Goal: Task Accomplishment & Management: Manage account settings

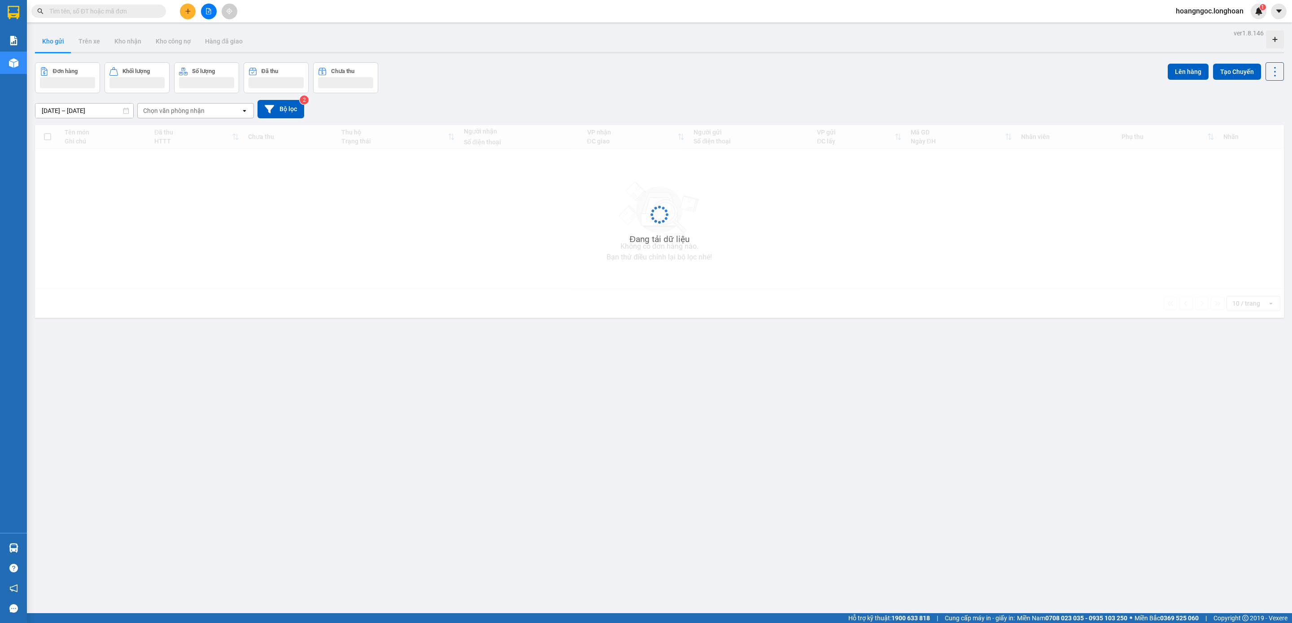
click at [384, 17] on div "Kết quả tìm kiếm ( 0 ) Bộ lọc No Data hoangngoc.longhoan 1" at bounding box center [646, 11] width 1292 height 22
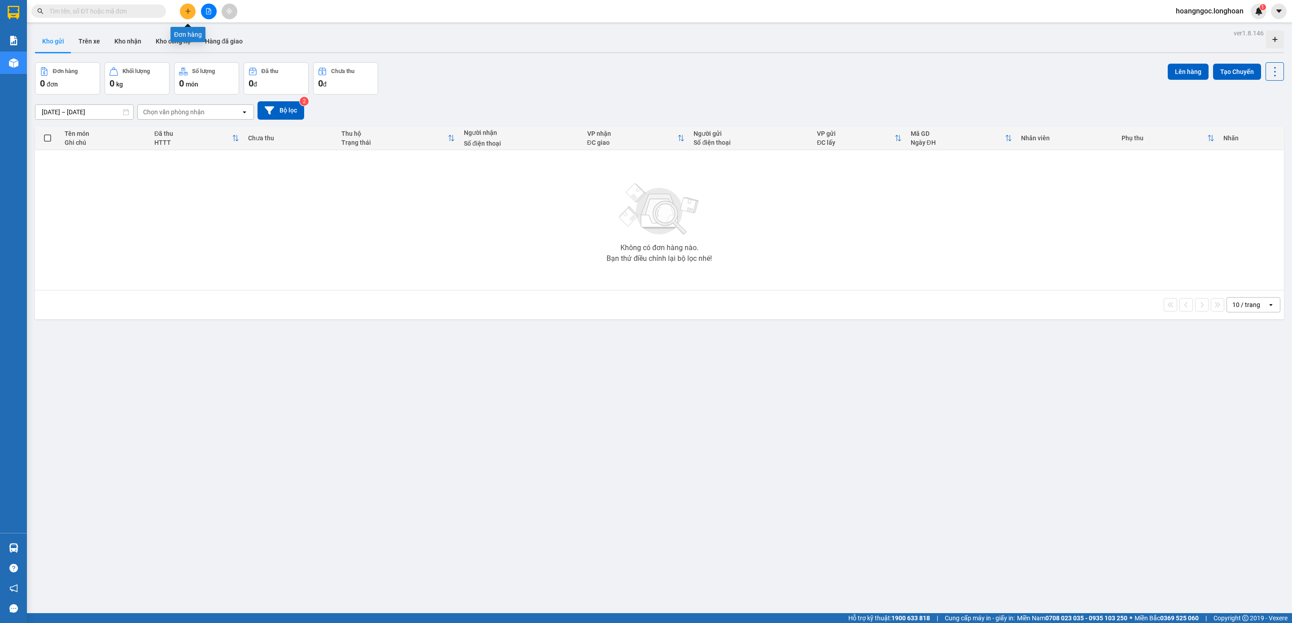
drag, startPoint x: 192, startPoint y: 11, endPoint x: 242, endPoint y: 24, distance: 52.3
click at [195, 12] on button at bounding box center [188, 12] width 16 height 16
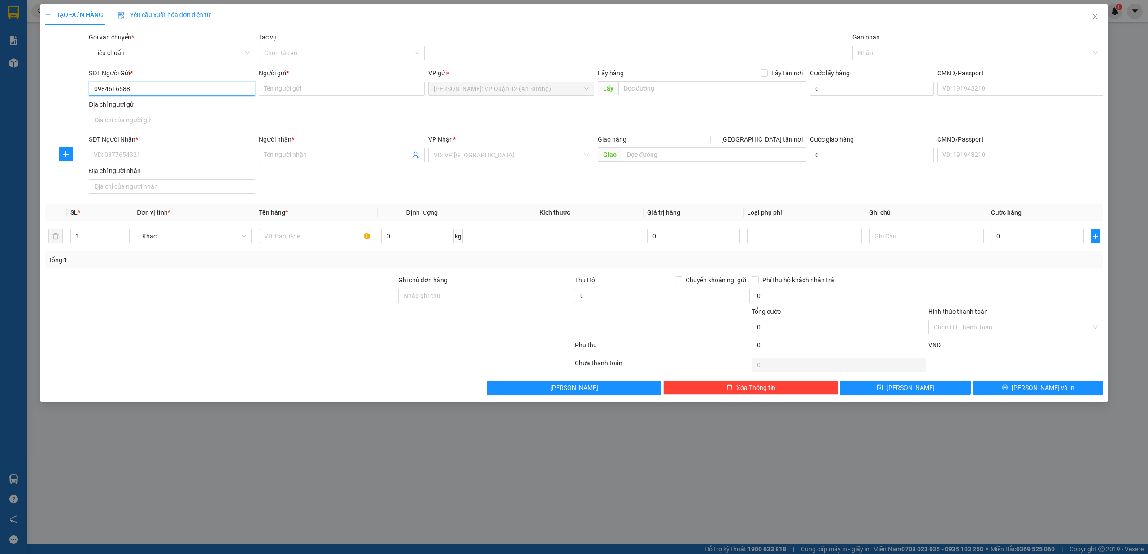
type input "0984616588"
drag, startPoint x: 1181, startPoint y: 2, endPoint x: 194, endPoint y: 266, distance: 1021.6
click at [218, 314] on div at bounding box center [220, 322] width 353 height 31
click at [310, 79] on div "Người gửi *" at bounding box center [342, 74] width 166 height 13
click at [316, 83] on input "Người gửi *" at bounding box center [342, 89] width 166 height 14
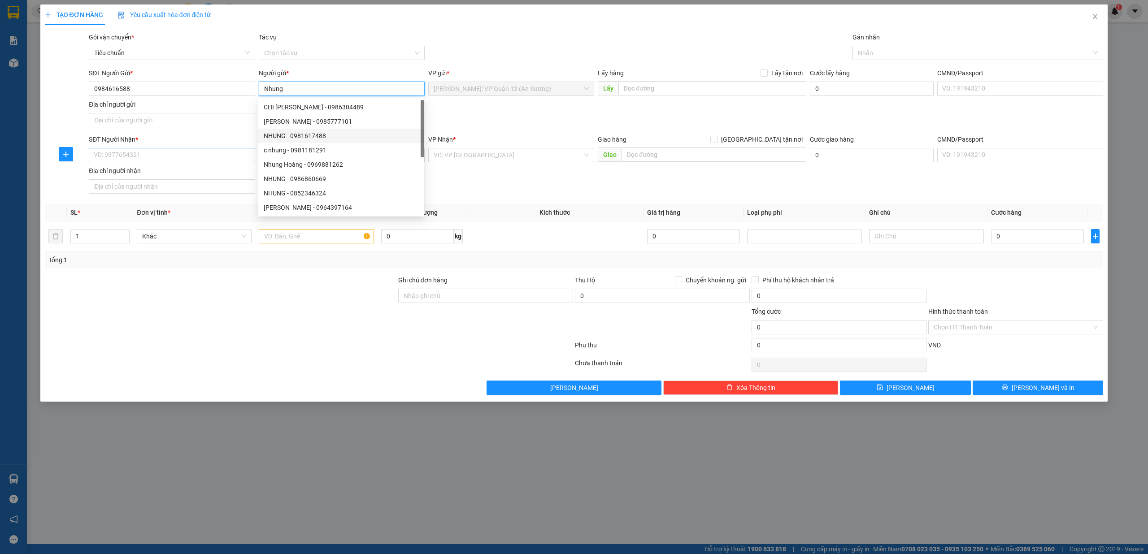
type input "Nhung"
click at [180, 155] on input "SĐT Người Nhận *" at bounding box center [172, 155] width 166 height 14
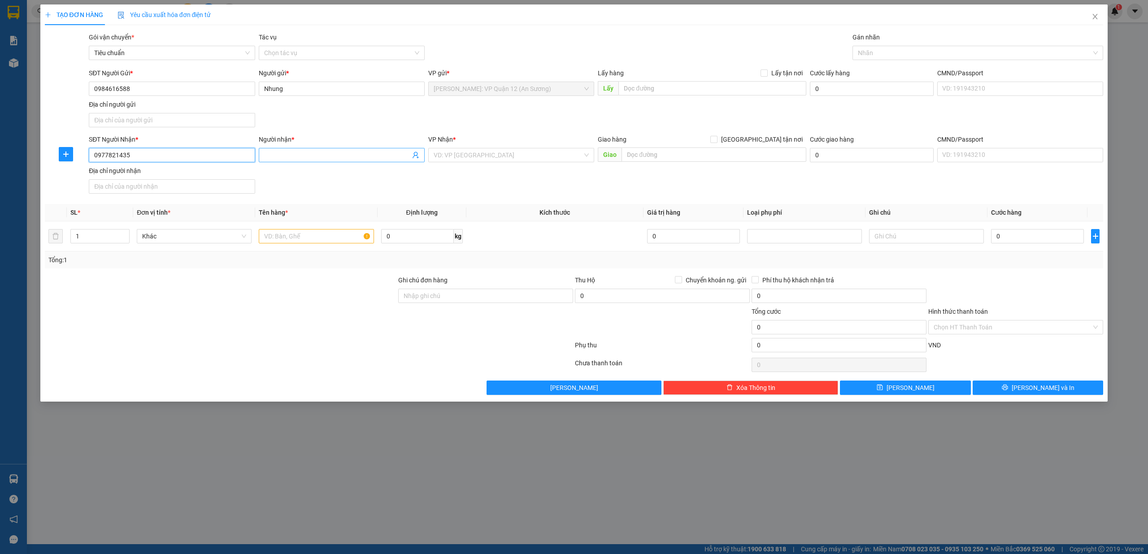
type input "0977821435"
click at [327, 157] on input "Người nhận *" at bounding box center [337, 155] width 146 height 10
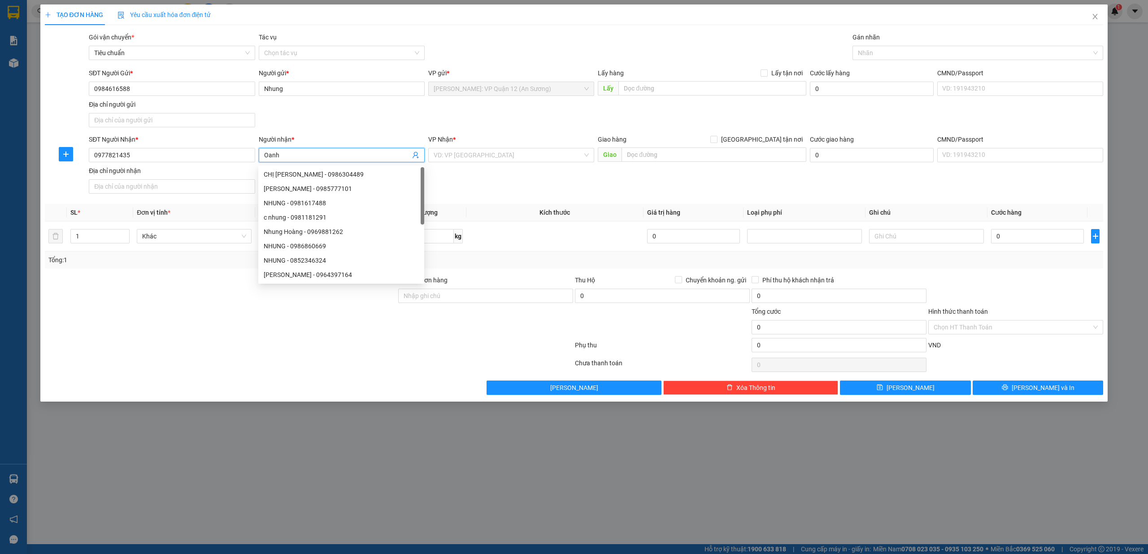
type input "Oanh"
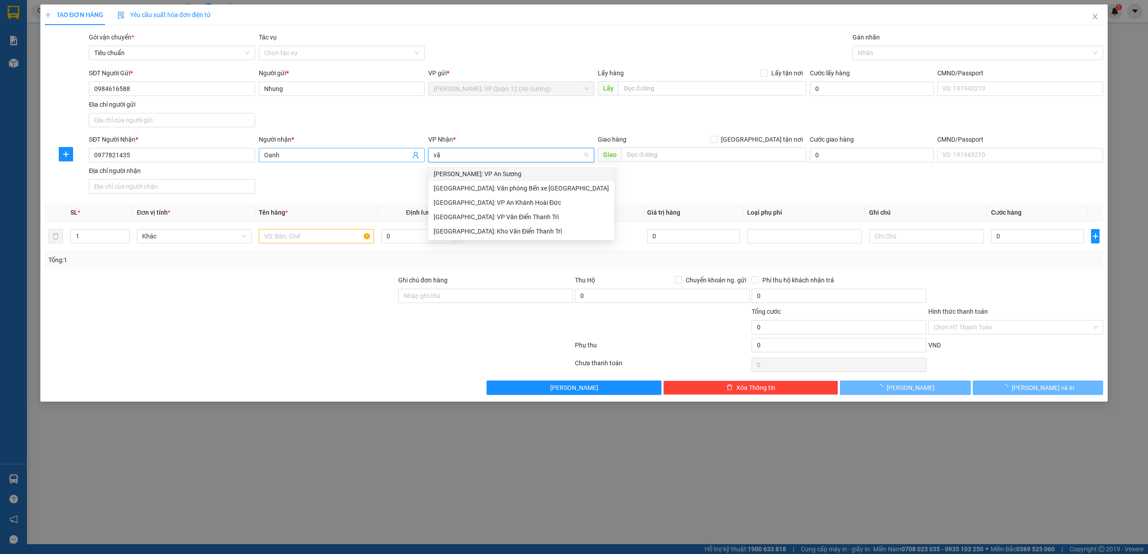
type input "văn"
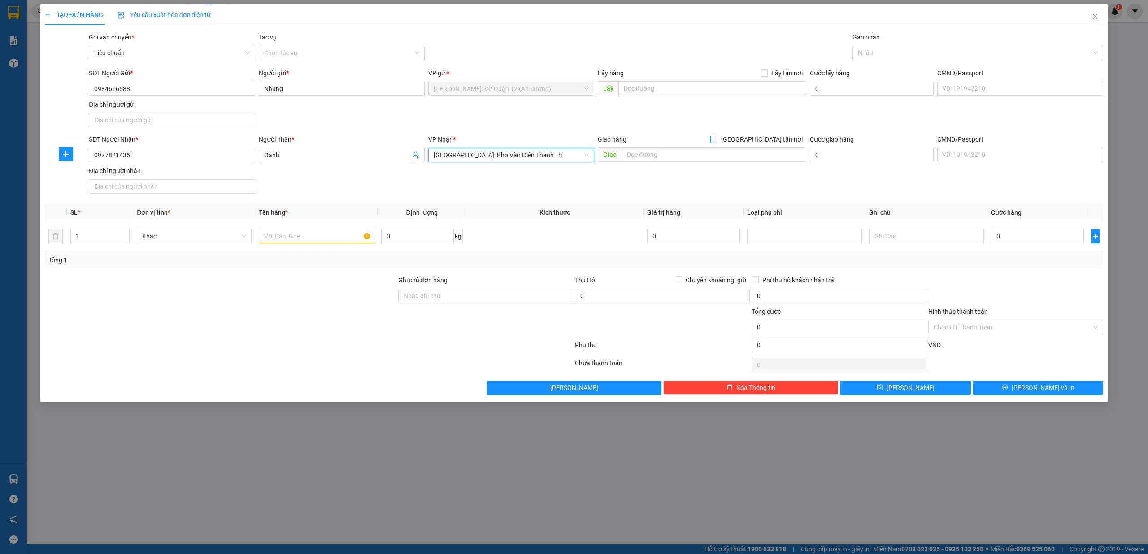
drag, startPoint x: 763, startPoint y: 137, endPoint x: 719, endPoint y: 167, distance: 52.8
click at [717, 142] on input "[GEOGRAPHIC_DATA] tận nơi" at bounding box center [714, 139] width 6 height 6
checkbox input "true"
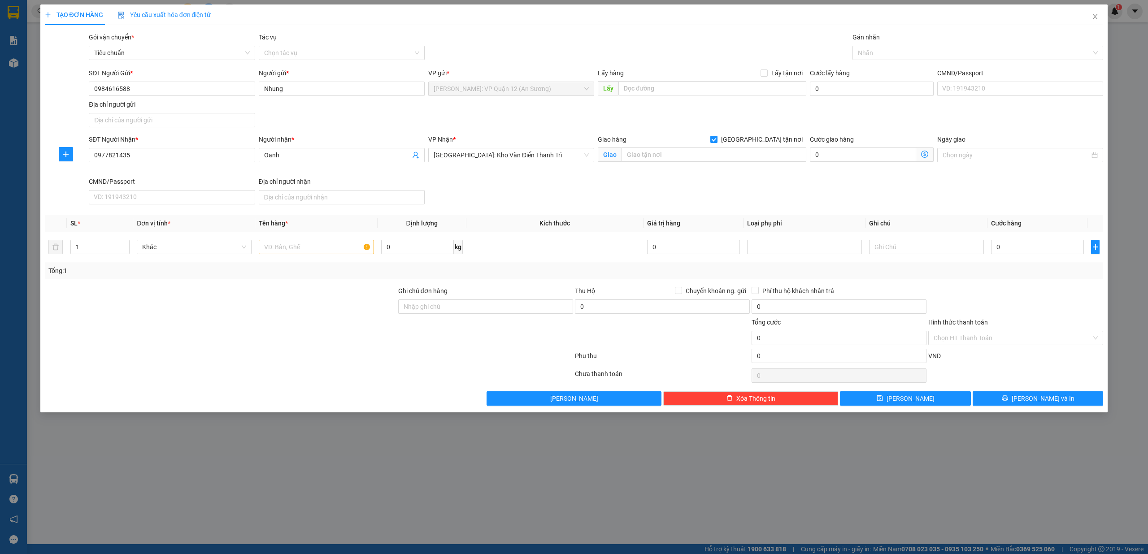
click at [709, 169] on div "Giao hàng Giao tận nơi Giao" at bounding box center [702, 156] width 212 height 42
click at [709, 165] on div "Giao hàng Giao tận nơi Giao" at bounding box center [702, 150] width 209 height 31
click at [709, 158] on input "text" at bounding box center [714, 155] width 185 height 14
type input "61 ngõ 143, Chợ Khâm Thiêm, Trung Phụng, Đống Đa, Hà Nội"
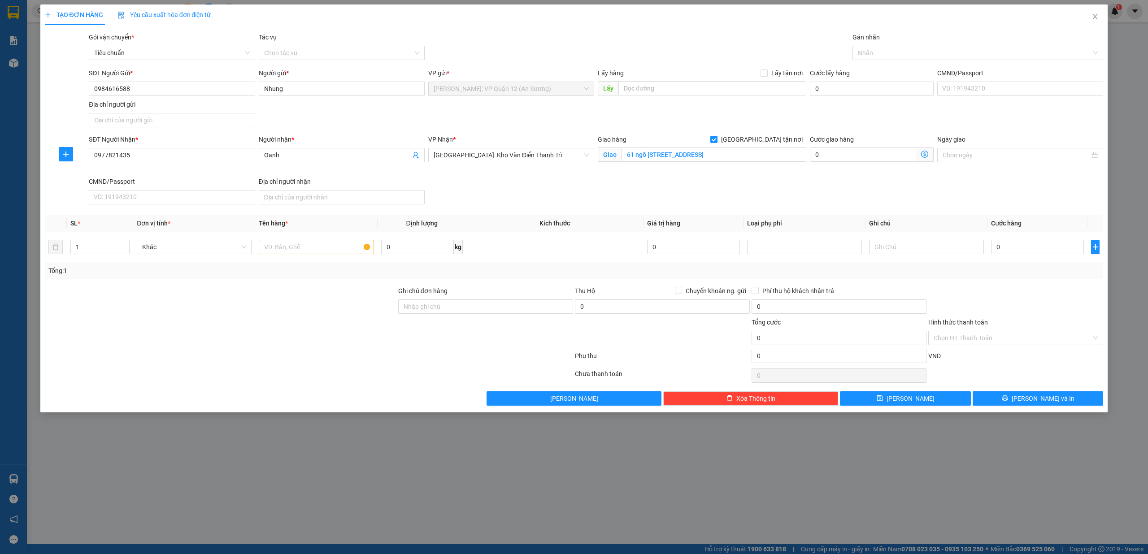
click at [892, 44] on div "Gán nhãn" at bounding box center [978, 38] width 251 height 13
click at [891, 49] on div at bounding box center [974, 53] width 238 height 11
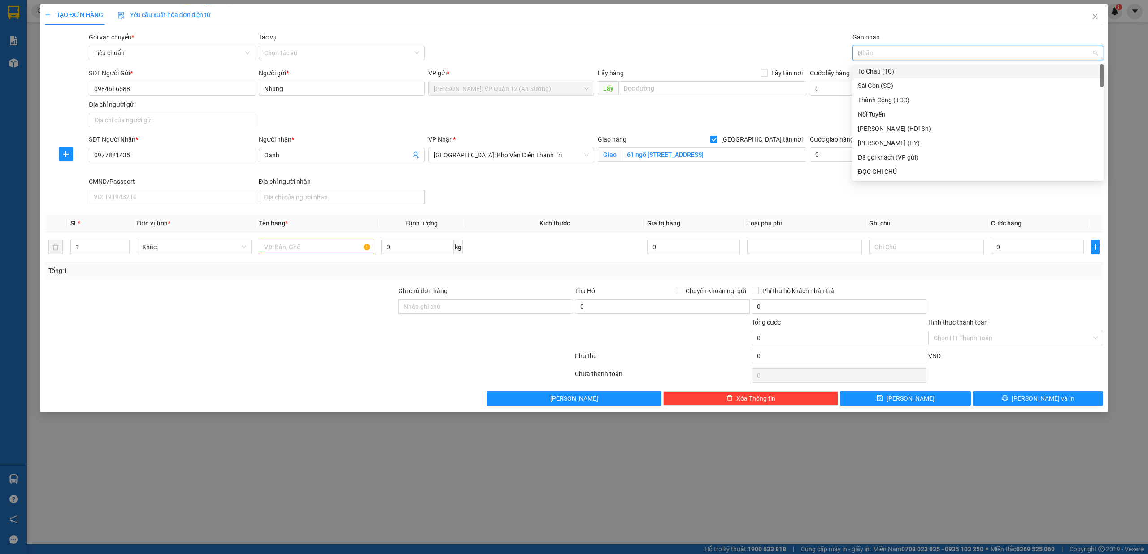
type input "gt"
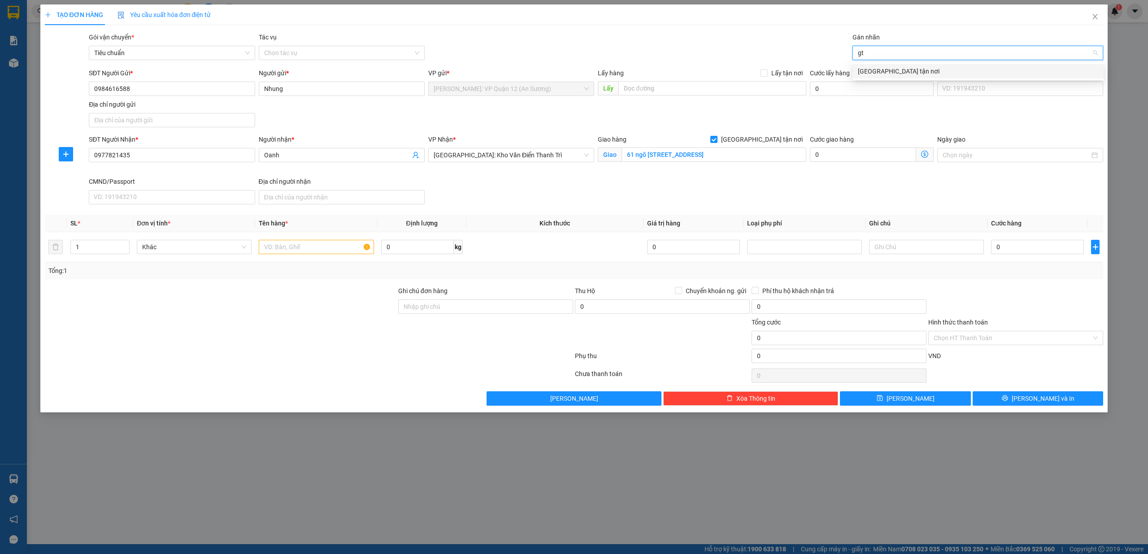
click at [890, 70] on div "[GEOGRAPHIC_DATA] tận nơi" at bounding box center [978, 71] width 240 height 10
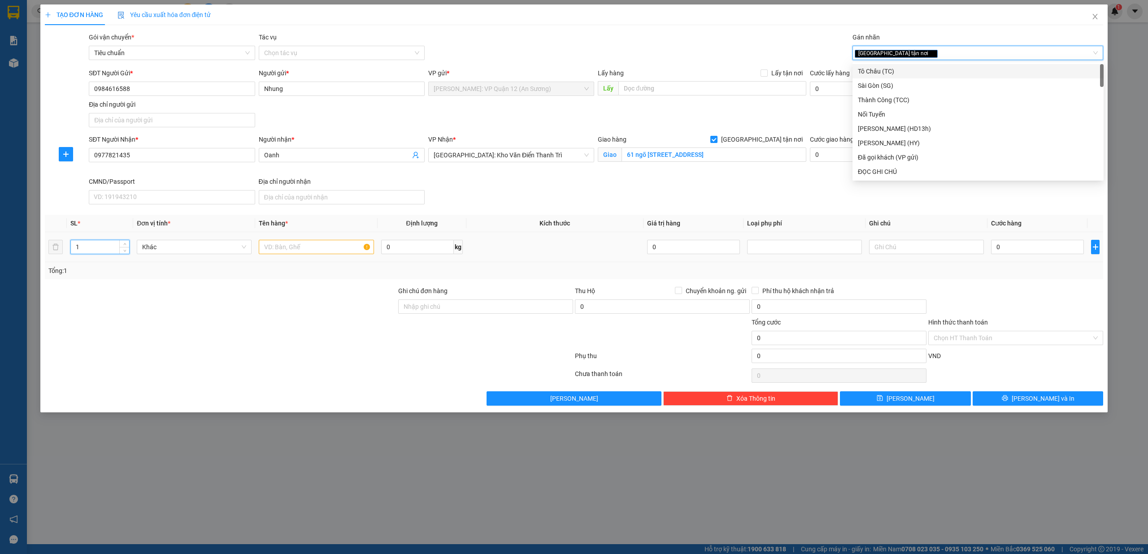
click at [99, 248] on input "1" at bounding box center [100, 246] width 58 height 13
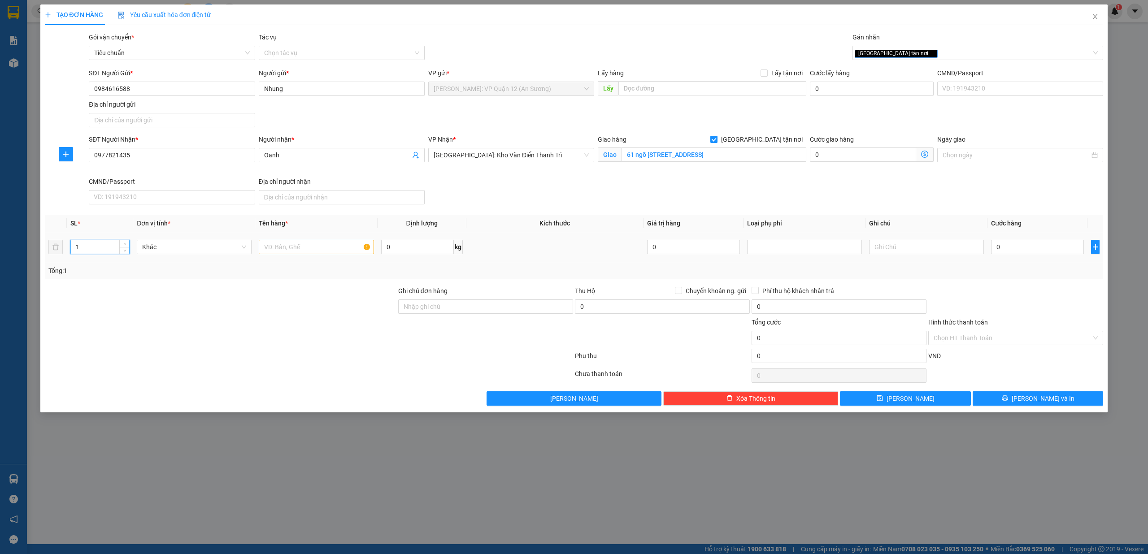
click at [132, 245] on td "1" at bounding box center [100, 247] width 66 height 30
click at [118, 243] on input "1" at bounding box center [100, 246] width 58 height 13
click at [125, 243] on span "up" at bounding box center [124, 244] width 5 height 5
type input "2"
click at [278, 253] on input "text" at bounding box center [316, 247] width 115 height 14
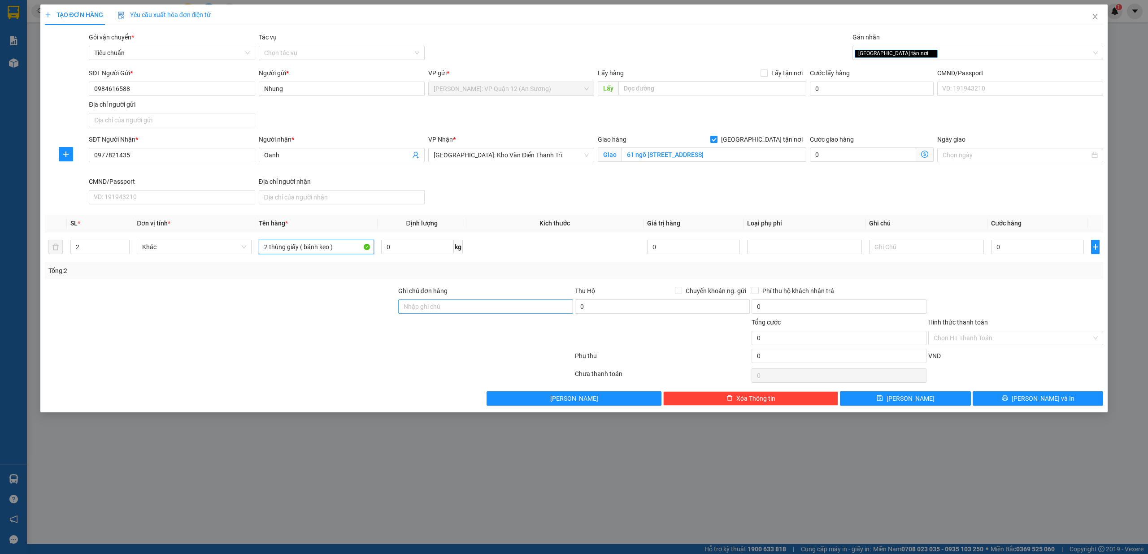
type input "2 thùng giấy ( bánh kẹo )"
click at [433, 307] on input "Ghi chú đơn hàng" at bounding box center [485, 307] width 175 height 14
type input "nhận theo kiện - hư hỏng không chịu trách nhiệm"
click at [1072, 306] on div at bounding box center [1016, 301] width 177 height 31
click at [1034, 250] on input "0" at bounding box center [1037, 247] width 93 height 14
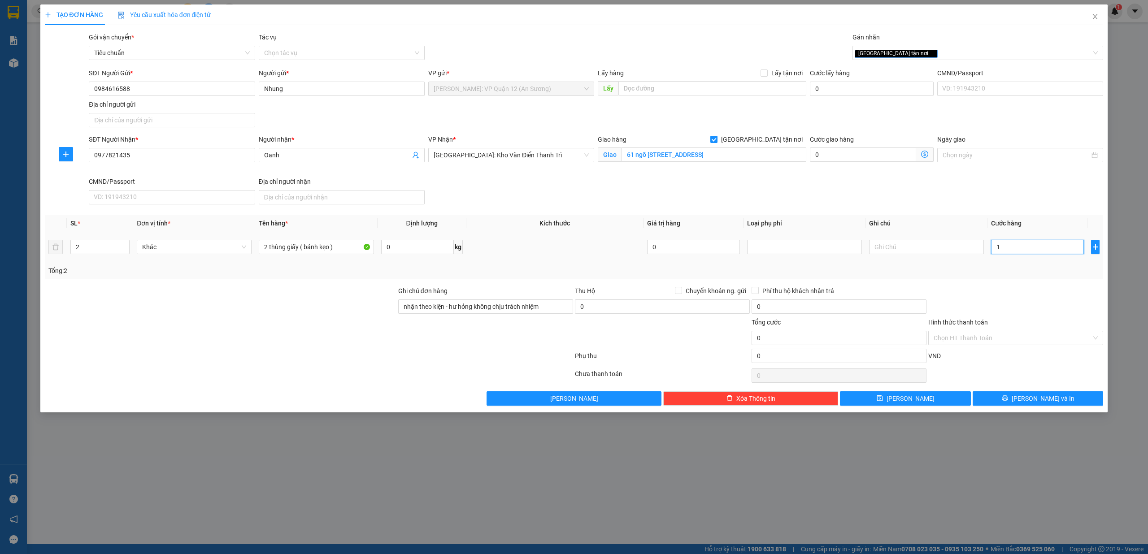
type input "13"
type input "130"
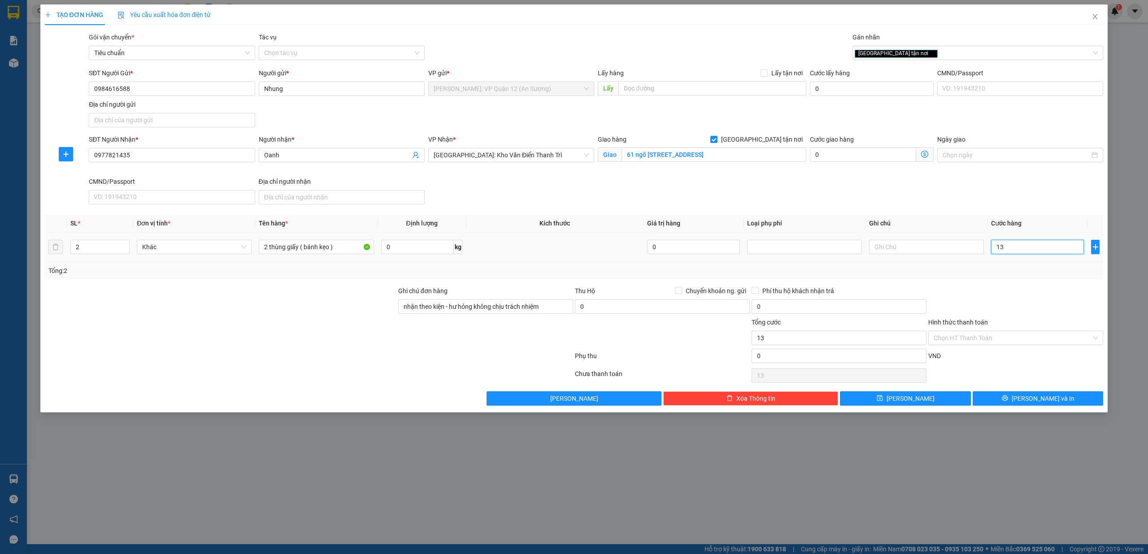
type input "130"
type input "1.300"
type input "13.000"
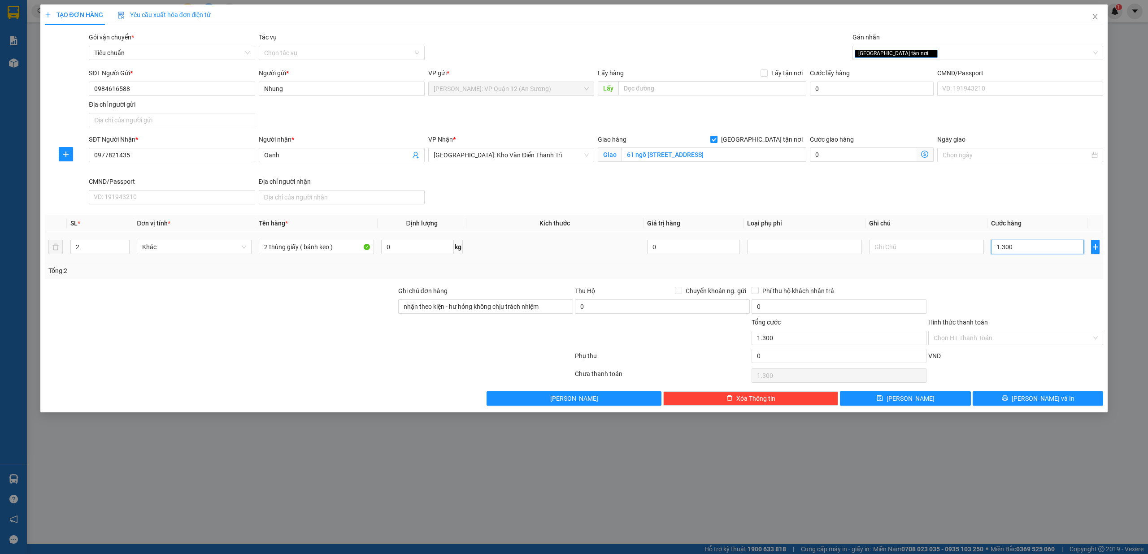
type input "13.000"
type input "130.000"
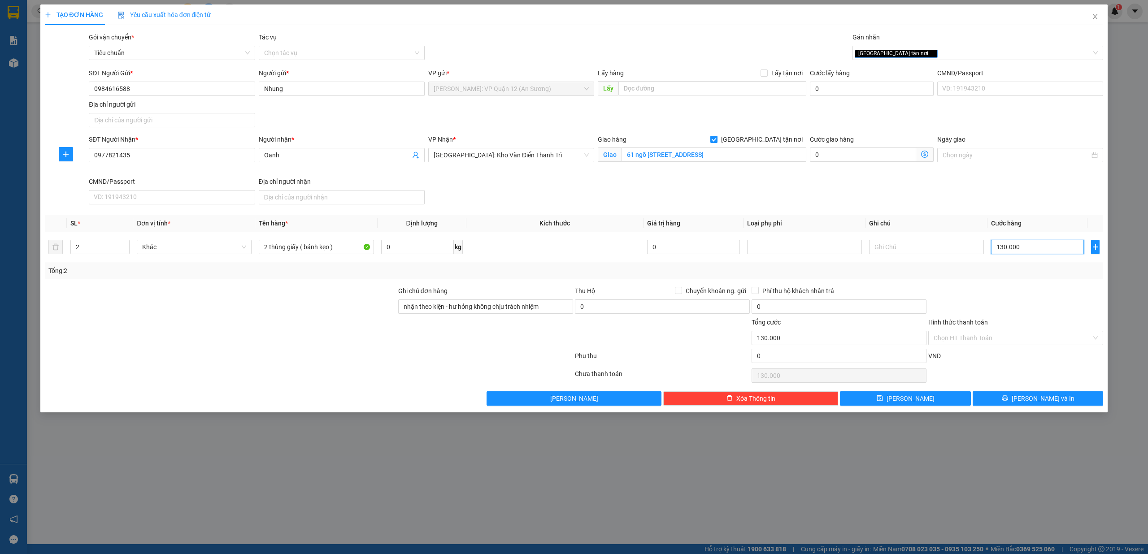
type input "130.000"
click at [1009, 334] on input "Hình thức thanh toán" at bounding box center [1013, 337] width 158 height 13
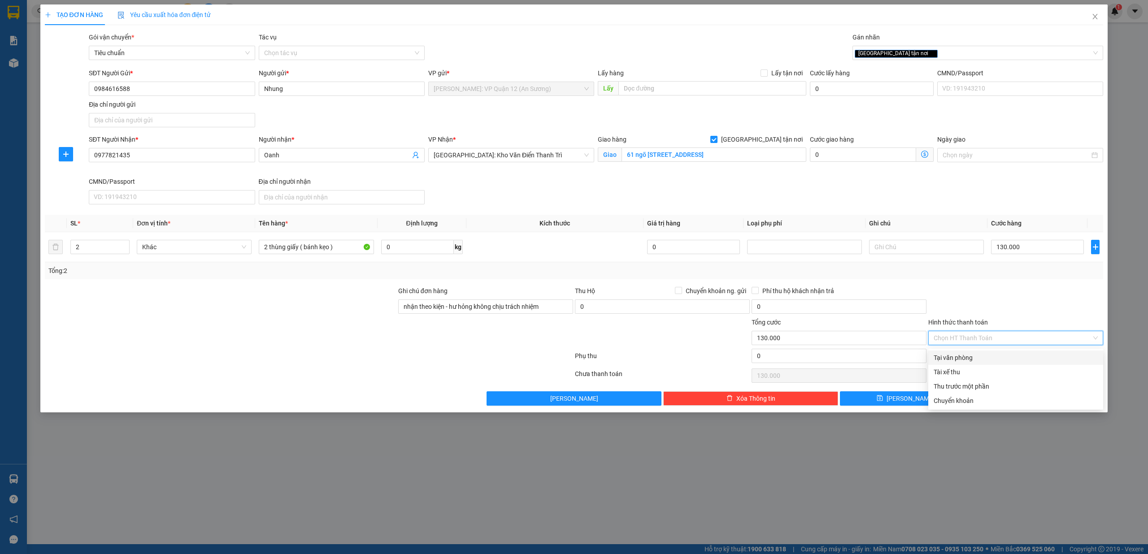
click at [987, 362] on div "Tại văn phòng" at bounding box center [1016, 358] width 164 height 10
type input "0"
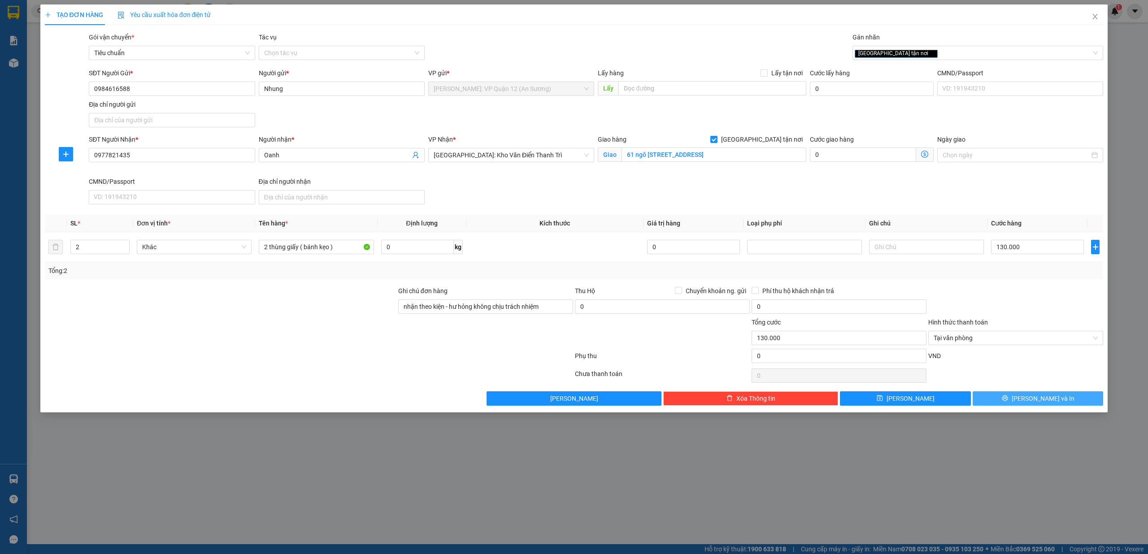
click at [1008, 401] on icon "printer" at bounding box center [1005, 398] width 6 height 6
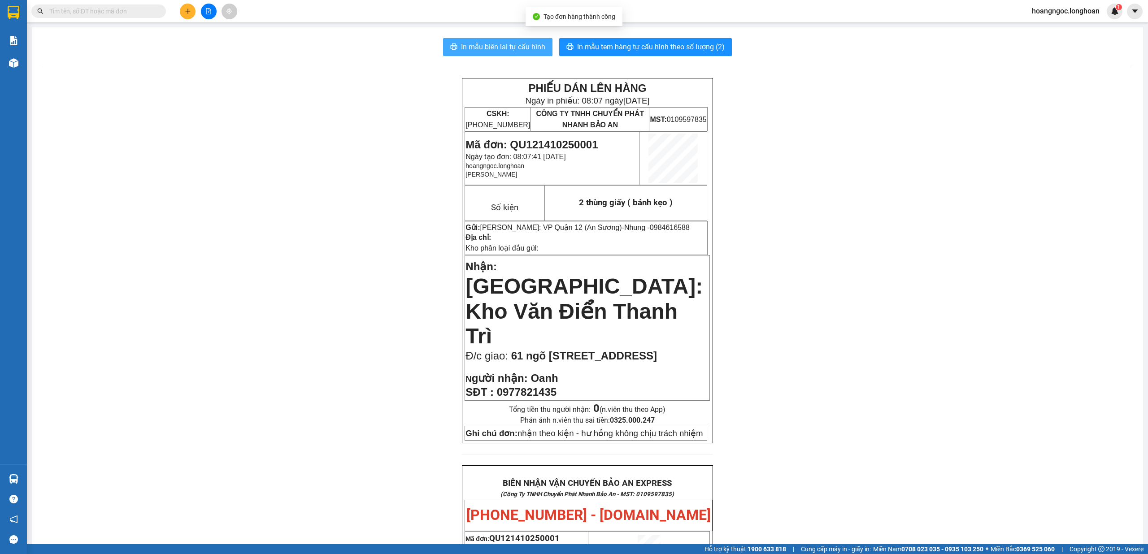
click at [498, 41] on span "In mẫu biên lai tự cấu hình" at bounding box center [503, 46] width 84 height 11
click at [607, 42] on span "In mẫu tem hàng tự cấu hình theo số lượng (2)" at bounding box center [651, 46] width 148 height 11
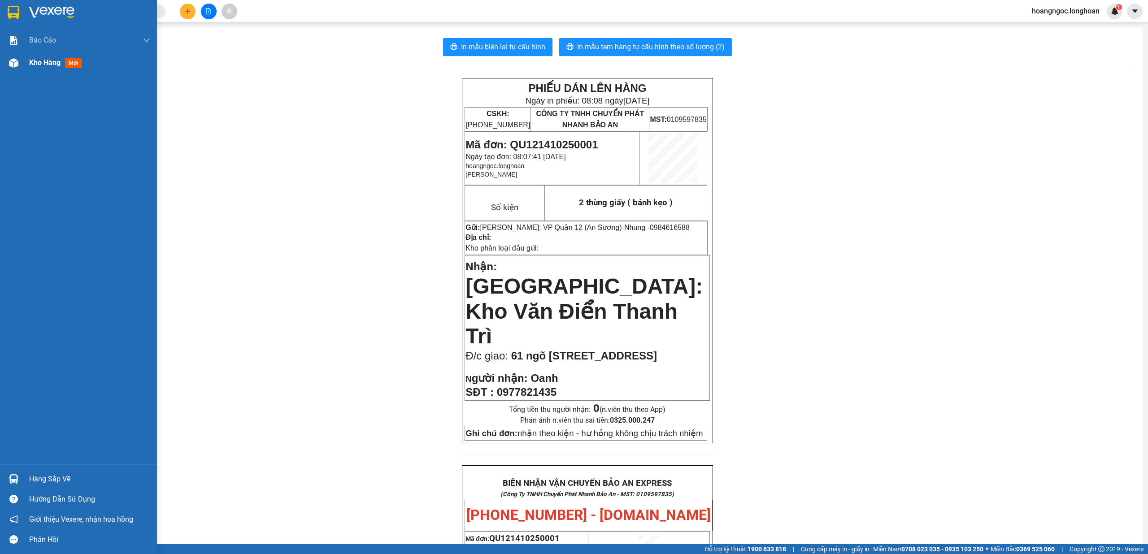
click at [11, 58] on img at bounding box center [13, 62] width 9 height 9
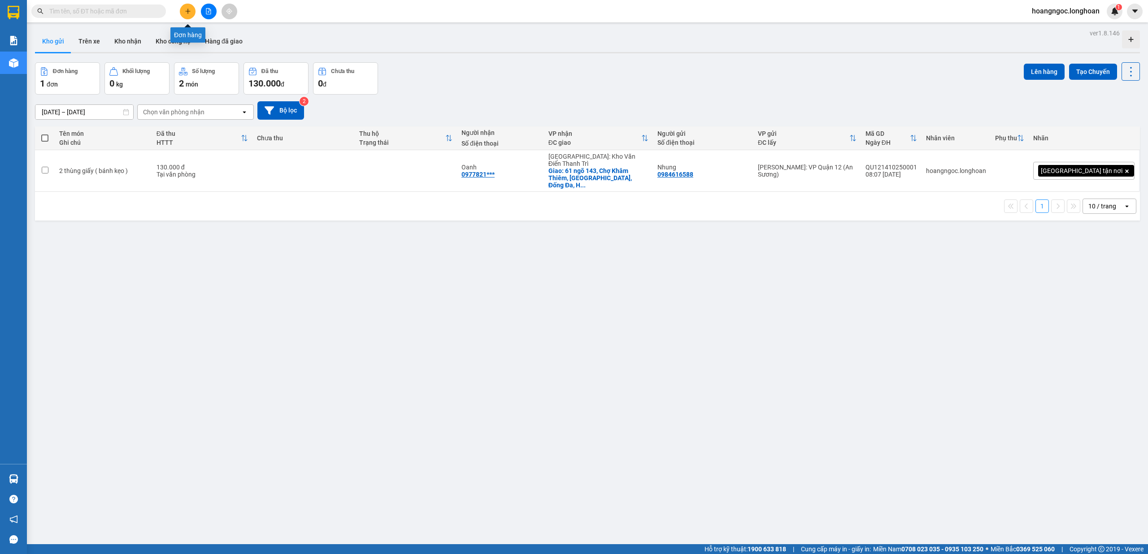
click at [190, 9] on icon "plus" at bounding box center [188, 11] width 6 height 6
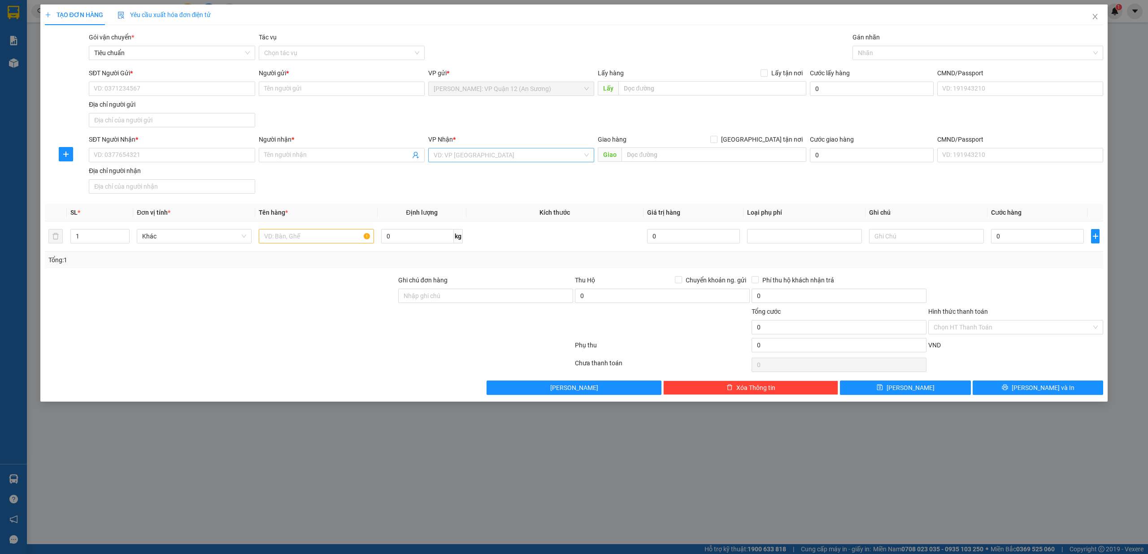
click at [529, 158] on input "search" at bounding box center [508, 154] width 149 height 13
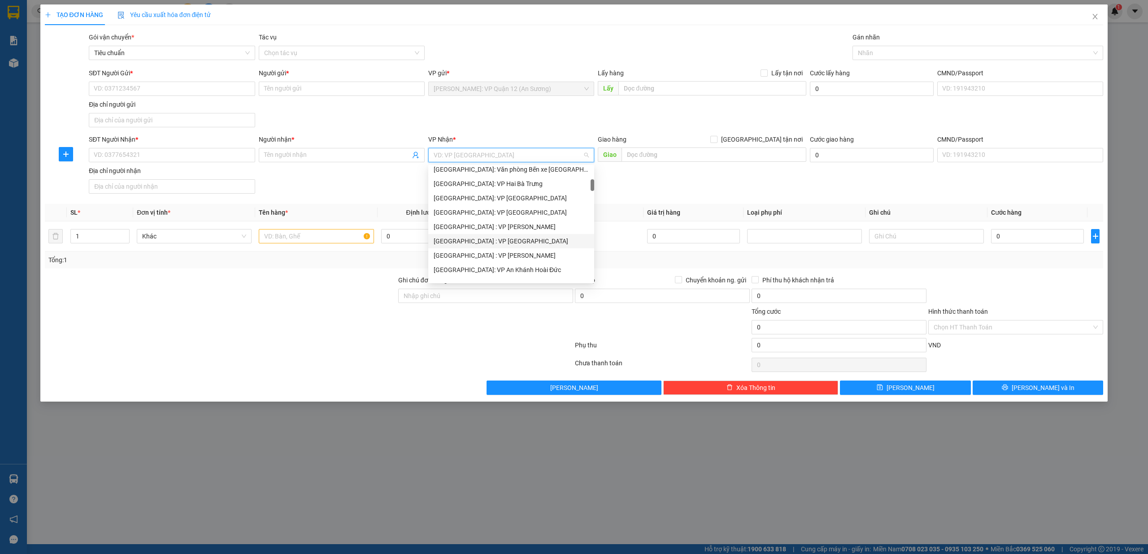
scroll to position [179, 0]
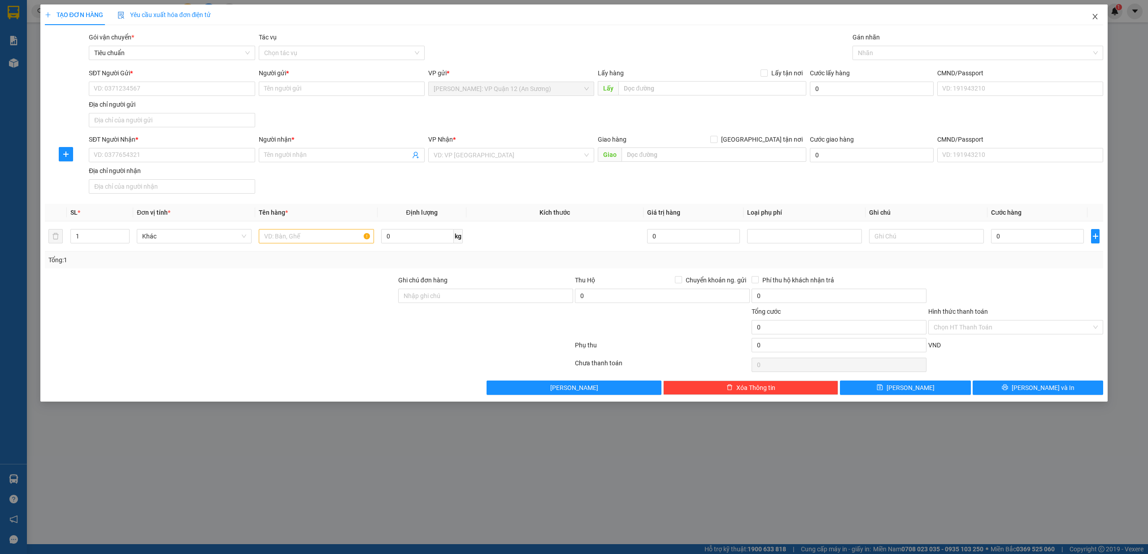
click at [1098, 18] on icon "close" at bounding box center [1095, 16] width 7 height 7
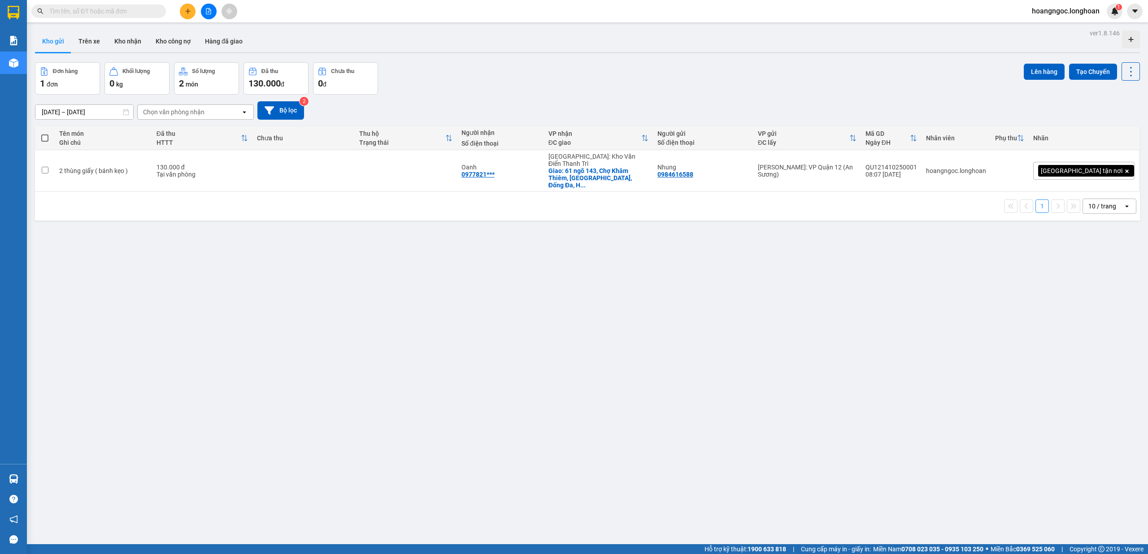
click at [101, 8] on input "text" at bounding box center [102, 11] width 106 height 10
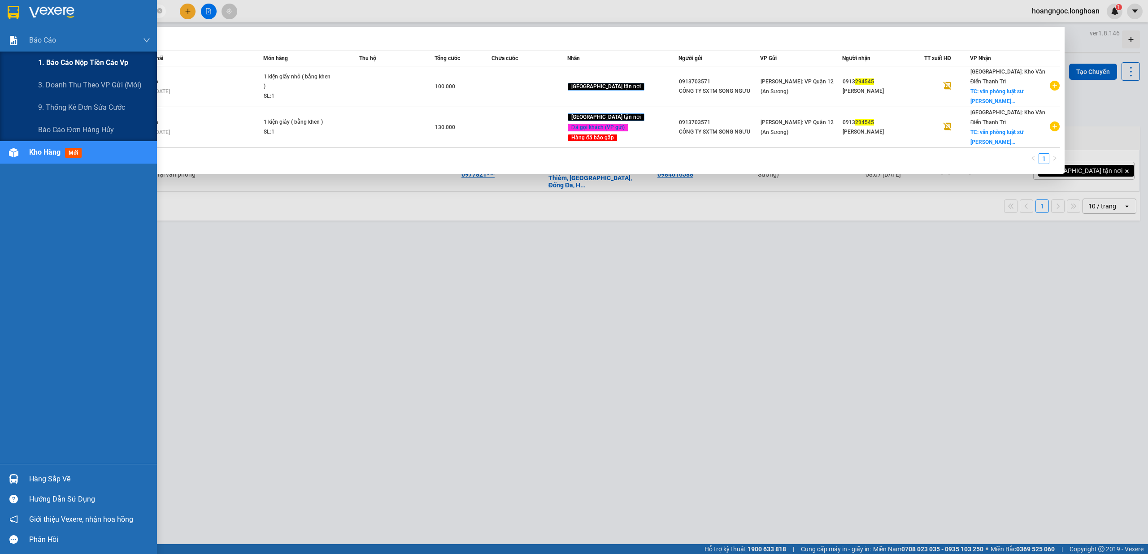
type input "294545"
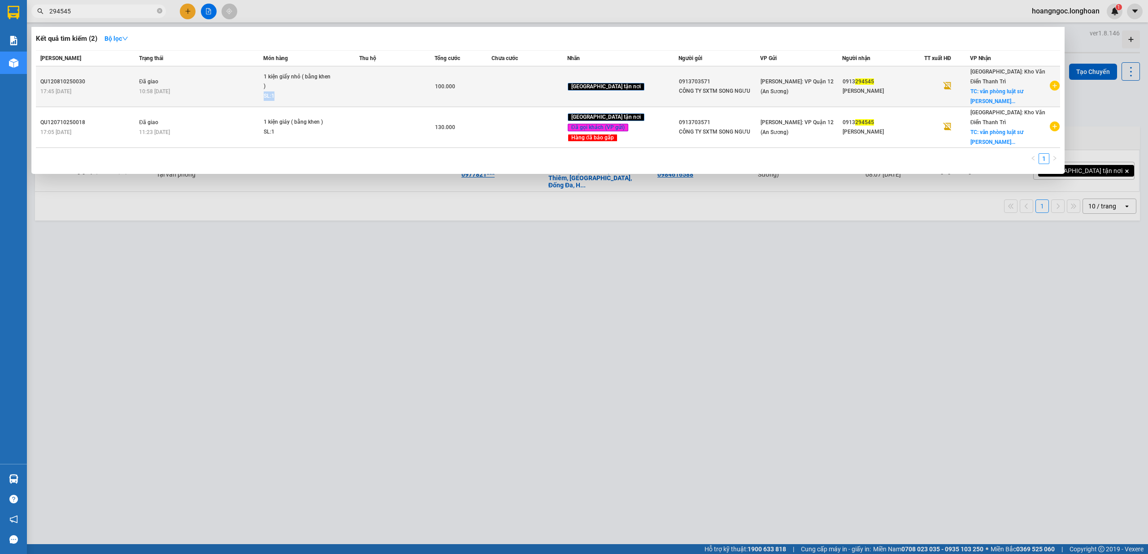
click at [296, 90] on span "1 kiện giấy nhỏ ( bằng khen ) SL: 1" at bounding box center [311, 86] width 95 height 29
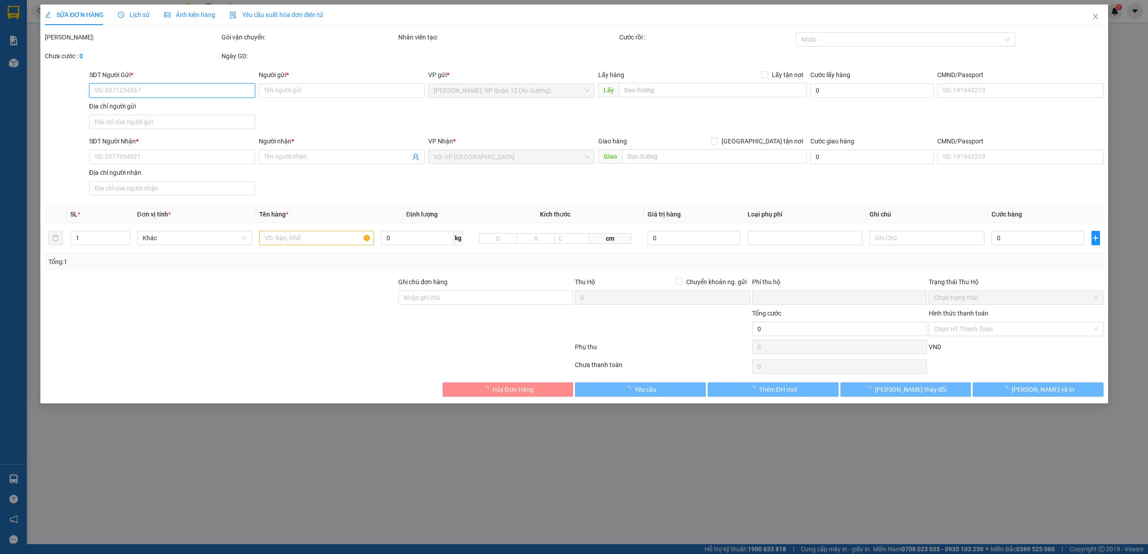
type input "0913703571"
type input "CÔNG TY SXTM SONG NGƯU"
type input "0913294545"
type input "Phạm Danh Tín"
checkbox input "true"
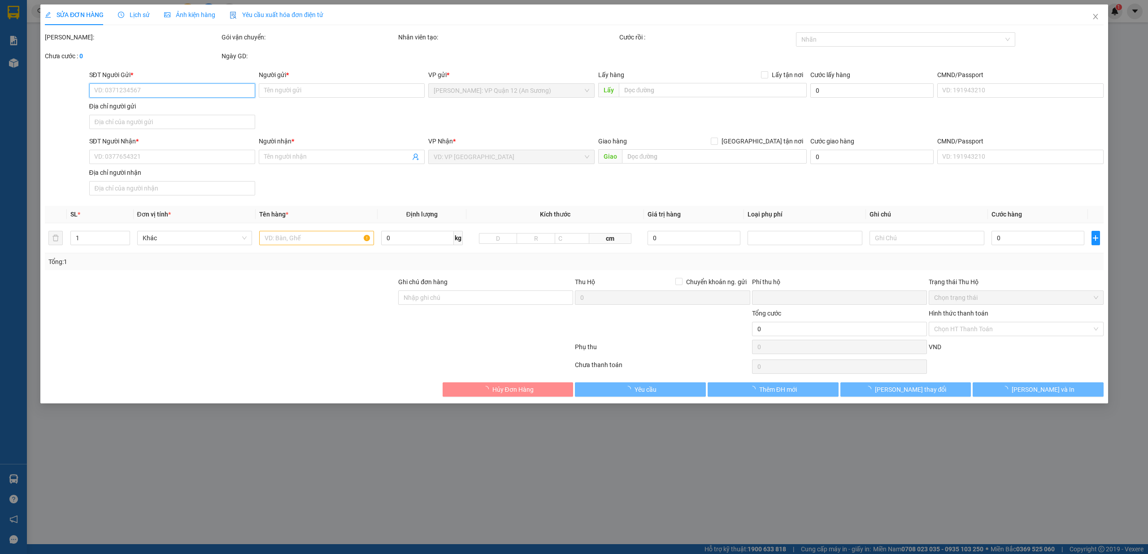
type input "văn phòng luật sư Danh Tín, 4 Lý Thường Kiệt, Phường Cửa Nam, Hà Nội"
type input "nhận theo kiện - hư hỏng không chịu trách nhiệm"
type input "0"
type input "100.000"
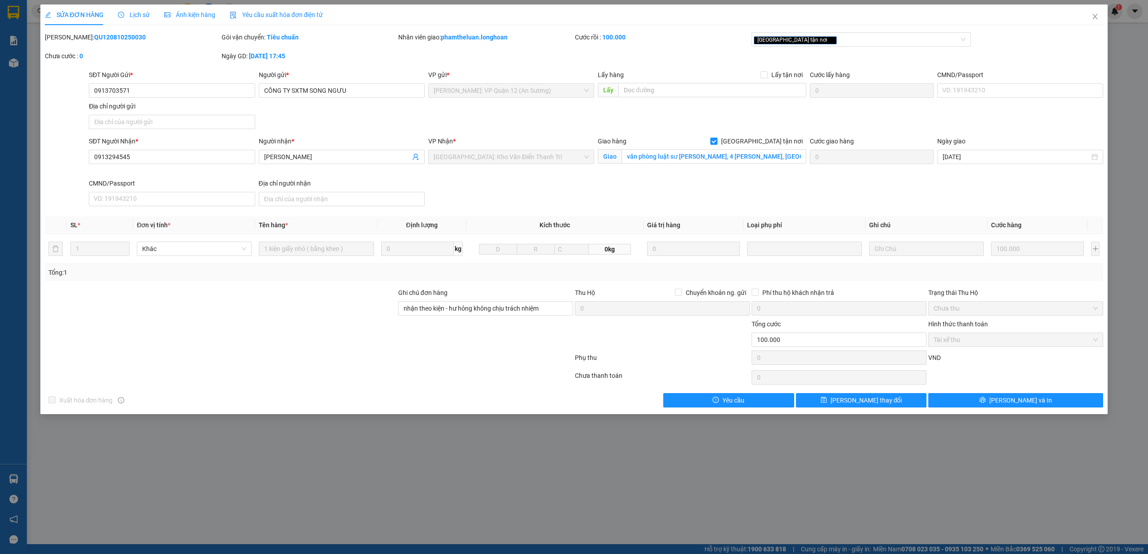
click at [167, 13] on icon "picture" at bounding box center [167, 15] width 6 height 6
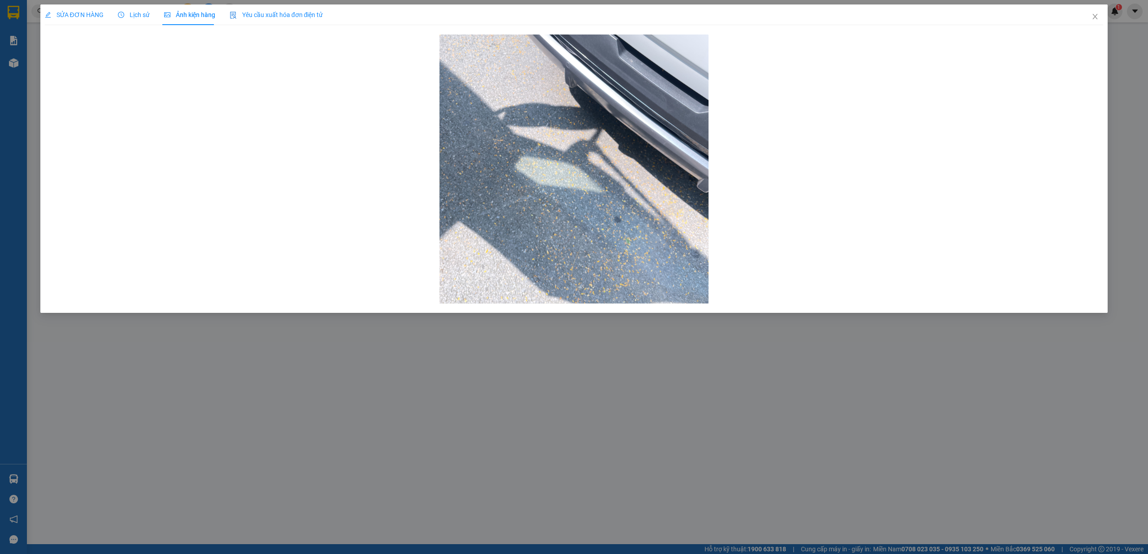
click at [444, 364] on div "SỬA ĐƠN HÀNG Lịch sử Ảnh kiện hàng Yêu cầu xuất hóa đơn điện tử Total Paid Fee …" at bounding box center [574, 277] width 1148 height 554
click at [74, 15] on span "SỬA ĐƠN HÀNG" at bounding box center [74, 14] width 59 height 7
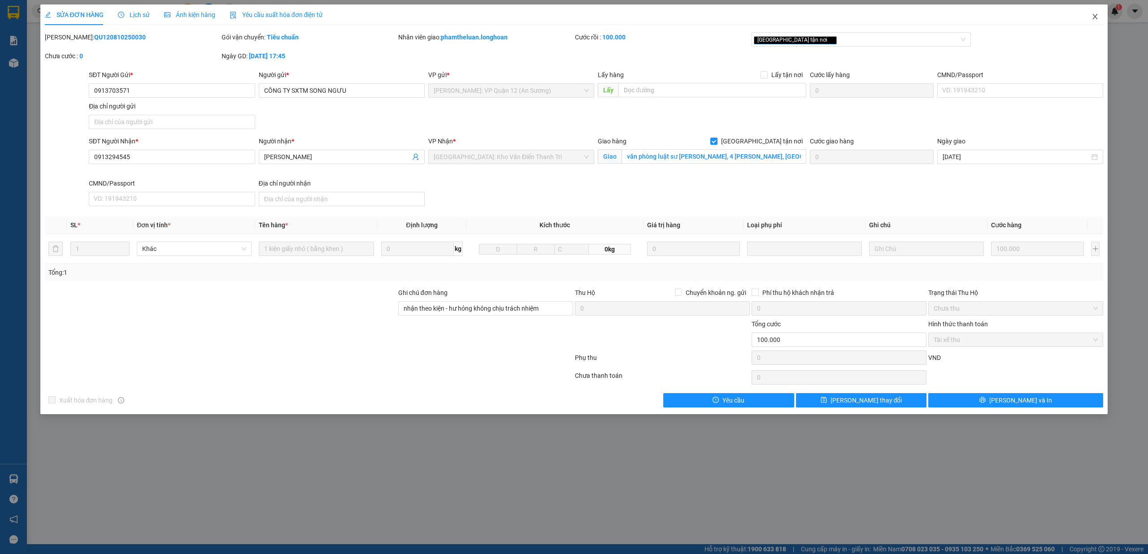
click at [1092, 15] on icon "close" at bounding box center [1095, 16] width 7 height 7
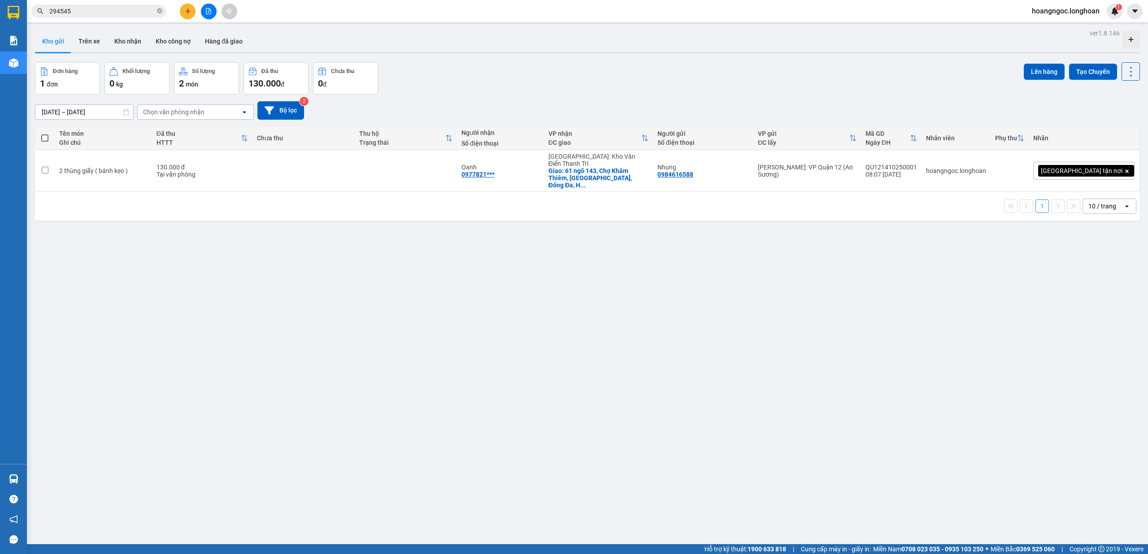
click at [105, 16] on span "294545" at bounding box center [98, 10] width 135 height 13
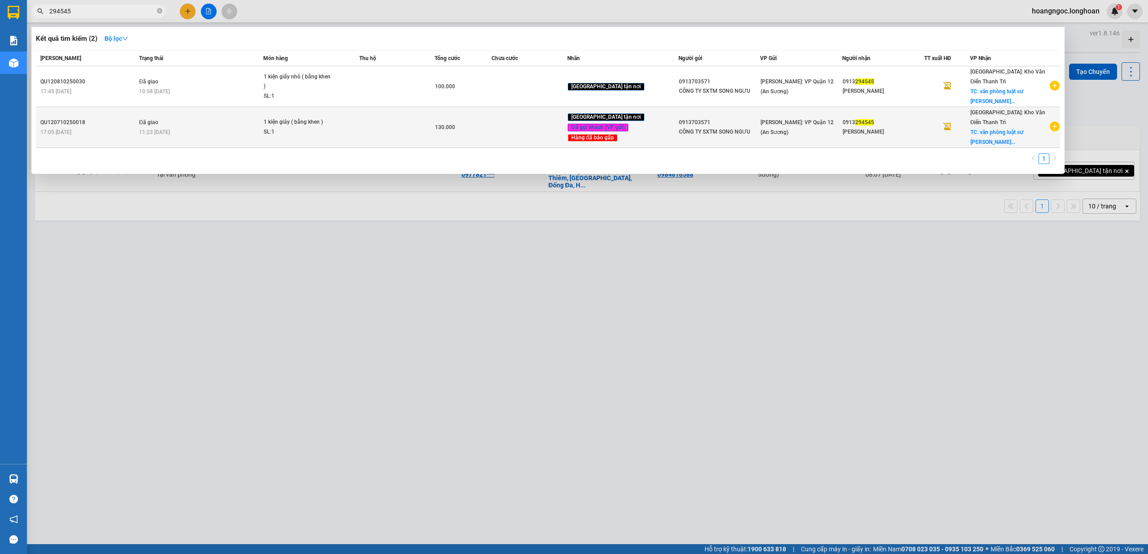
click at [171, 124] on td "Đã giao 11:23 - 10/10" at bounding box center [200, 127] width 126 height 41
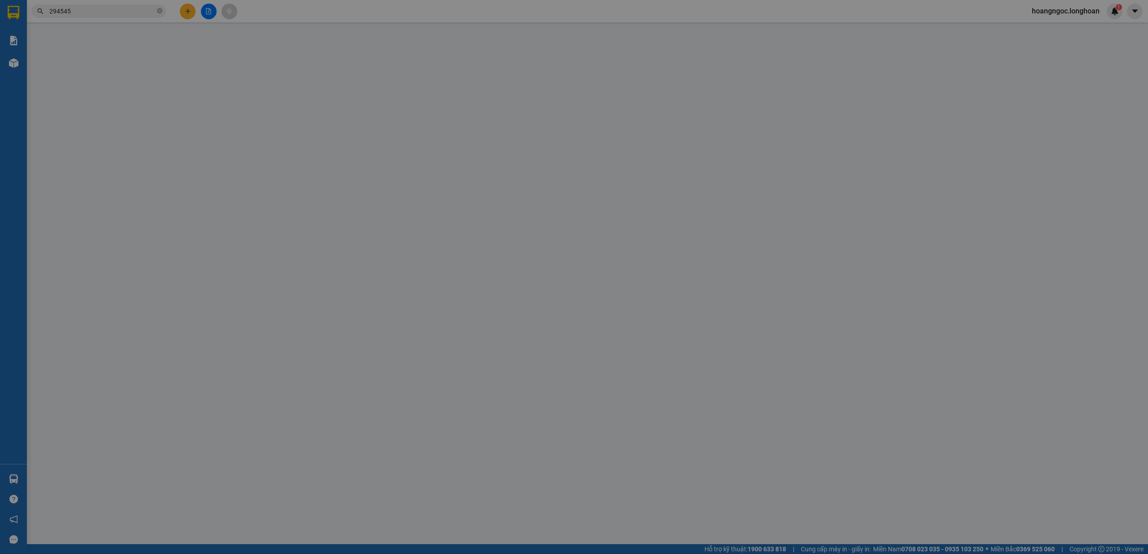
type input "0913703571"
type input "CÔNG TY SXTM SONG NGƯU"
type input "0913294545"
type input "Phạm Danh Tín"
checkbox input "true"
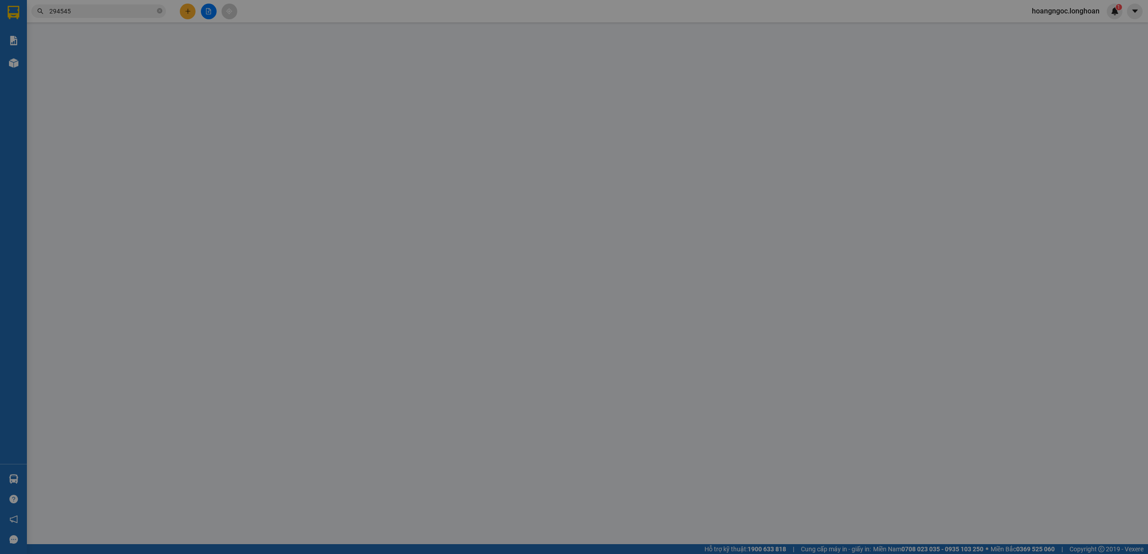
type input "văn phòng luật sư Danh Tín, 4 Lý Thường Kiệt, Phường Cửa Nam, Hà Nội"
type input "nhận theo kiện - hư hỏng không chịu trách nhiệm"
type input "0"
type input "130.000"
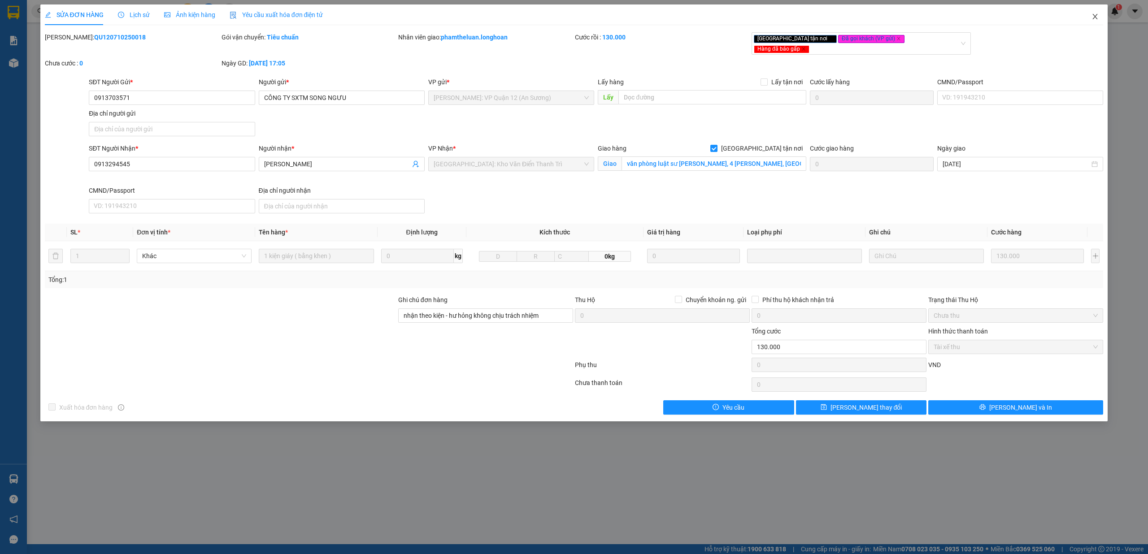
click at [1097, 11] on span "Close" at bounding box center [1095, 16] width 25 height 25
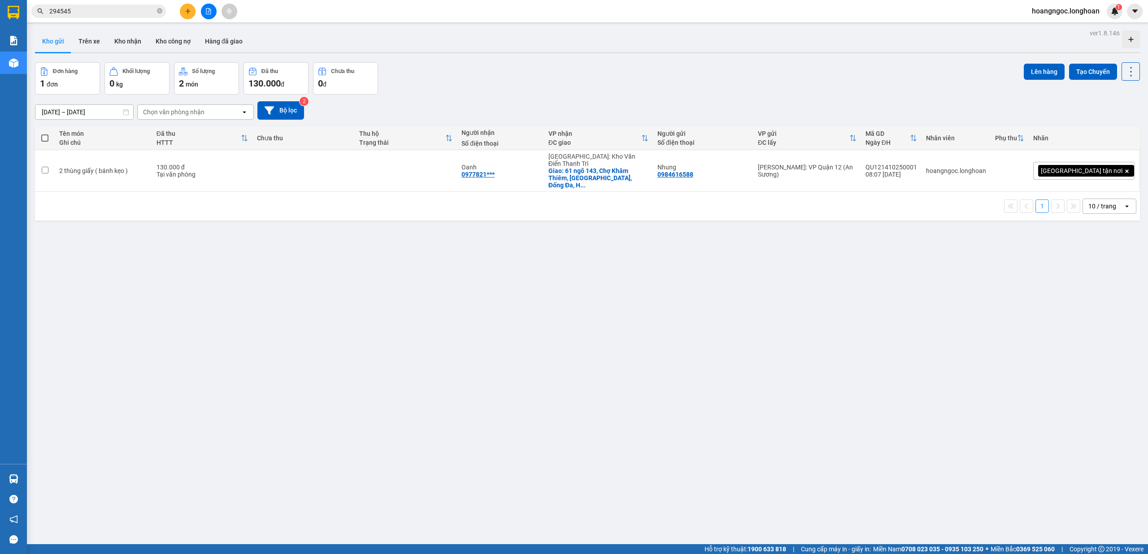
click at [107, 13] on input "294545" at bounding box center [102, 11] width 106 height 10
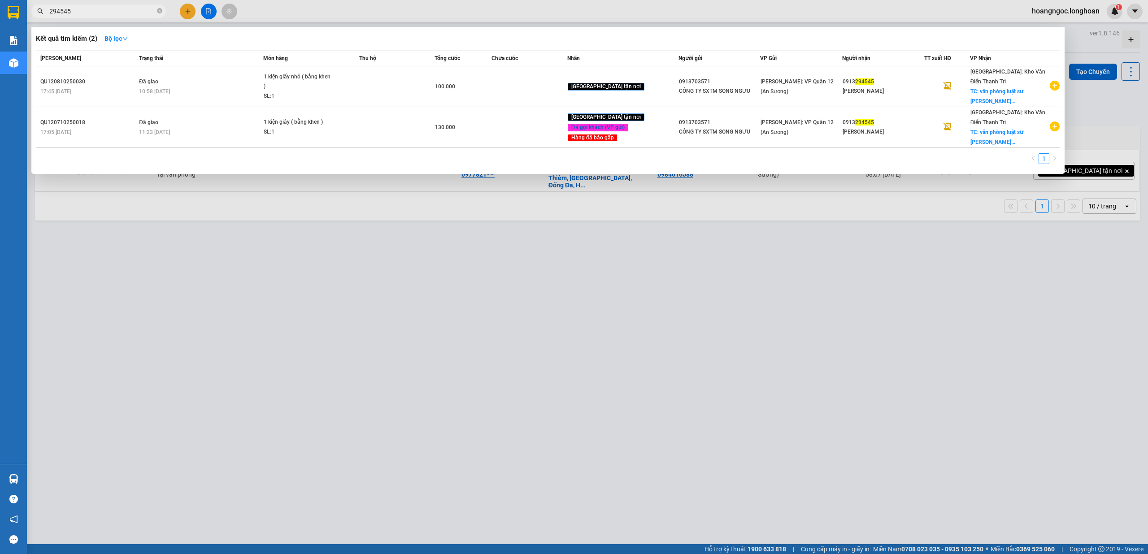
click at [107, 13] on input "294545" at bounding box center [102, 11] width 106 height 10
paste input "VPVD1010250043"
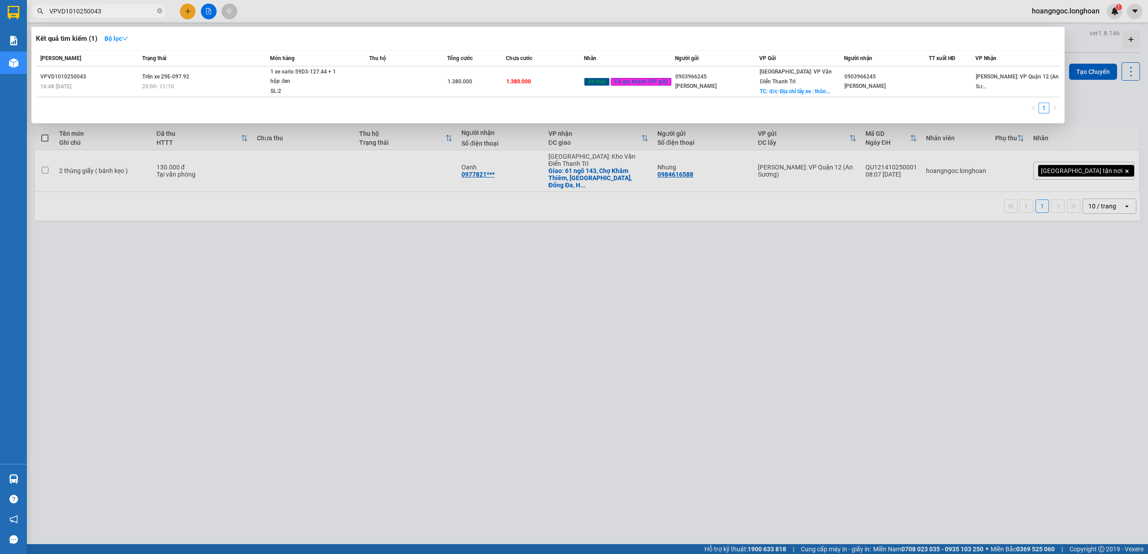
type input "VPVD1010250043"
click at [361, 401] on div at bounding box center [574, 277] width 1148 height 554
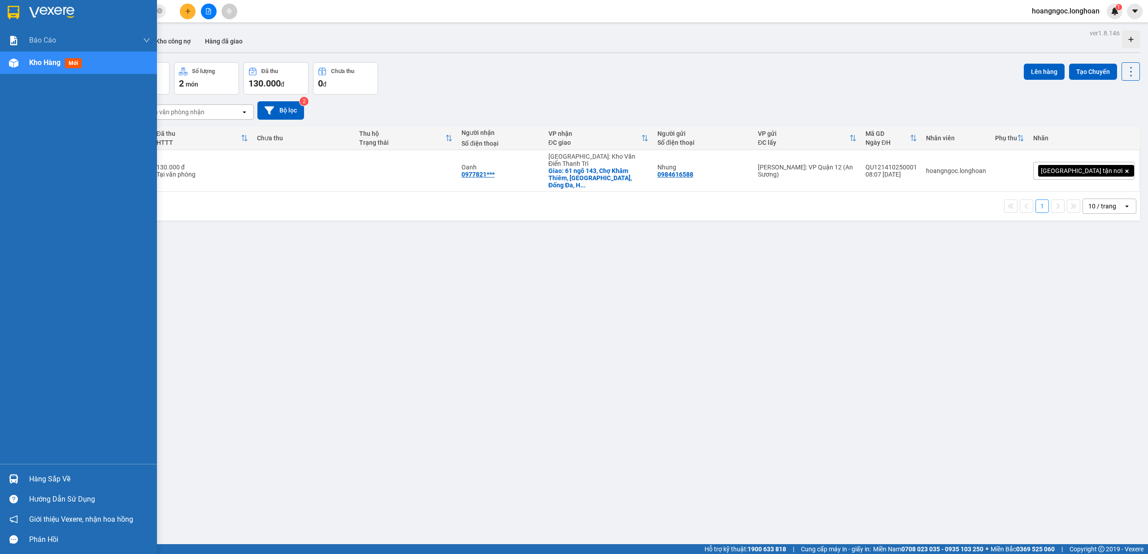
click at [44, 479] on div "Hàng sắp về" at bounding box center [89, 479] width 121 height 13
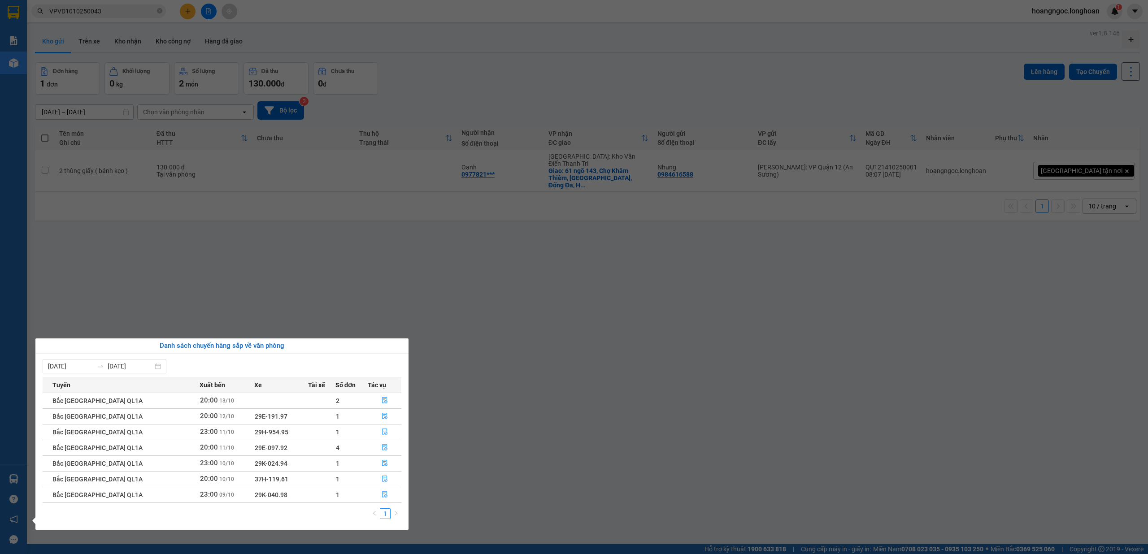
click at [429, 195] on section "Kết quả tìm kiếm ( 1 ) Bộ lọc Mã ĐH Trạng thái Món hàng Thu hộ Tổng cước Chưa c…" at bounding box center [574, 277] width 1148 height 554
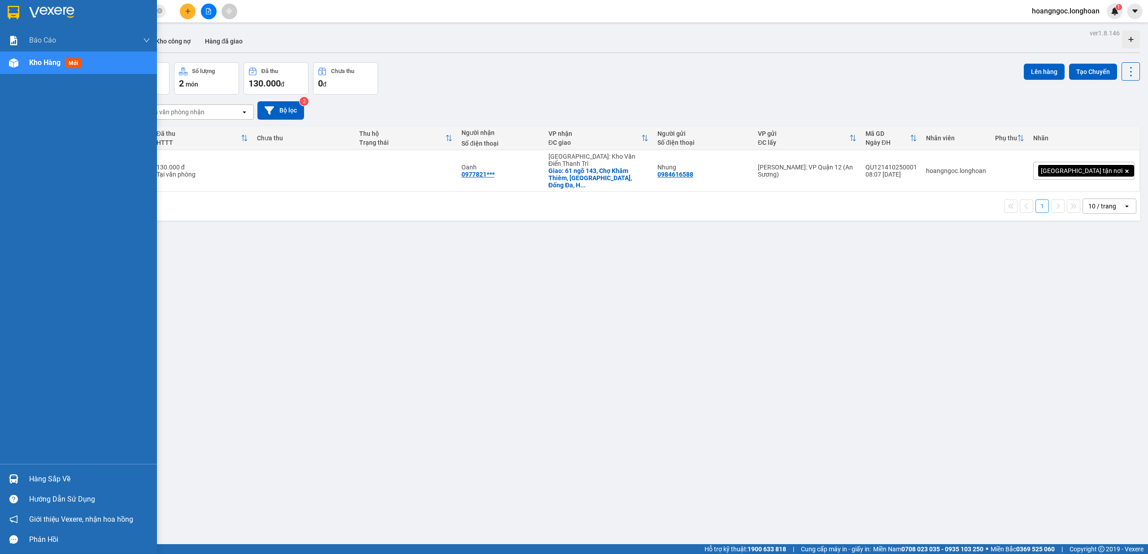
click at [36, 479] on div "Hàng sắp về" at bounding box center [89, 479] width 121 height 13
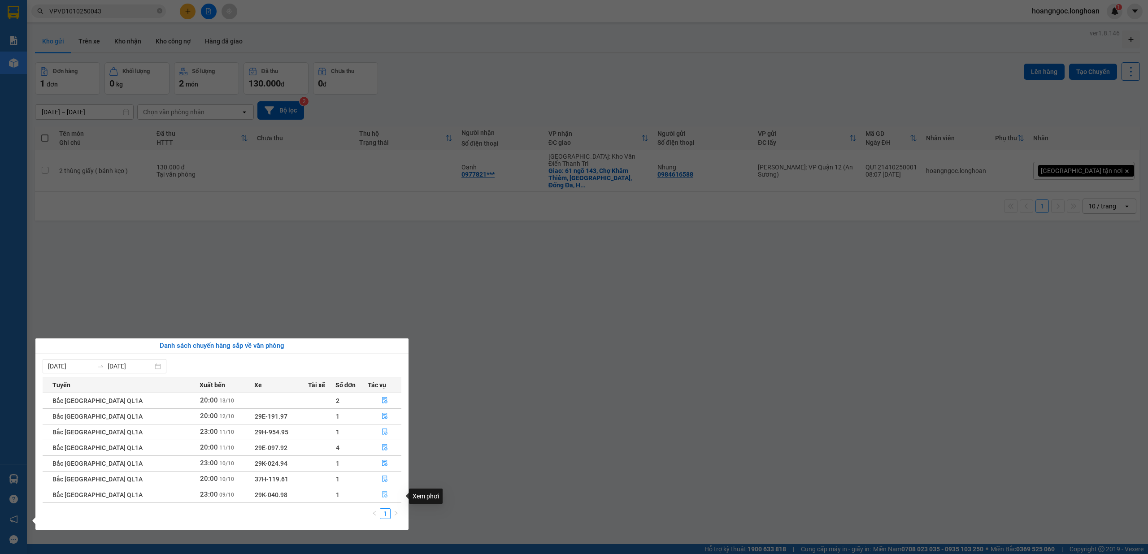
click at [382, 494] on icon "file-done" at bounding box center [385, 495] width 6 height 6
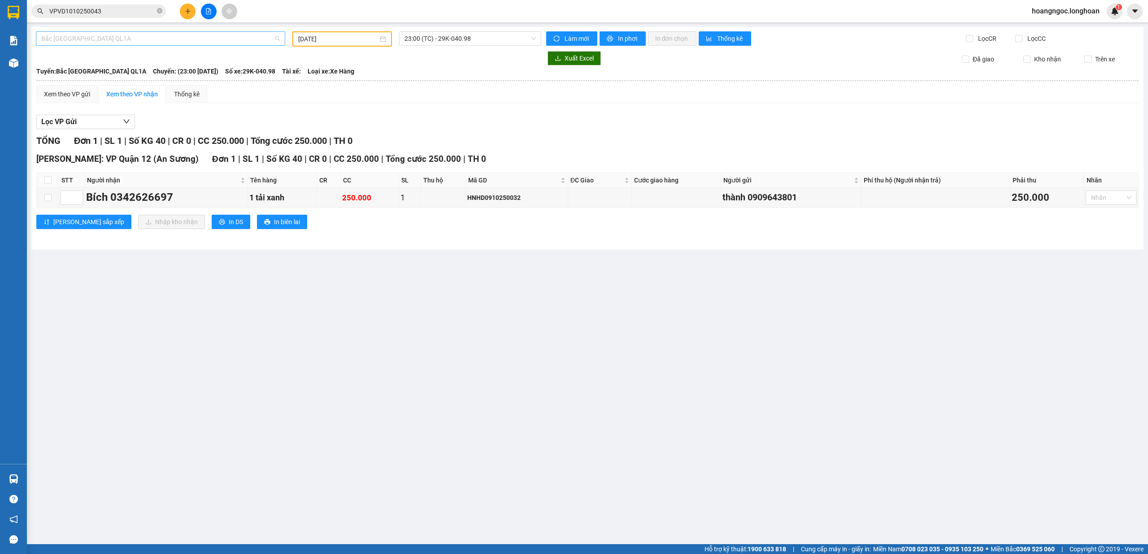
click at [124, 45] on span "Bắc Trung Nam QL1A" at bounding box center [160, 38] width 239 height 13
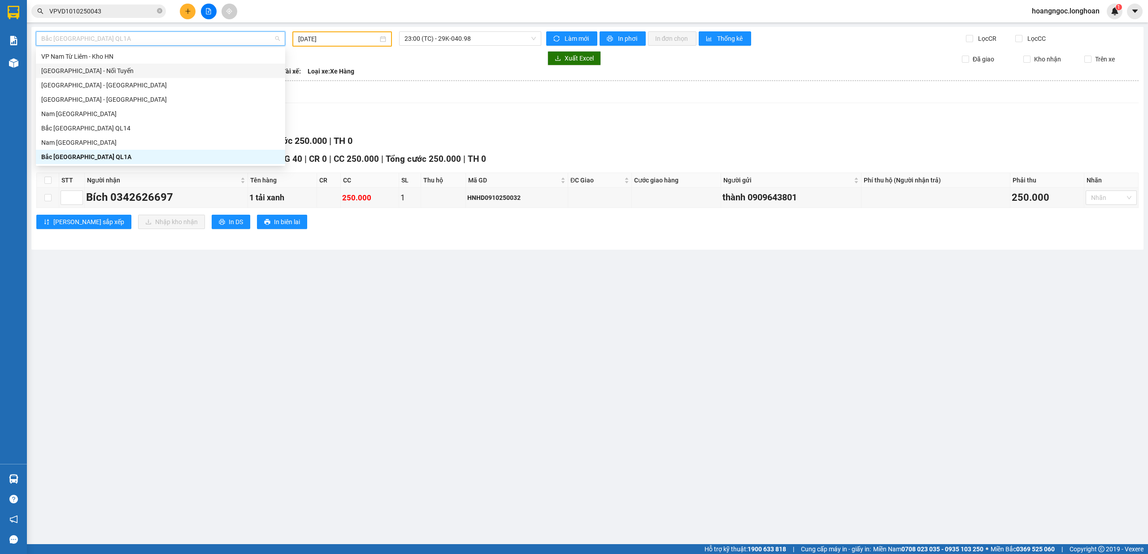
click at [503, 304] on main "Bắc Trung Nam QL1A 09/10/2025 23:00 (TC) - 29K-040.98 Làm mới In phơi In đơn ch…" at bounding box center [574, 272] width 1148 height 545
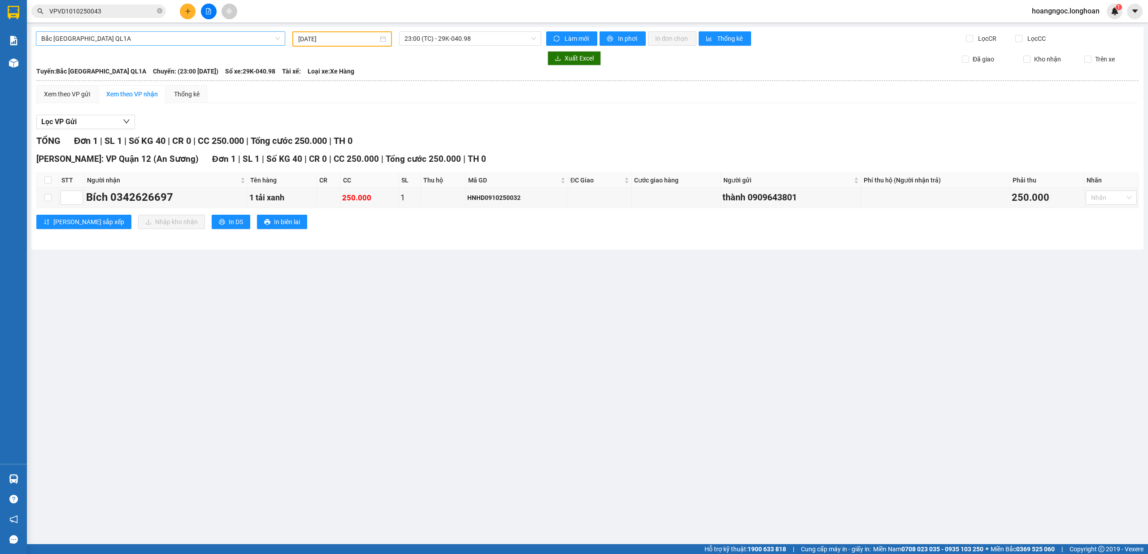
click at [204, 42] on span "Bắc Trung Nam QL1A" at bounding box center [160, 38] width 239 height 13
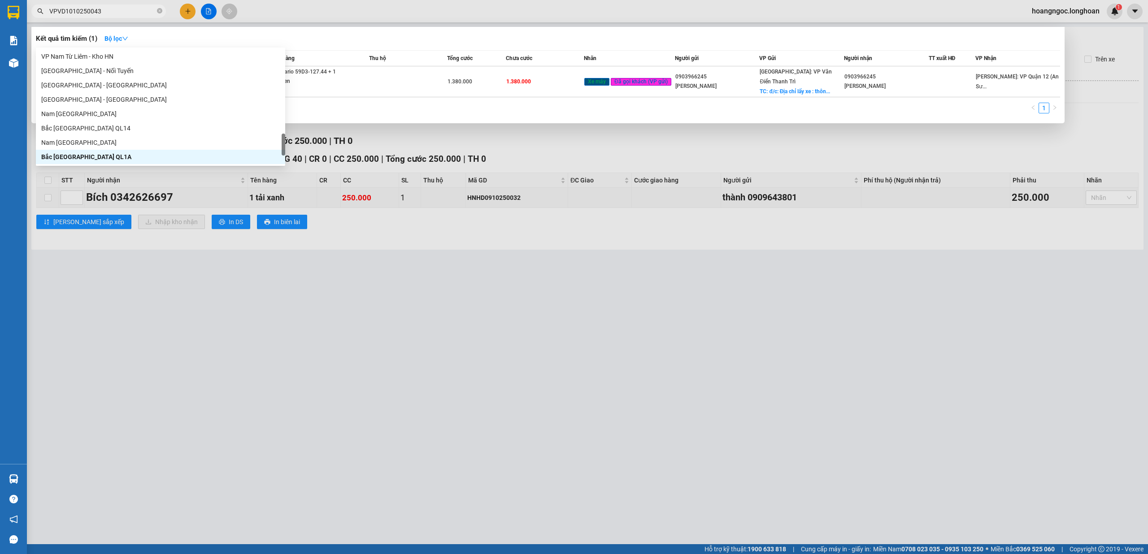
click at [127, 6] on input "VPVD1010250043" at bounding box center [102, 11] width 106 height 10
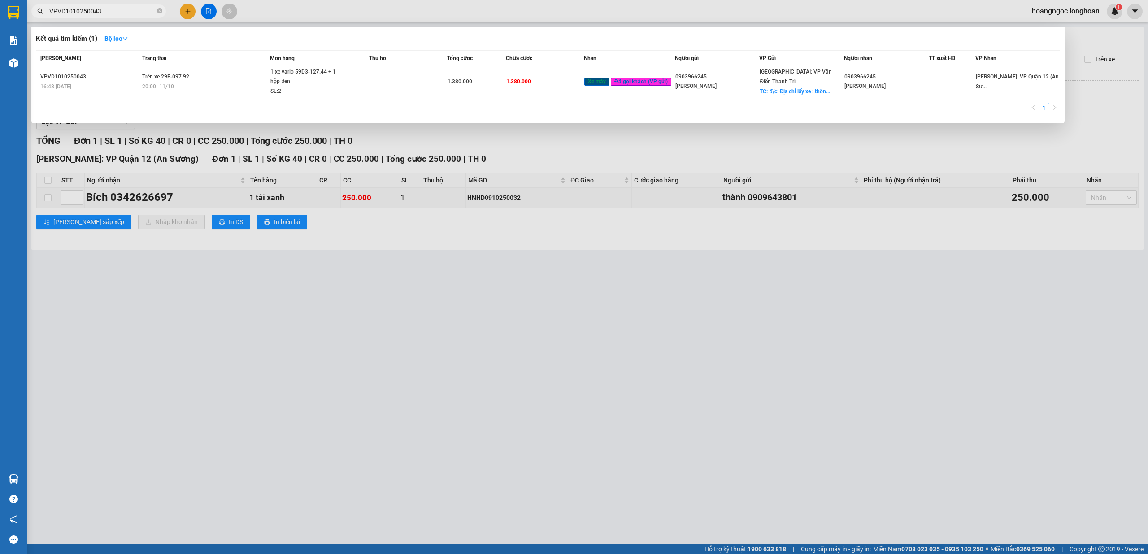
click at [449, 357] on div at bounding box center [574, 277] width 1148 height 554
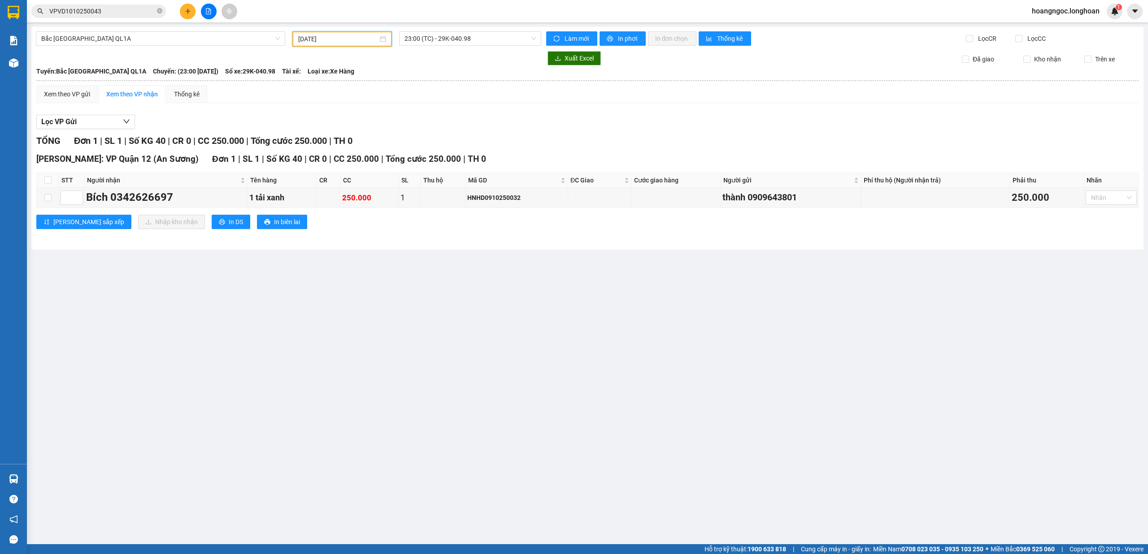
click at [319, 43] on input "09/10/2025" at bounding box center [338, 39] width 80 height 10
click at [404, 103] on div "11" at bounding box center [402, 104] width 11 height 11
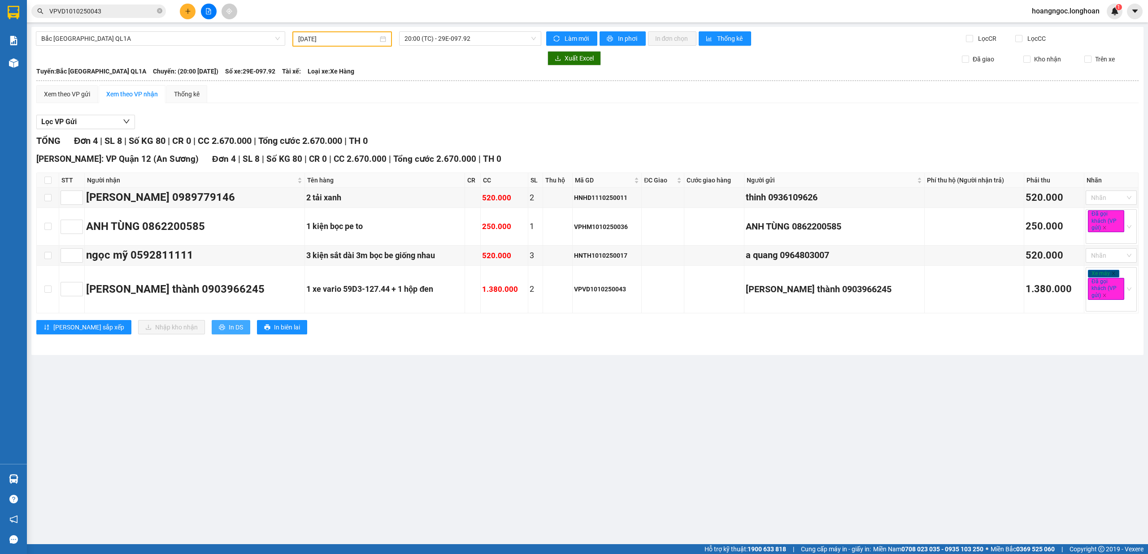
click at [229, 332] on span "In DS" at bounding box center [236, 328] width 14 height 10
click at [229, 329] on span "In DS" at bounding box center [236, 328] width 14 height 10
click at [347, 31] on div "11/10/2025" at bounding box center [342, 38] width 100 height 15
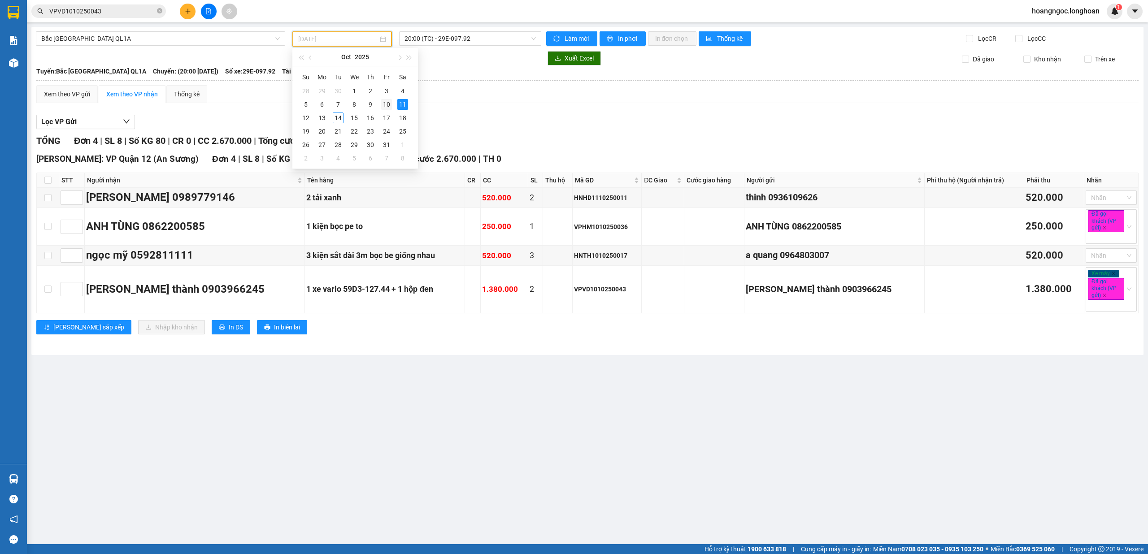
click at [384, 105] on div "10" at bounding box center [386, 104] width 11 height 11
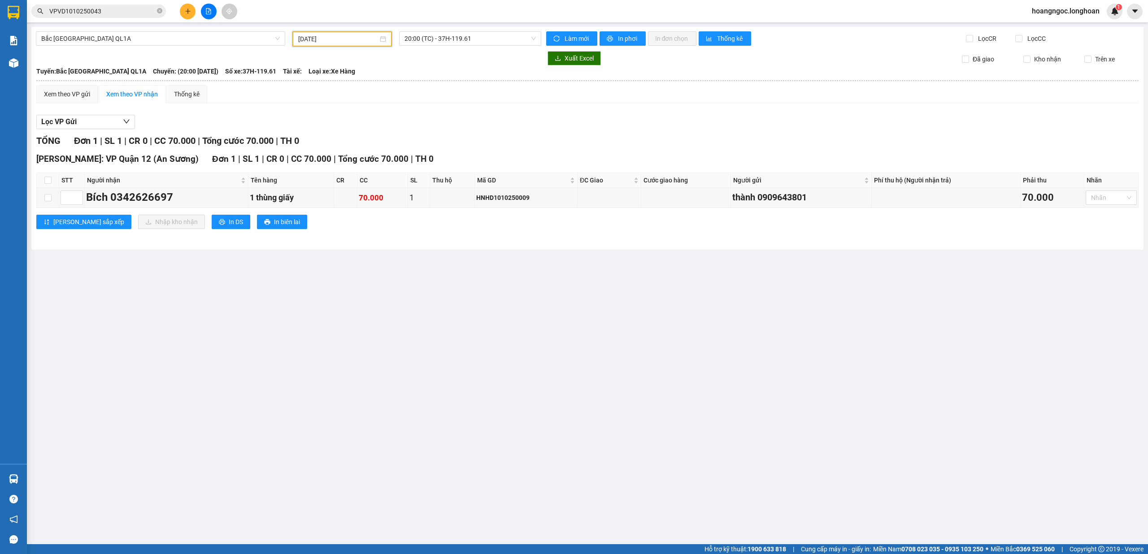
click at [356, 39] on input "10/10/2025" at bounding box center [338, 39] width 80 height 10
click at [404, 105] on div "11" at bounding box center [402, 104] width 11 height 11
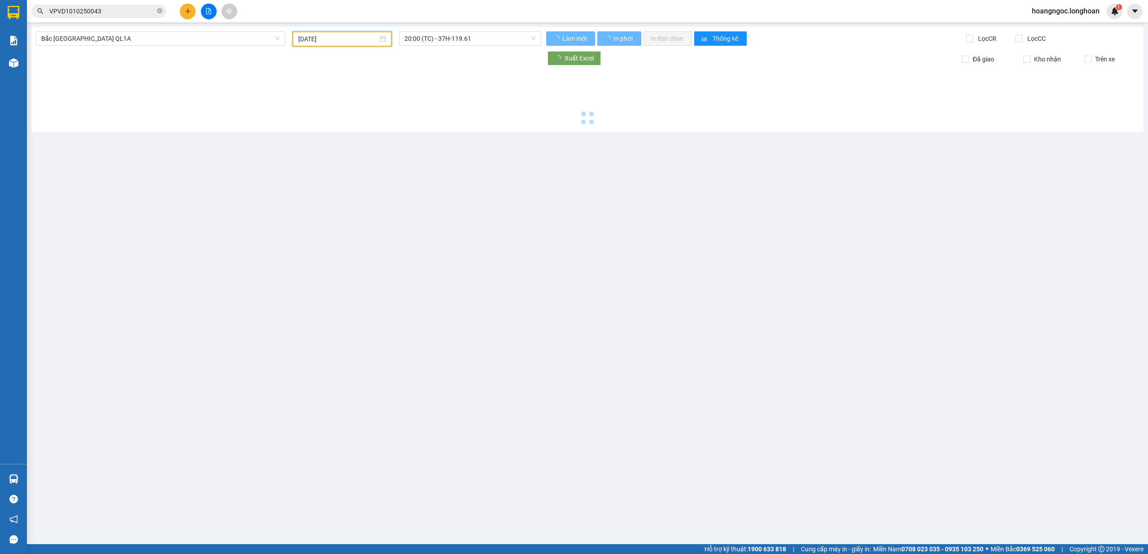
type input "11/10/2025"
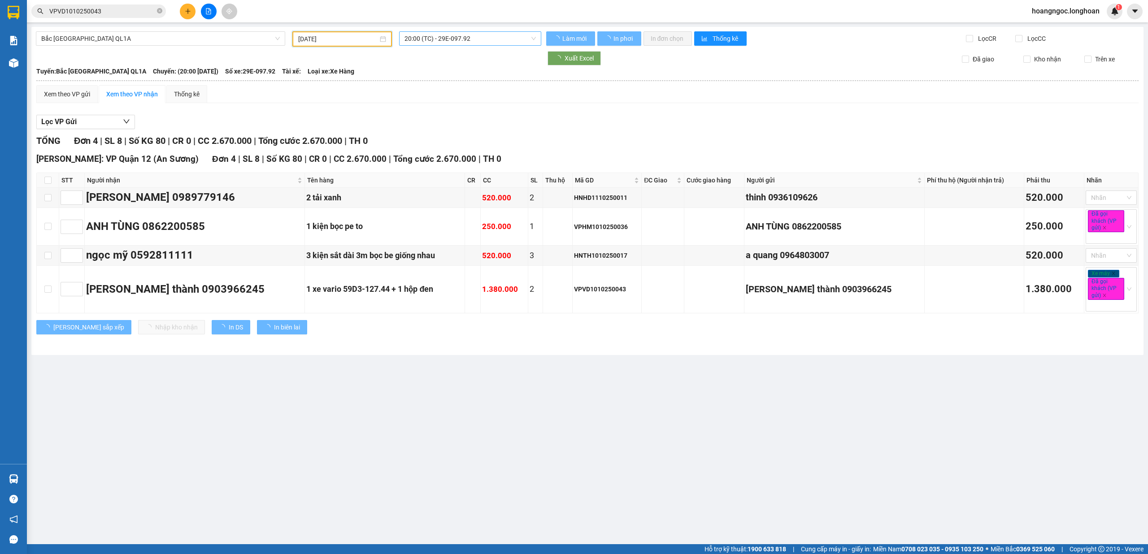
click at [455, 42] on span "20:00 (TC) - 29E-097.92" at bounding box center [471, 38] width 132 height 13
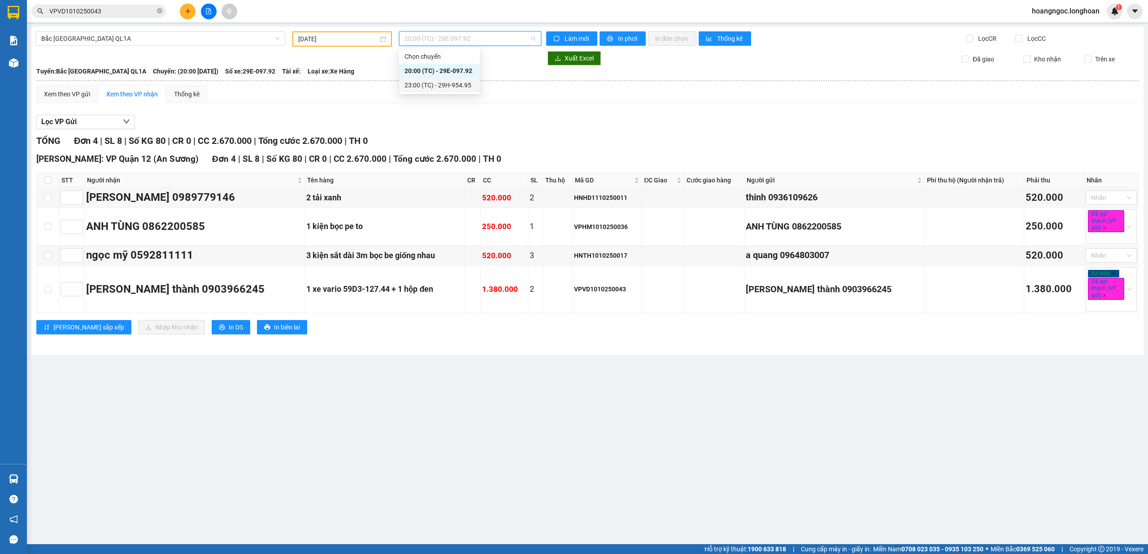
click at [528, 111] on div "Lọc VP Gửi TỔNG Đơn 4 | SL 8 | Số KG 80 | CR 0 | CC 2.670.000 | Tổng cước 2.67…" at bounding box center [587, 227] width 1103 height 235
click at [44, 181] on input "checkbox" at bounding box center [47, 180] width 7 height 7
checkbox input "true"
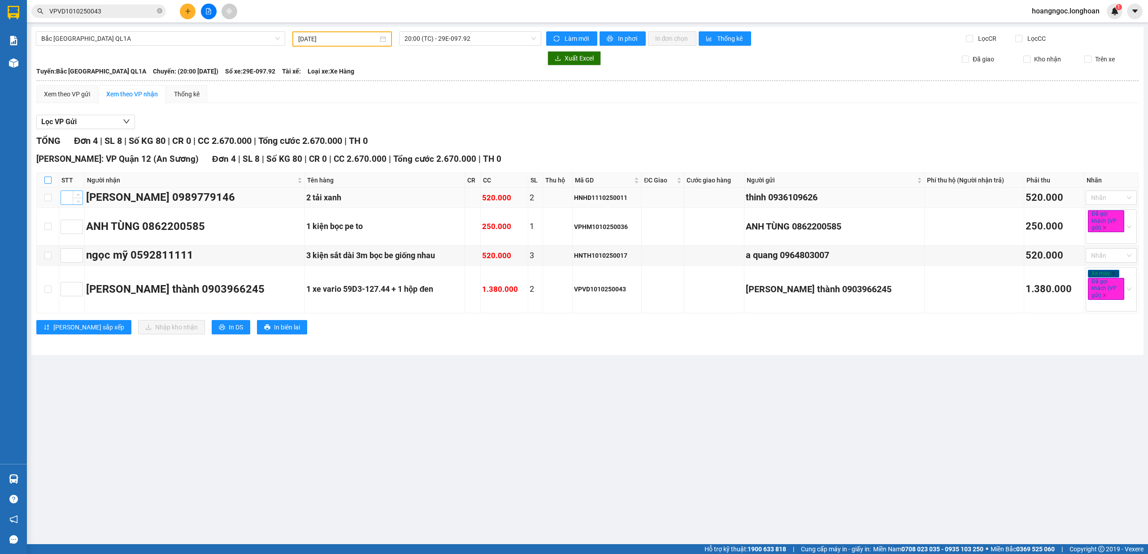
checkbox input "true"
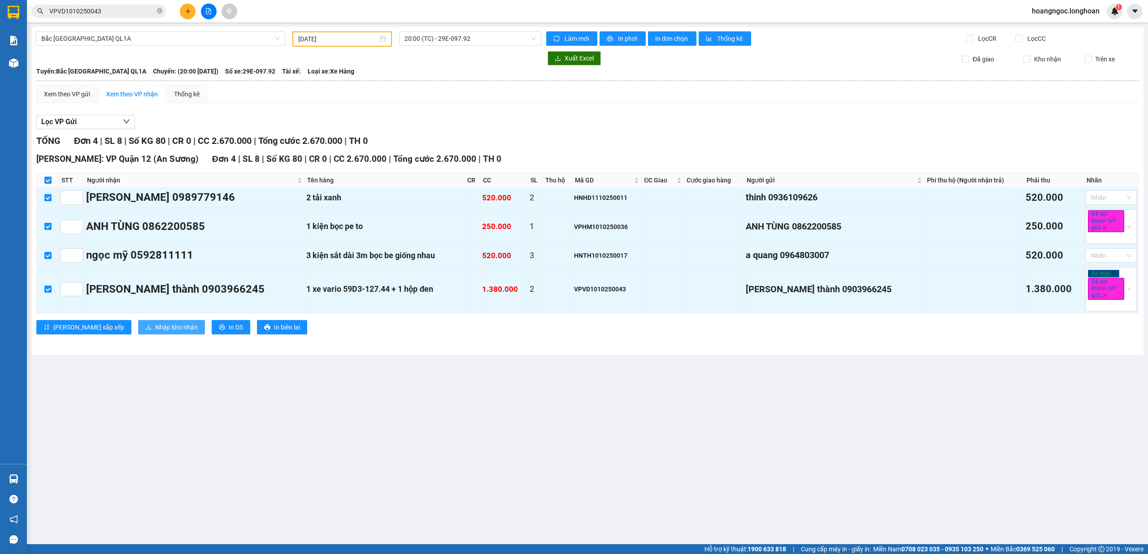
click at [155, 328] on span "Nhập kho nhận" at bounding box center [176, 328] width 43 height 10
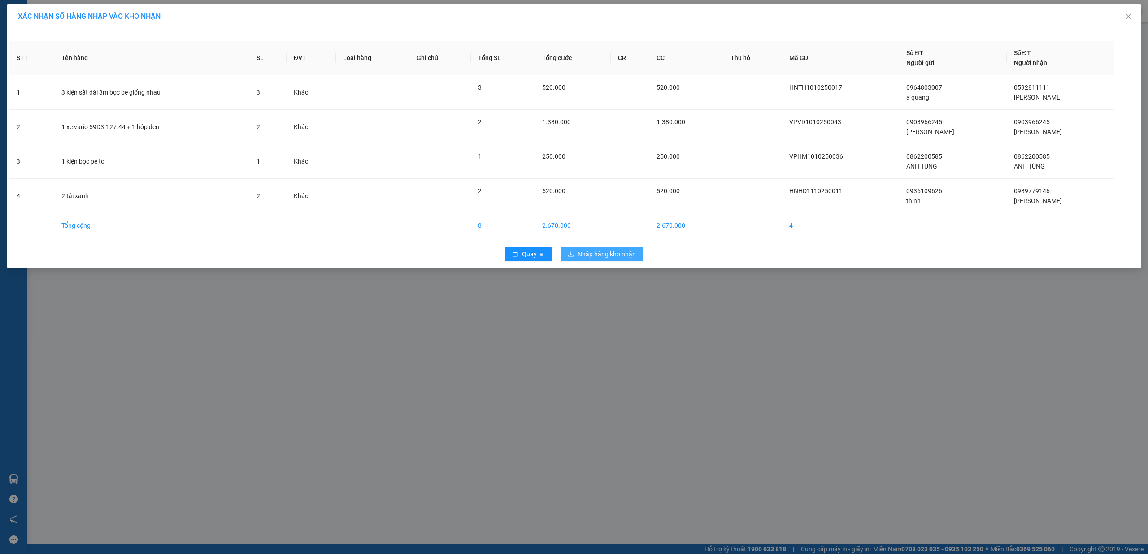
click at [600, 257] on span "Nhập hàng kho nhận" at bounding box center [607, 254] width 58 height 10
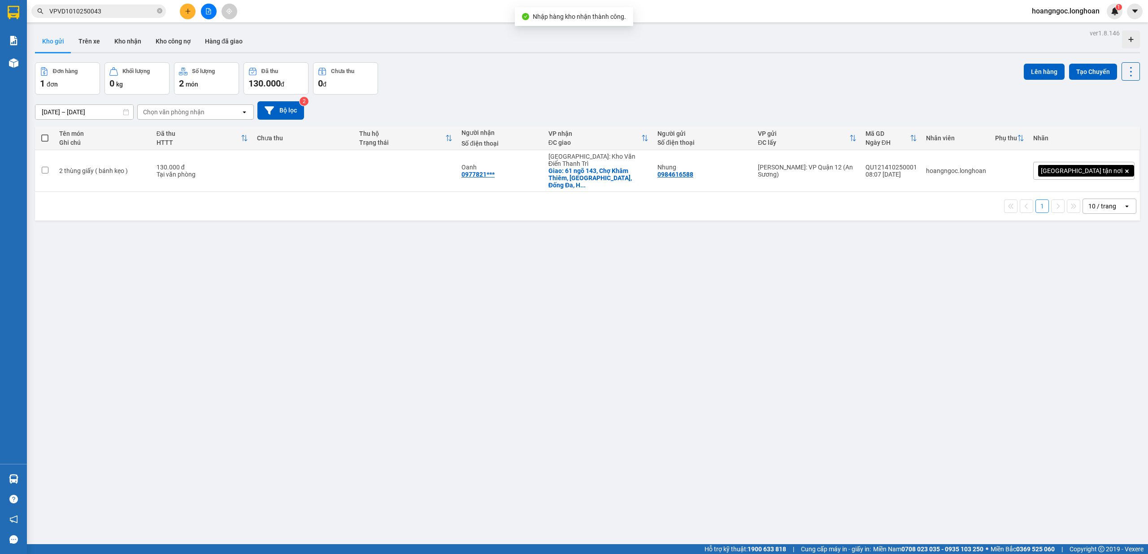
click at [207, 16] on button at bounding box center [209, 12] width 16 height 16
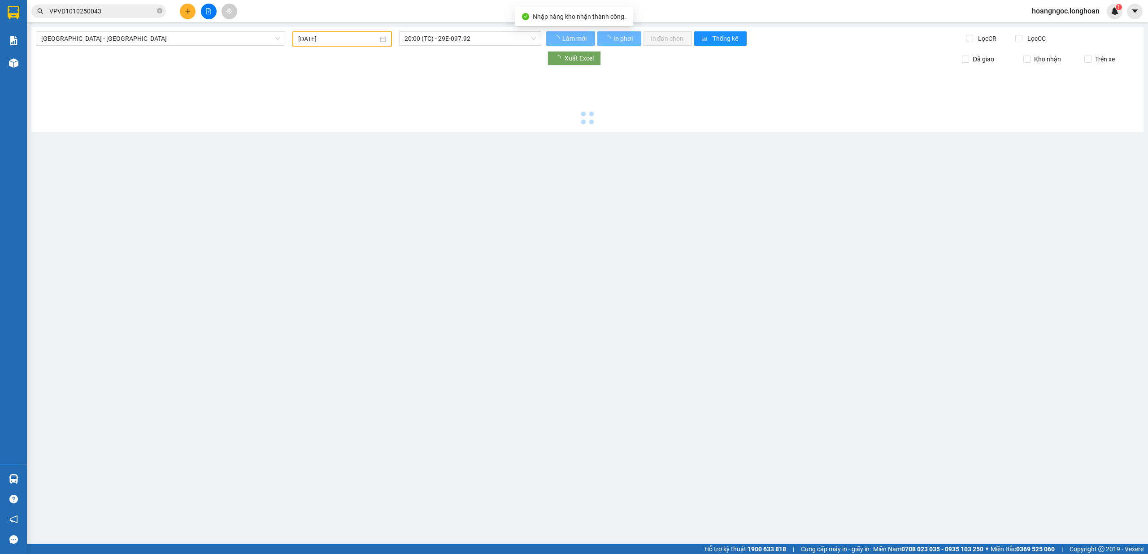
type input "14/10/2025"
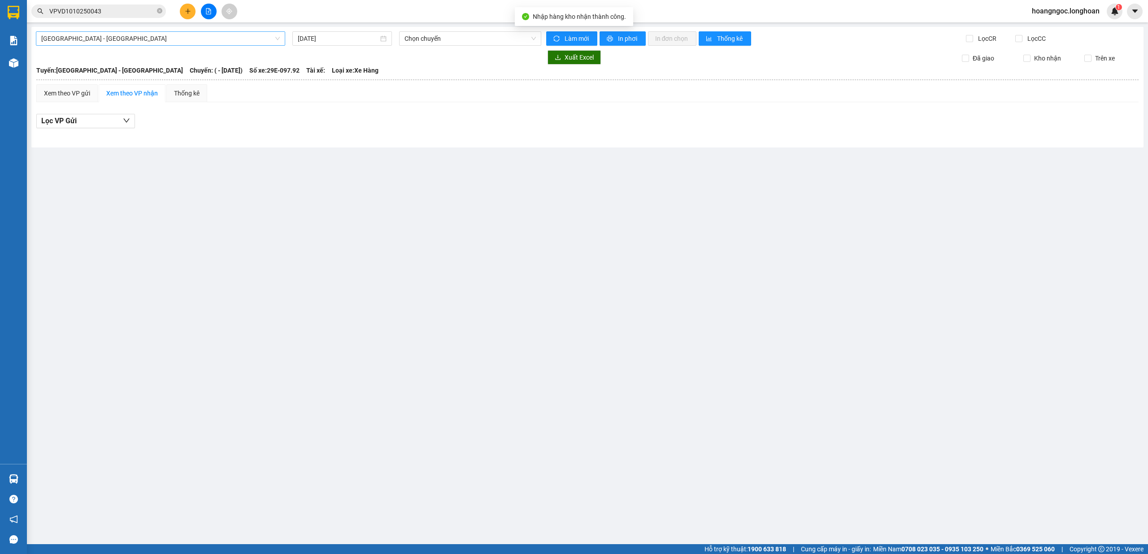
click at [212, 38] on span "Hải Phòng - Hà Nội" at bounding box center [160, 38] width 239 height 13
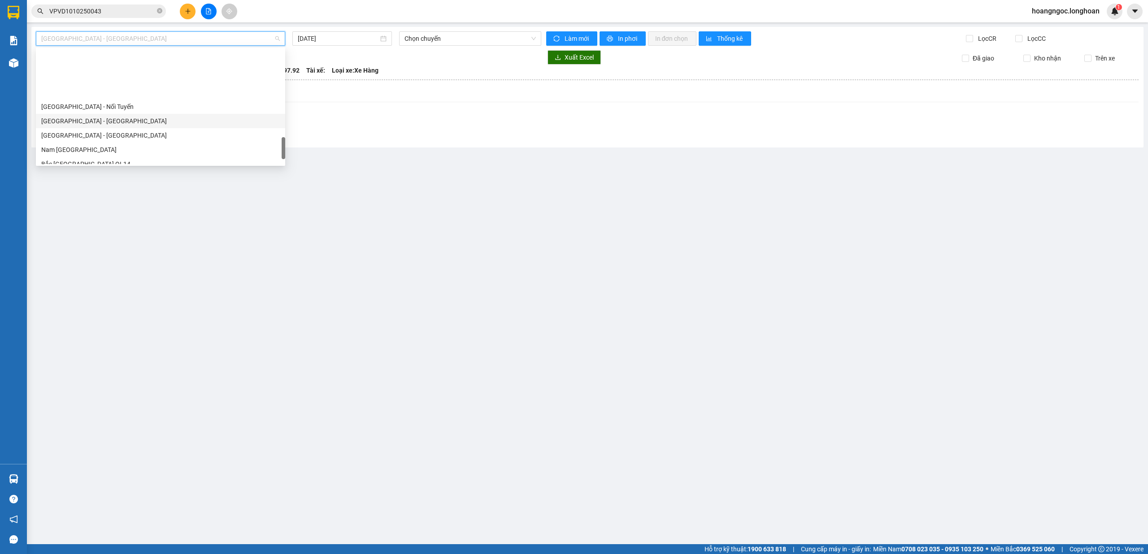
scroll to position [598, 0]
click at [115, 134] on div "Bắc Trung Nam QL1A" at bounding box center [160, 133] width 239 height 10
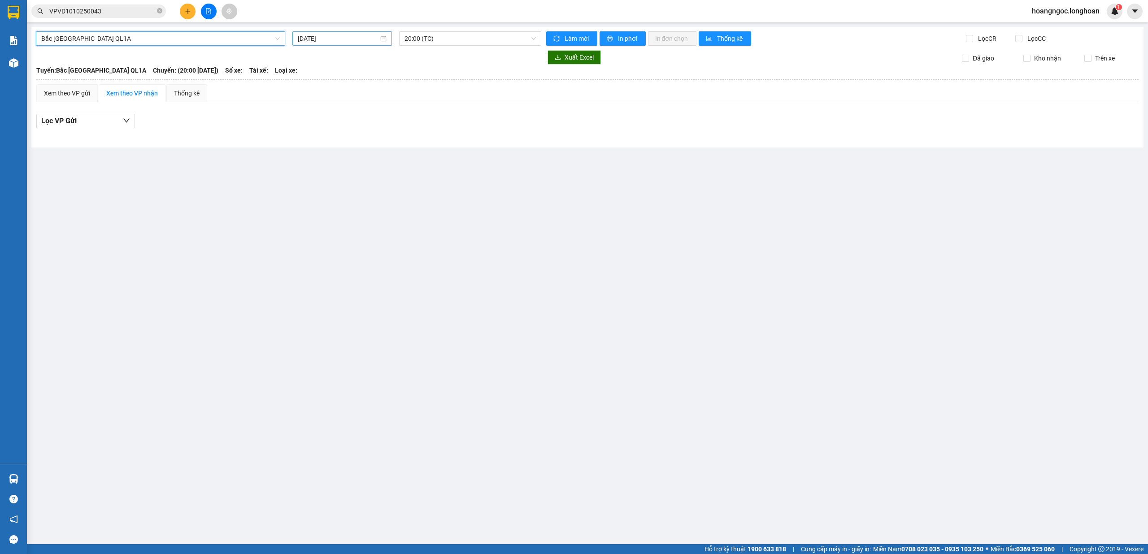
click at [367, 42] on input "14/10/2025" at bounding box center [338, 39] width 81 height 10
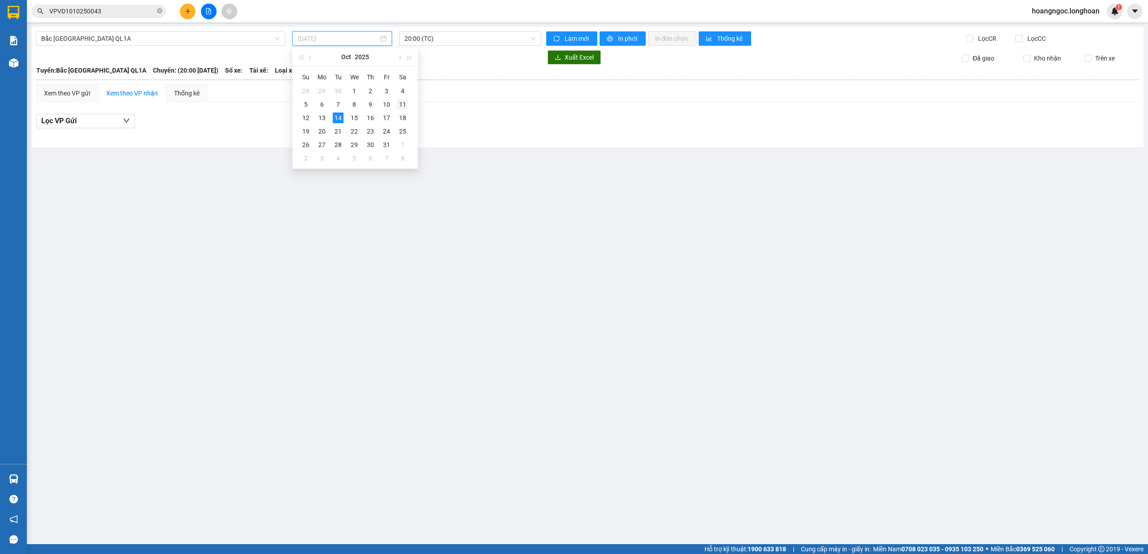
click at [402, 103] on div "11" at bounding box center [402, 104] width 11 height 11
type input "11/10/2025"
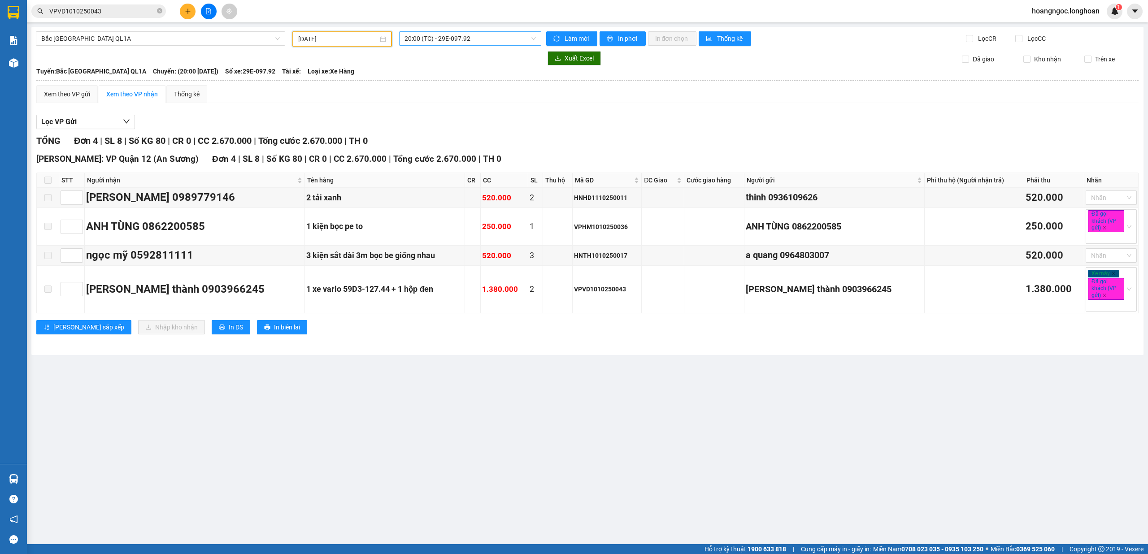
click at [449, 35] on span "20:00 (TC) - 29E-097.92" at bounding box center [471, 38] width 132 height 13
click at [434, 81] on div "23:00 (TC) - 29H-954.95" at bounding box center [440, 85] width 70 height 10
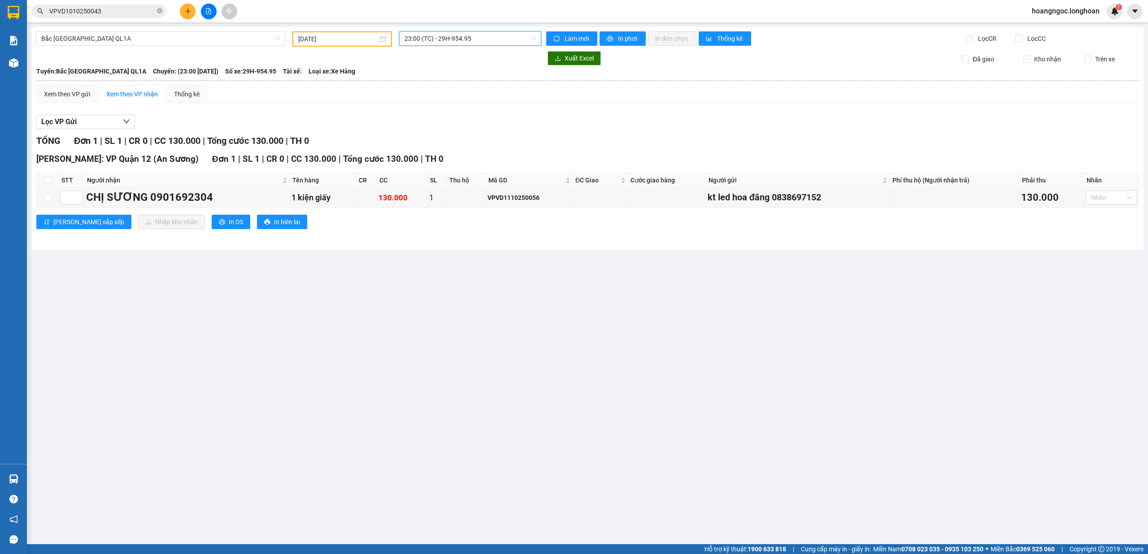
click at [44, 183] on th at bounding box center [48, 180] width 22 height 15
click at [48, 180] on input "checkbox" at bounding box center [47, 180] width 7 height 7
checkbox input "true"
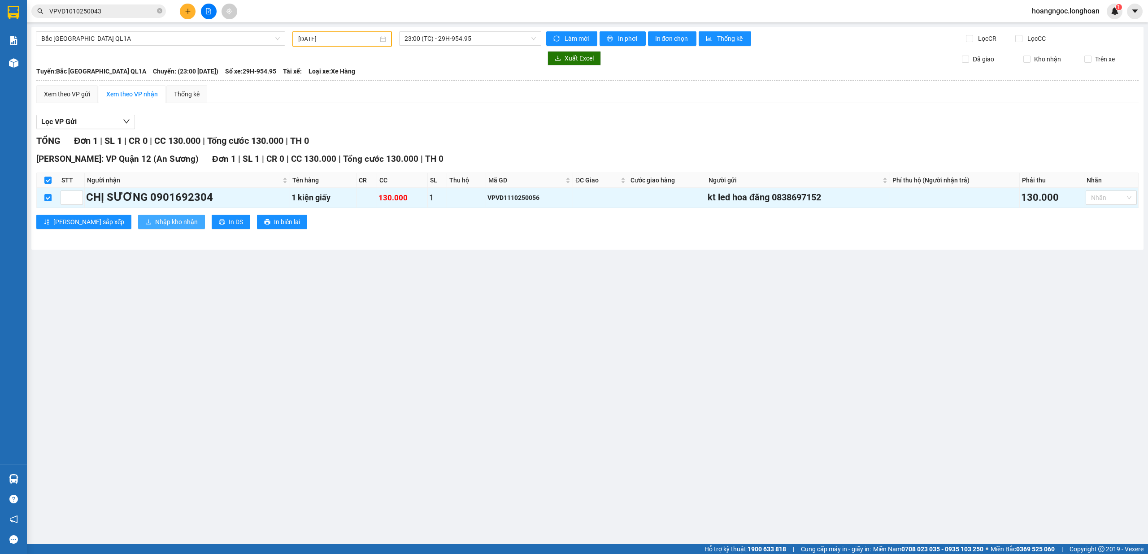
click at [155, 222] on span "Nhập kho nhận" at bounding box center [176, 222] width 43 height 10
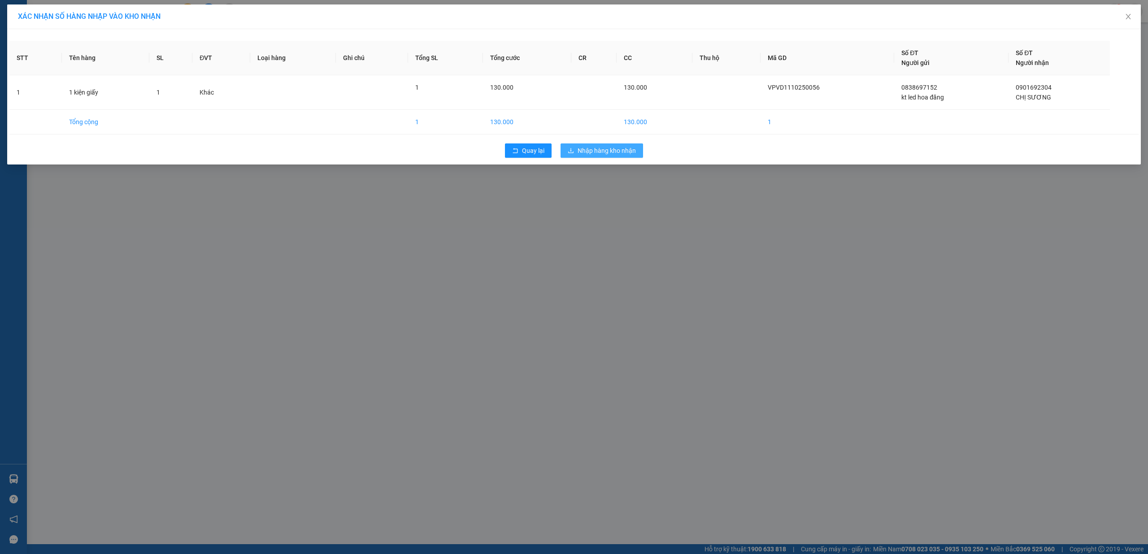
click at [586, 153] on span "Nhập hàng kho nhận" at bounding box center [607, 151] width 58 height 10
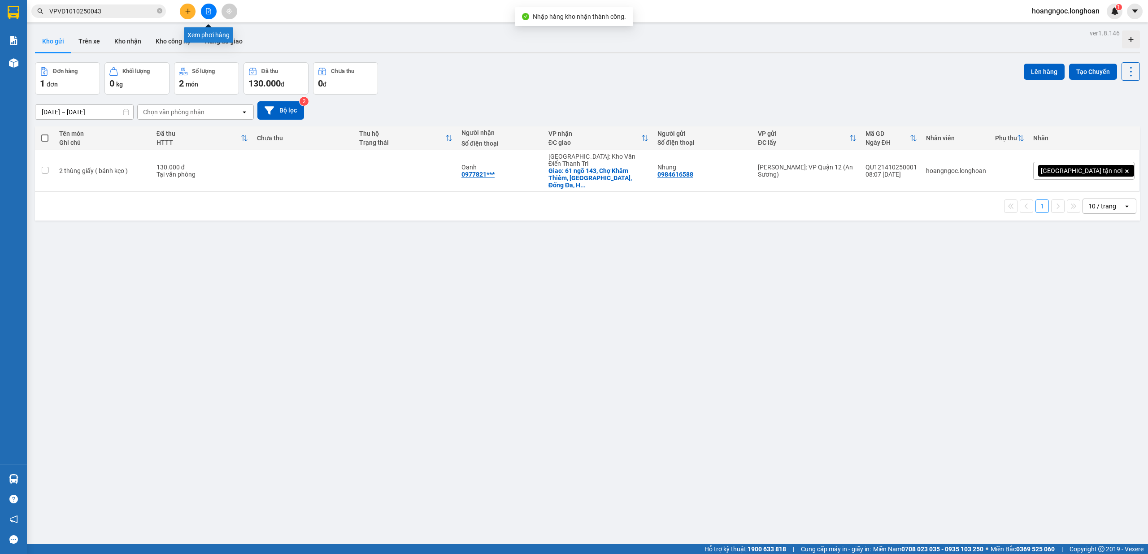
click at [205, 13] on icon "file-add" at bounding box center [208, 11] width 6 height 6
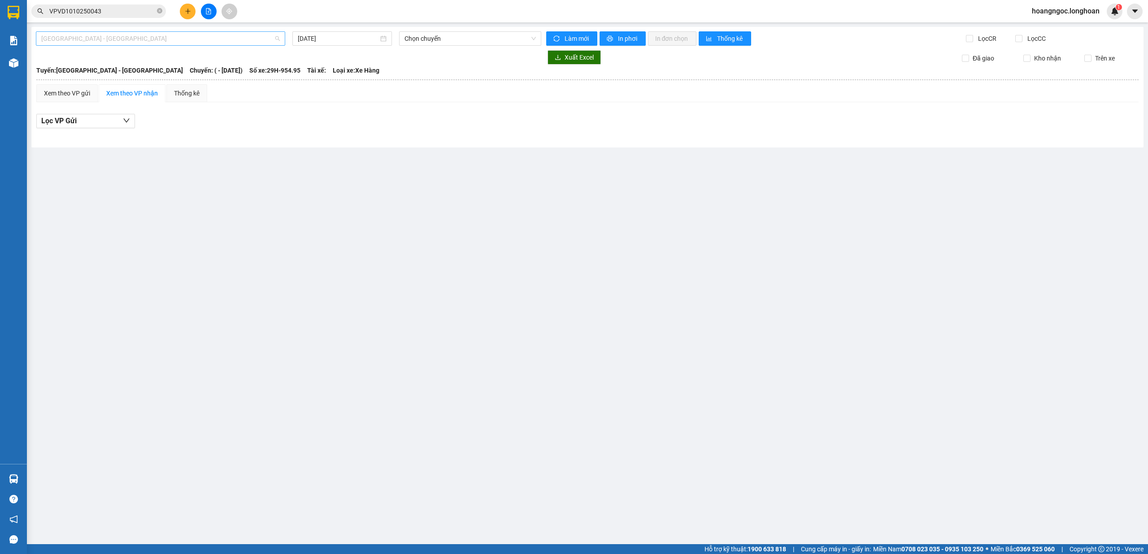
click at [199, 42] on span "Hải Phòng - Hà Nội" at bounding box center [160, 38] width 239 height 13
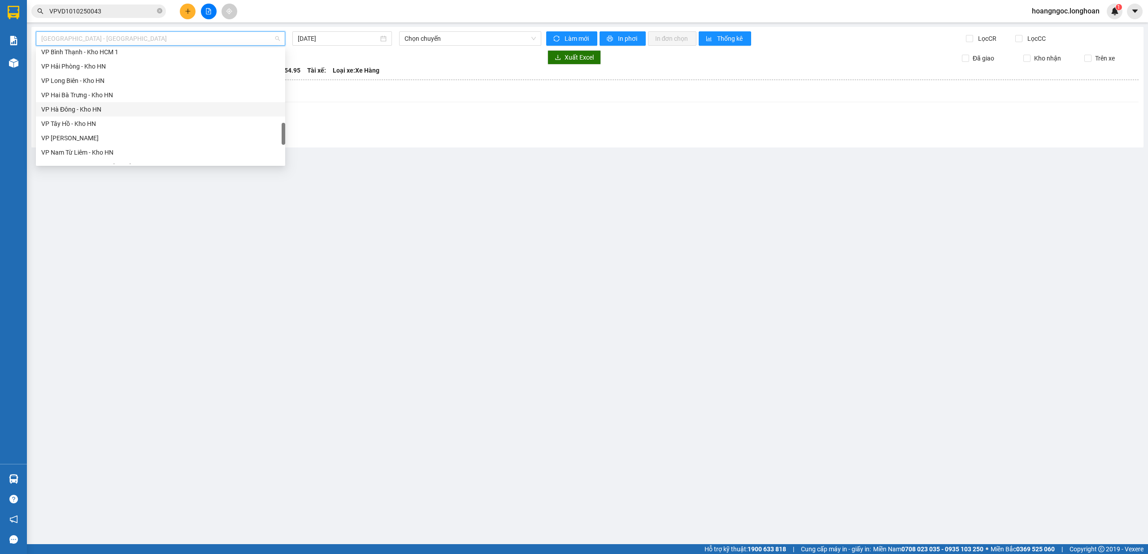
scroll to position [598, 0]
click at [105, 130] on div "Bắc Trung Nam QL1A" at bounding box center [160, 133] width 239 height 10
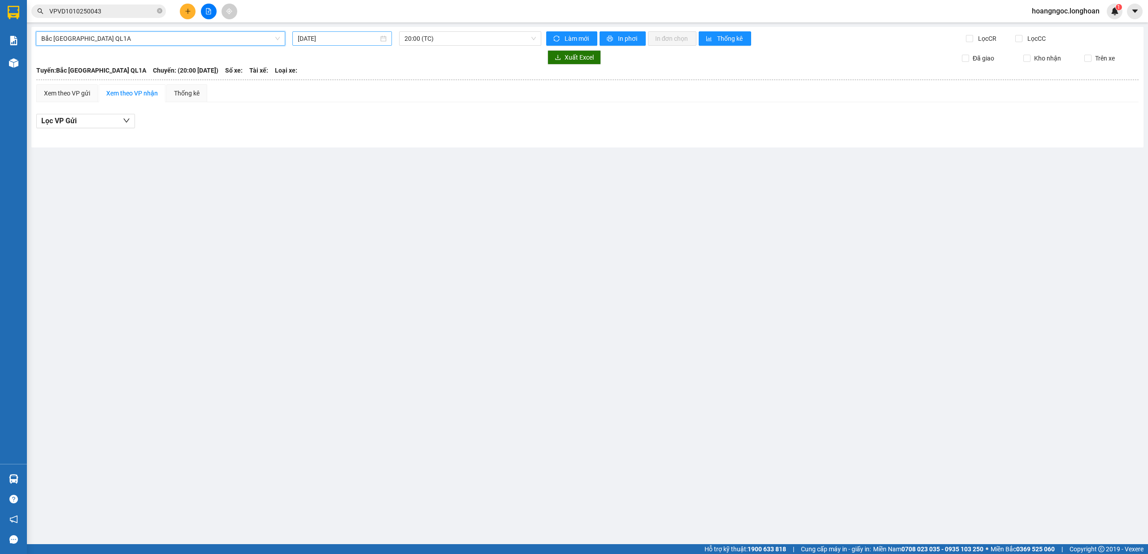
click at [363, 42] on input "14/10/2025" at bounding box center [338, 39] width 81 height 10
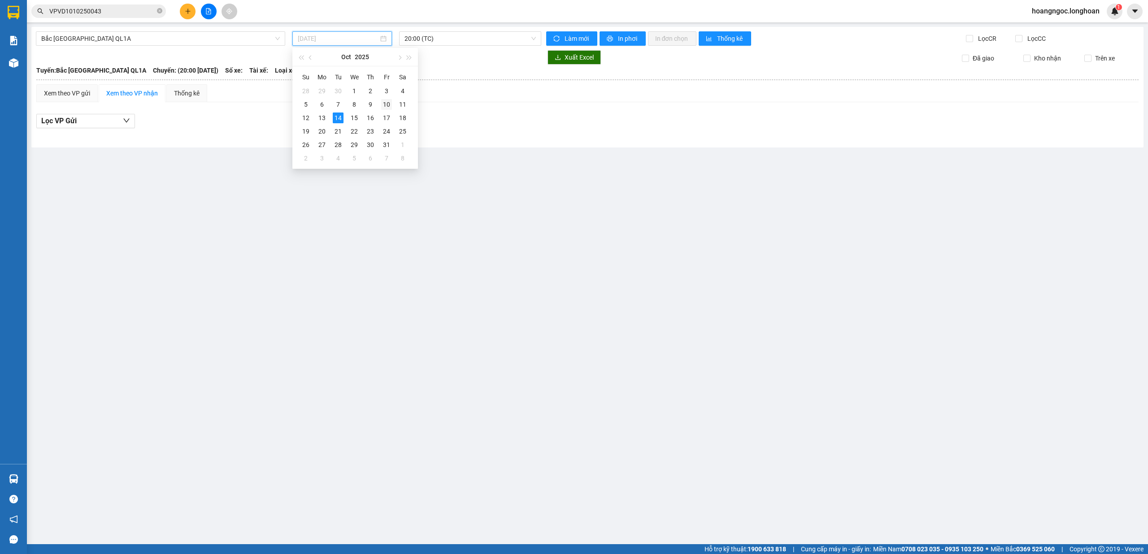
click at [388, 104] on div "10" at bounding box center [386, 104] width 11 height 11
type input "10/10/2025"
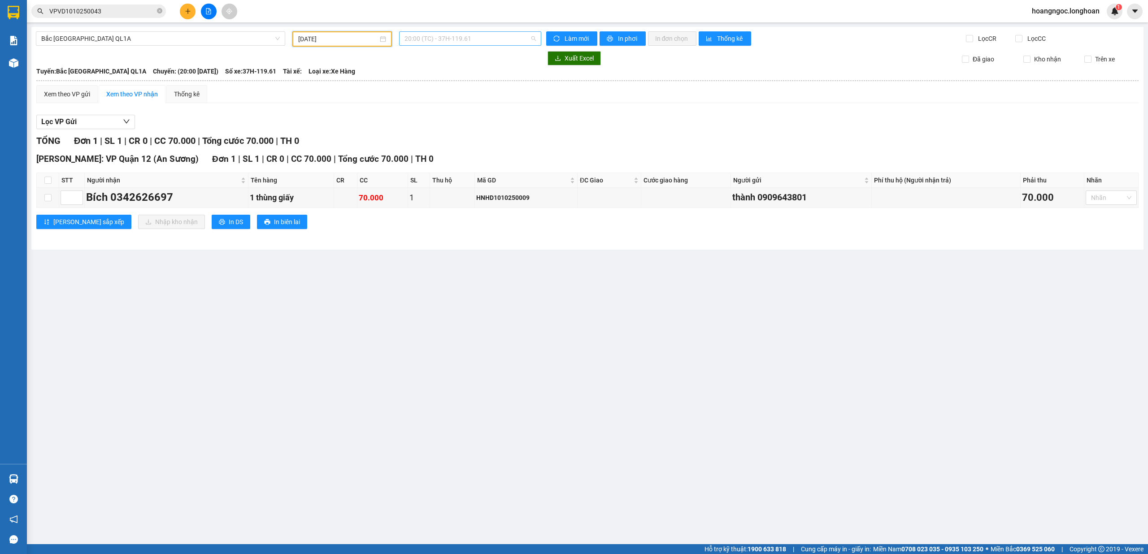
click at [435, 40] on span "20:00 (TC) - 37H-119.61" at bounding box center [471, 38] width 132 height 13
click at [426, 84] on div "23:00 (TC) - 29K-024.94" at bounding box center [440, 85] width 70 height 10
click at [45, 181] on input "checkbox" at bounding box center [47, 180] width 7 height 7
checkbox input "true"
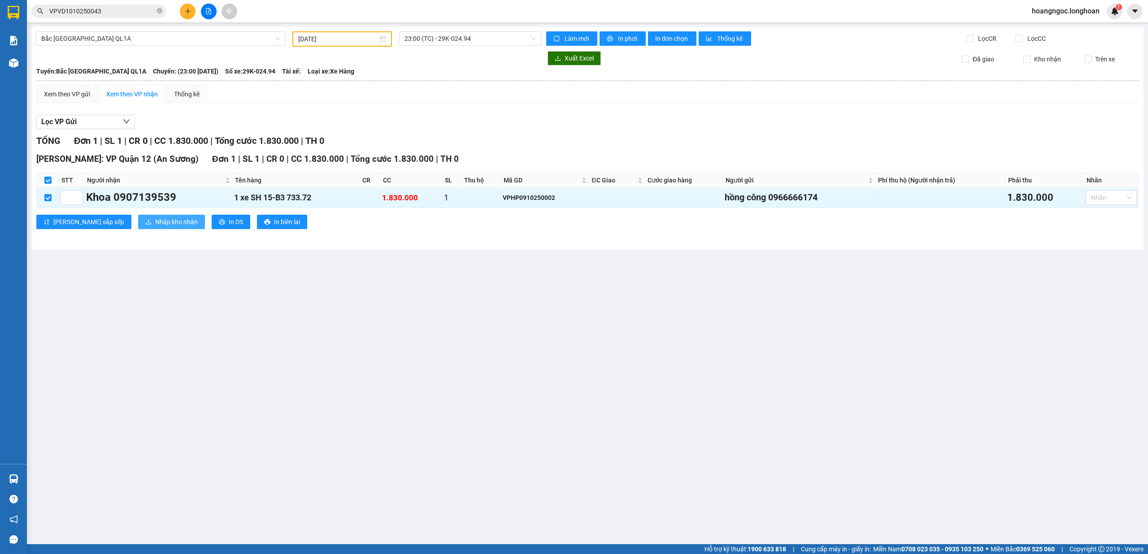
click at [155, 224] on span "Nhập kho nhận" at bounding box center [176, 222] width 43 height 10
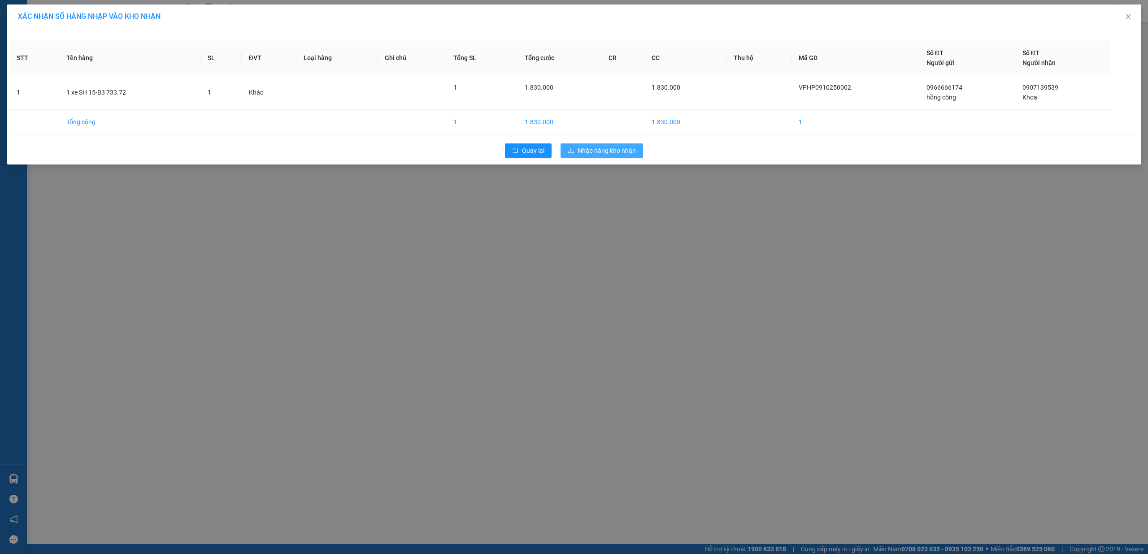
click at [585, 153] on span "Nhập hàng kho nhận" at bounding box center [607, 151] width 58 height 10
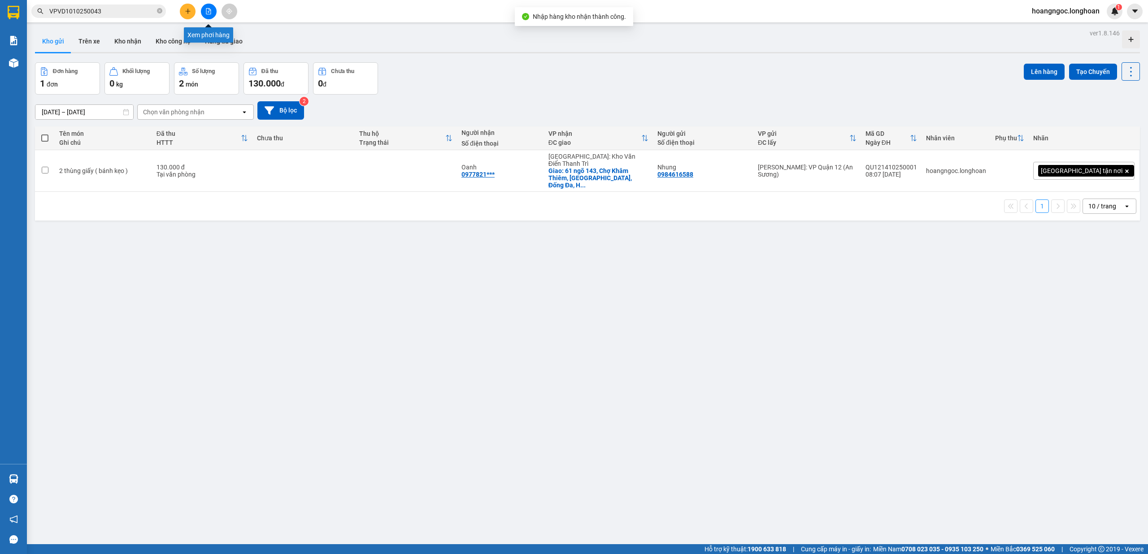
click at [210, 17] on button at bounding box center [209, 12] width 16 height 16
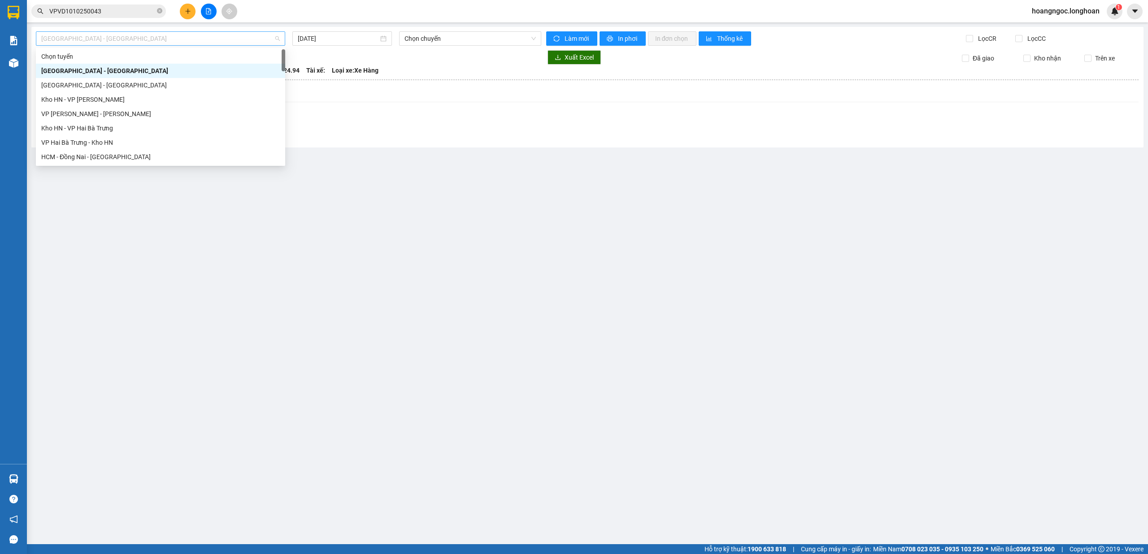
click at [216, 44] on span "Hải Phòng - Hà Nội" at bounding box center [160, 38] width 239 height 13
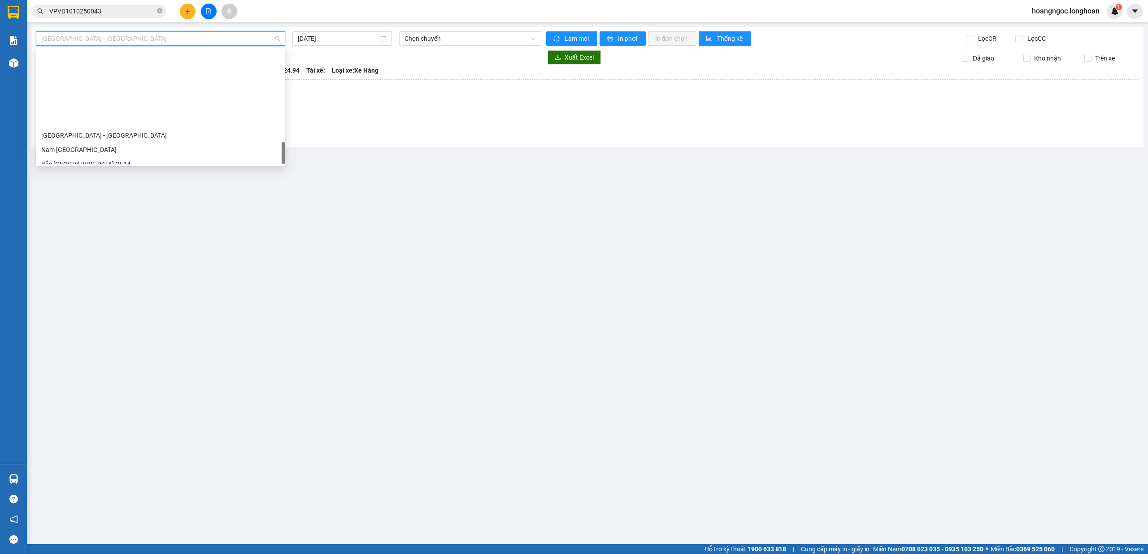
scroll to position [632, 0]
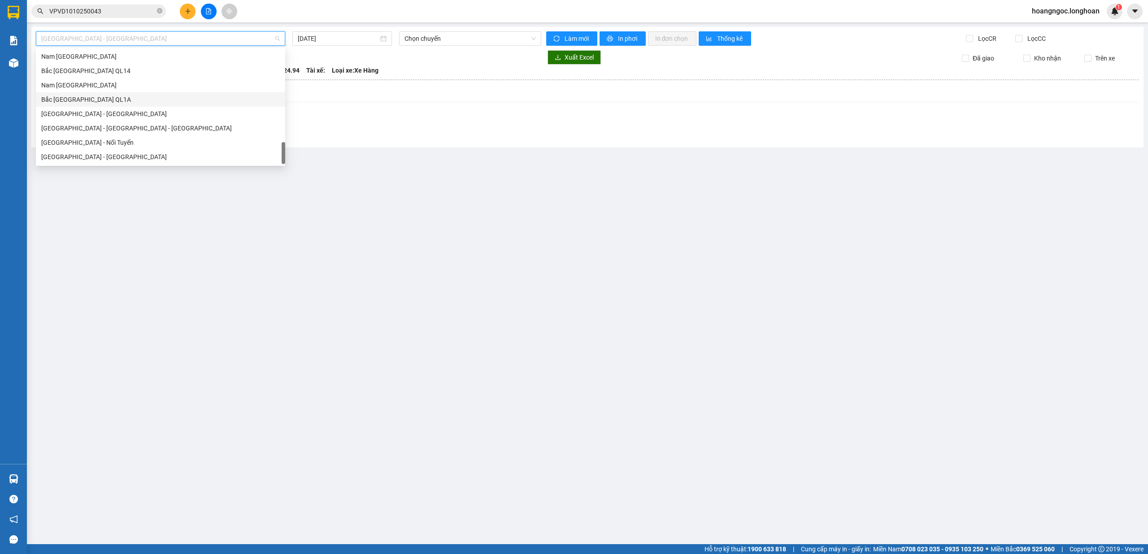
click at [96, 103] on div "Bắc Trung Nam QL1A" at bounding box center [160, 100] width 239 height 10
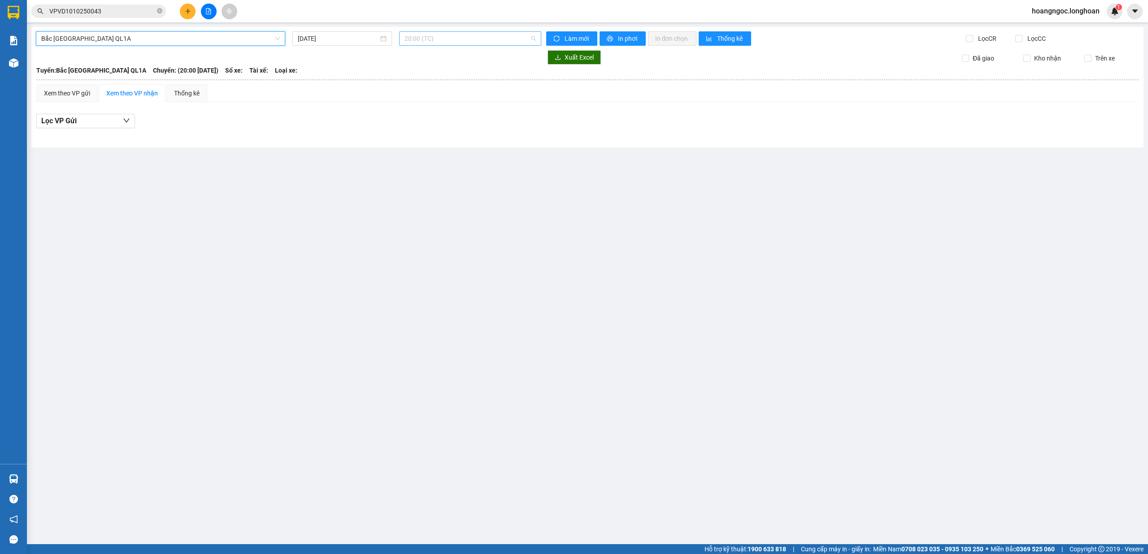
click at [444, 35] on span "20:00 (TC)" at bounding box center [471, 38] width 132 height 13
click at [351, 41] on input "14/10/2025" at bounding box center [338, 39] width 81 height 10
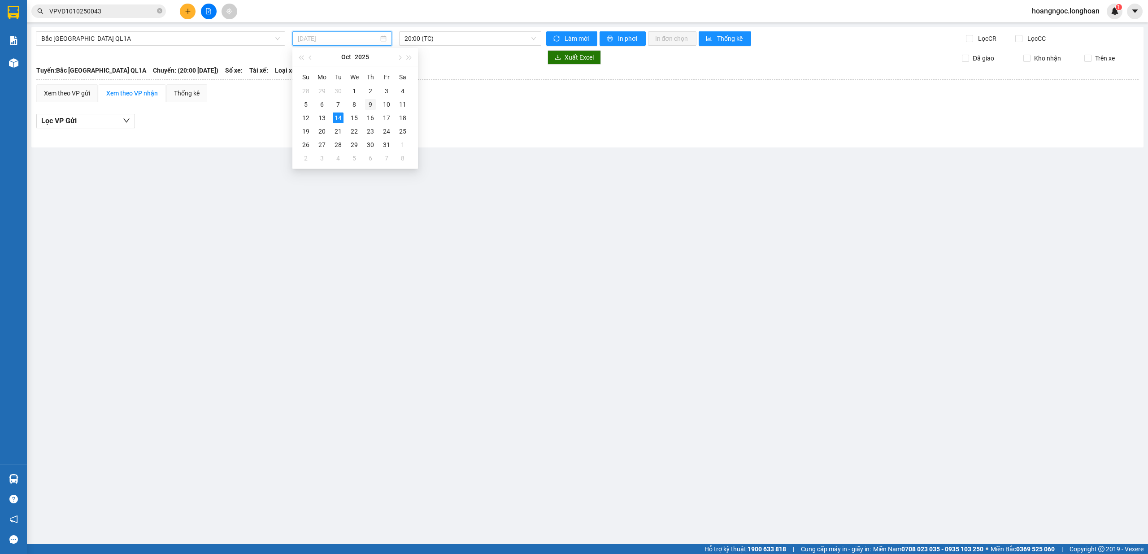
click at [373, 106] on div "9" at bounding box center [370, 104] width 11 height 11
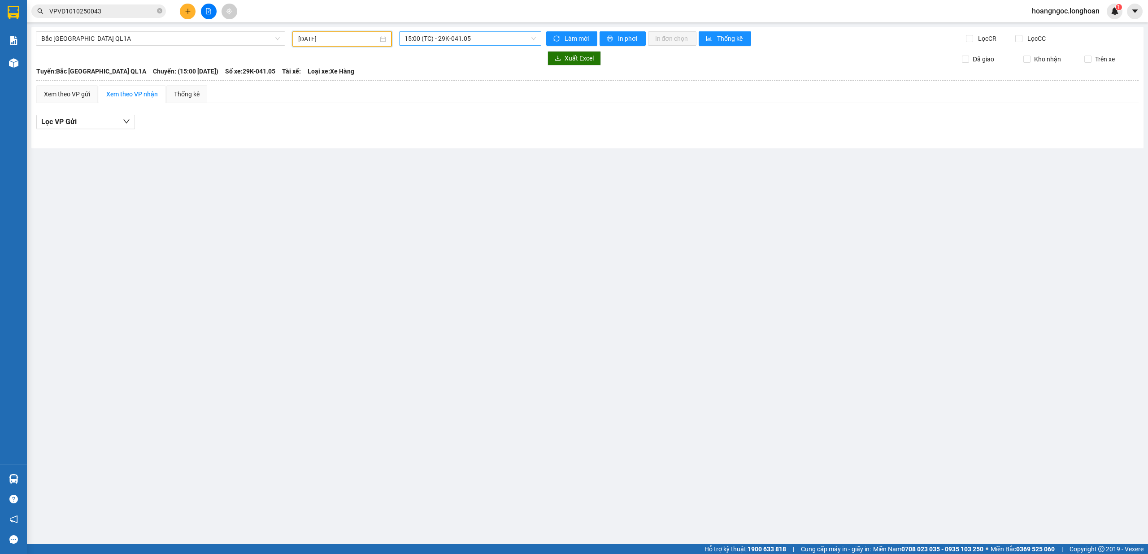
click at [433, 40] on span "15:00 (TC) - 29K-041.05" at bounding box center [471, 38] width 132 height 13
click at [427, 79] on div "23:00 (TC) - 29K-040.98" at bounding box center [439, 85] width 81 height 14
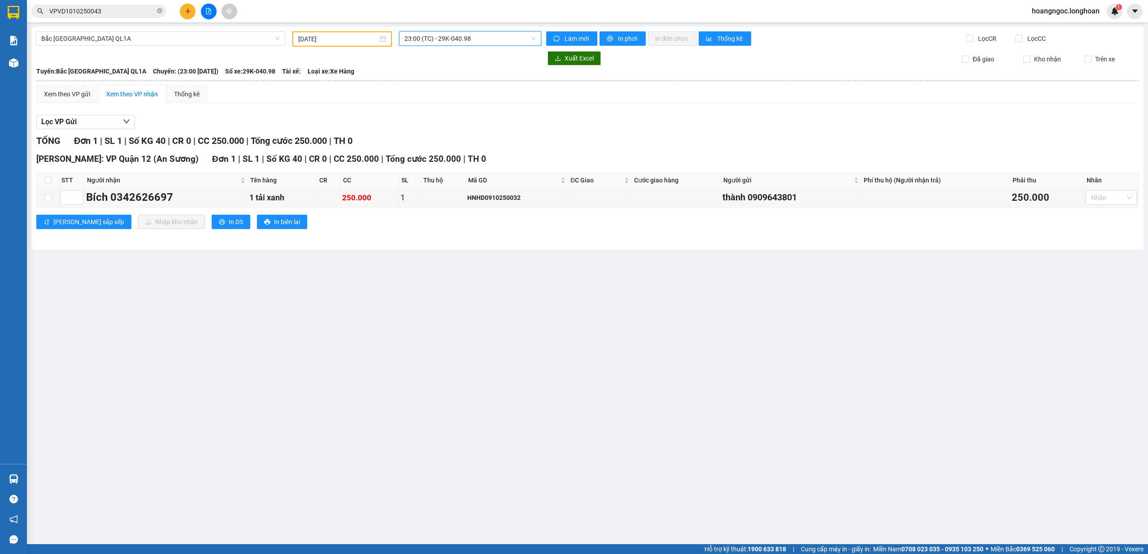
click at [426, 32] on span "23:00 (TC) - 29K-040.98" at bounding box center [471, 38] width 132 height 13
click at [352, 44] on div "09/10/2025" at bounding box center [342, 38] width 100 height 15
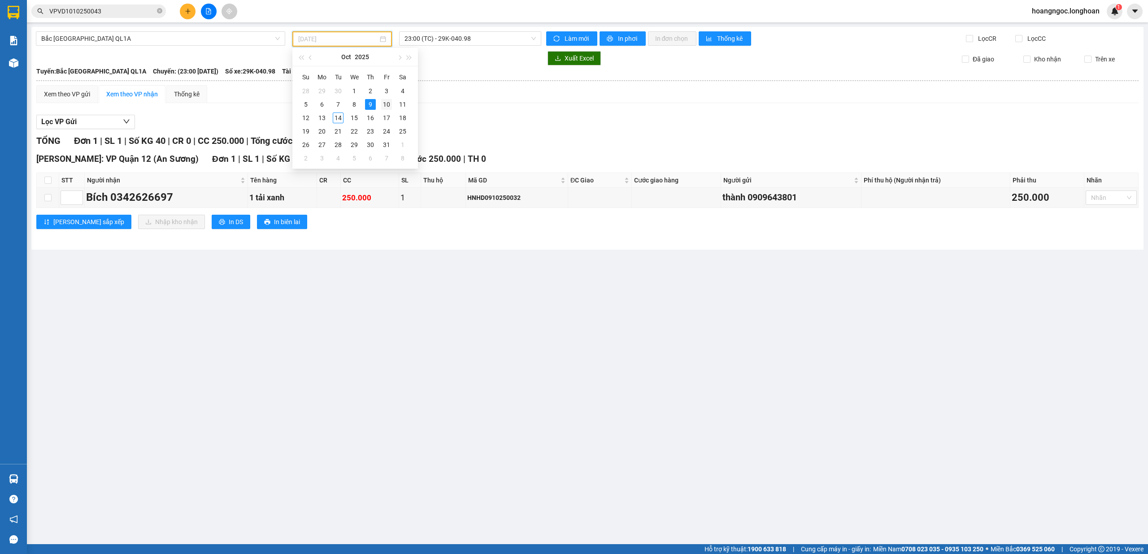
click at [388, 105] on div "10" at bounding box center [386, 104] width 11 height 11
type input "10/10/2025"
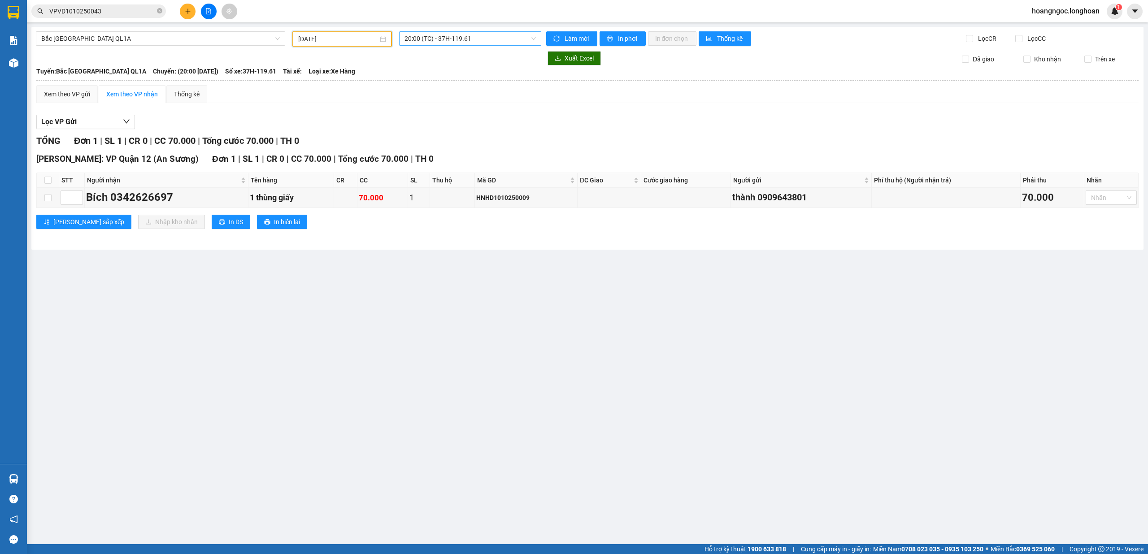
click at [447, 39] on span "20:00 (TC) - 37H-119.61" at bounding box center [471, 38] width 132 height 13
click at [442, 81] on div "23:00 (TC) - 29K-024.94" at bounding box center [440, 85] width 70 height 10
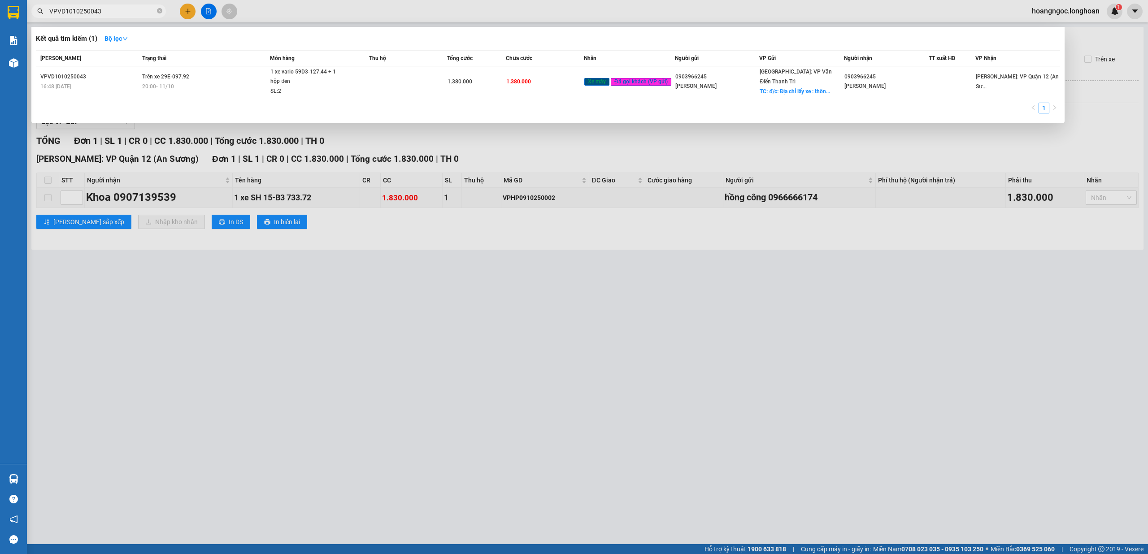
click at [110, 9] on input "VPVD1010250043" at bounding box center [102, 11] width 106 height 10
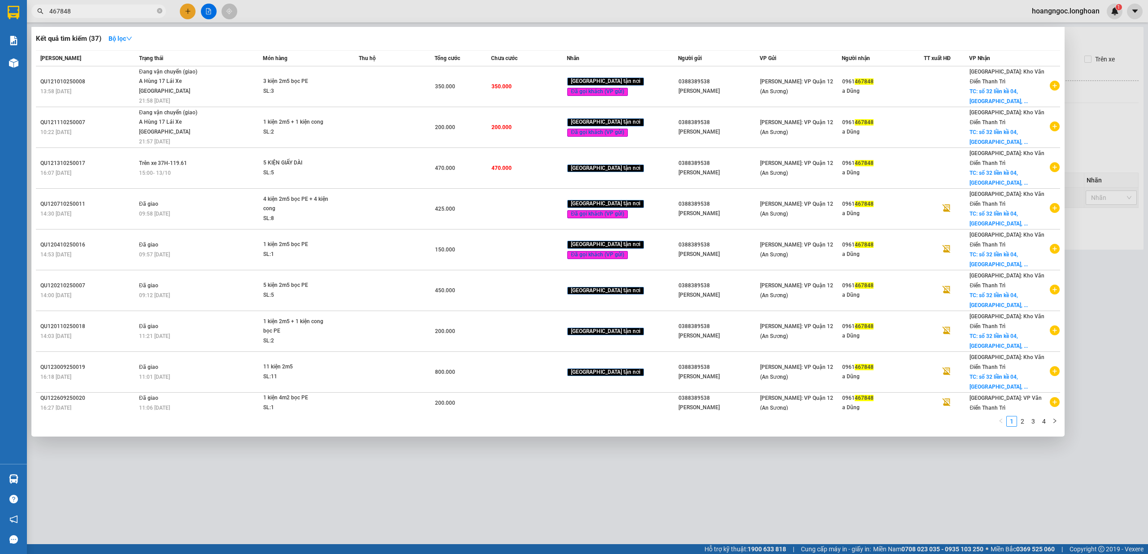
click at [120, 9] on input "467848" at bounding box center [102, 11] width 106 height 10
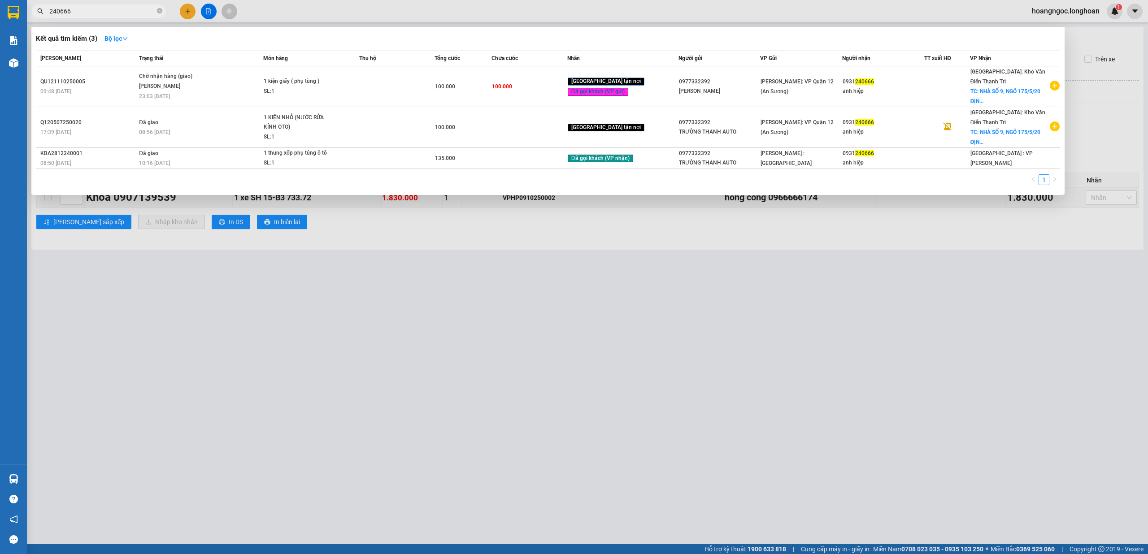
type input "240666"
click at [345, 390] on div at bounding box center [574, 277] width 1148 height 554
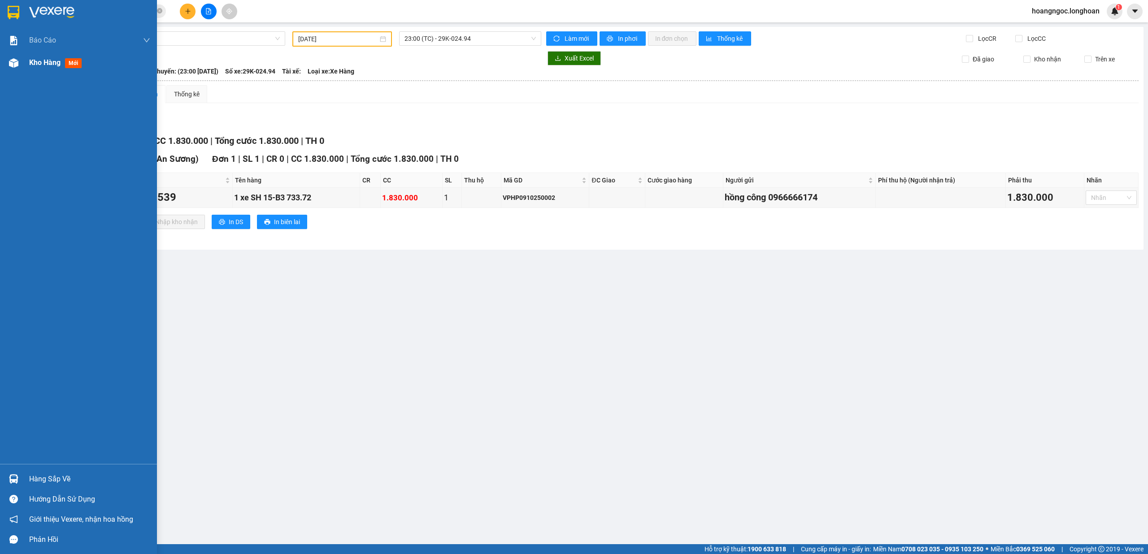
click at [55, 54] on div "Kho hàng mới" at bounding box center [89, 63] width 121 height 22
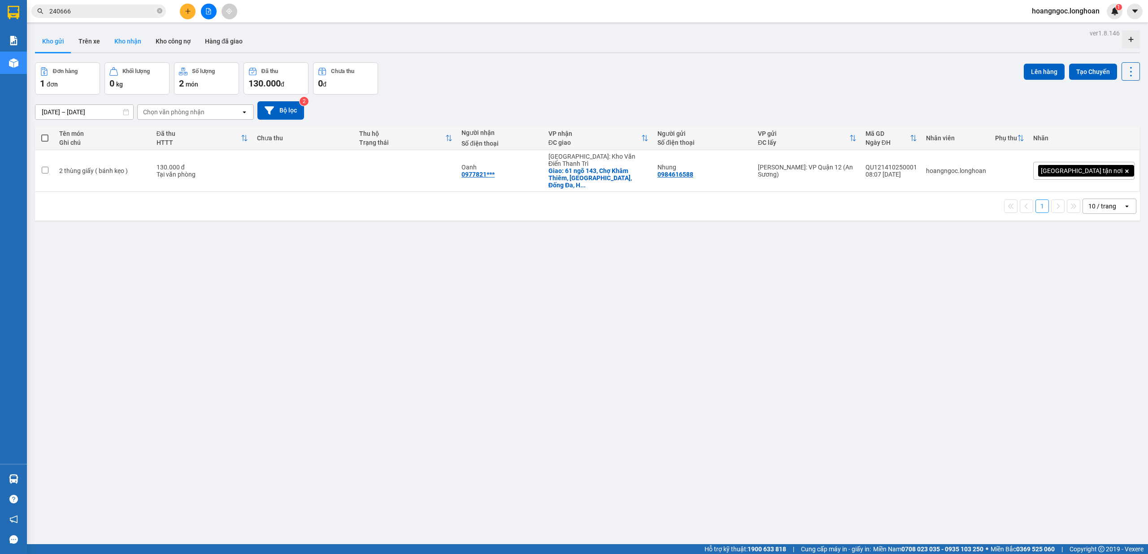
click at [139, 44] on button "Kho nhận" at bounding box center [127, 42] width 41 height 22
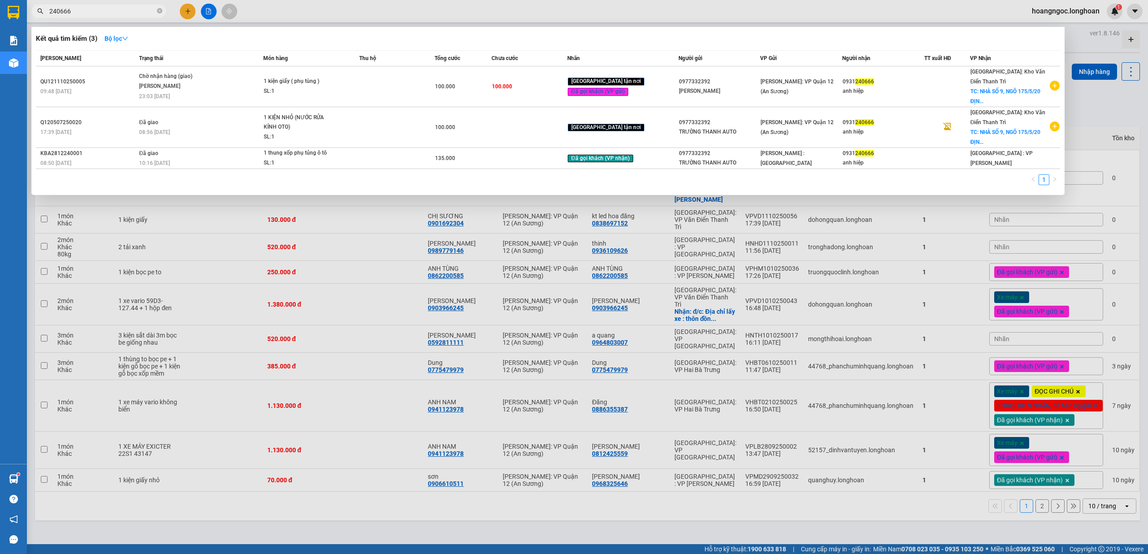
click at [106, 12] on input "240666" at bounding box center [102, 11] width 106 height 10
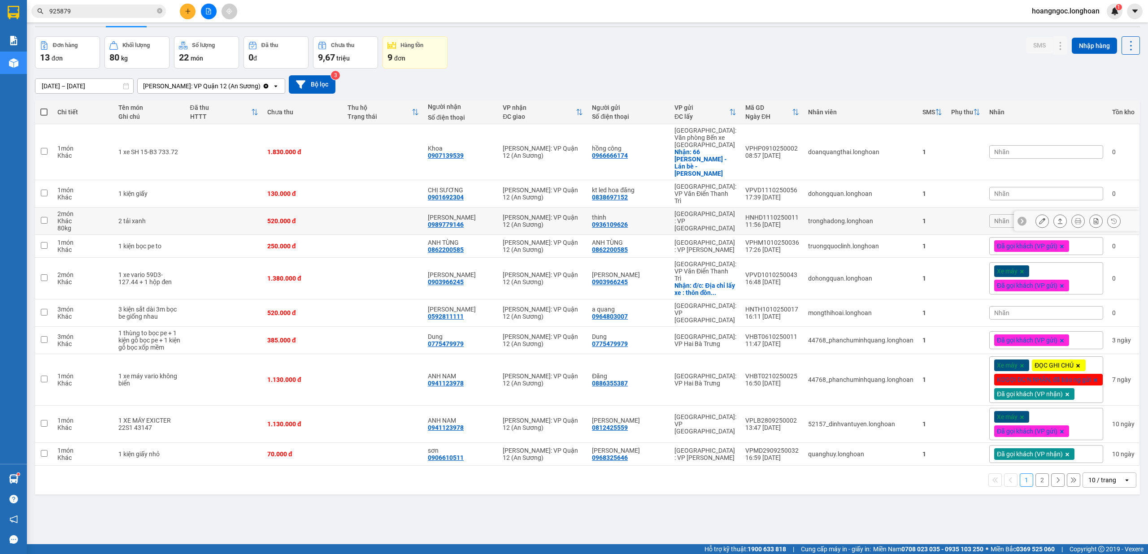
scroll to position [41, 0]
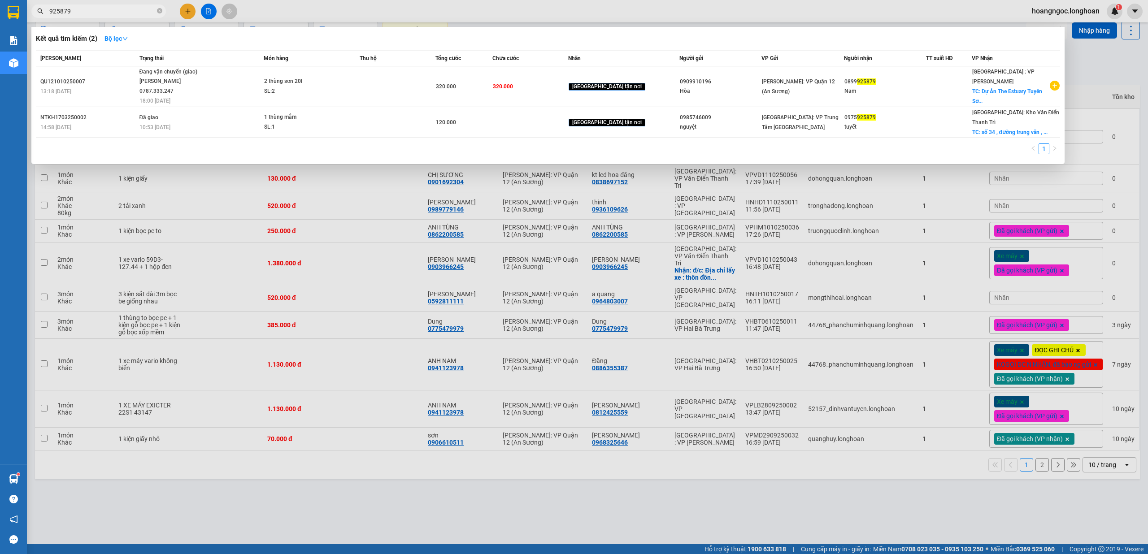
click at [125, 15] on input "925879" at bounding box center [102, 11] width 106 height 10
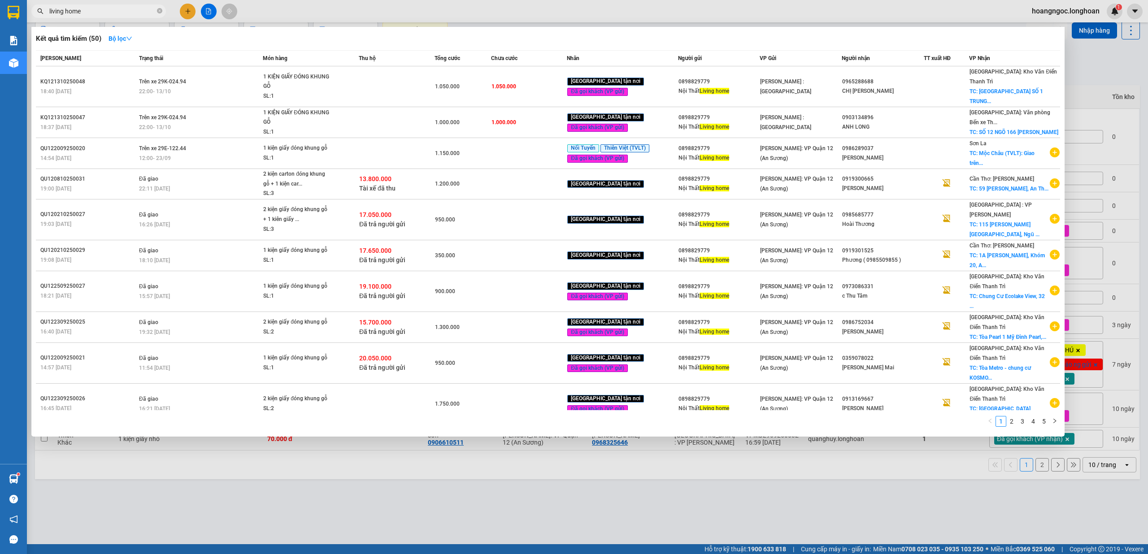
type input "living home"
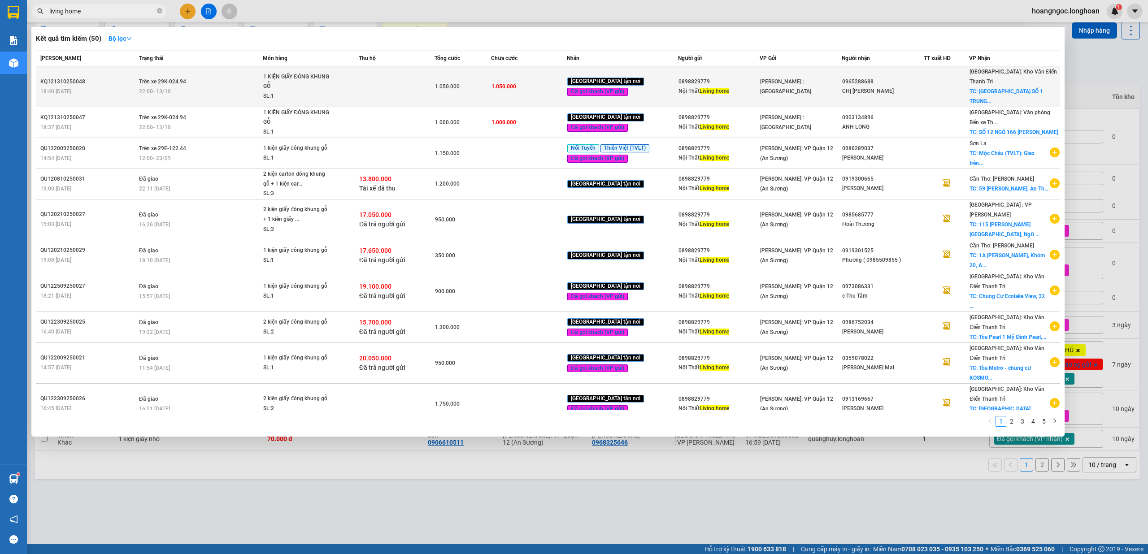
click at [372, 84] on td at bounding box center [397, 86] width 76 height 41
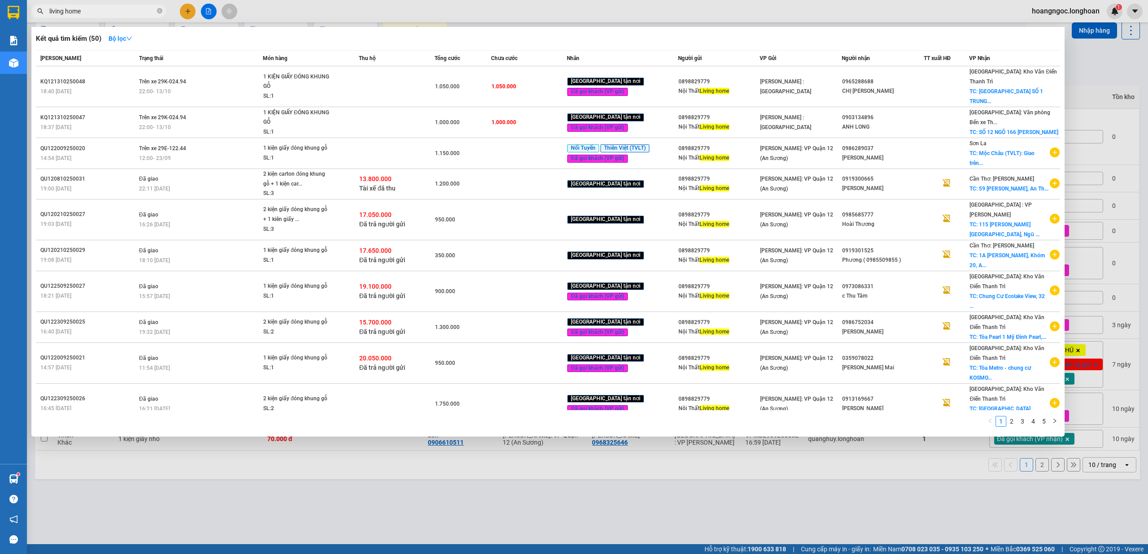
click at [413, 490] on div at bounding box center [574, 277] width 1148 height 554
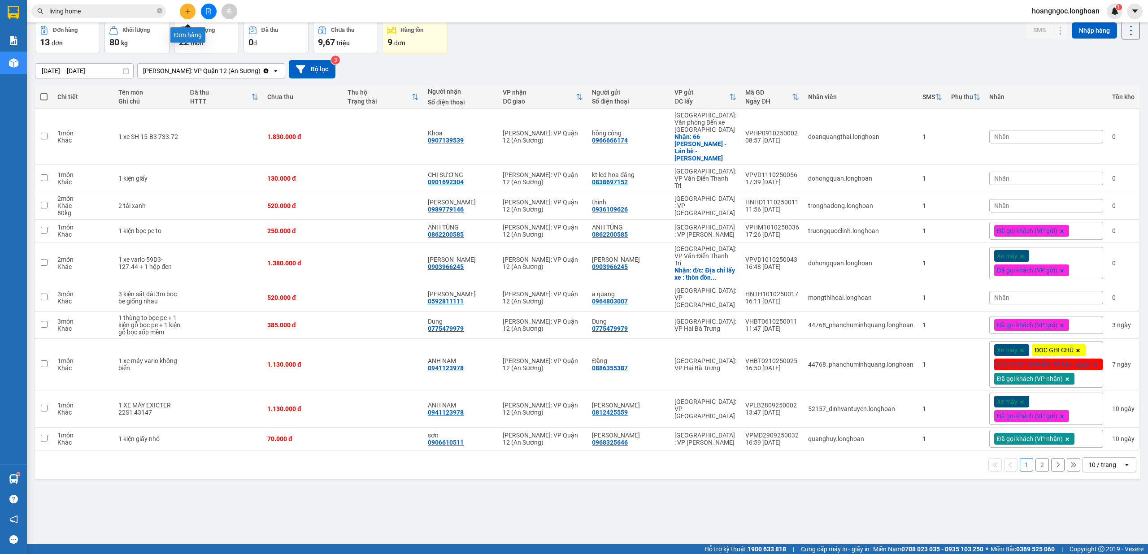
click at [185, 8] on icon "plus" at bounding box center [188, 11] width 6 height 6
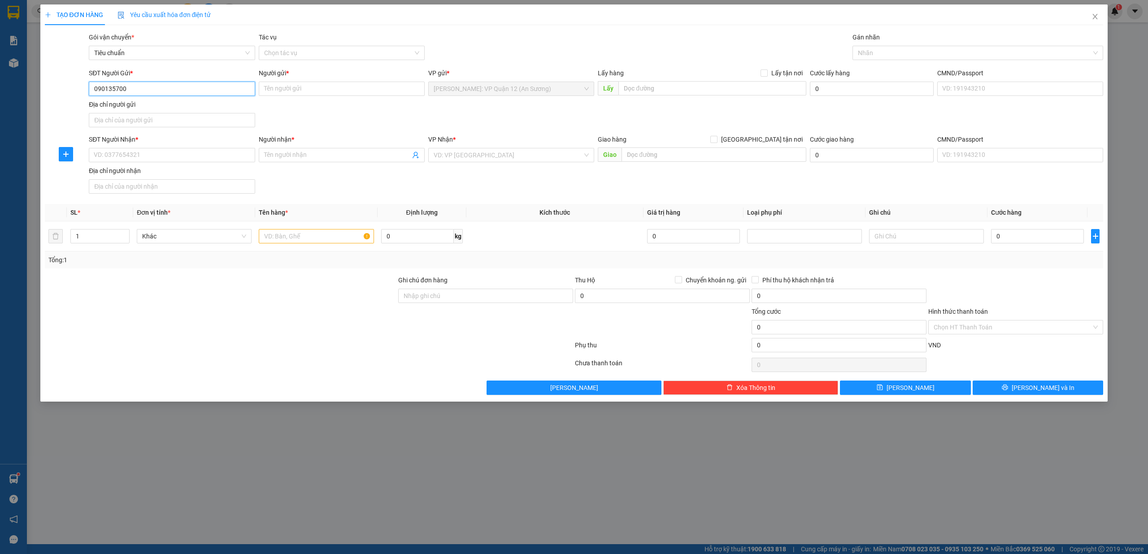
type input "0901357008"
click at [180, 90] on input "0901357008" at bounding box center [172, 89] width 166 height 14
click at [175, 105] on div "0901357008 - Mạnh Tài" at bounding box center [171, 107] width 155 height 10
type input "[PERSON_NAME]"
type input "0901357008"
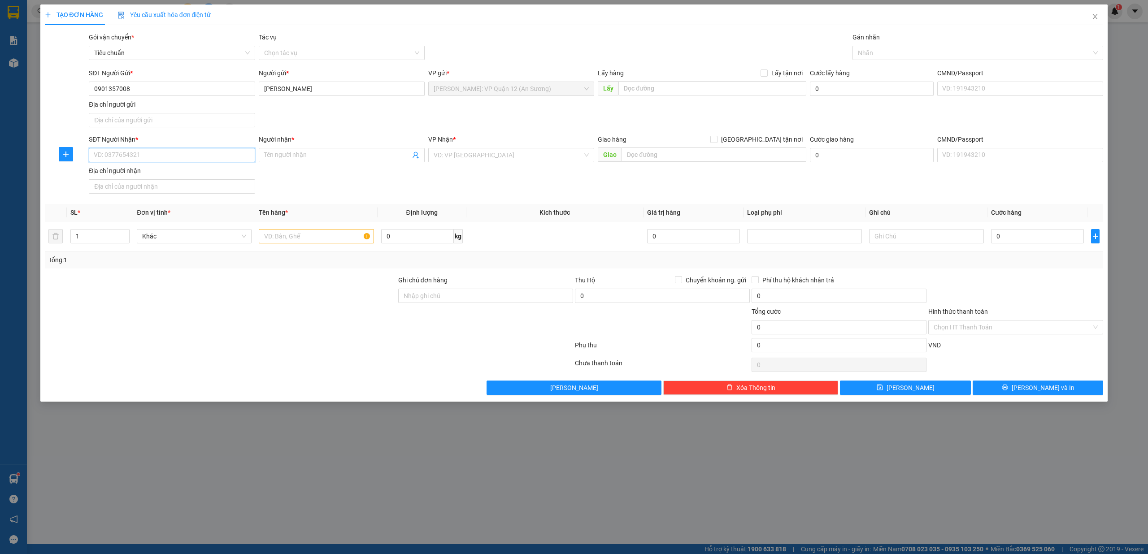
click at [162, 159] on input "SĐT Người Nhận *" at bounding box center [172, 155] width 166 height 14
click at [207, 172] on div "0933218379 - PHẠM TUẤN NGHĨA" at bounding box center [171, 175] width 155 height 10
type input "0933218379"
type input "[PERSON_NAME]"
type input "0933218379"
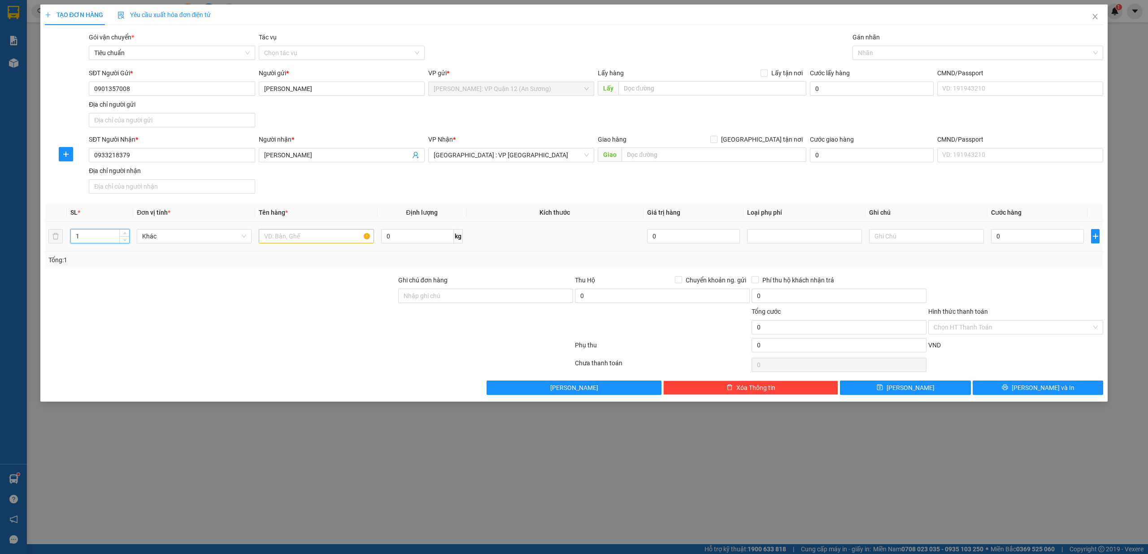
click at [95, 234] on input "1" at bounding box center [100, 236] width 58 height 13
click at [126, 234] on icon "up" at bounding box center [124, 234] width 3 height 3
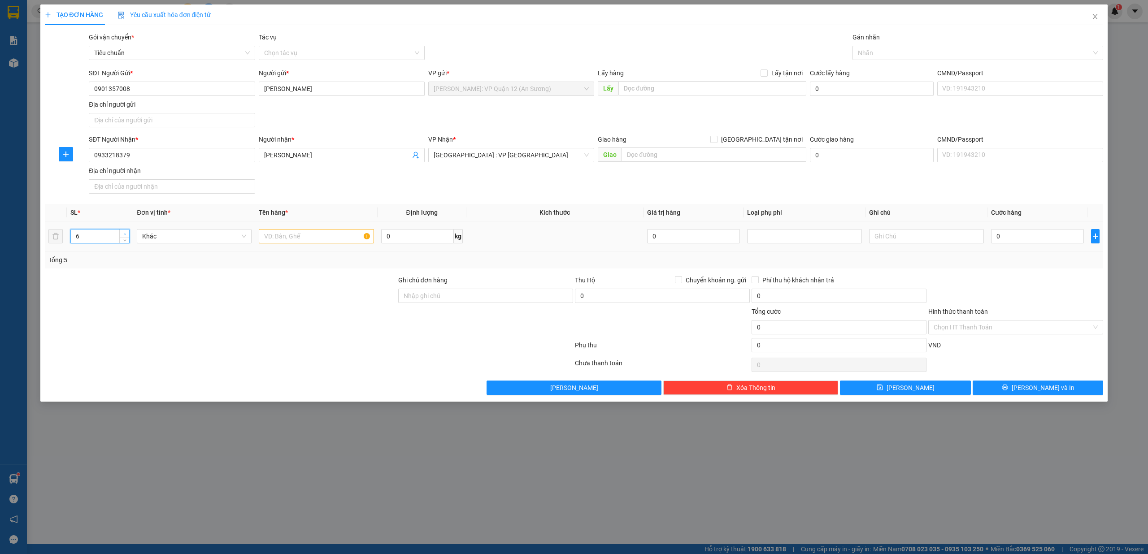
click at [126, 234] on icon "up" at bounding box center [124, 234] width 3 height 3
type input "8"
click at [126, 234] on icon "up" at bounding box center [124, 234] width 3 height 3
click at [278, 243] on input "text" at bounding box center [316, 236] width 115 height 14
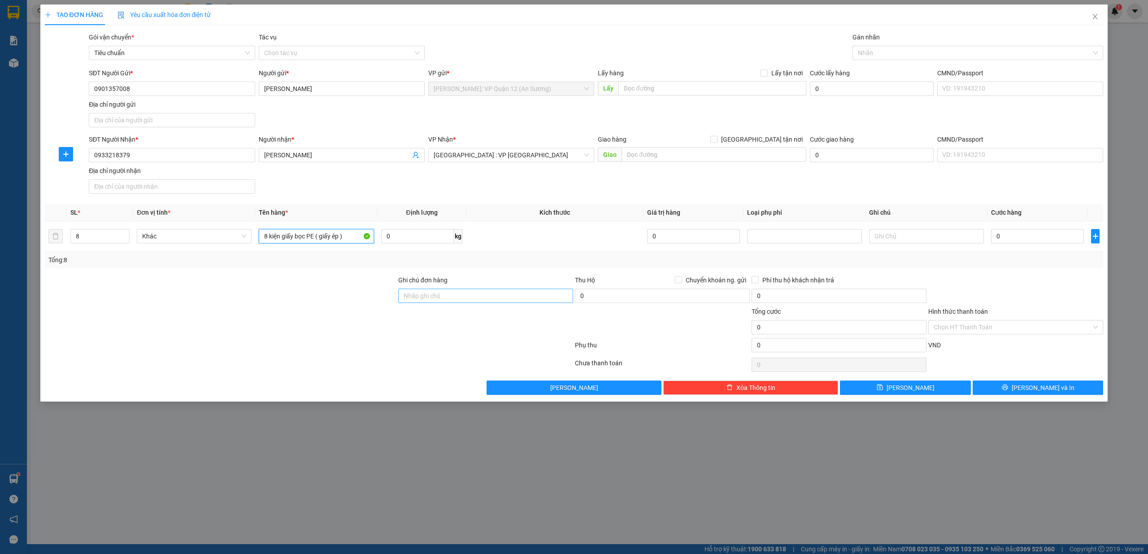
type input "8 kiện giấy bọc PE ( giấy ép )"
click at [451, 302] on input "Ghi chú đơn hàng" at bounding box center [485, 296] width 175 height 14
type input "nhận theo kiện - hư hỏng không chịu trách nhiệm"
click at [169, 153] on input "0933218379" at bounding box center [172, 155] width 166 height 14
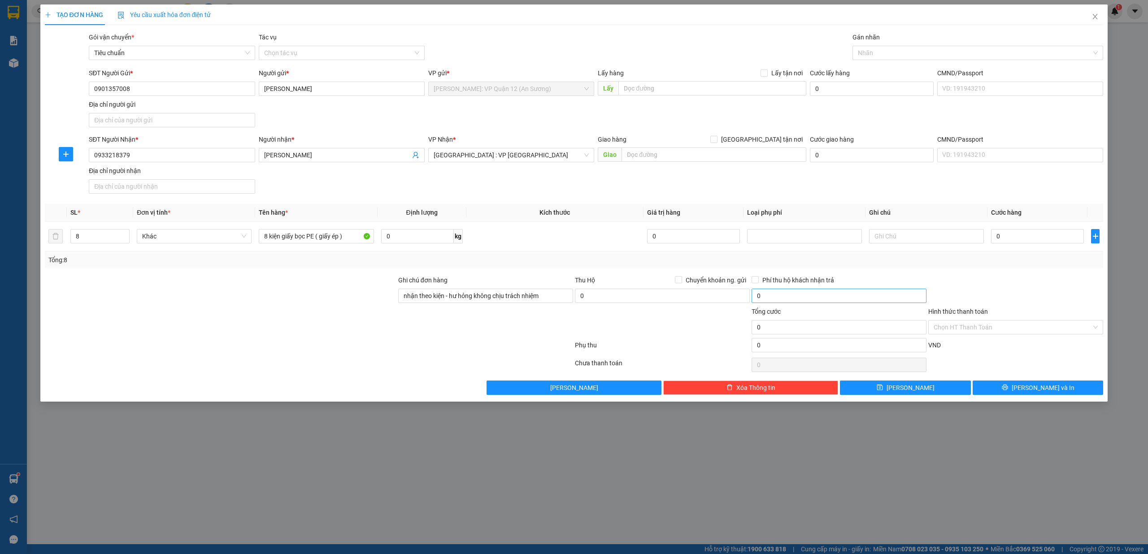
drag, startPoint x: 245, startPoint y: 334, endPoint x: 851, endPoint y: 293, distance: 607.4
click at [248, 334] on div at bounding box center [220, 322] width 353 height 31
click at [1011, 234] on input "0" at bounding box center [1037, 236] width 93 height 14
type input "6"
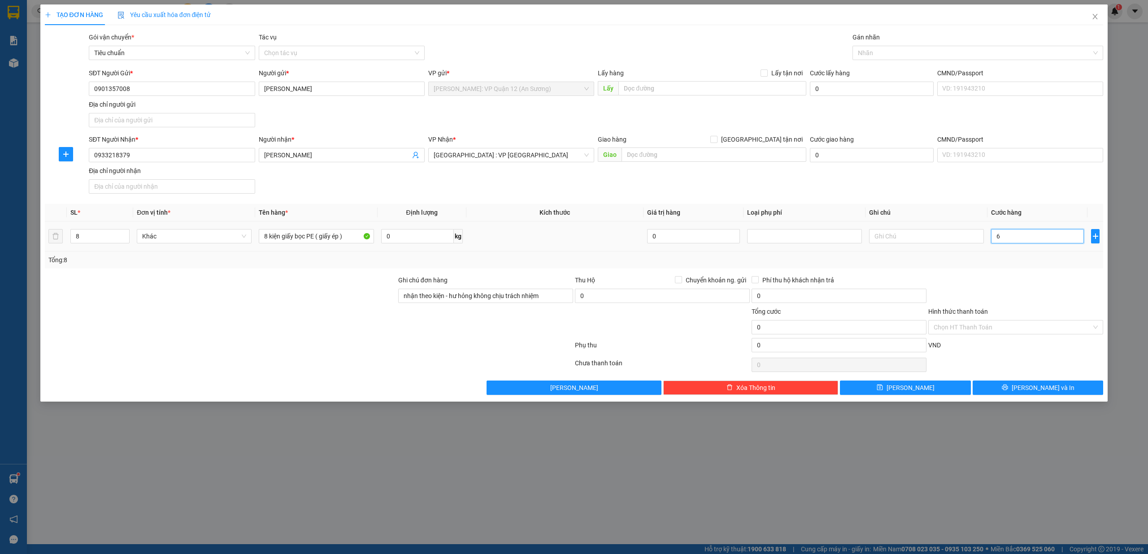
type input "6"
type input "69"
type input "695"
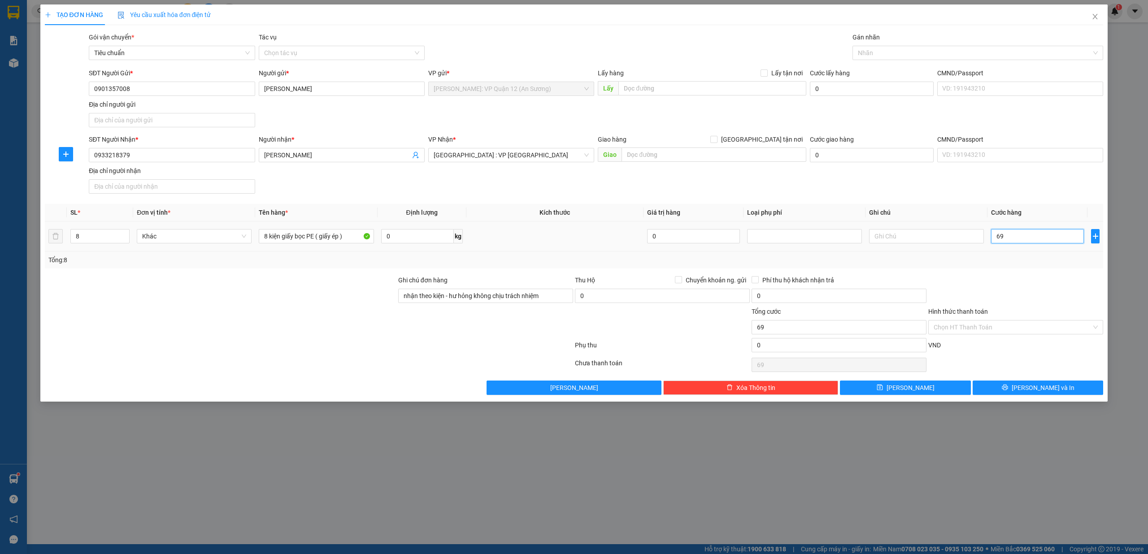
type input "695"
type input "695.000"
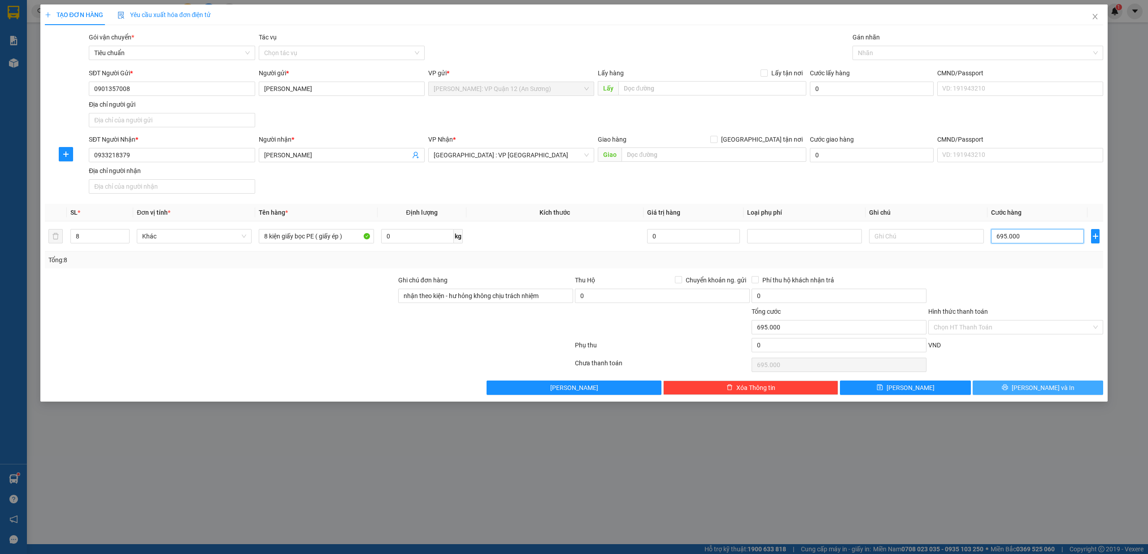
type input "695.000"
click at [1039, 392] on span "Lưu và In" at bounding box center [1043, 388] width 63 height 10
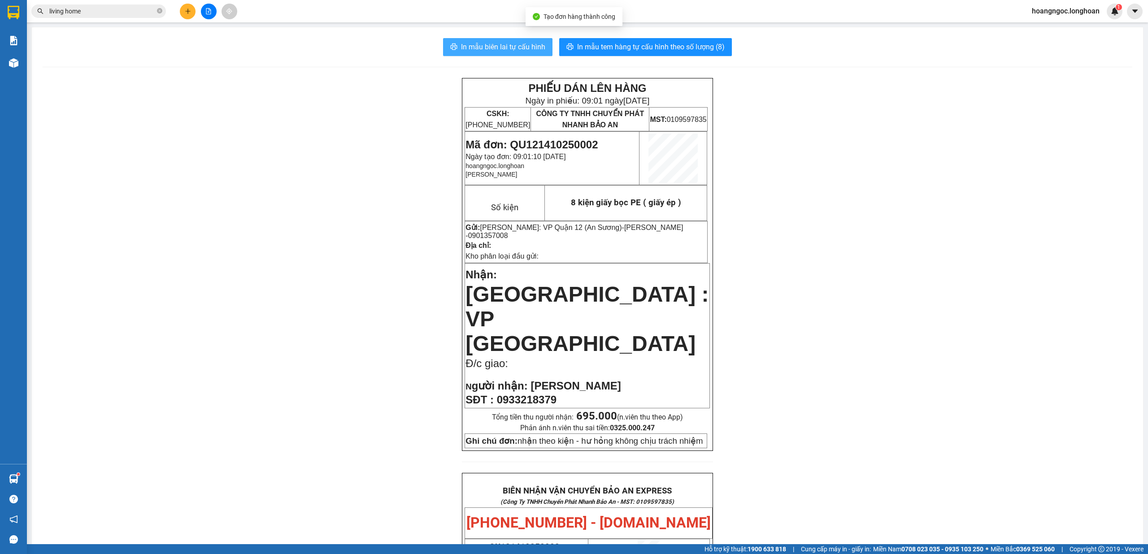
click at [478, 44] on span "In mẫu biên lai tự cấu hình" at bounding box center [503, 46] width 84 height 11
click at [233, 216] on div "PHIẾU DÁN LÊN HÀNG Ngày in phiếu: 09:01 ngày 14-10-2025 CSKH: 1900.06.88.33 CÔN…" at bounding box center [588, 528] width 1090 height 901
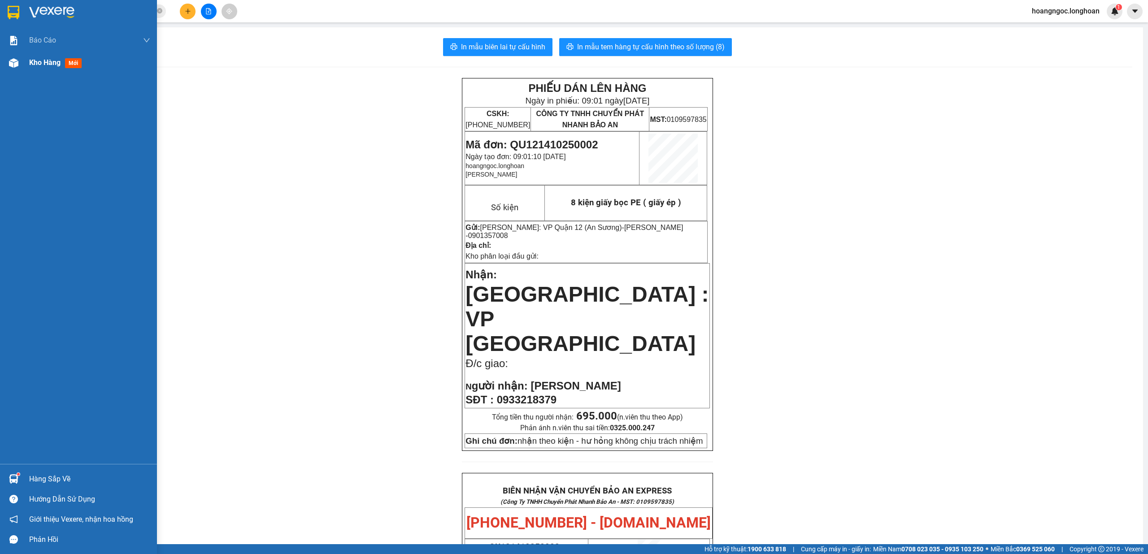
click at [18, 65] on img at bounding box center [13, 62] width 9 height 9
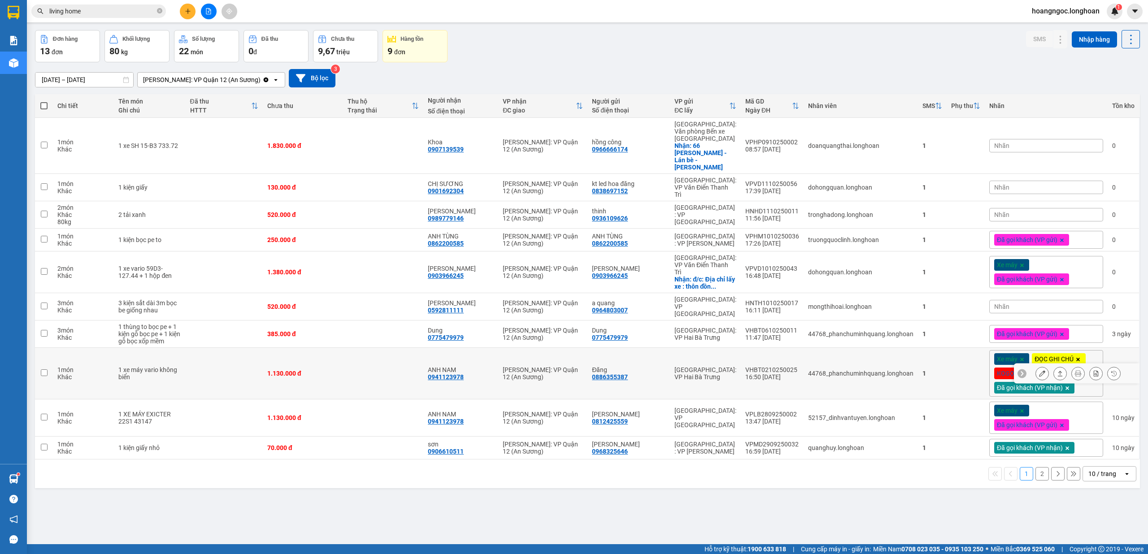
scroll to position [41, 0]
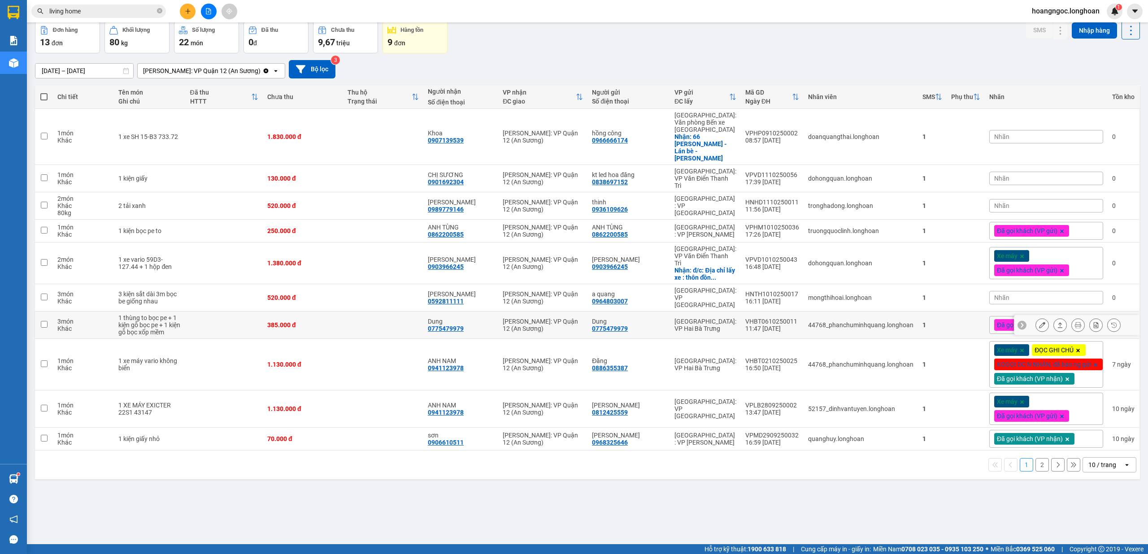
click at [1057, 322] on icon at bounding box center [1060, 325] width 6 height 6
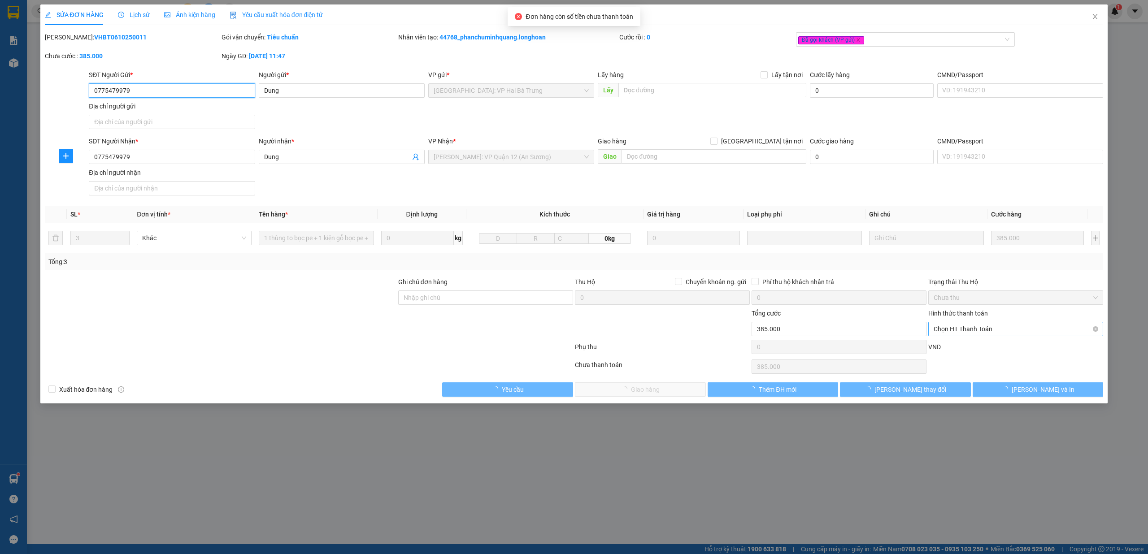
type input "0775479979"
type input "Dung"
type input "0775479979"
type input "Dung"
type input "0"
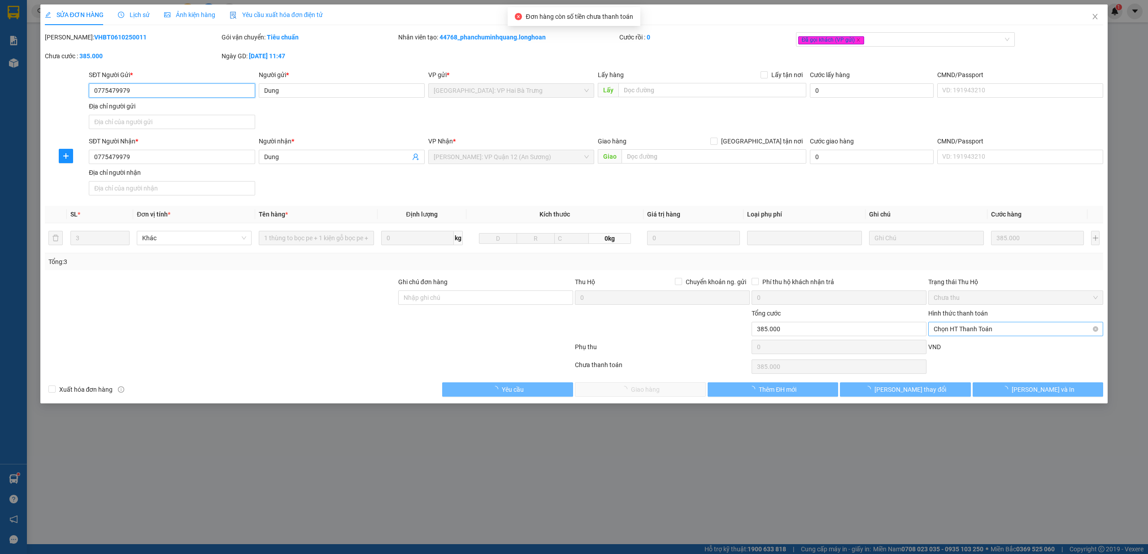
type input "385.000"
click at [978, 328] on span "Chọn HT Thanh Toán" at bounding box center [1016, 329] width 164 height 13
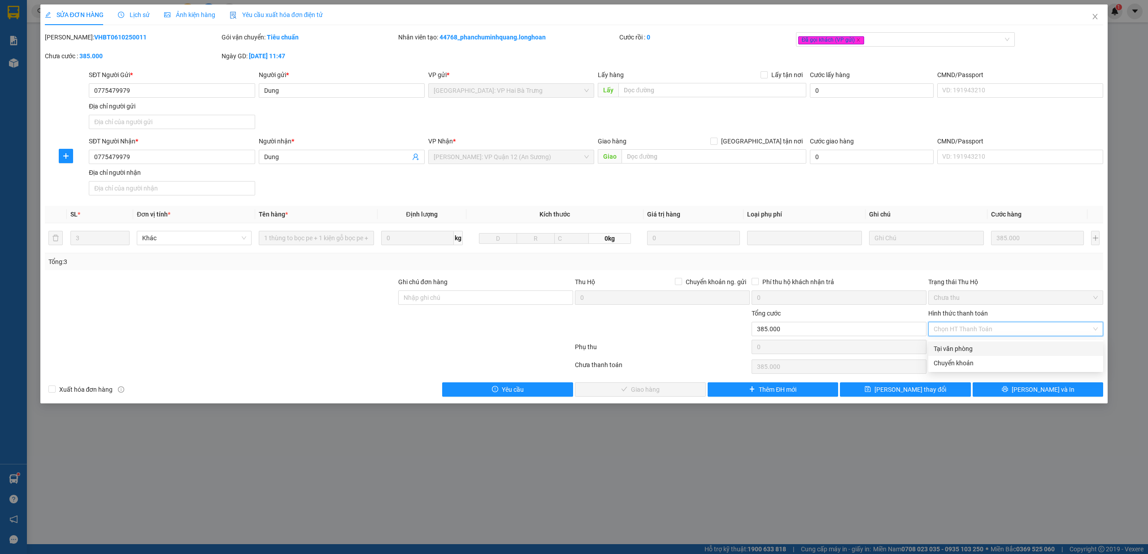
click at [958, 346] on div "Tại văn phòng" at bounding box center [1016, 349] width 164 height 10
type input "0"
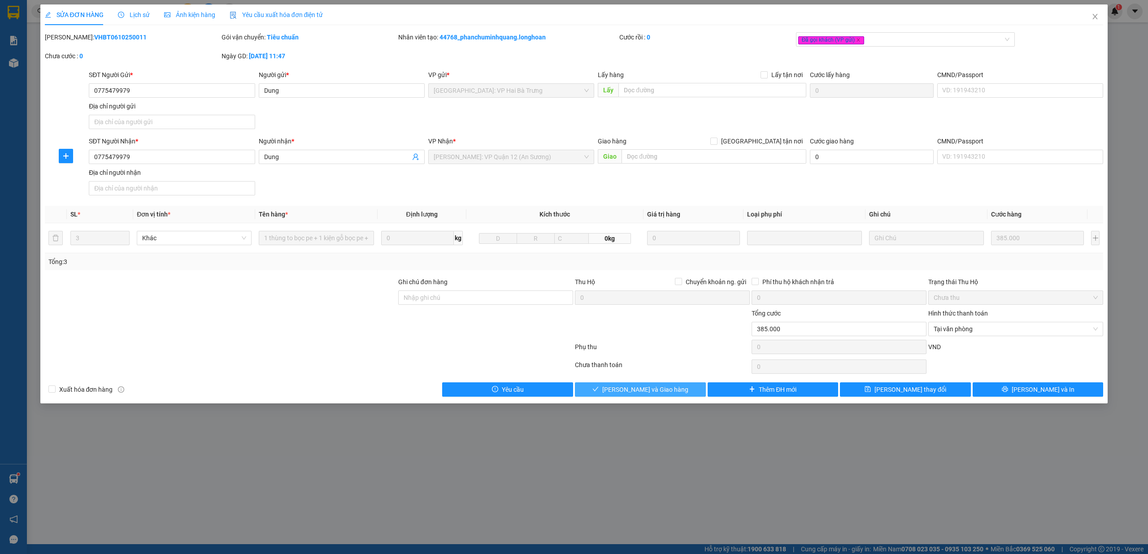
click at [677, 393] on button "Lưu và Giao hàng" at bounding box center [640, 390] width 131 height 14
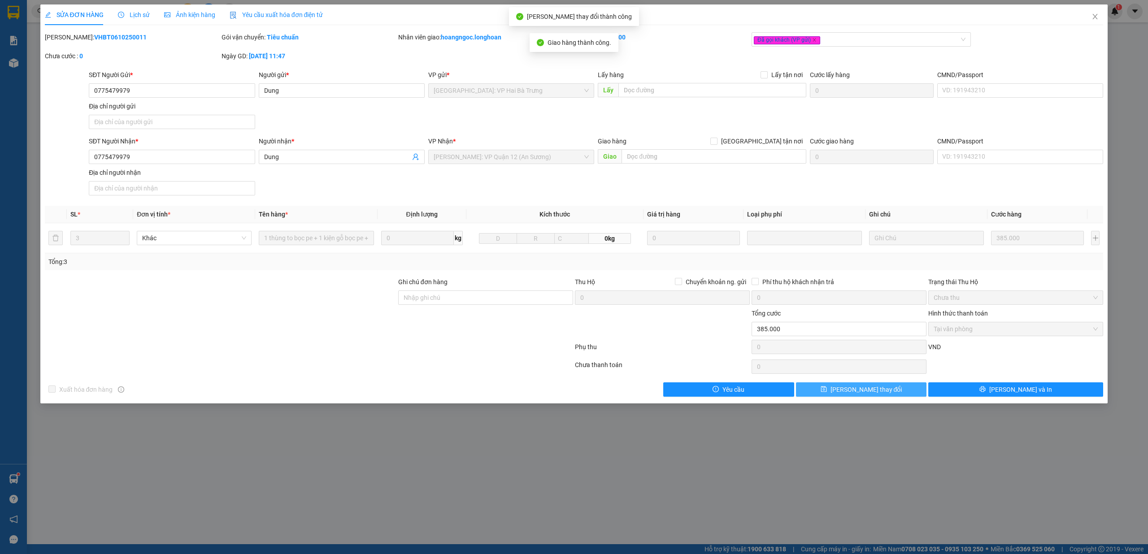
click at [887, 390] on button "Lưu thay đổi" at bounding box center [861, 390] width 131 height 14
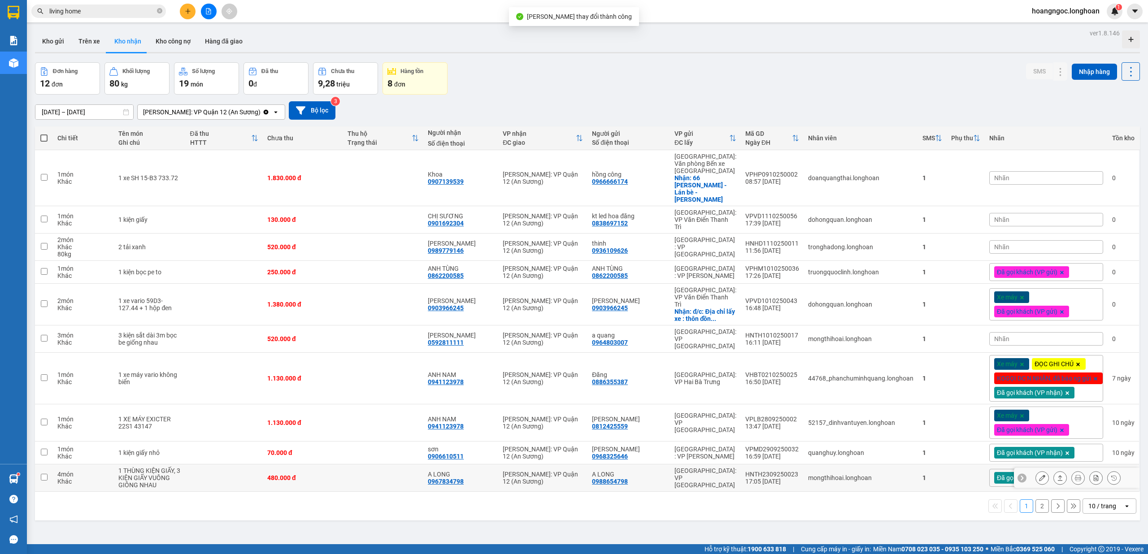
scroll to position [41, 0]
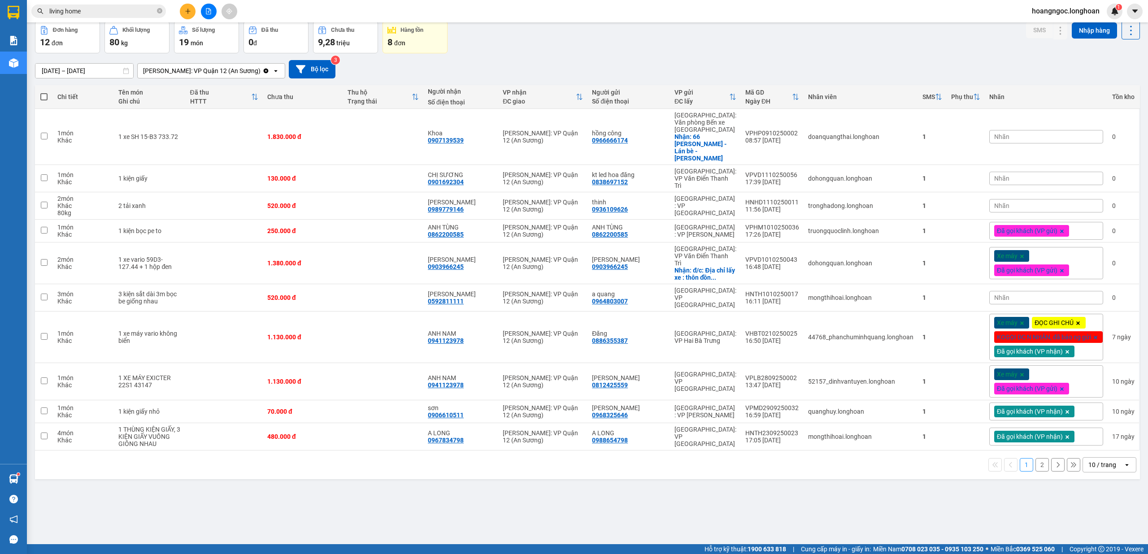
click at [1089, 461] on div "10 / trang" at bounding box center [1103, 465] width 28 height 9
click at [1086, 416] on span "100 / trang" at bounding box center [1096, 416] width 32 height 9
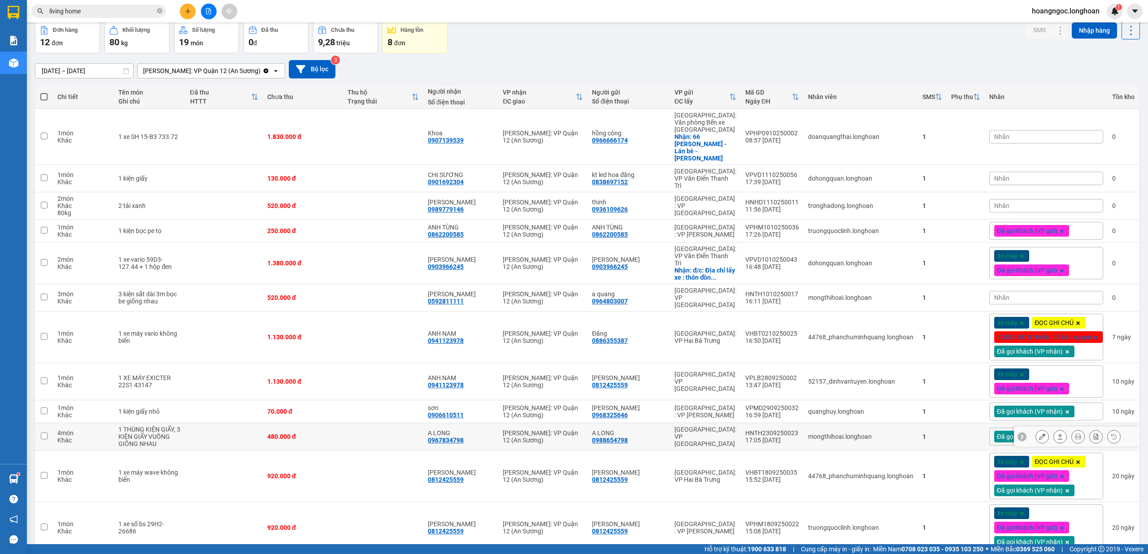
scroll to position [57, 0]
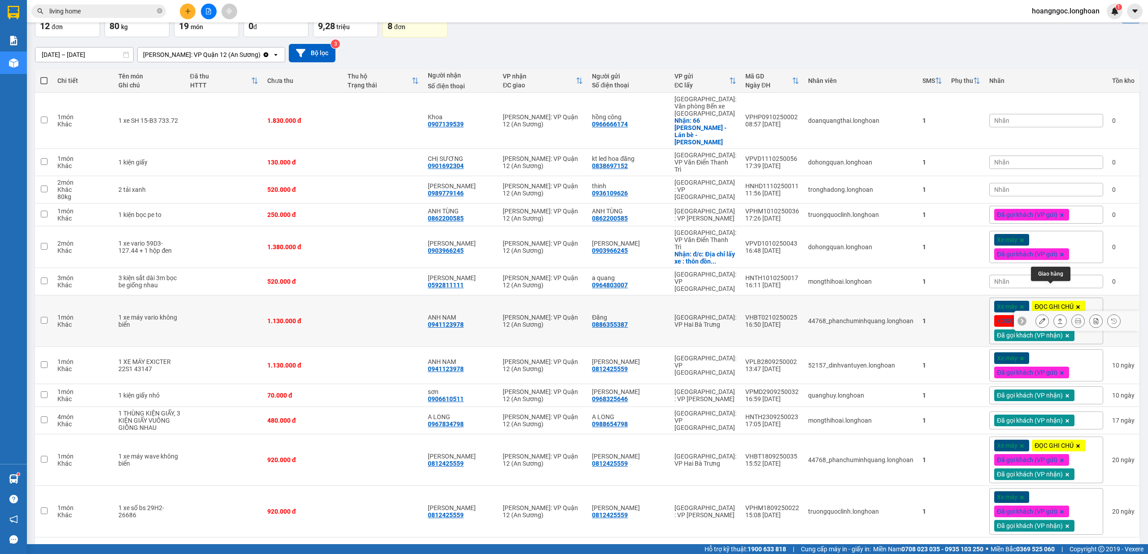
click at [1057, 318] on icon at bounding box center [1060, 321] width 6 height 6
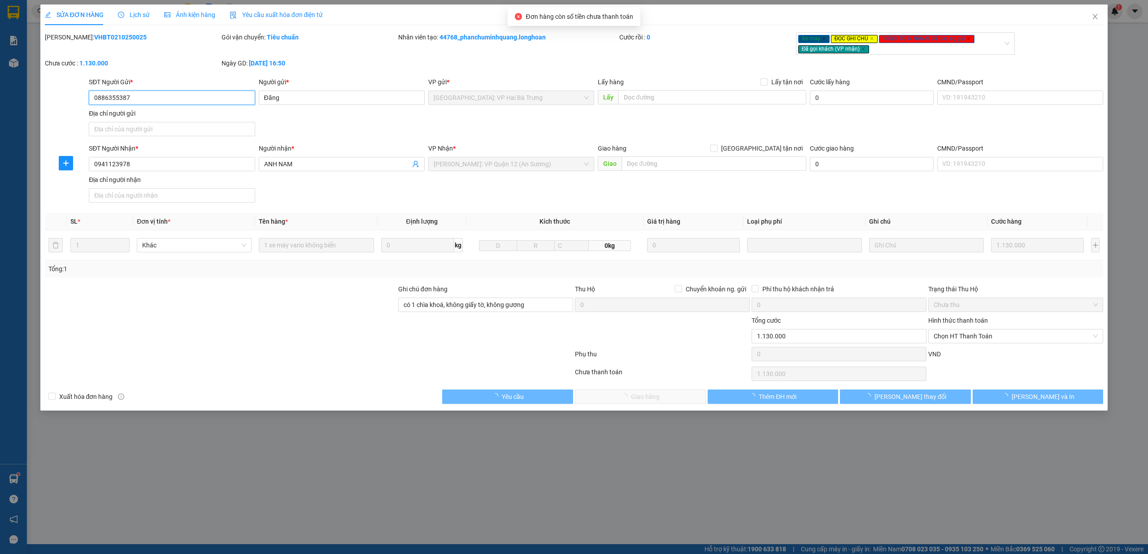
type input "0886355387"
type input "Đăng"
type input "0941123978"
type input "ANH NAM"
type input "có 1 chìa khoá, không giấy tờ, không gương"
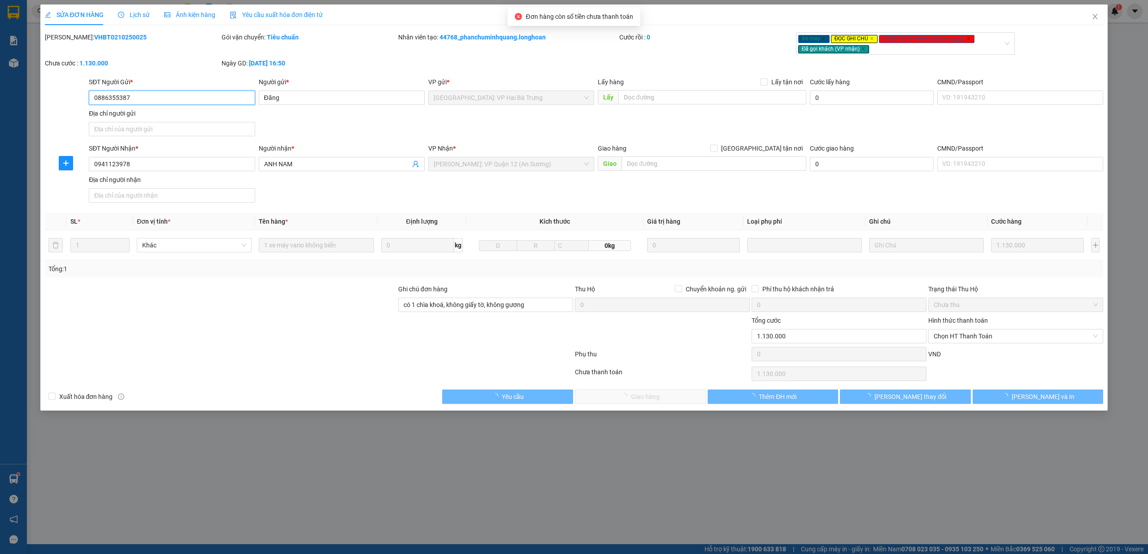
type input "0"
type input "1.130.000"
click at [982, 338] on span "Chọn HT Thanh Toán" at bounding box center [1016, 336] width 164 height 13
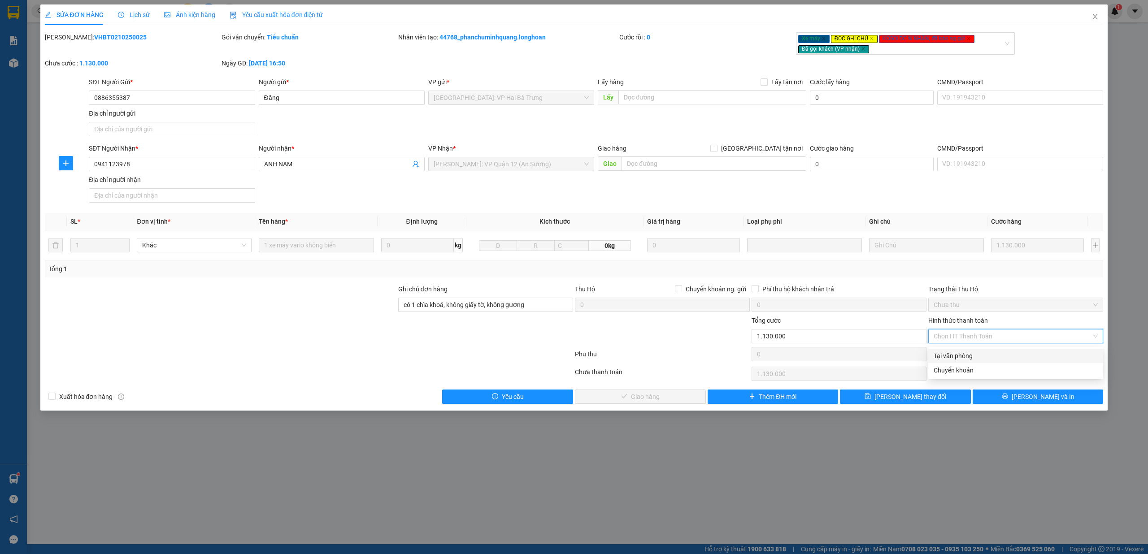
click at [958, 356] on div "Tại văn phòng" at bounding box center [1016, 356] width 164 height 10
type input "0"
click at [679, 397] on button "Lưu và Giao hàng" at bounding box center [640, 397] width 131 height 14
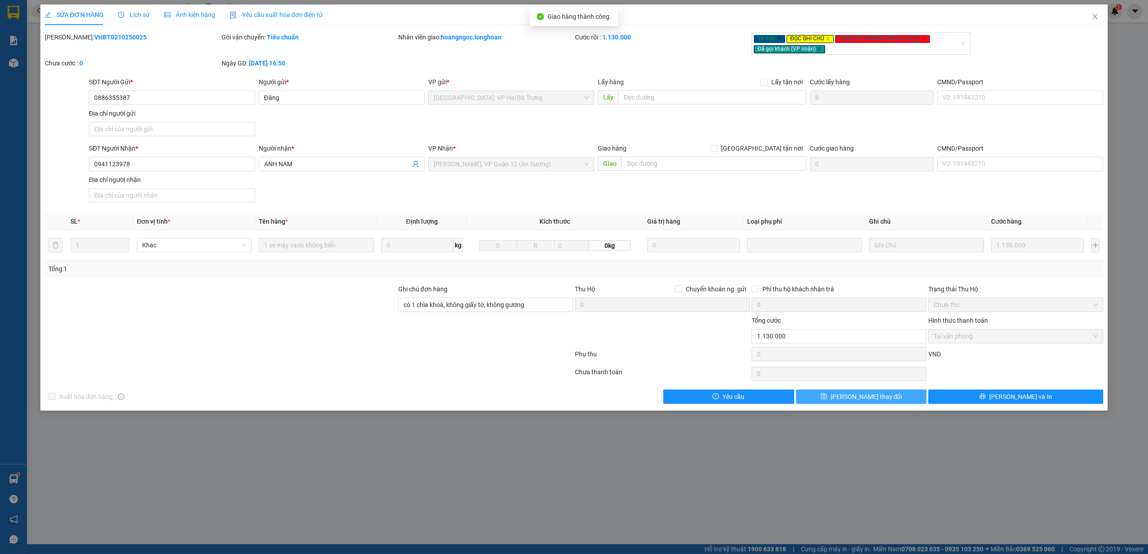
click at [872, 400] on span "Lưu thay đổi" at bounding box center [867, 397] width 72 height 10
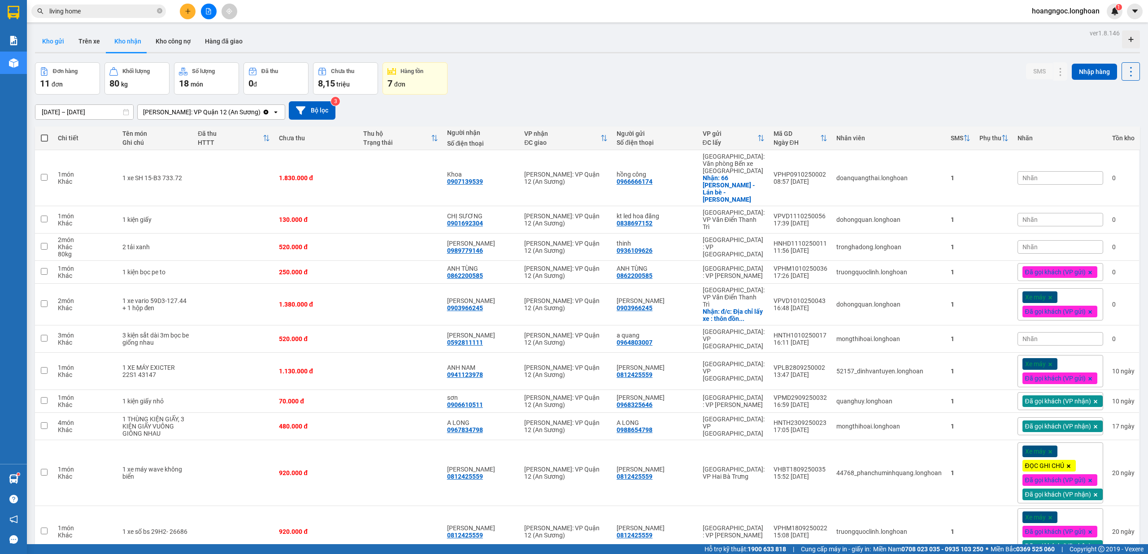
click at [54, 44] on button "Kho gửi" at bounding box center [53, 42] width 36 height 22
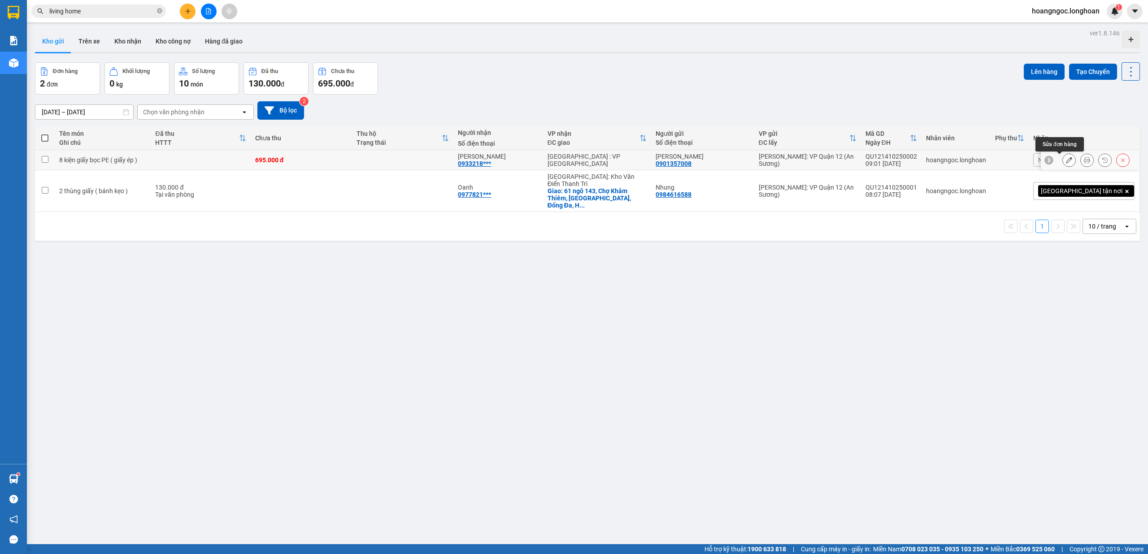
click at [1066, 162] on icon at bounding box center [1069, 160] width 6 height 6
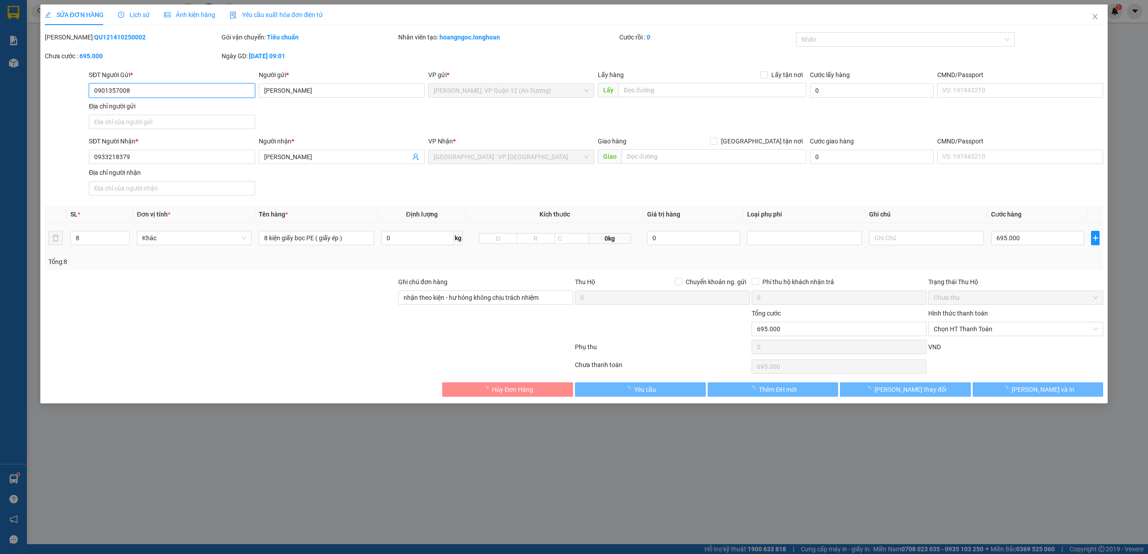
type input "0901357008"
type input "[PERSON_NAME]"
type input "0933218379"
type input "[PERSON_NAME]"
type input "nhận theo kiện - hư hỏng không chịu trách nhiệm"
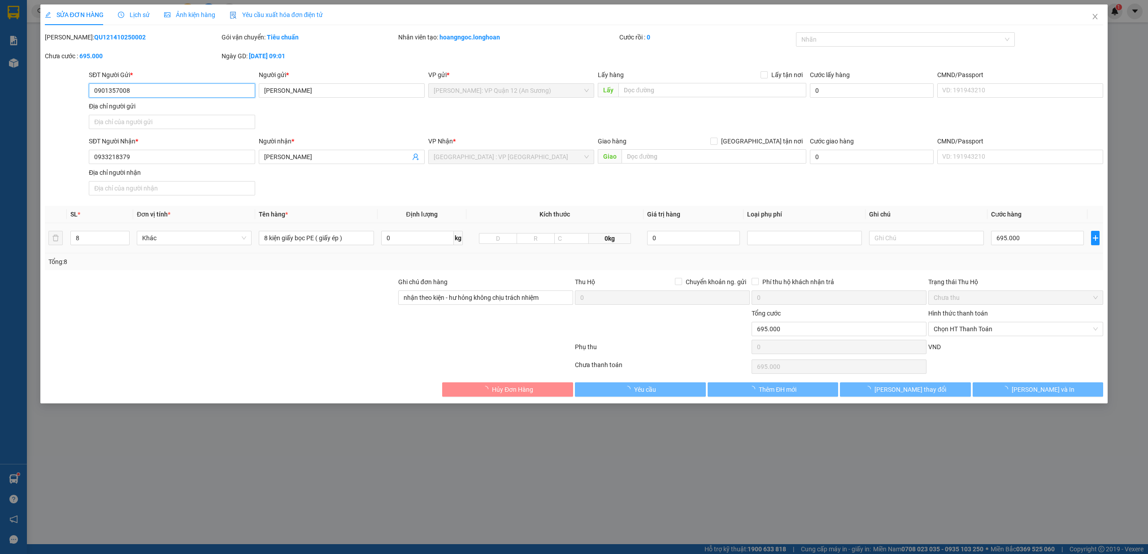
type input "0"
type input "695.000"
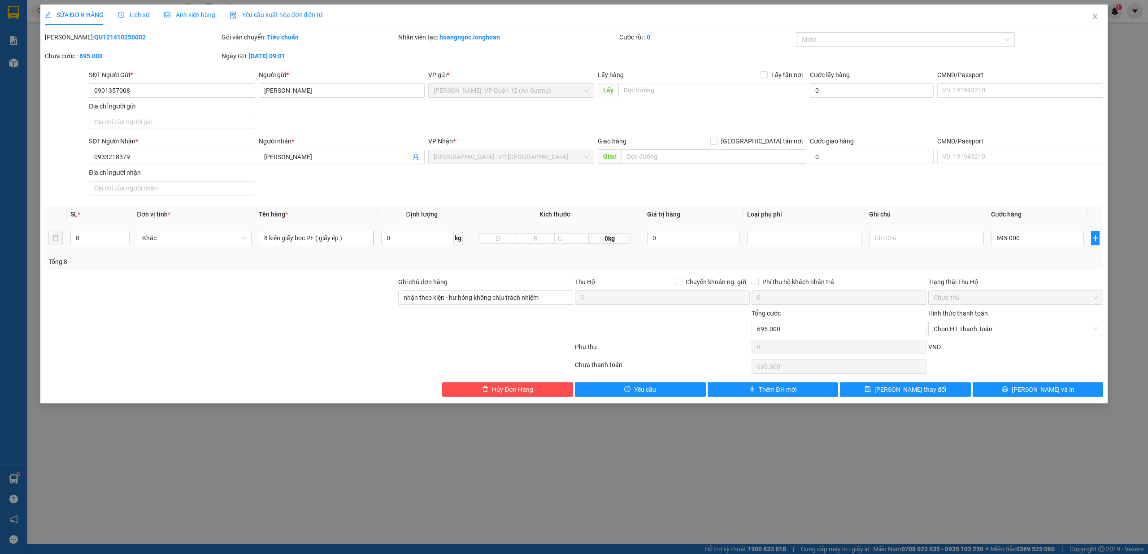
click at [124, 242] on icon "down" at bounding box center [124, 242] width 3 height 2
type input "7"
click at [268, 241] on input "8 kiện giấy bọc PE ( giấy ép )" at bounding box center [316, 238] width 115 height 14
type input "7 kiện giấy bọc PE ( giấy ép )"
click at [1004, 394] on button "Lưu và In" at bounding box center [1038, 390] width 131 height 14
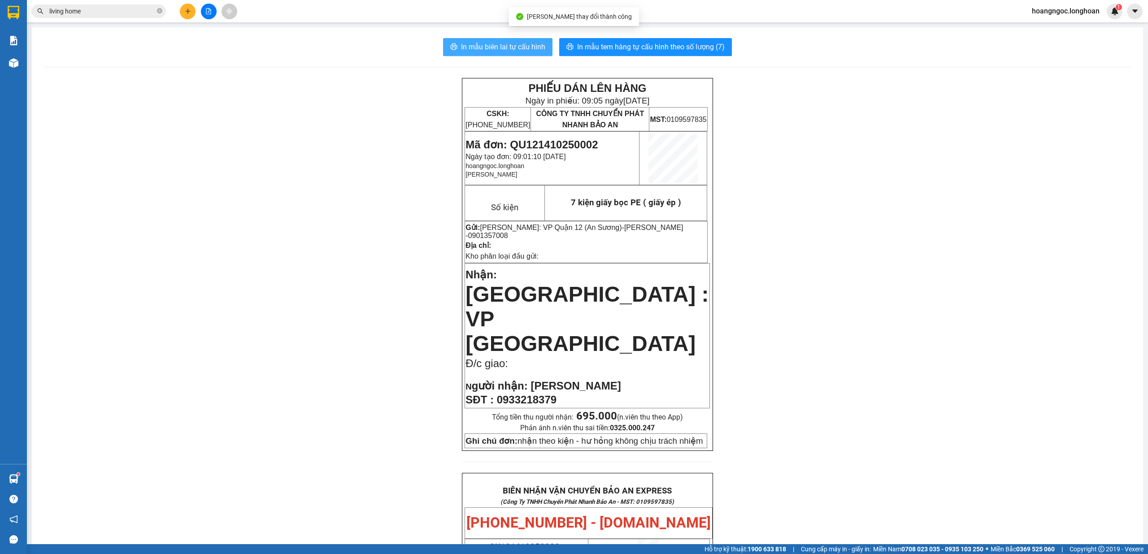
click at [518, 45] on span "In mẫu biên lai tự cấu hình" at bounding box center [503, 46] width 84 height 11
click at [185, 11] on icon "plus" at bounding box center [188, 11] width 6 height 6
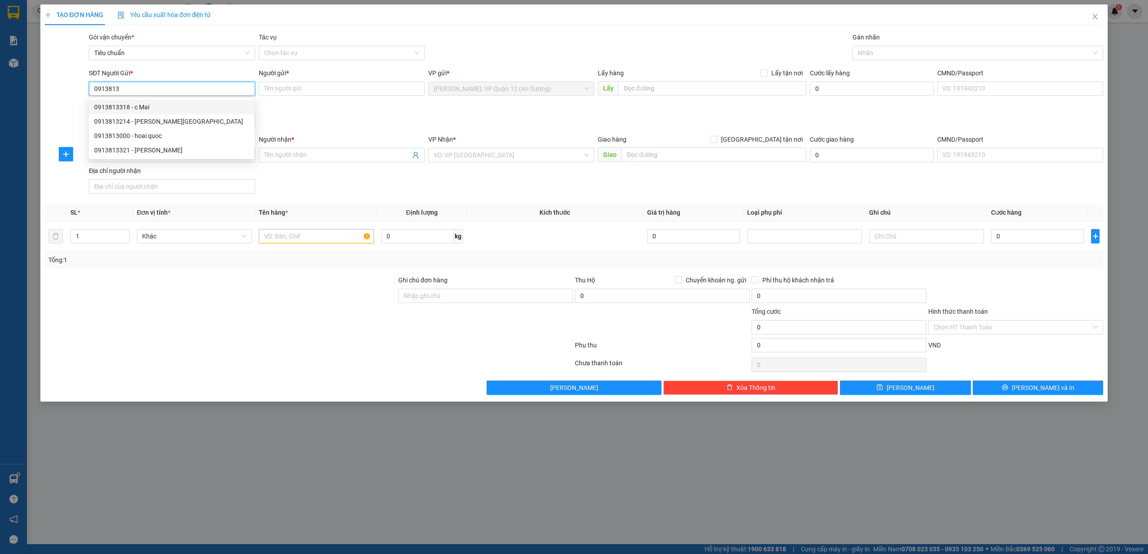
click at [164, 109] on div "0913813318 - c Mai" at bounding box center [171, 107] width 155 height 10
type input "0913813318"
type input "c Mai"
type input "0913813318"
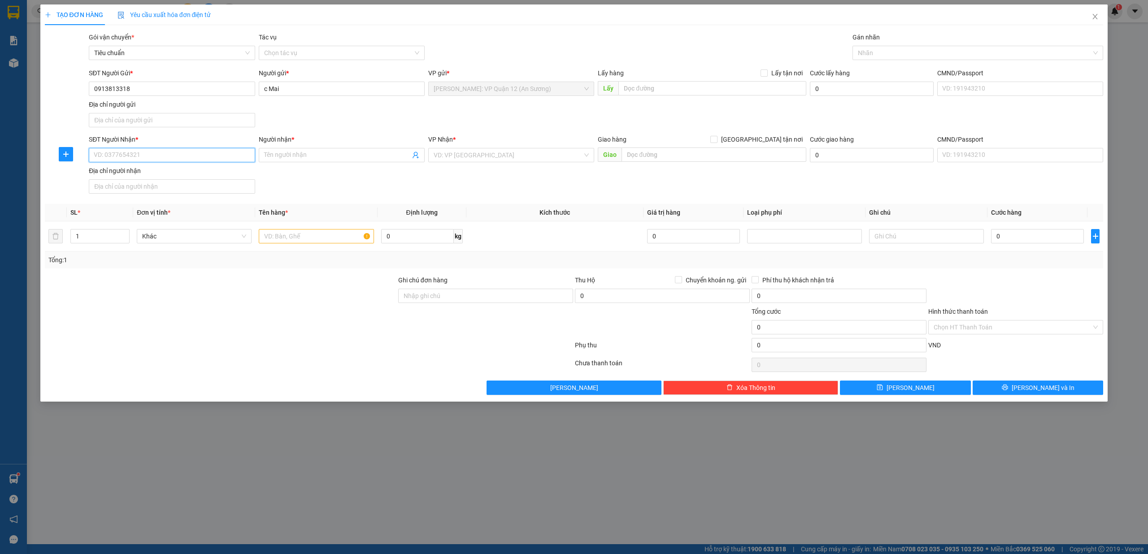
click at [184, 151] on input "SĐT Người Nhận *" at bounding box center [172, 155] width 166 height 14
click at [174, 187] on div "0333916668 - CHỊ THÌN" at bounding box center [171, 189] width 155 height 10
type input "0333916668"
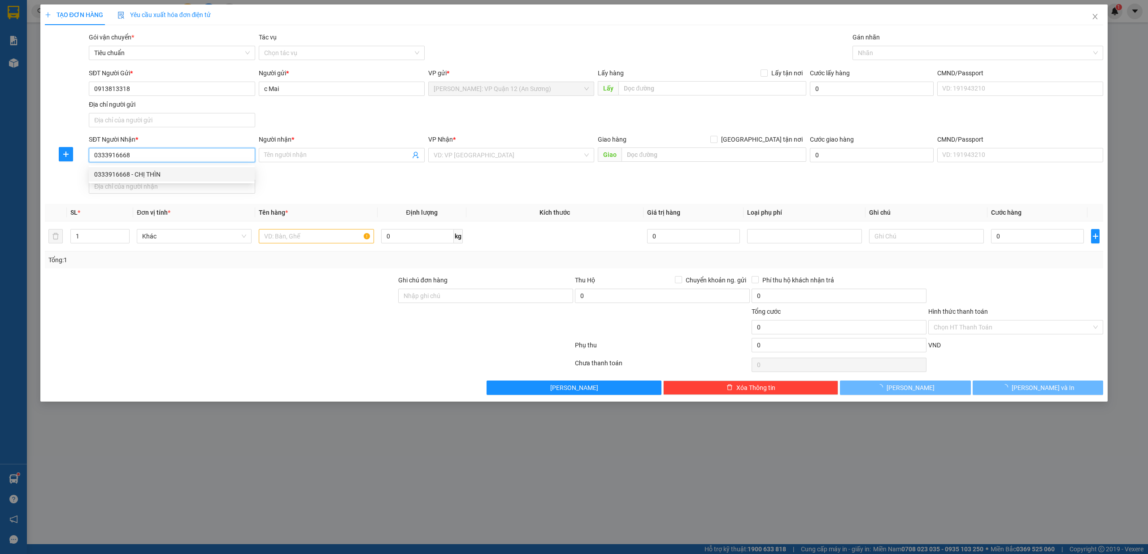
type input "CHỊ THÌN"
checkbox input "true"
type input "43 NGÕ 140 ĐƯỜNG NGỌC THỤY , LONG BIÊN ,HN"
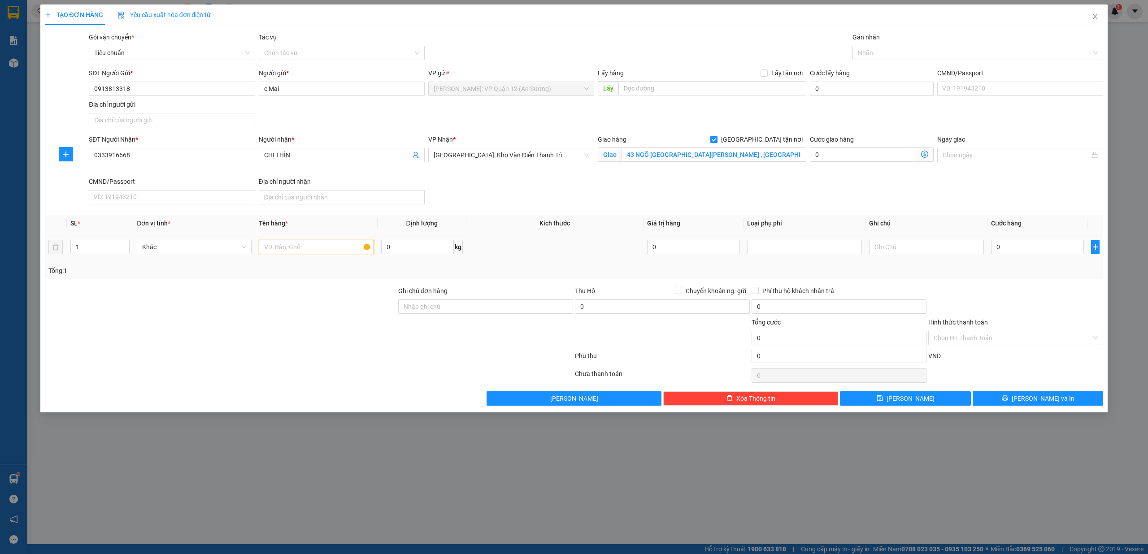
click at [289, 253] on input "text" at bounding box center [316, 247] width 115 height 14
type input "1 kiện bọc xốp nổ ( yến )"
click at [440, 306] on input "Ghi chú đơn hàng" at bounding box center [485, 307] width 175 height 14
type input "nhận theo kiện - hư hỏng không chịu trách nhiệm"
drag, startPoint x: 883, startPoint y: 32, endPoint x: 883, endPoint y: 41, distance: 9.0
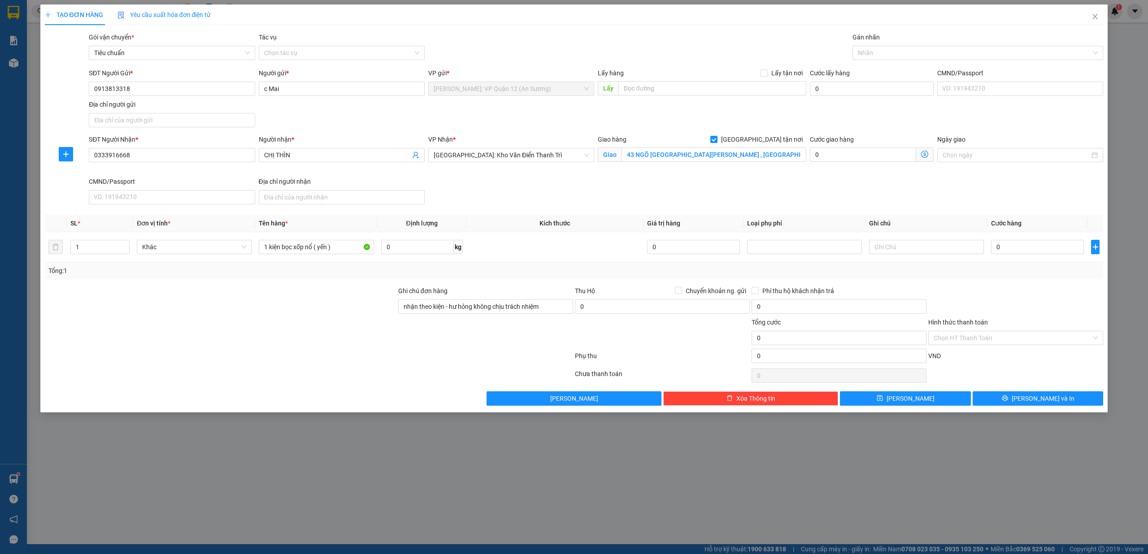
click at [883, 33] on div "Gán nhãn" at bounding box center [978, 38] width 251 height 13
click at [887, 51] on div at bounding box center [974, 53] width 238 height 11
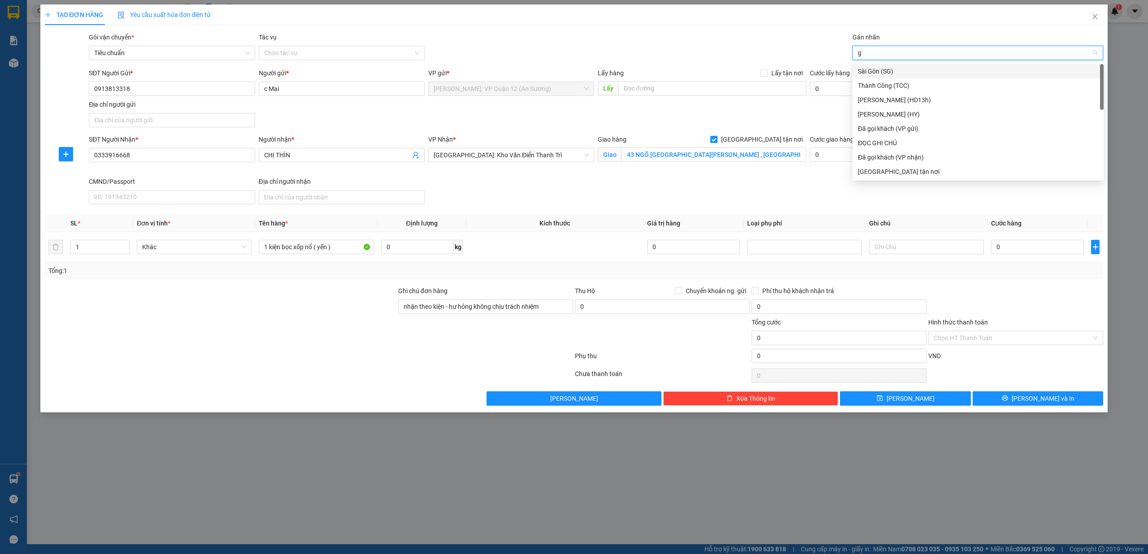
type input "gt"
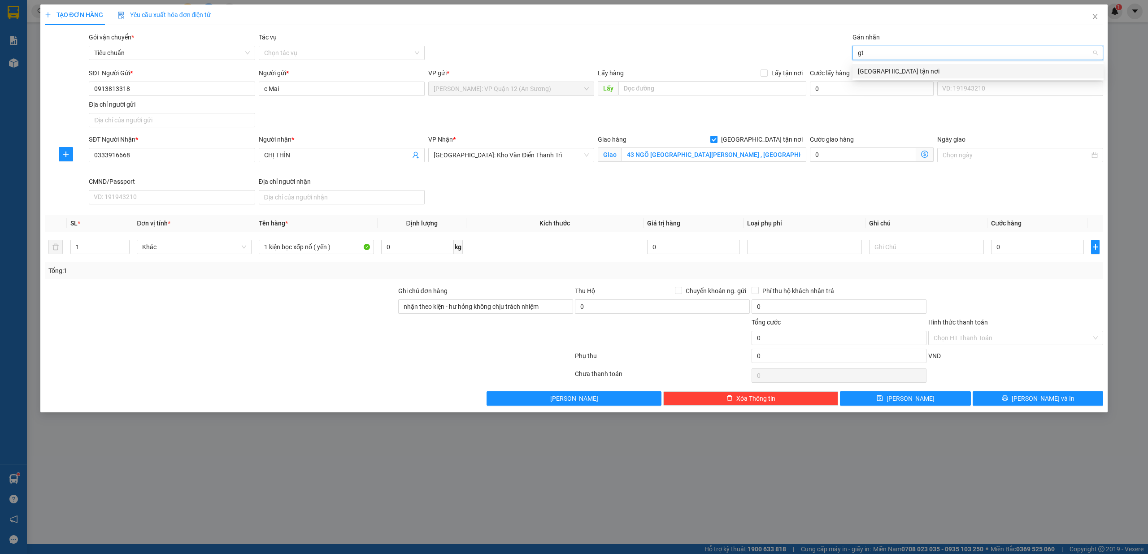
click at [885, 72] on div "[GEOGRAPHIC_DATA] tận nơi" at bounding box center [978, 71] width 240 height 10
click at [1037, 297] on div at bounding box center [1016, 301] width 177 height 31
click at [1035, 255] on td "0" at bounding box center [1038, 247] width 100 height 30
click at [1035, 252] on input "0" at bounding box center [1037, 247] width 93 height 14
type input "2"
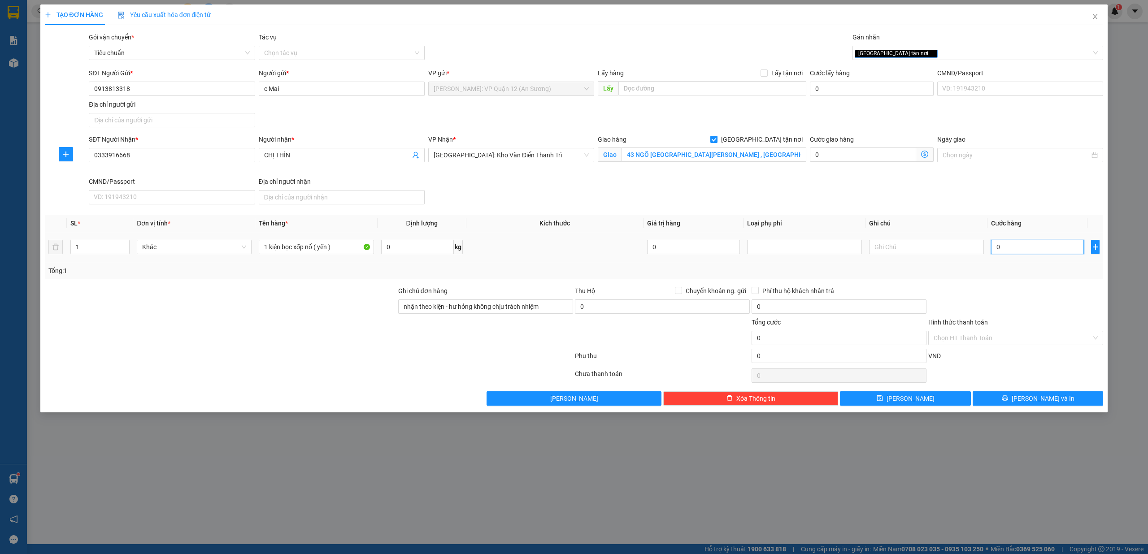
type input "2"
type input "20"
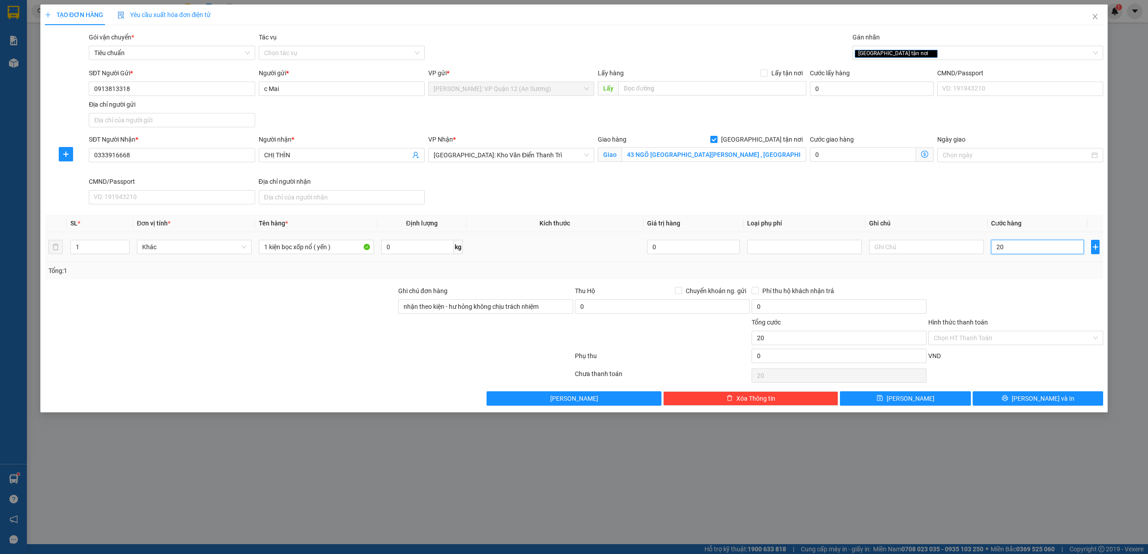
type input "200"
type input "2.000"
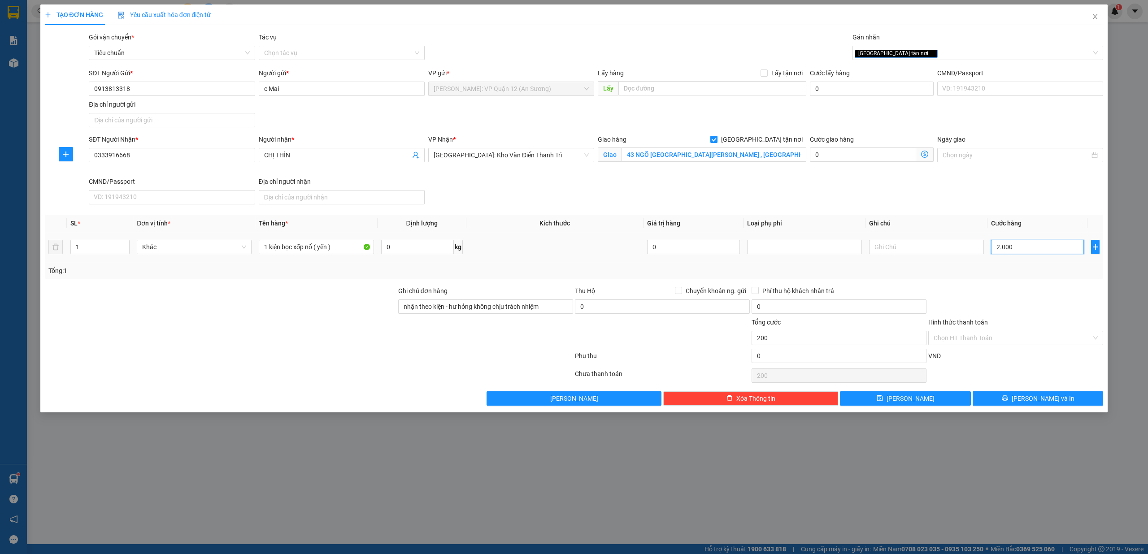
type input "2.000"
type input "20.000"
type input "200.000"
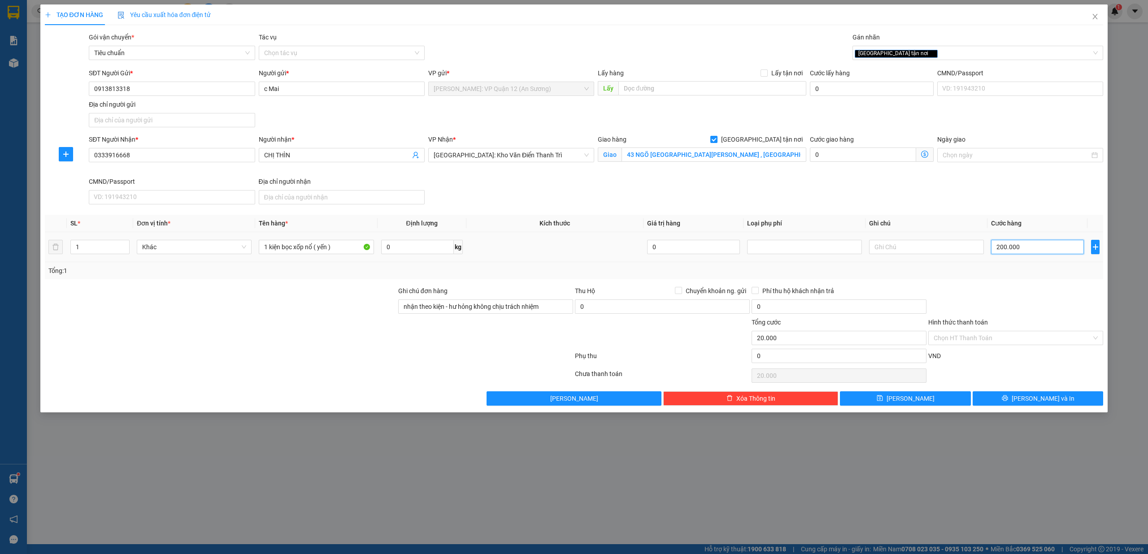
type input "200.000"
click at [1069, 399] on button "Lưu và In" at bounding box center [1038, 399] width 131 height 14
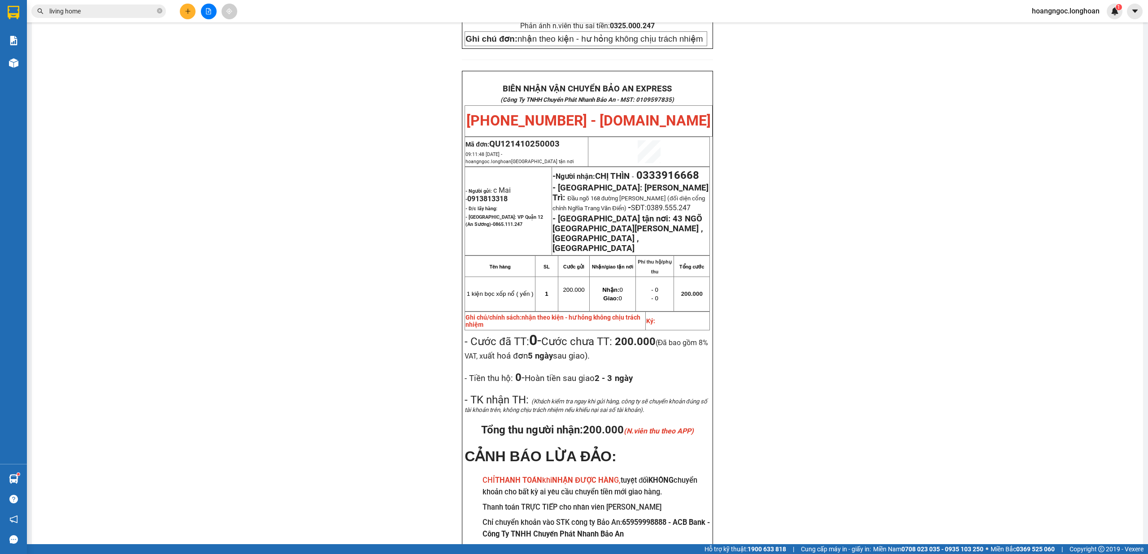
scroll to position [427, 0]
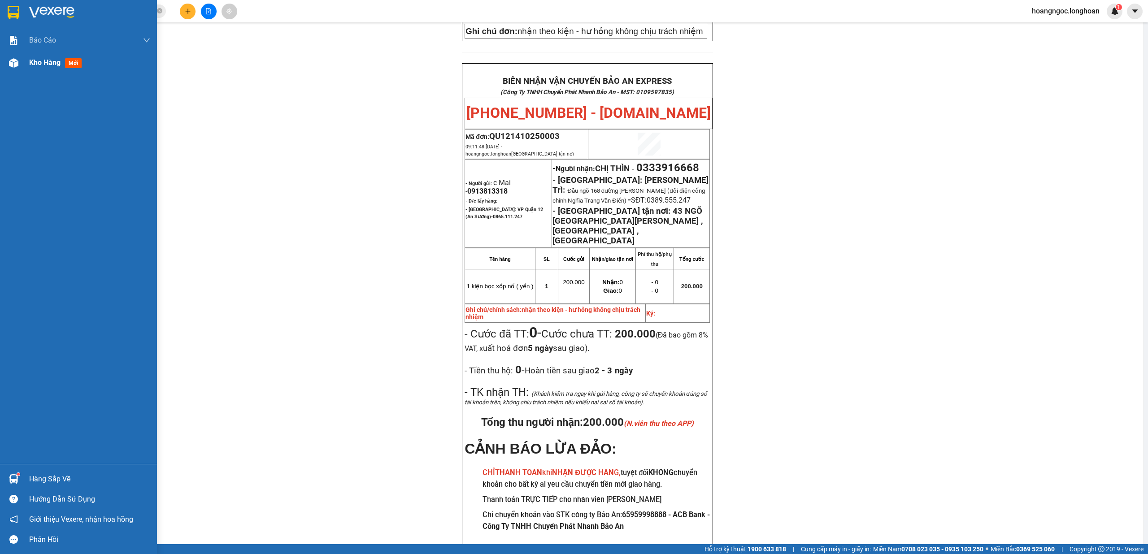
click at [11, 65] on img at bounding box center [13, 62] width 9 height 9
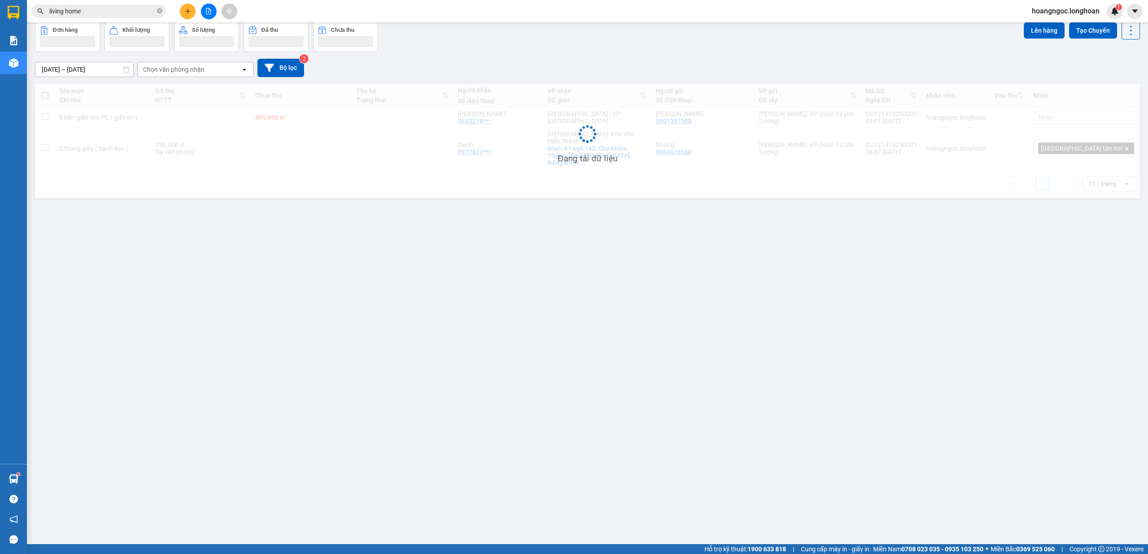
scroll to position [41, 0]
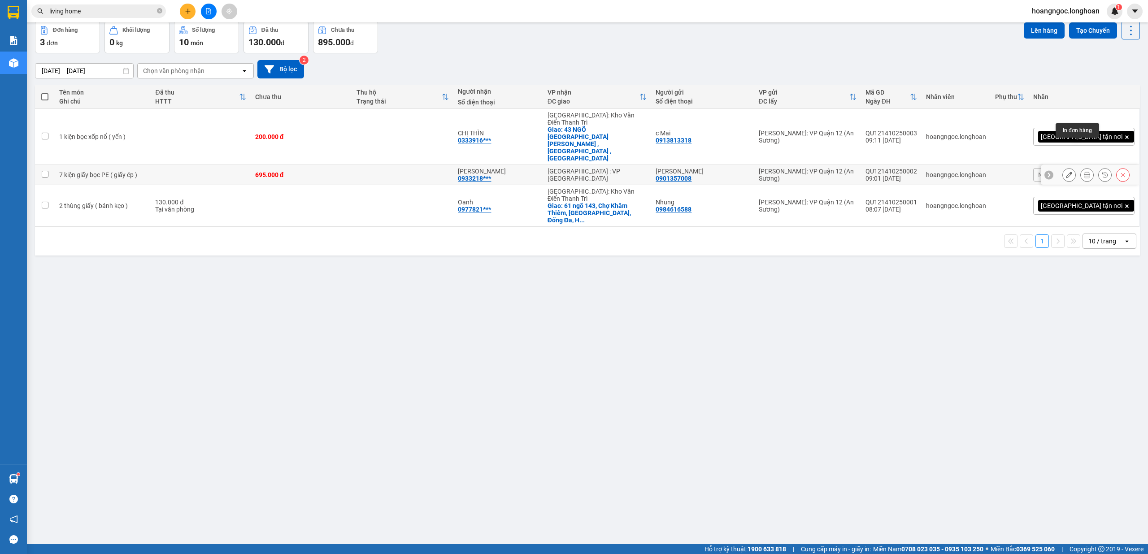
click at [1082, 167] on button at bounding box center [1087, 175] width 13 height 16
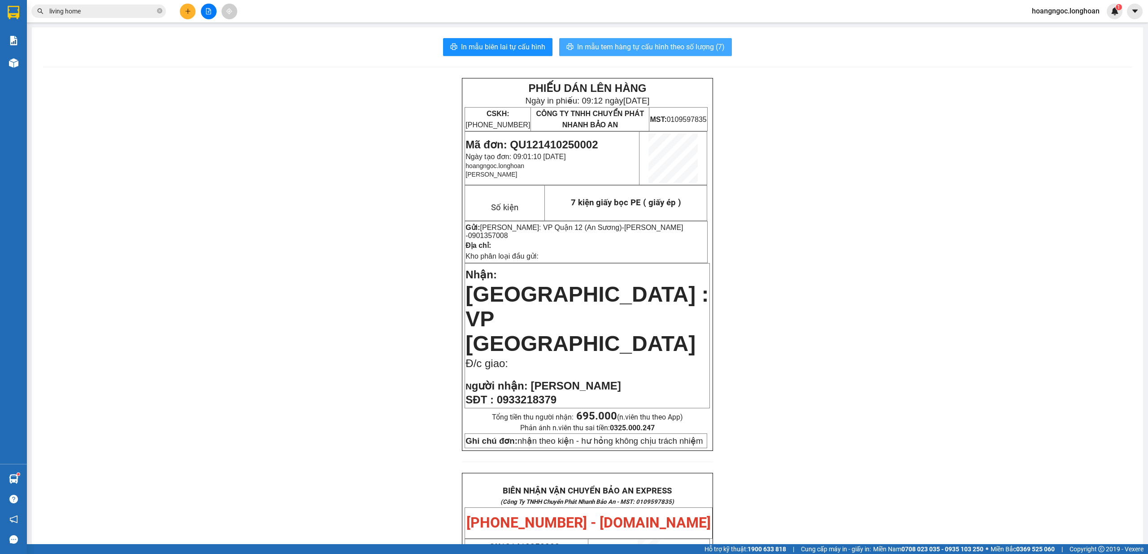
click at [653, 45] on span "In mẫu tem hàng tự cấu hình theo số lượng (7)" at bounding box center [651, 46] width 148 height 11
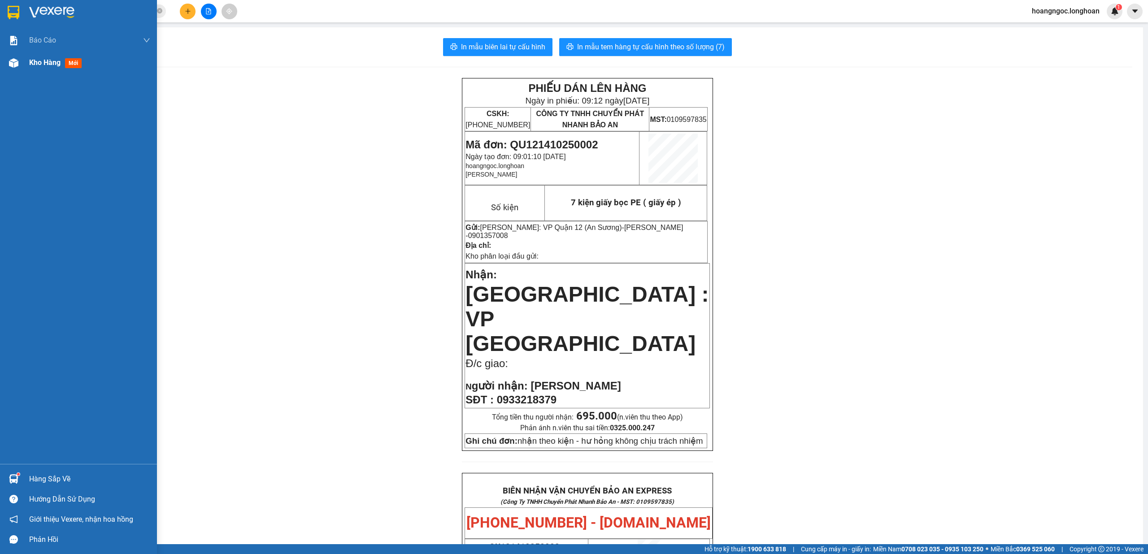
click at [17, 65] on img at bounding box center [13, 62] width 9 height 9
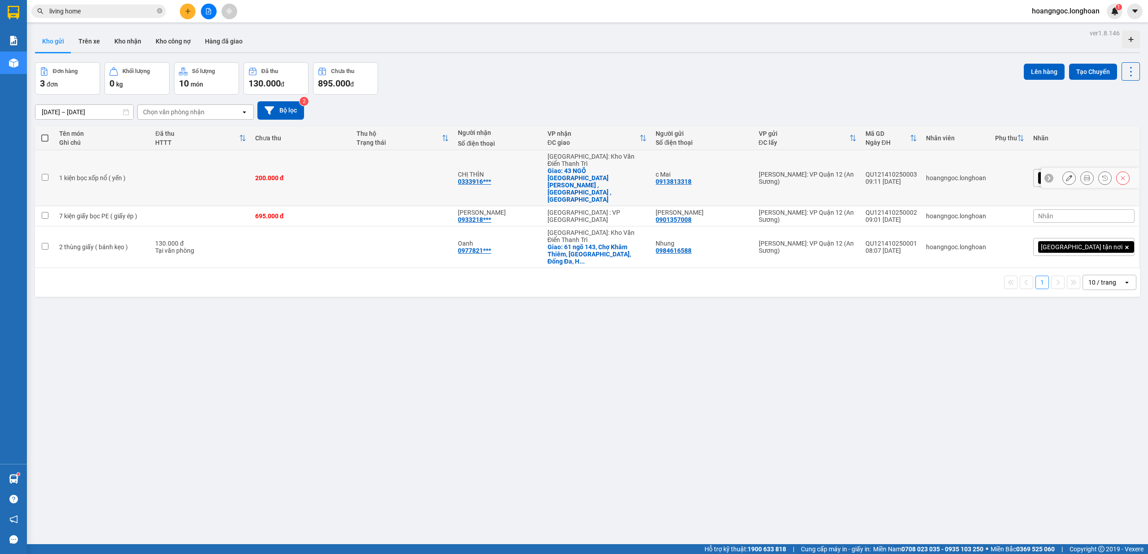
click at [1084, 175] on icon at bounding box center [1087, 178] width 6 height 6
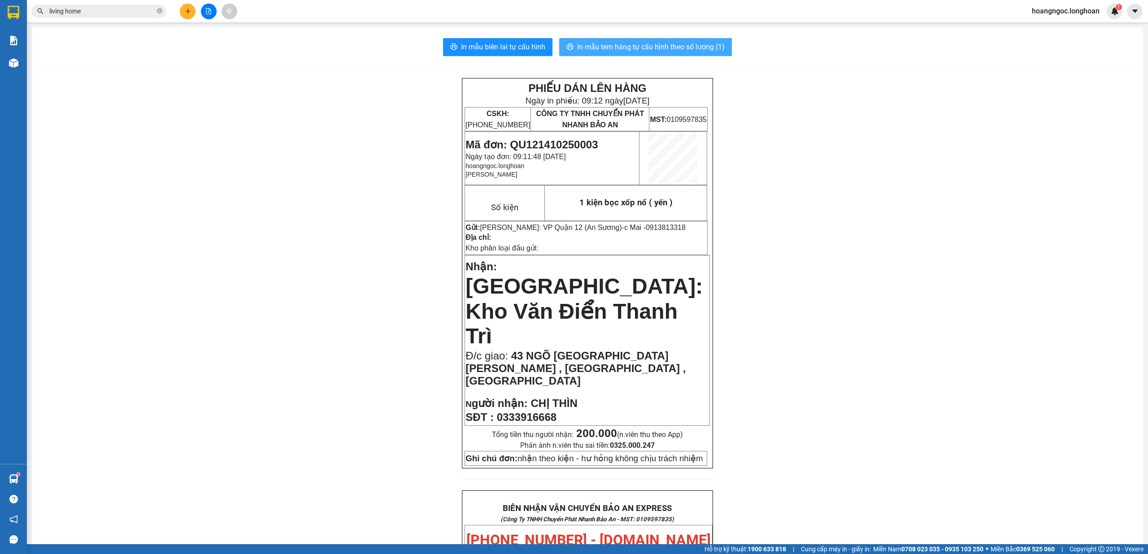
click at [668, 48] on span "In mẫu tem hàng tự cấu hình theo số lượng (1)" at bounding box center [651, 46] width 148 height 11
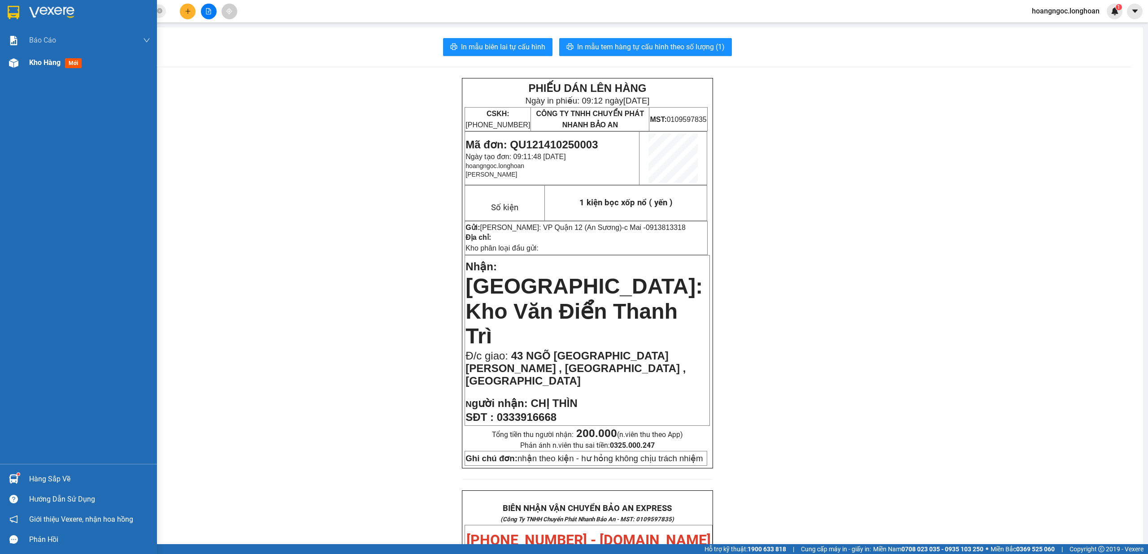
click at [24, 69] on div "Kho hàng mới" at bounding box center [78, 63] width 157 height 22
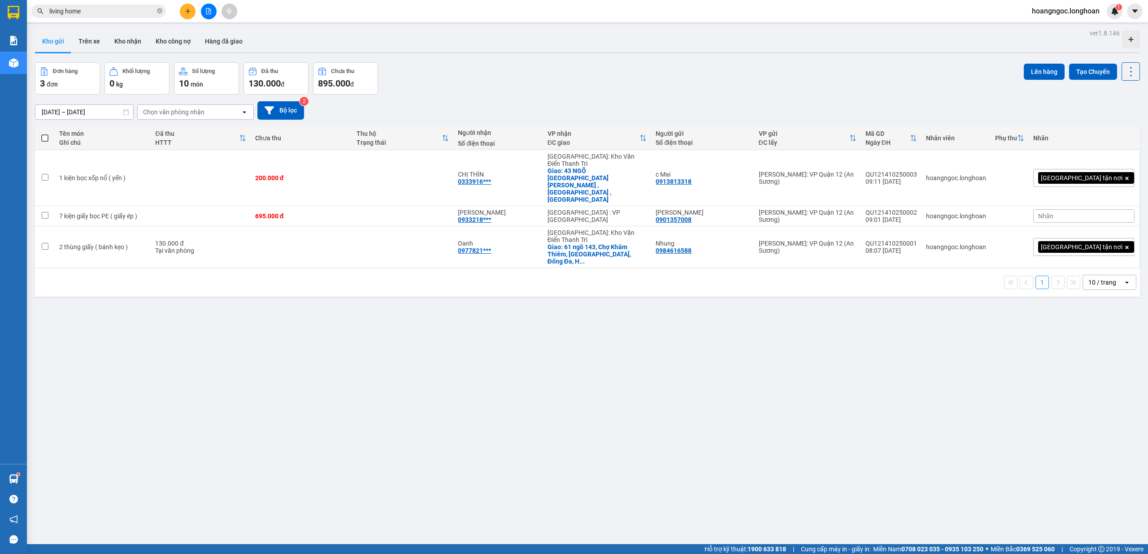
click at [207, 13] on icon "file-add" at bounding box center [208, 11] width 6 height 6
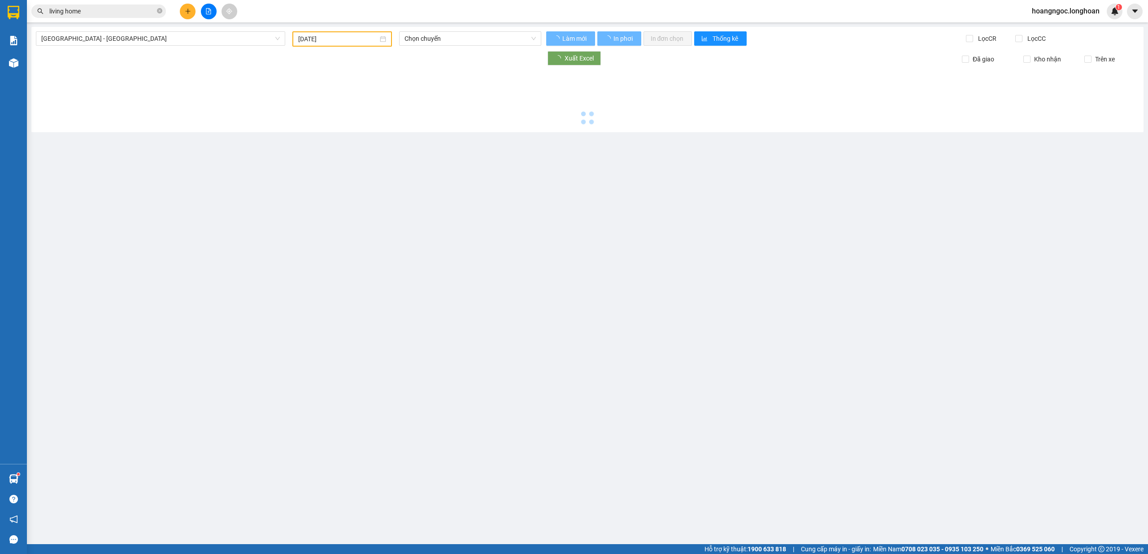
type input "14/10/2025"
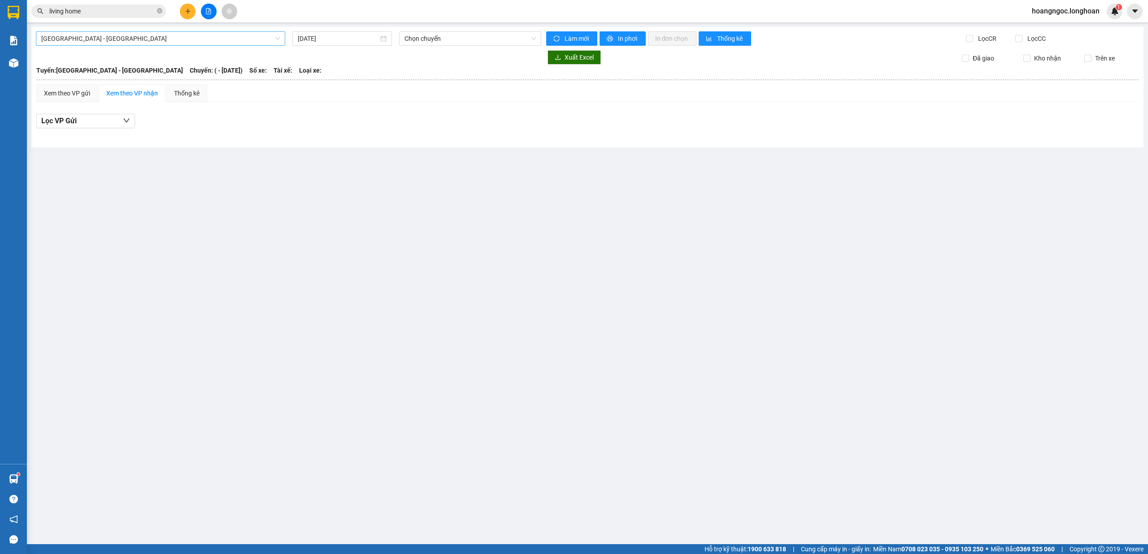
click at [211, 32] on span "Hải Phòng - Hà Nội" at bounding box center [160, 38] width 239 height 13
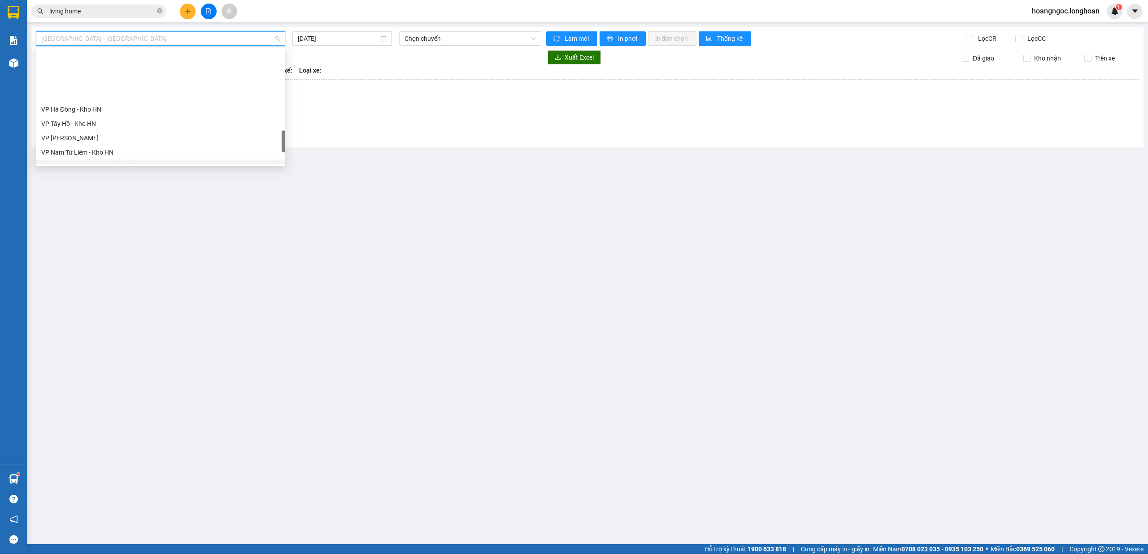
scroll to position [632, 0]
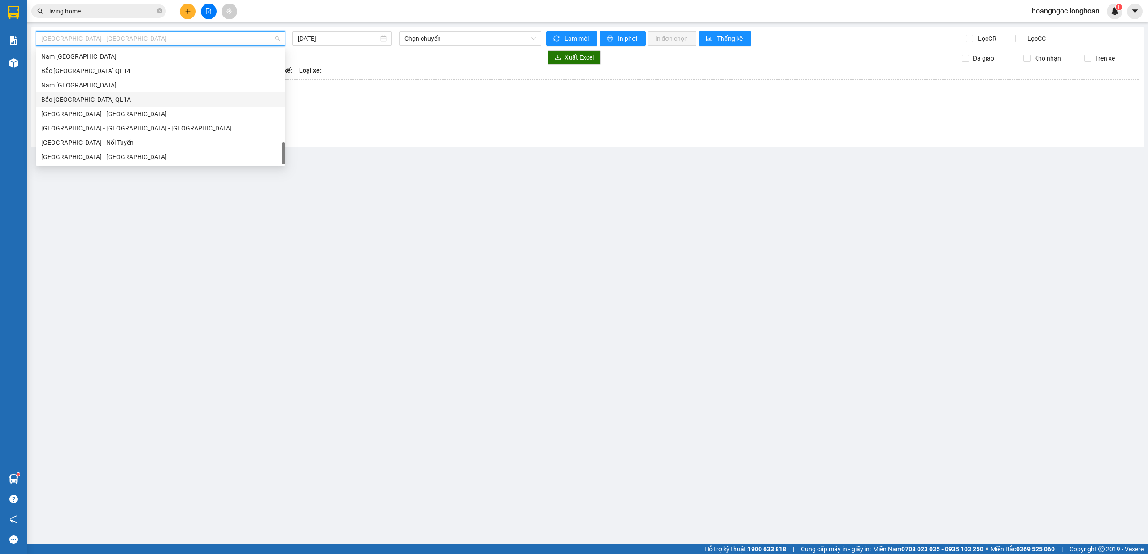
click at [81, 102] on div "Bắc Trung Nam QL1A" at bounding box center [160, 100] width 239 height 10
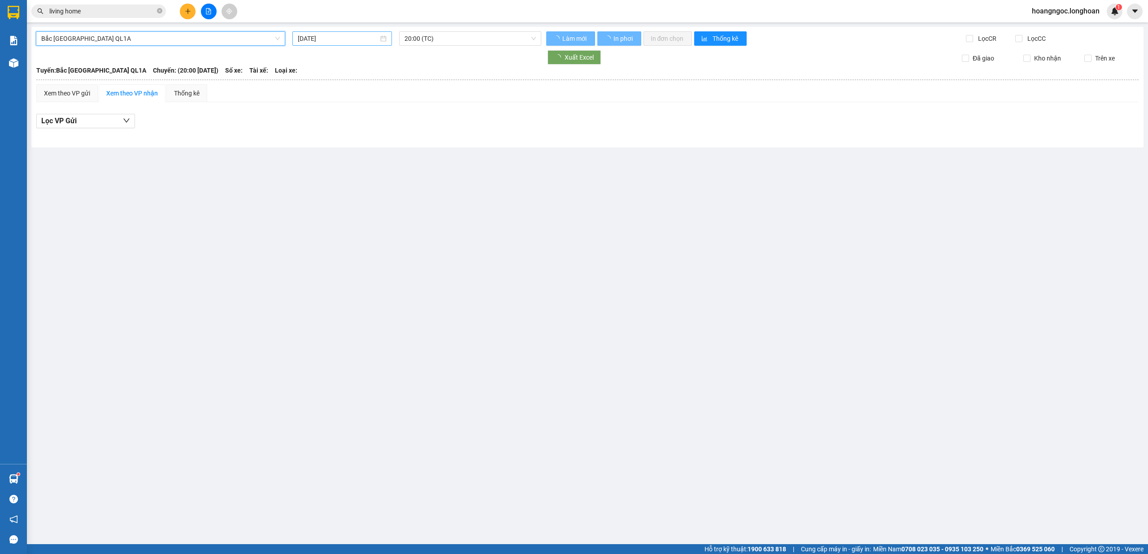
click at [336, 41] on input "14/10/2025" at bounding box center [338, 39] width 81 height 10
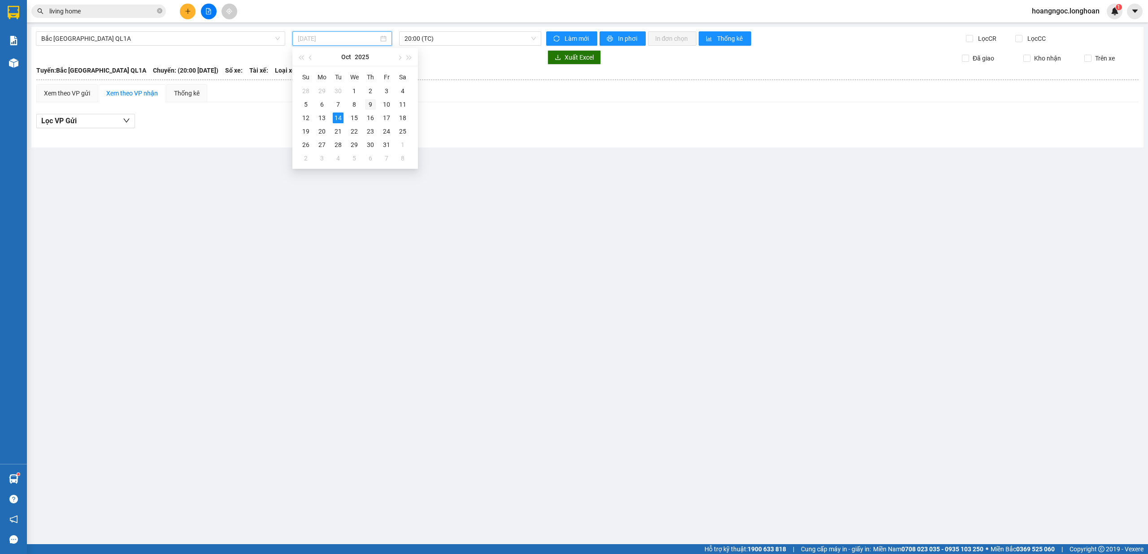
click at [368, 106] on div "9" at bounding box center [370, 104] width 11 height 11
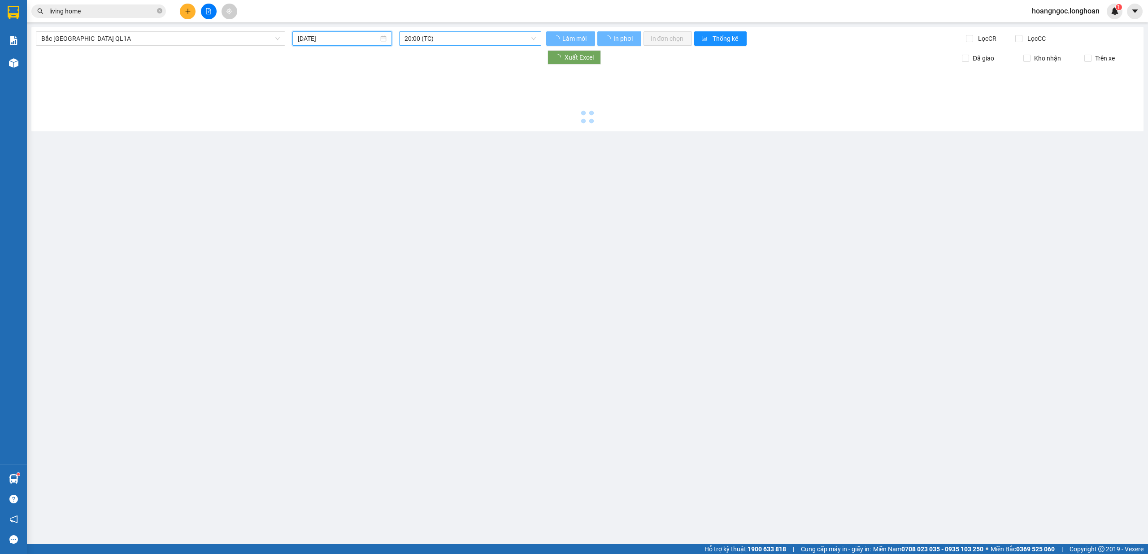
type input "09/10/2025"
click at [437, 36] on span "20:00 (TC)" at bounding box center [471, 38] width 132 height 13
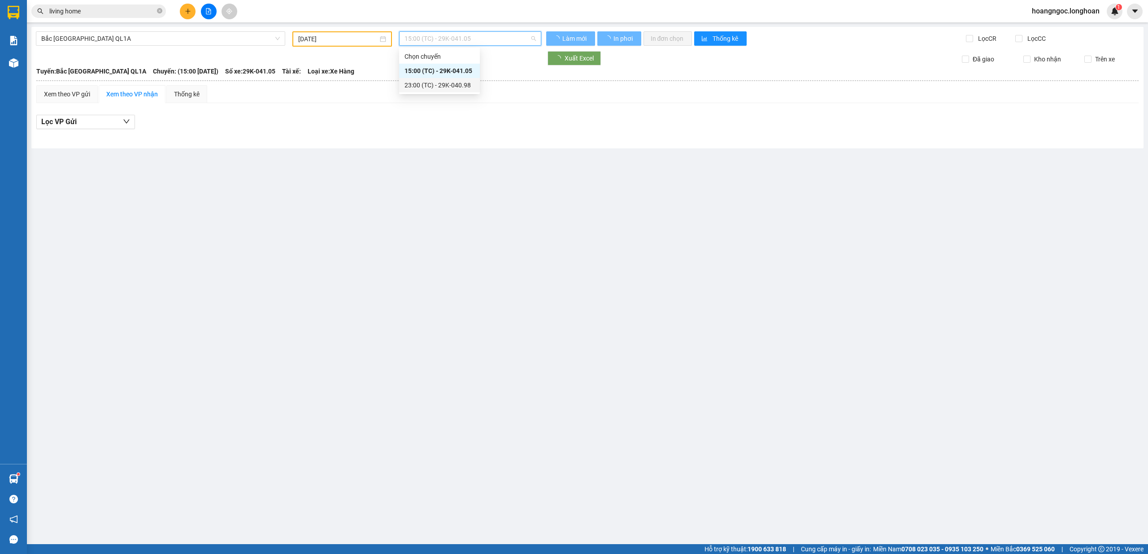
click at [444, 86] on div "23:00 (TC) - 29K-040.98" at bounding box center [440, 85] width 70 height 10
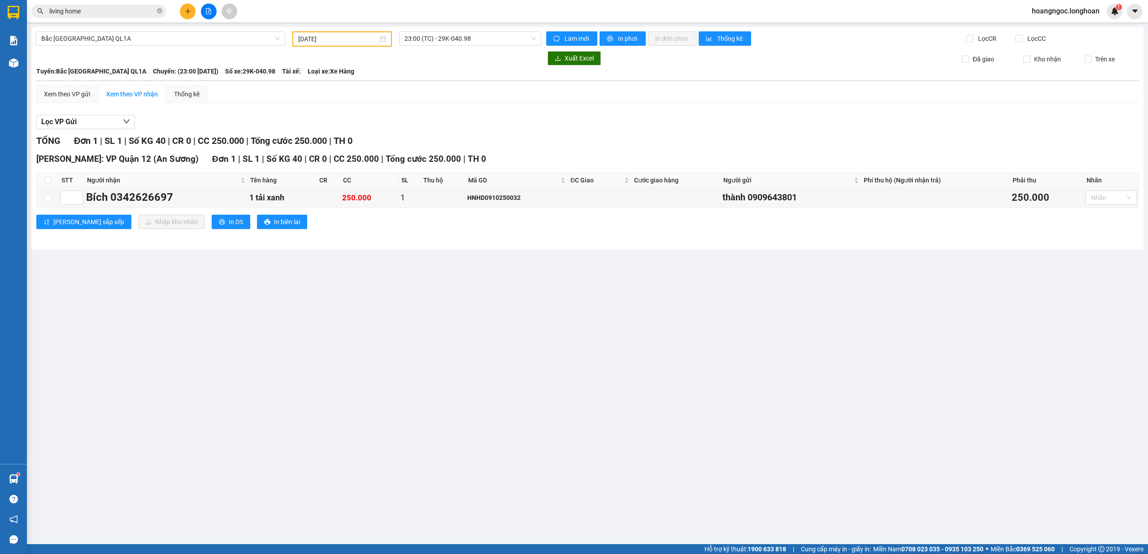
click at [41, 178] on th at bounding box center [48, 180] width 22 height 15
click at [47, 179] on input "checkbox" at bounding box center [47, 180] width 7 height 7
checkbox input "true"
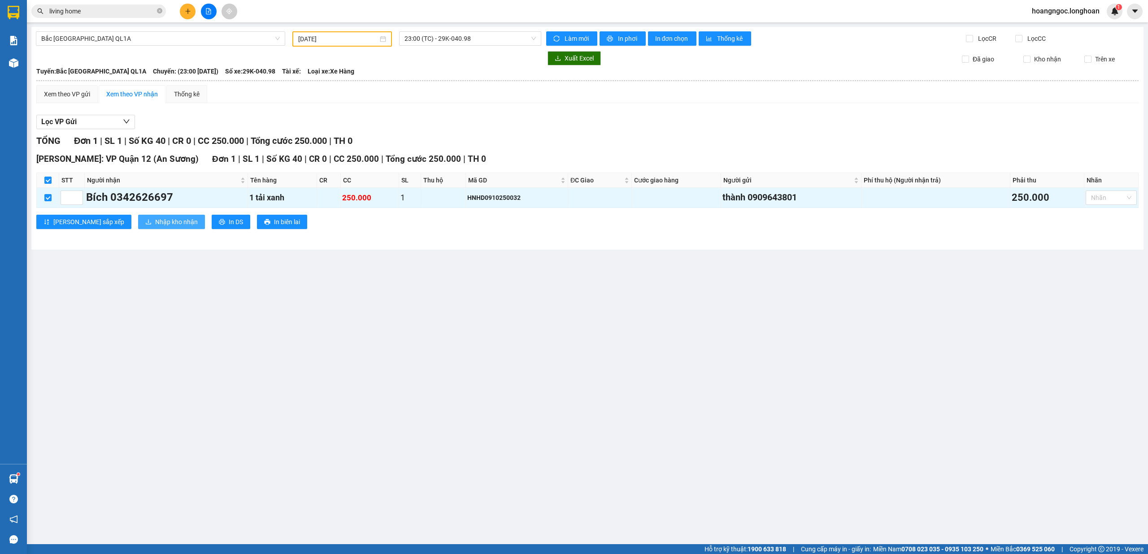
click at [138, 222] on button "Nhập kho nhận" at bounding box center [171, 222] width 67 height 14
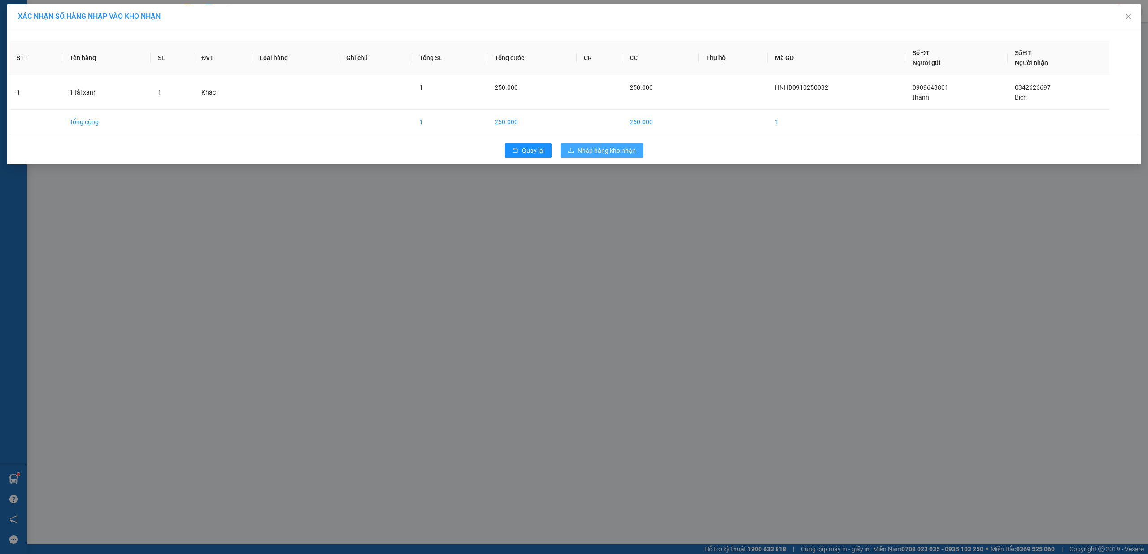
click at [610, 152] on span "Nhập hàng kho nhận" at bounding box center [607, 151] width 58 height 10
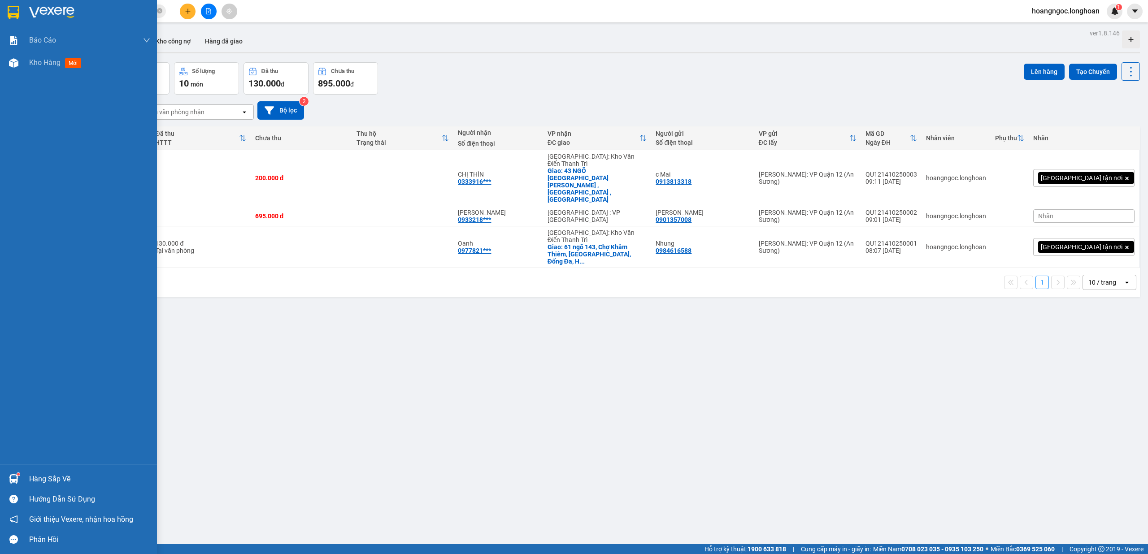
click at [18, 481] on img at bounding box center [13, 479] width 9 height 9
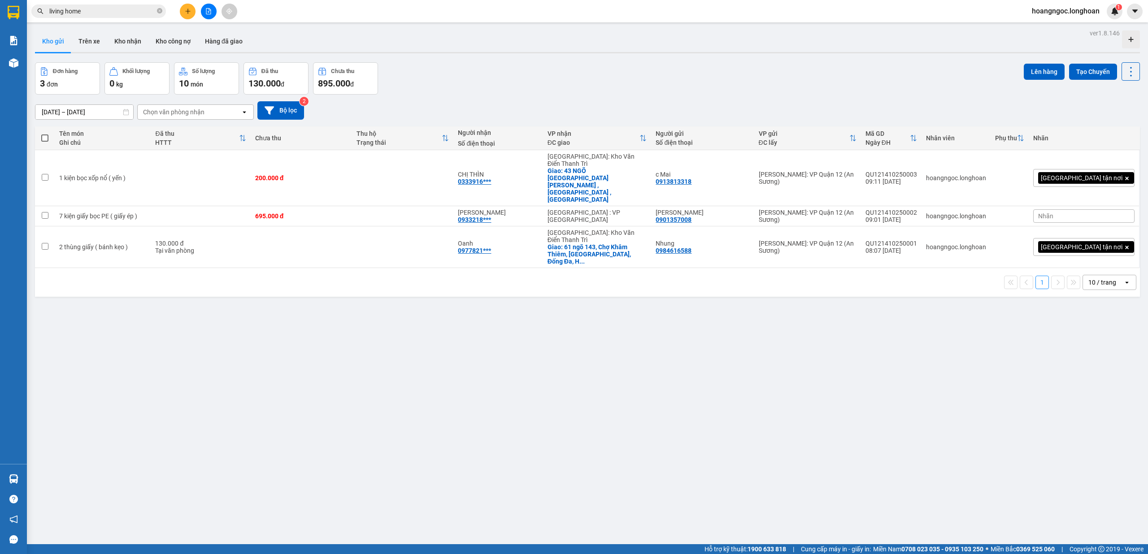
drag, startPoint x: 449, startPoint y: 357, endPoint x: 375, endPoint y: 298, distance: 94.5
click at [449, 356] on section "Kết quả tìm kiếm ( 50 ) Bộ lọc Mã ĐH Trạng thái Món hàng Thu hộ Tổng cước Chưa …" at bounding box center [574, 277] width 1148 height 554
click at [216, 12] on button at bounding box center [209, 12] width 16 height 16
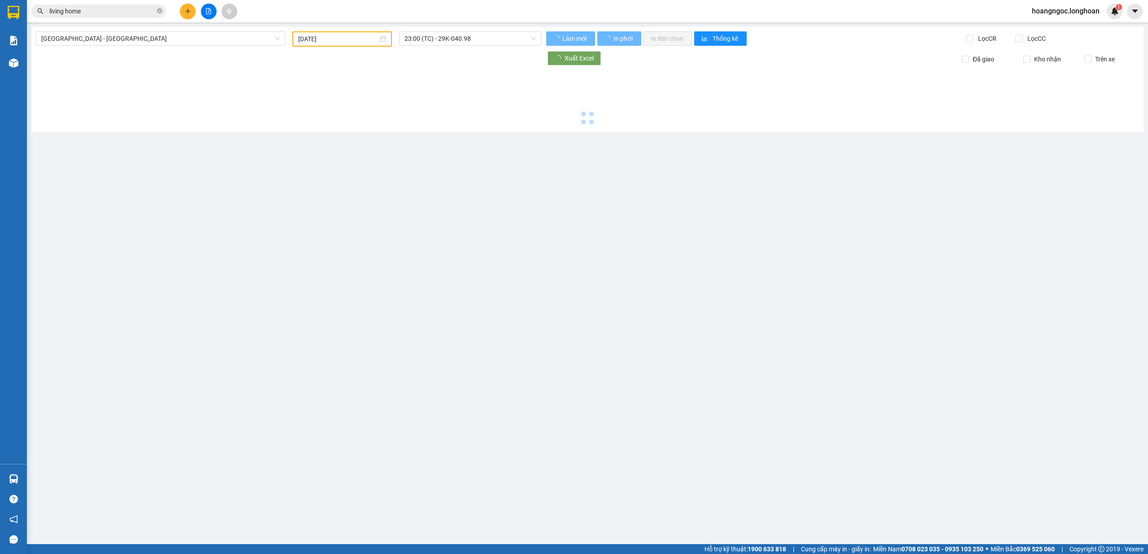
type input "14/10/2025"
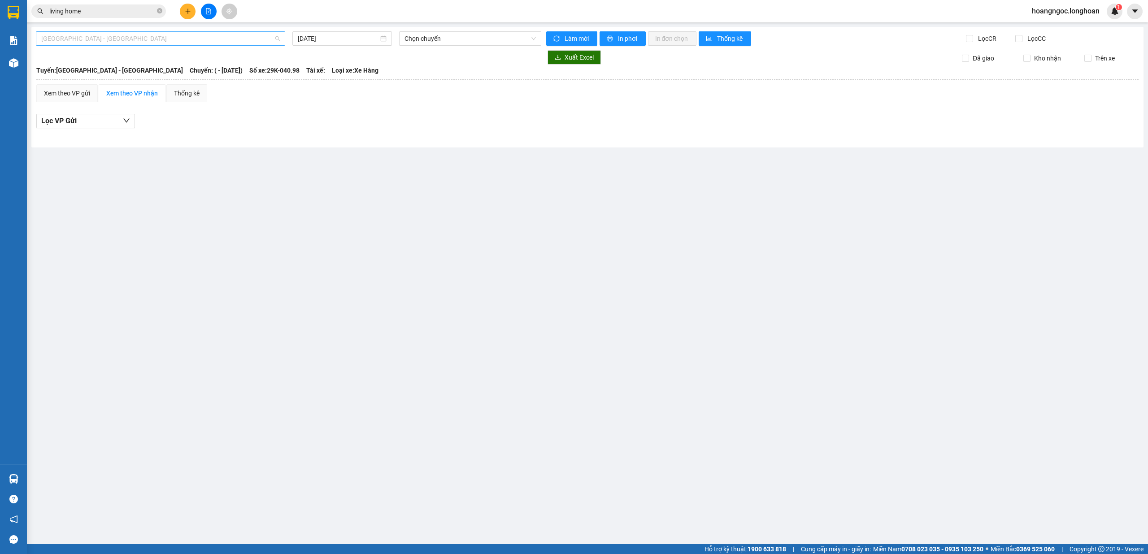
click at [237, 38] on span "Hải Phòng - Hà Nội" at bounding box center [160, 38] width 239 height 13
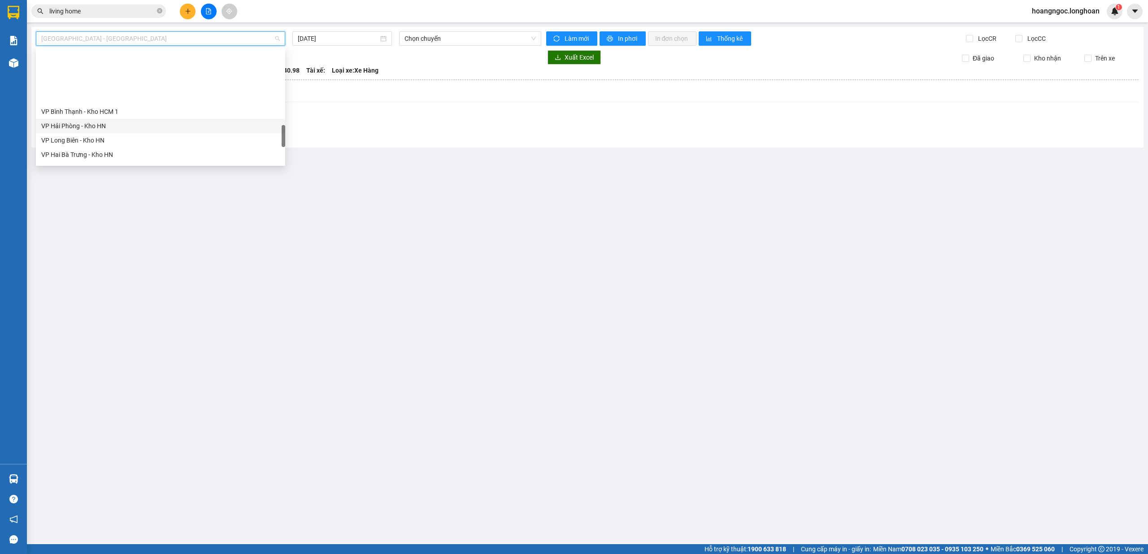
scroll to position [632, 0]
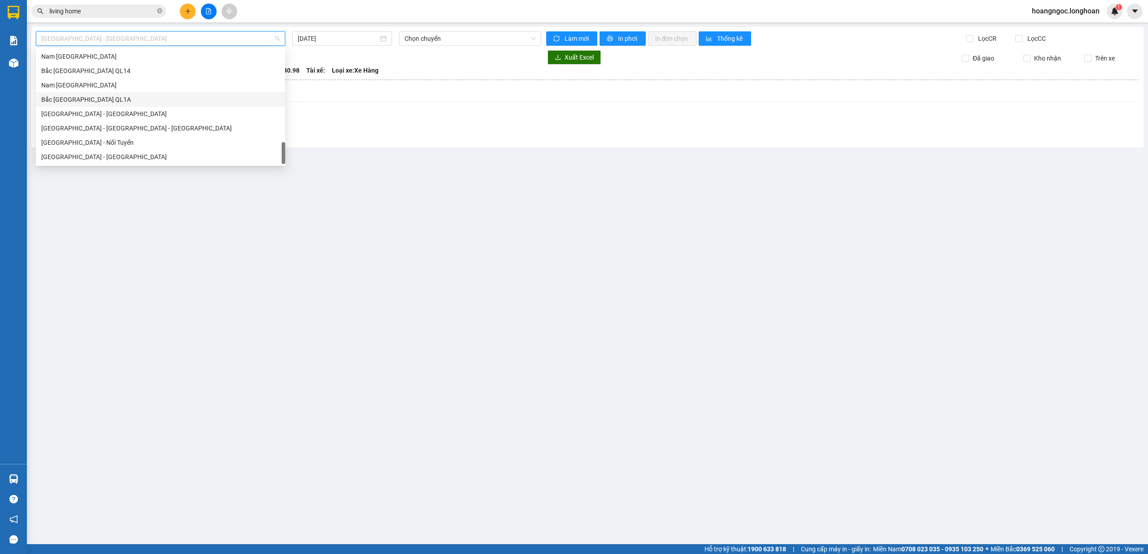
drag, startPoint x: 105, startPoint y: 100, endPoint x: 131, endPoint y: 99, distance: 26.9
click at [131, 99] on div "Bắc Trung Nam QL1A" at bounding box center [160, 100] width 239 height 10
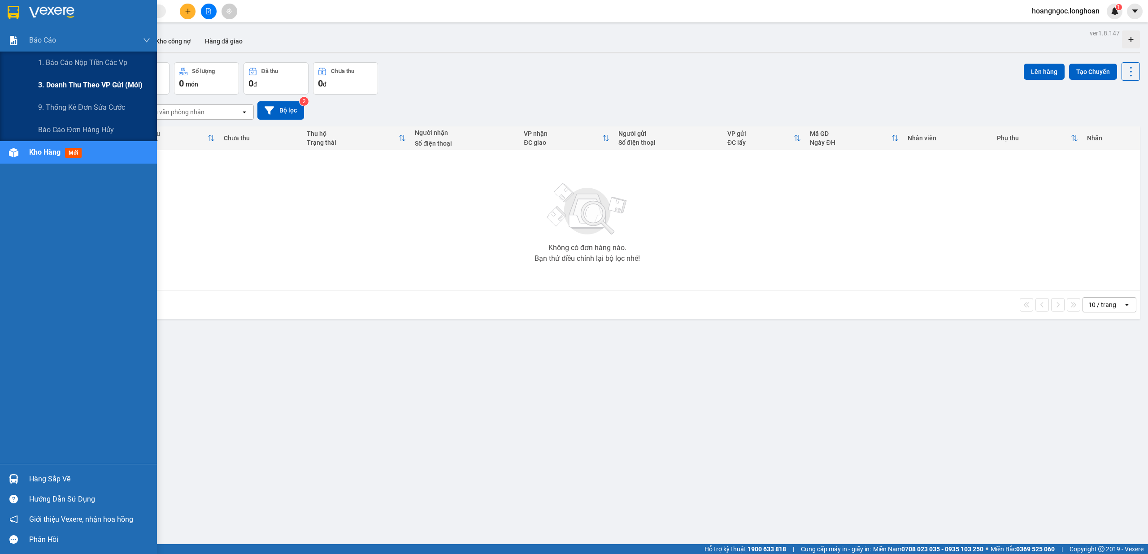
click at [82, 83] on span "3. Doanh Thu theo VP Gửi (mới)" at bounding box center [90, 84] width 105 height 11
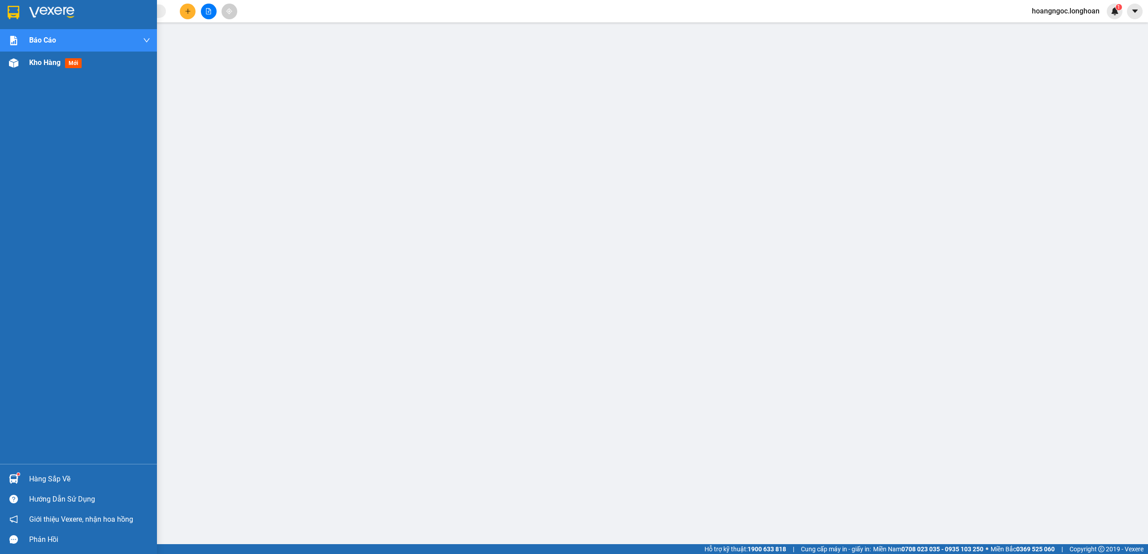
click at [35, 61] on span "Kho hàng" at bounding box center [44, 62] width 31 height 9
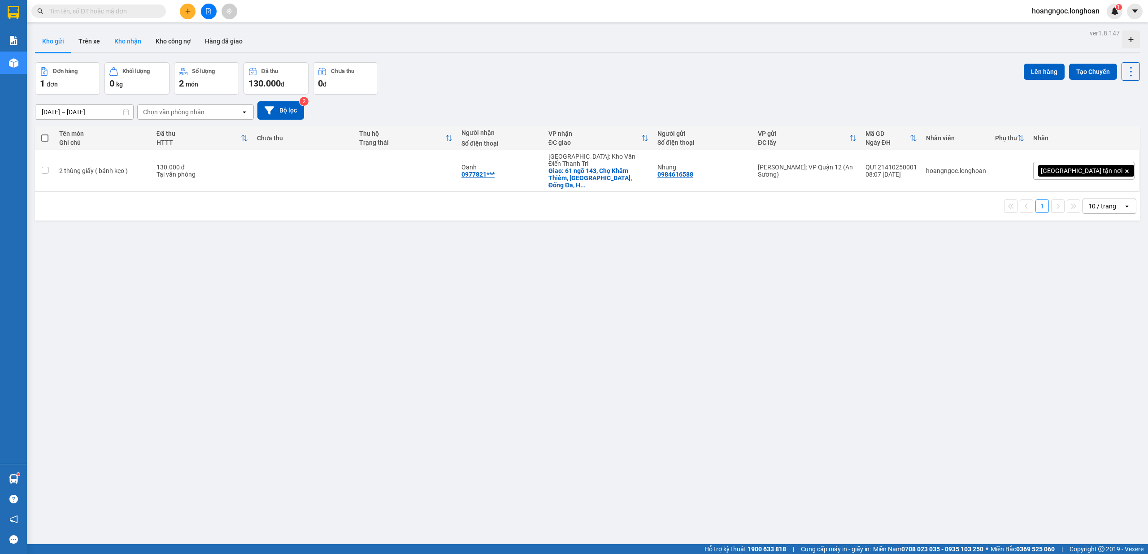
click at [122, 40] on button "Kho nhận" at bounding box center [127, 42] width 41 height 22
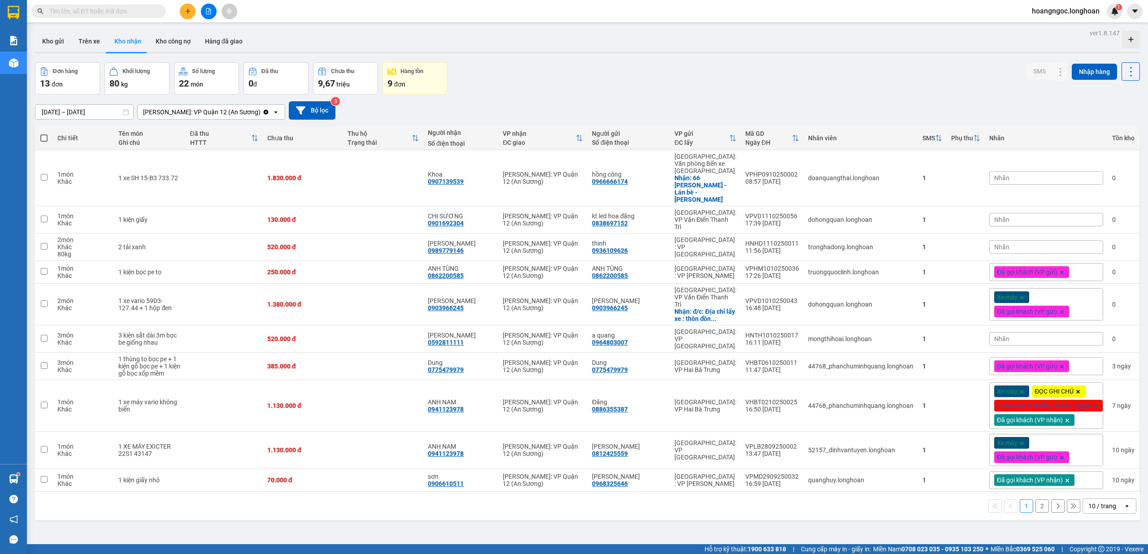
click at [92, 9] on input "text" at bounding box center [102, 11] width 106 height 10
paste input "0933218379"
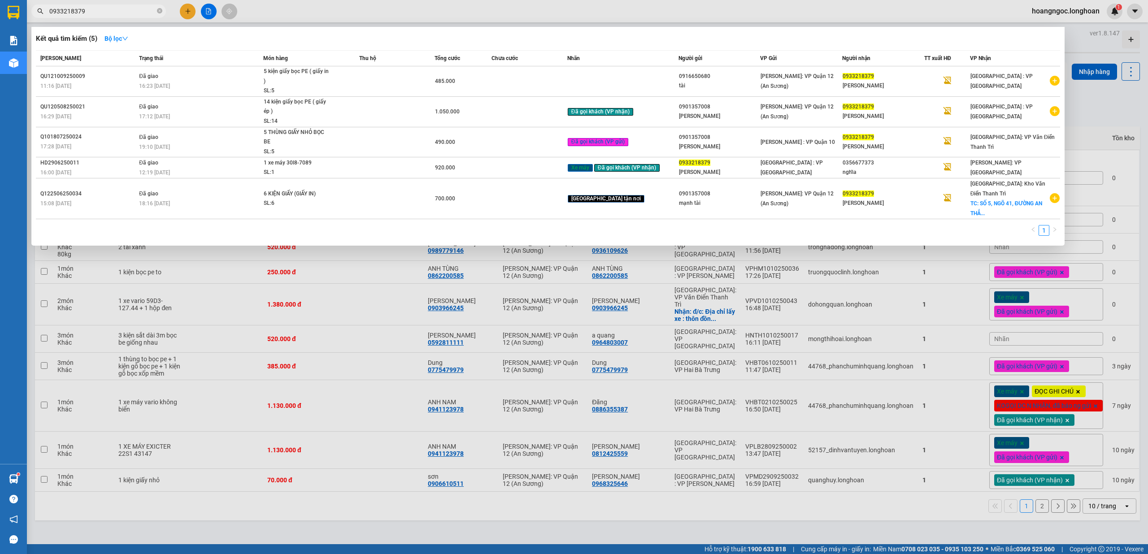
type input "0933218379"
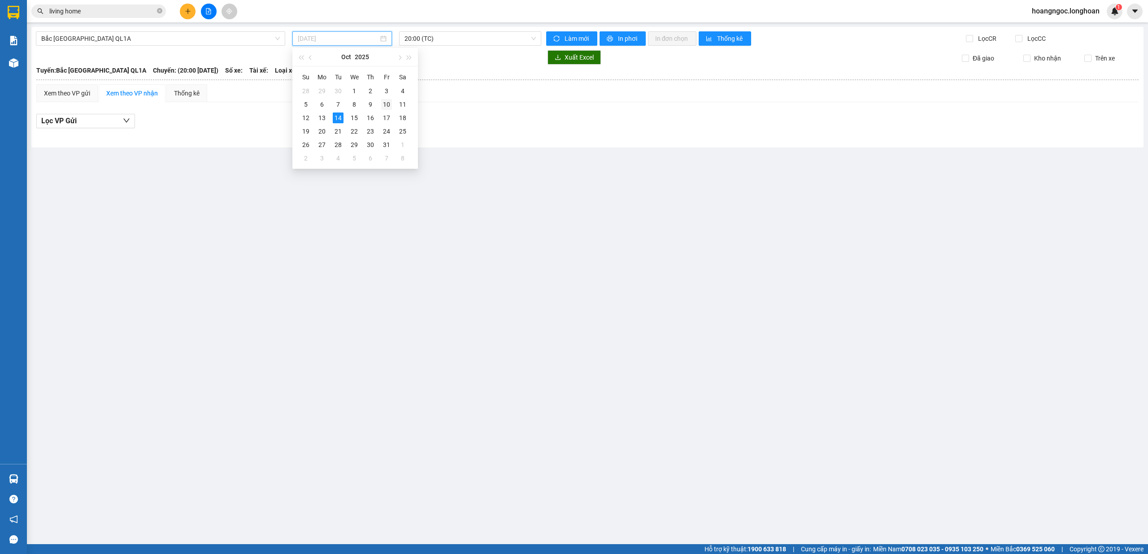
click at [386, 103] on div "10" at bounding box center [386, 104] width 11 height 11
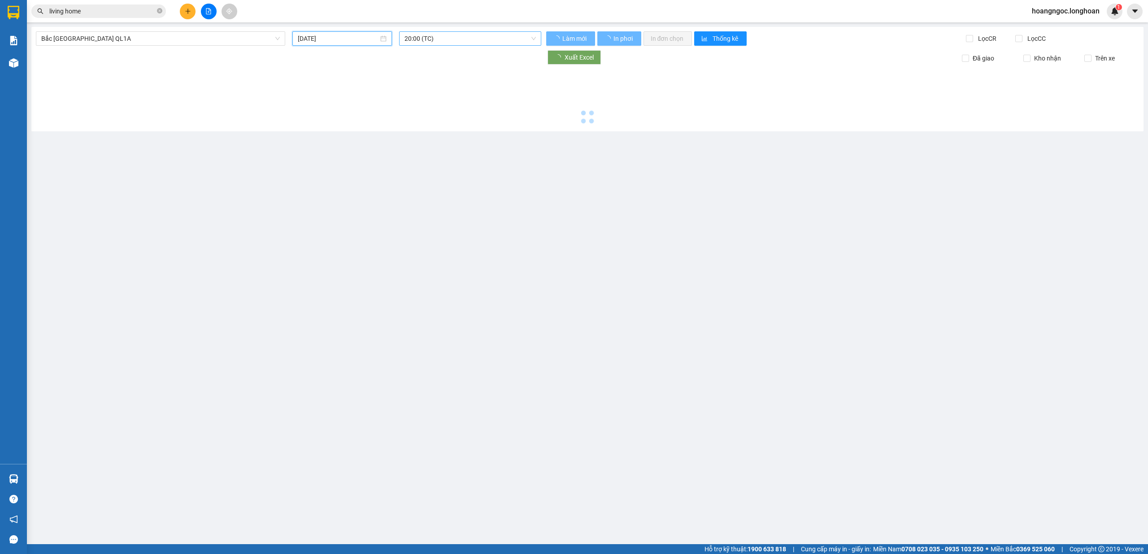
type input "[DATE]"
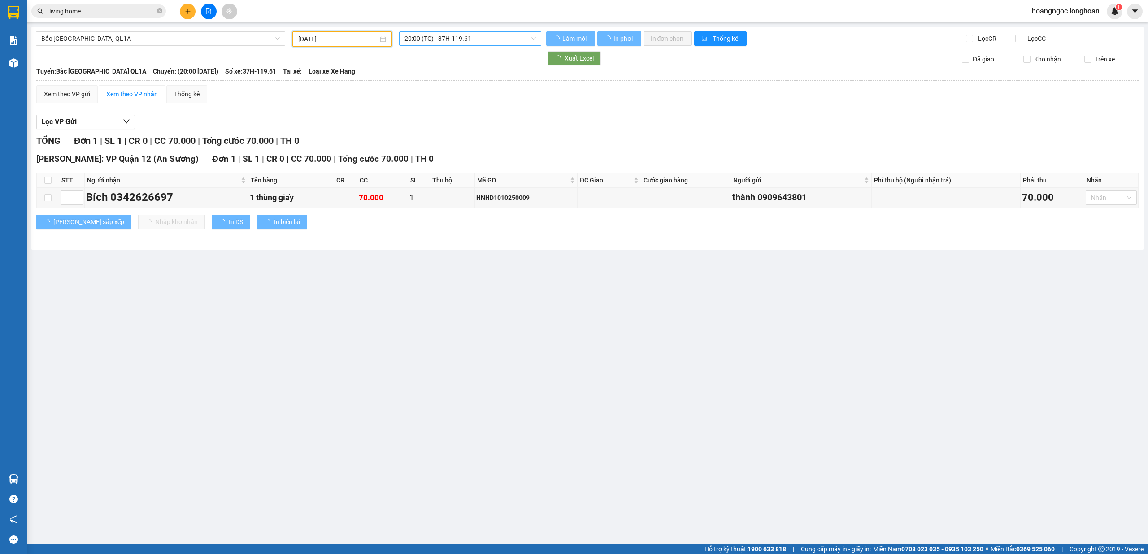
click at [451, 38] on span "20:00 (TC) - 37H-119.61" at bounding box center [471, 38] width 132 height 13
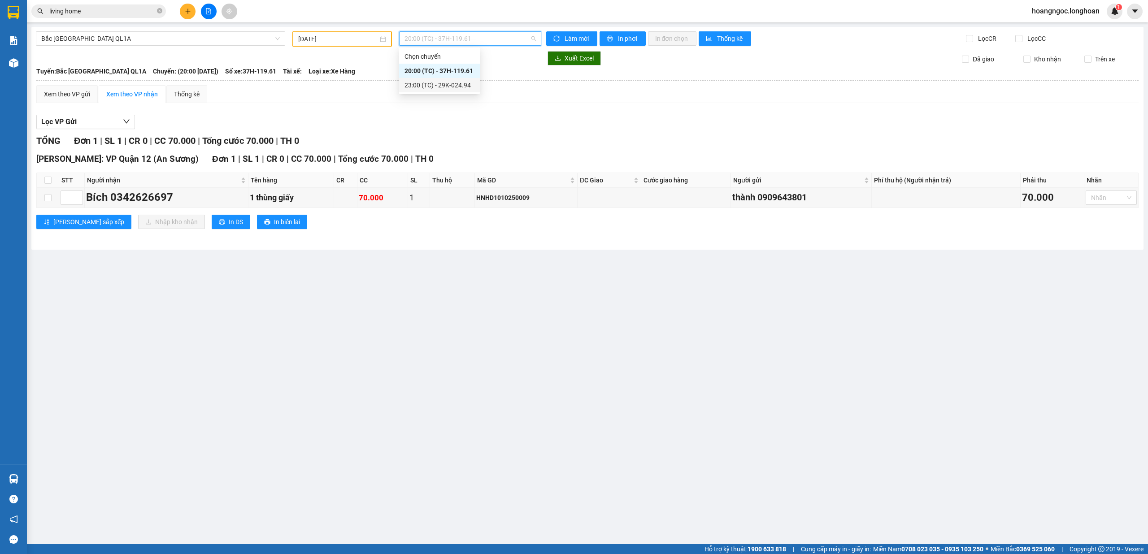
click at [449, 83] on div "23:00 (TC) - 29K-024.94" at bounding box center [440, 85] width 70 height 10
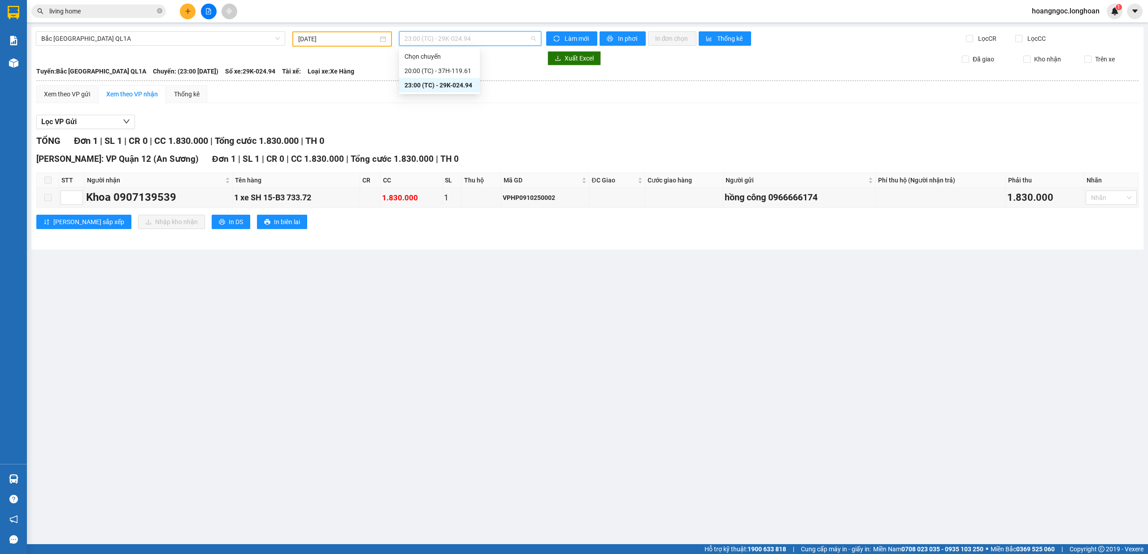
drag, startPoint x: 456, startPoint y: 35, endPoint x: 451, endPoint y: 63, distance: 28.2
click at [455, 36] on span "23:00 (TC) - 29K-024.94" at bounding box center [471, 38] width 132 height 13
click at [455, 70] on div "20:00 (TC) - 37H-119.61" at bounding box center [440, 71] width 70 height 10
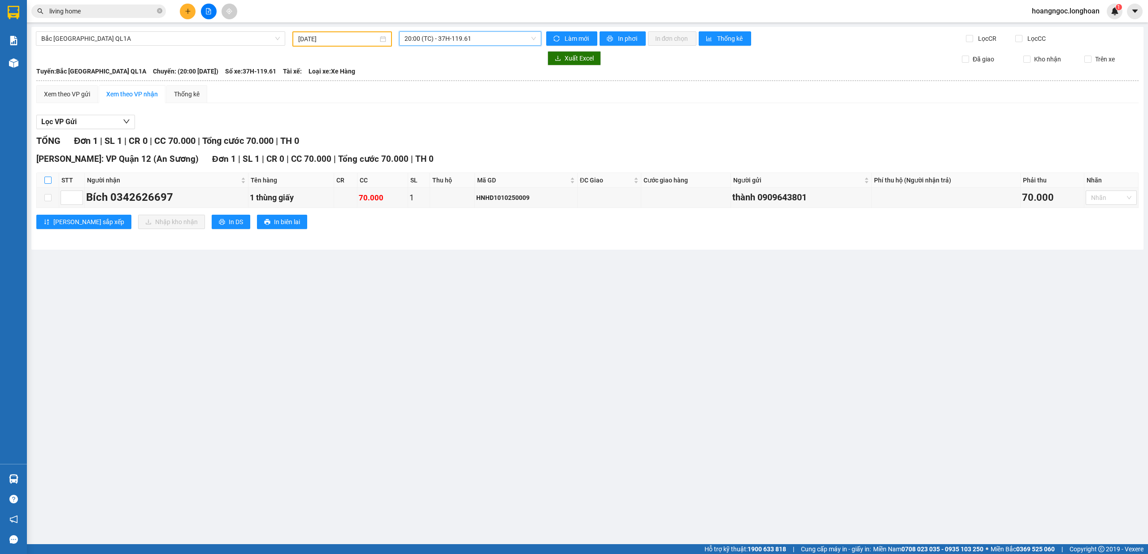
click at [48, 178] on input "checkbox" at bounding box center [47, 180] width 7 height 7
checkbox input "true"
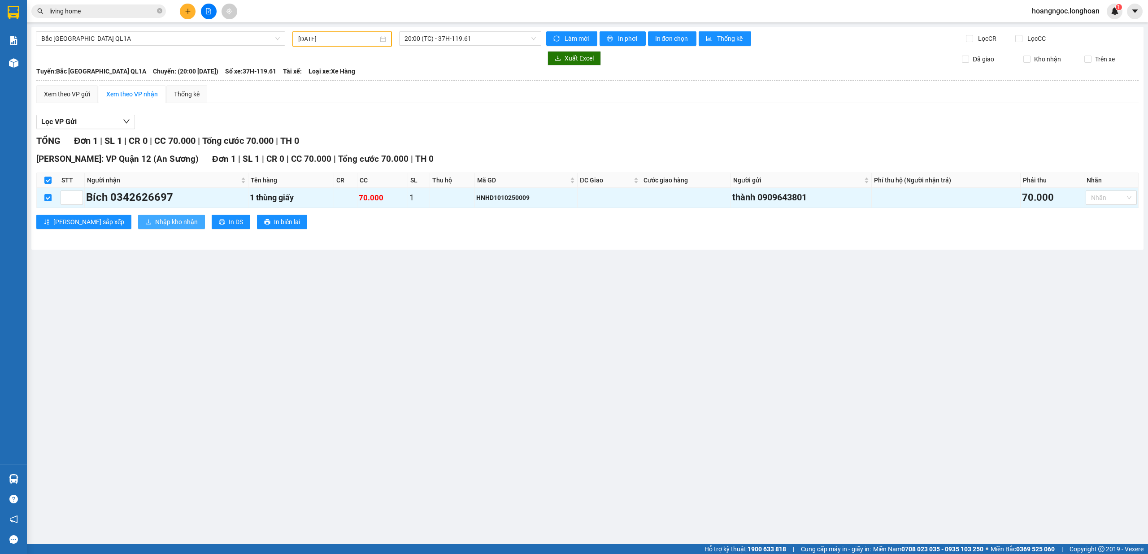
click at [155, 223] on span "Nhập kho nhận" at bounding box center [176, 222] width 43 height 10
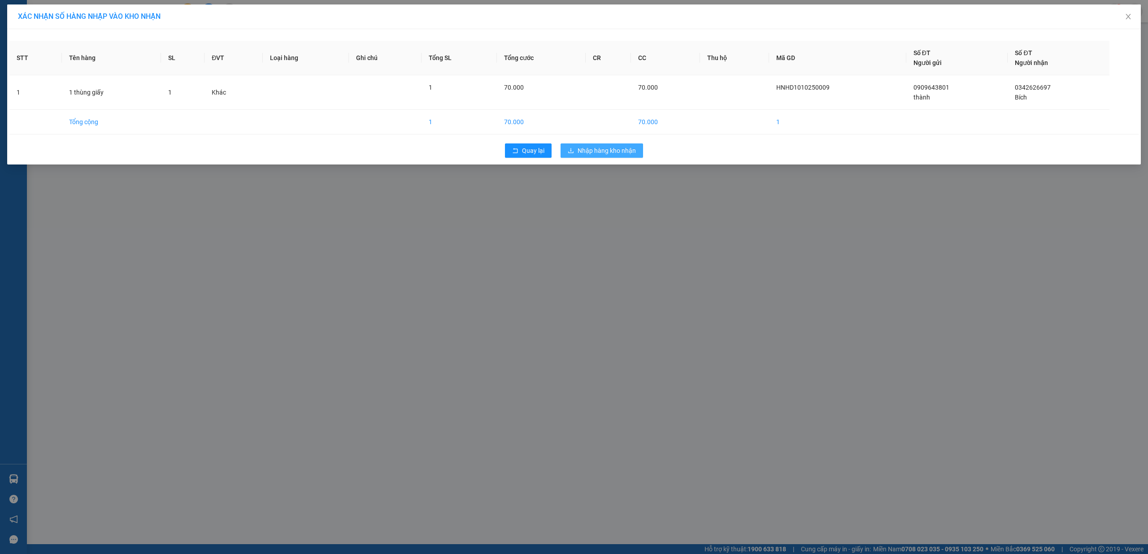
click at [598, 152] on span "Nhập hàng kho nhận" at bounding box center [607, 151] width 58 height 10
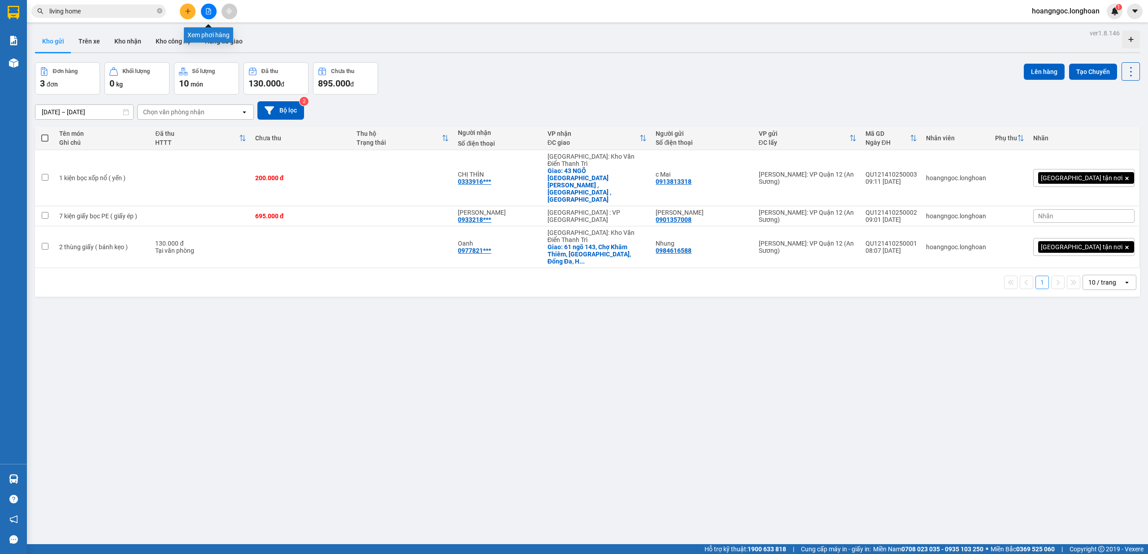
click at [211, 13] on icon "file-add" at bounding box center [208, 11] width 6 height 6
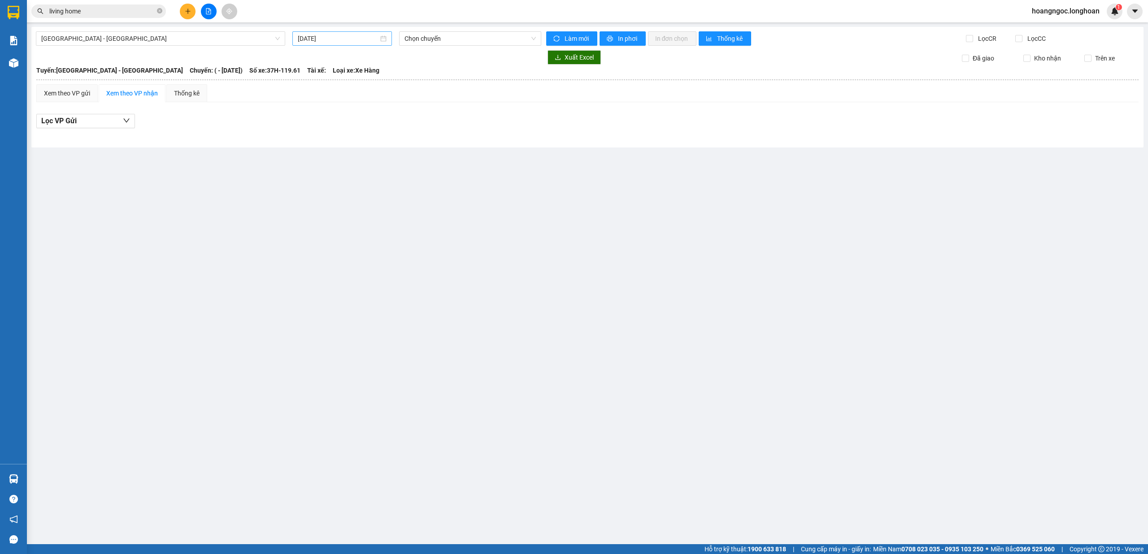
click at [352, 43] on input "14/10/2025" at bounding box center [338, 39] width 81 height 10
click at [339, 105] on div "7" at bounding box center [338, 104] width 11 height 11
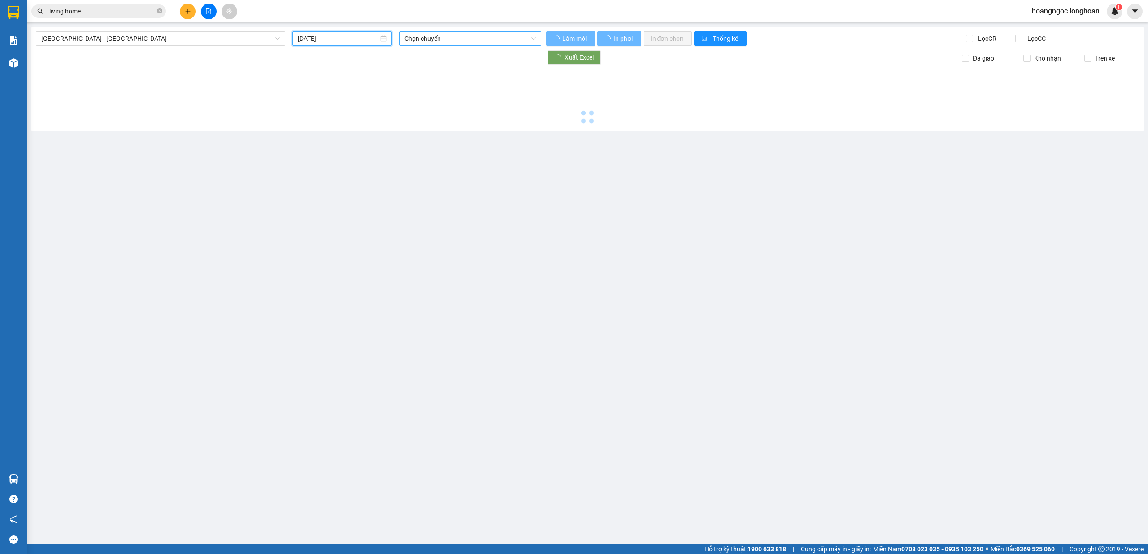
type input "[DATE]"
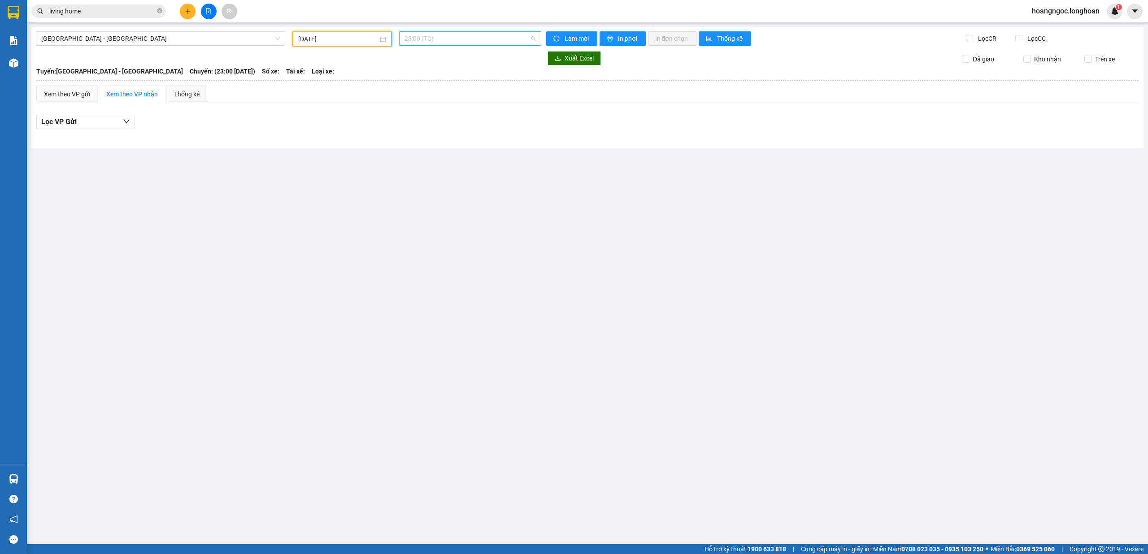
click at [463, 39] on span "23:00 (TC)" at bounding box center [471, 38] width 132 height 13
click at [179, 41] on span "Hải Phòng - Hà Nội" at bounding box center [160, 38] width 239 height 13
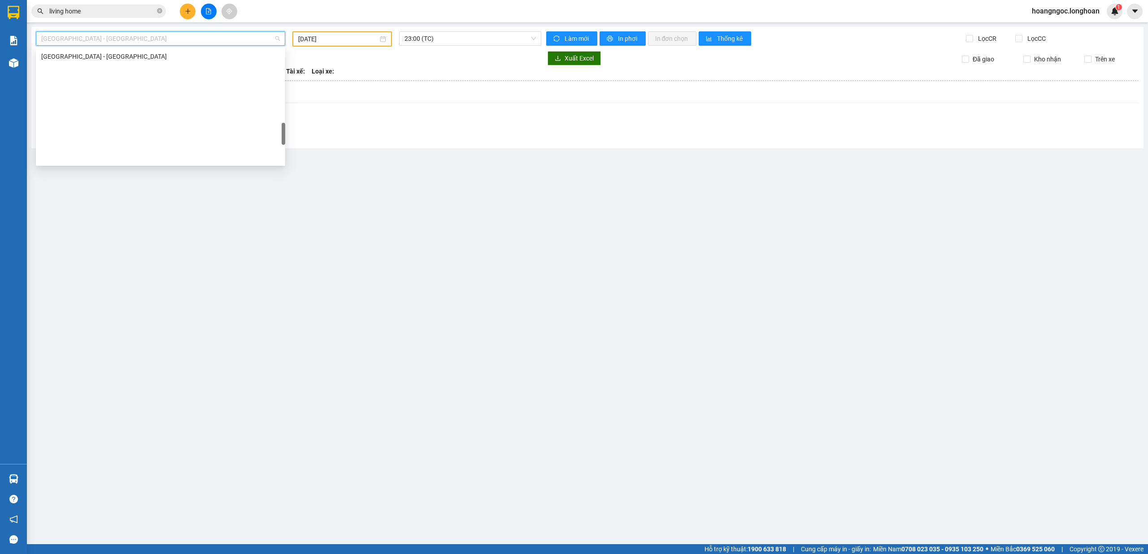
scroll to position [632, 0]
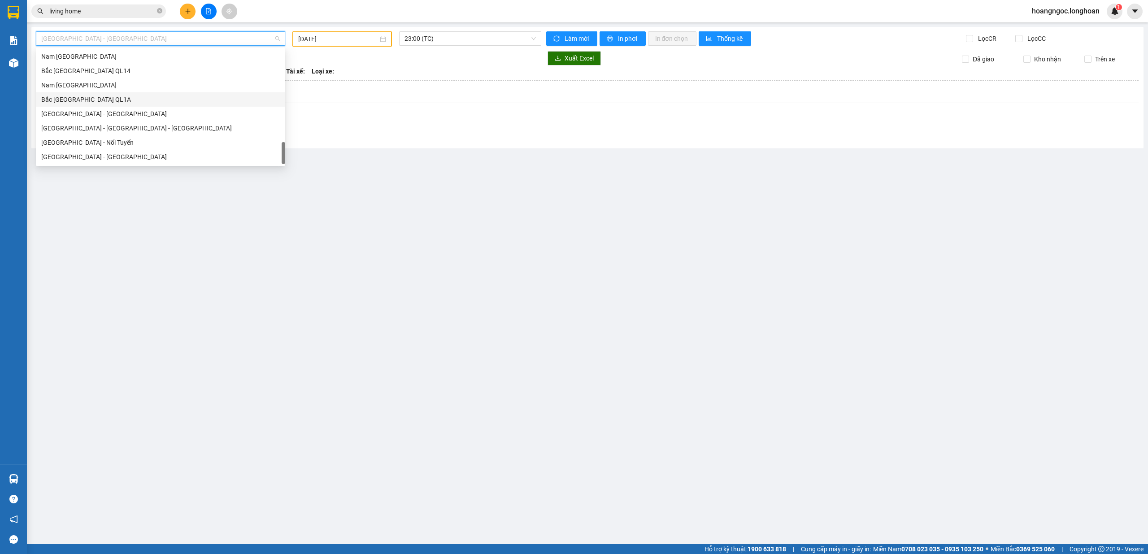
click at [95, 102] on div "Bắc Trung Nam QL1A" at bounding box center [160, 100] width 239 height 10
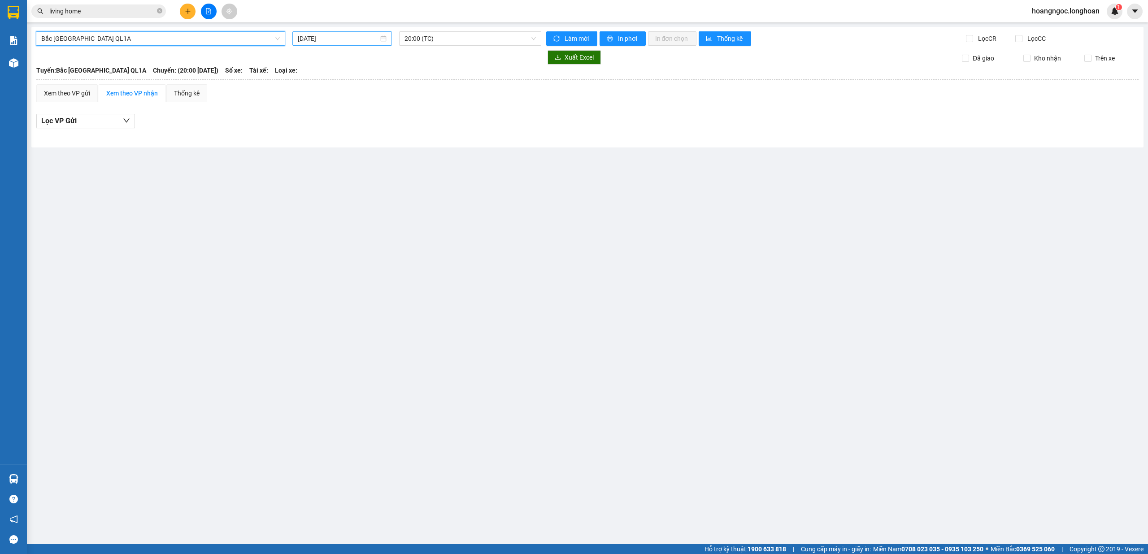
click at [339, 34] on input "14/10/2025" at bounding box center [338, 39] width 81 height 10
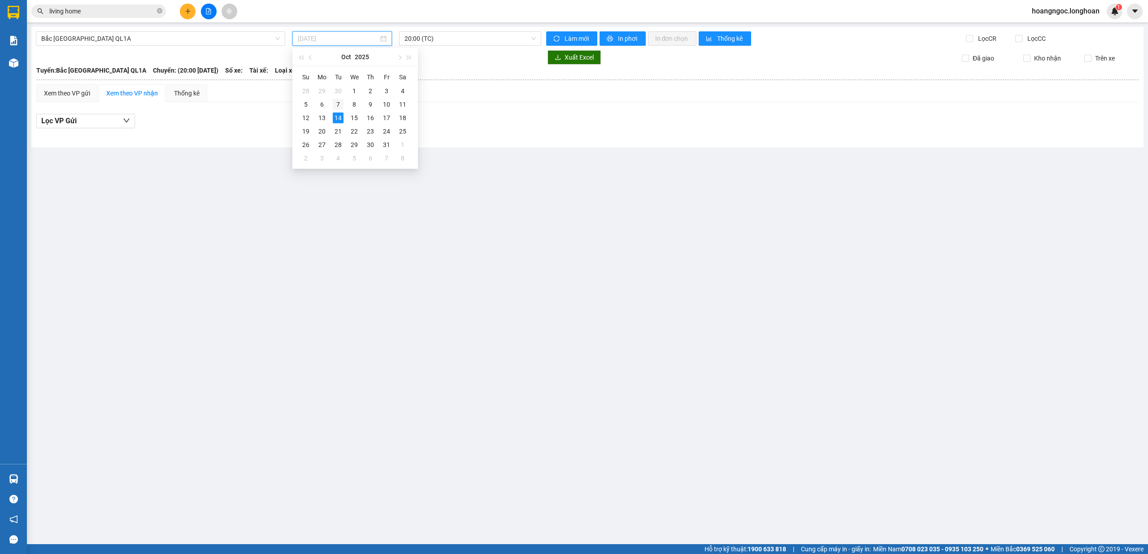
click at [336, 103] on div "7" at bounding box center [338, 104] width 11 height 11
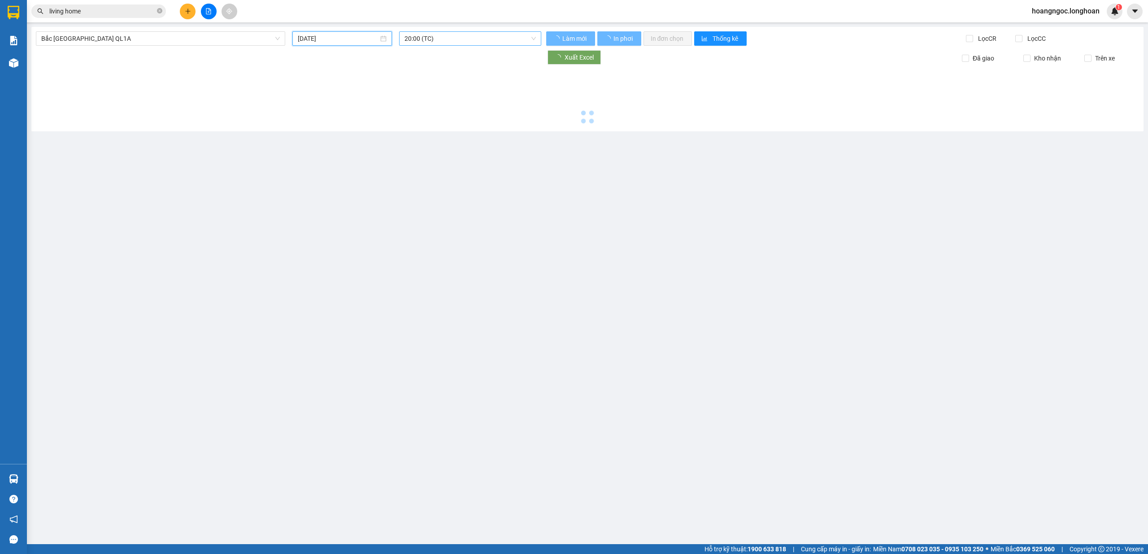
type input "07/10/2025"
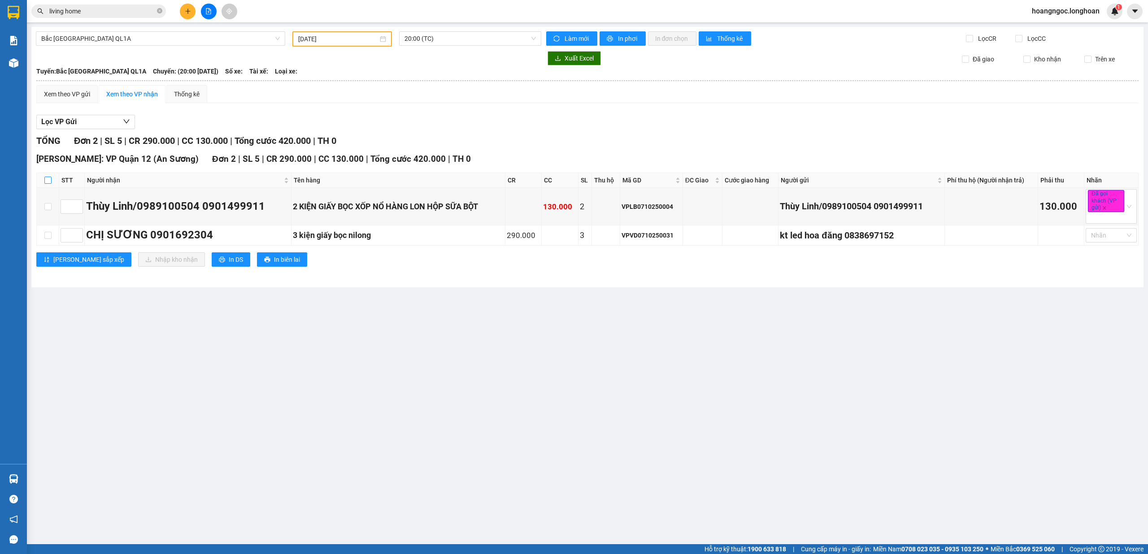
click at [48, 178] on input "checkbox" at bounding box center [47, 180] width 7 height 7
checkbox input "true"
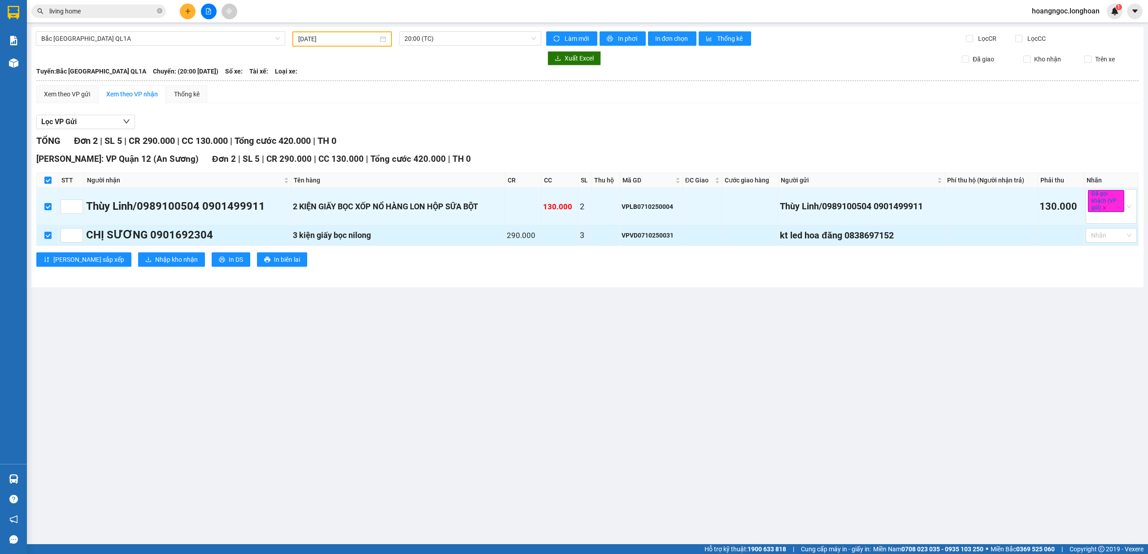
click at [45, 238] on input "checkbox" at bounding box center [47, 235] width 7 height 7
checkbox input "false"
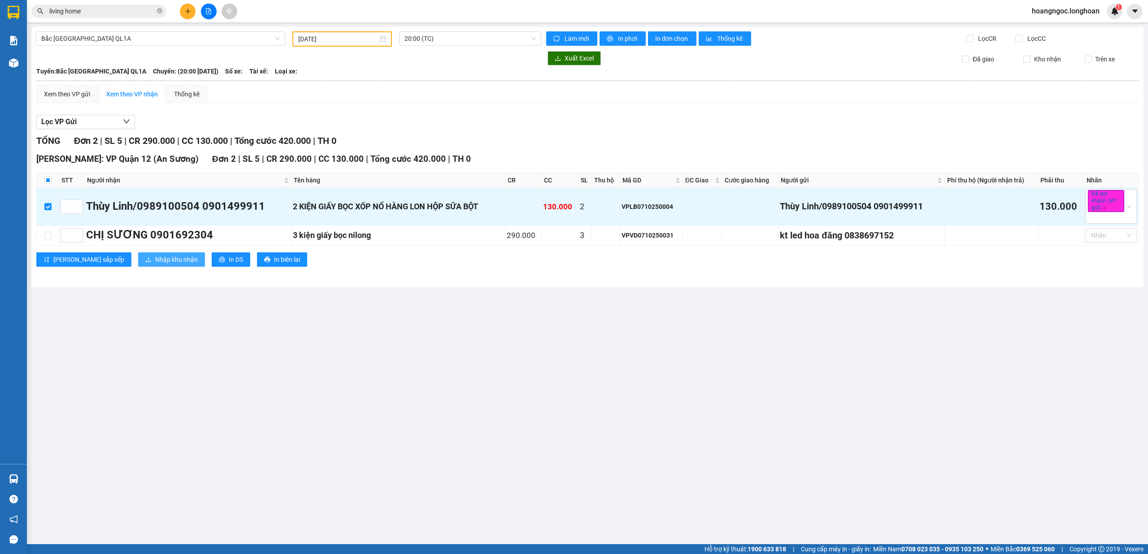
click at [155, 263] on span "Nhập kho nhận" at bounding box center [176, 260] width 43 height 10
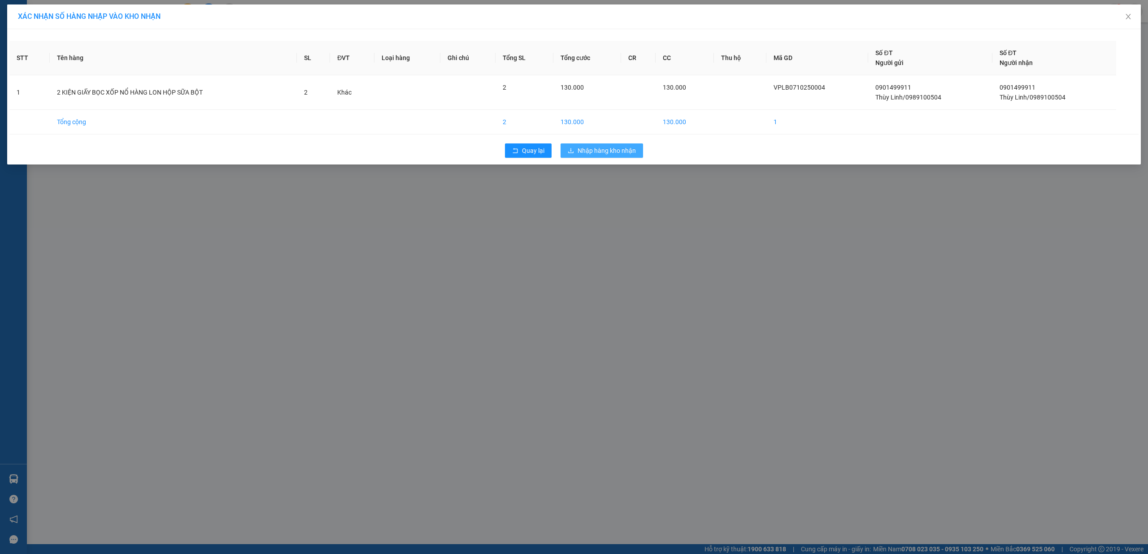
click at [593, 157] on button "Nhập hàng kho nhận" at bounding box center [602, 151] width 83 height 14
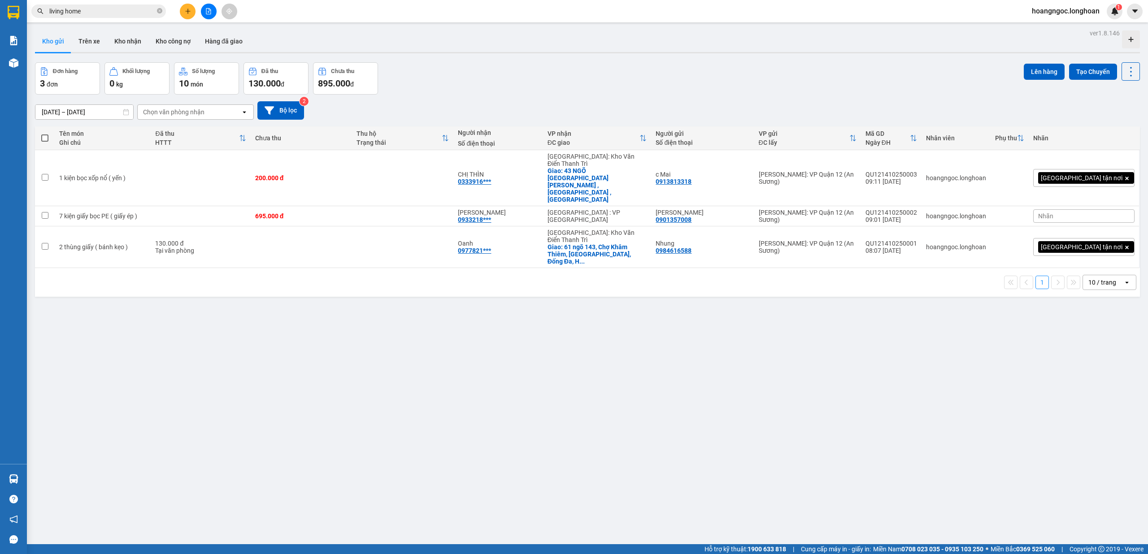
click at [201, 7] on div at bounding box center [208, 12] width 67 height 16
click at [215, 9] on button at bounding box center [209, 12] width 16 height 16
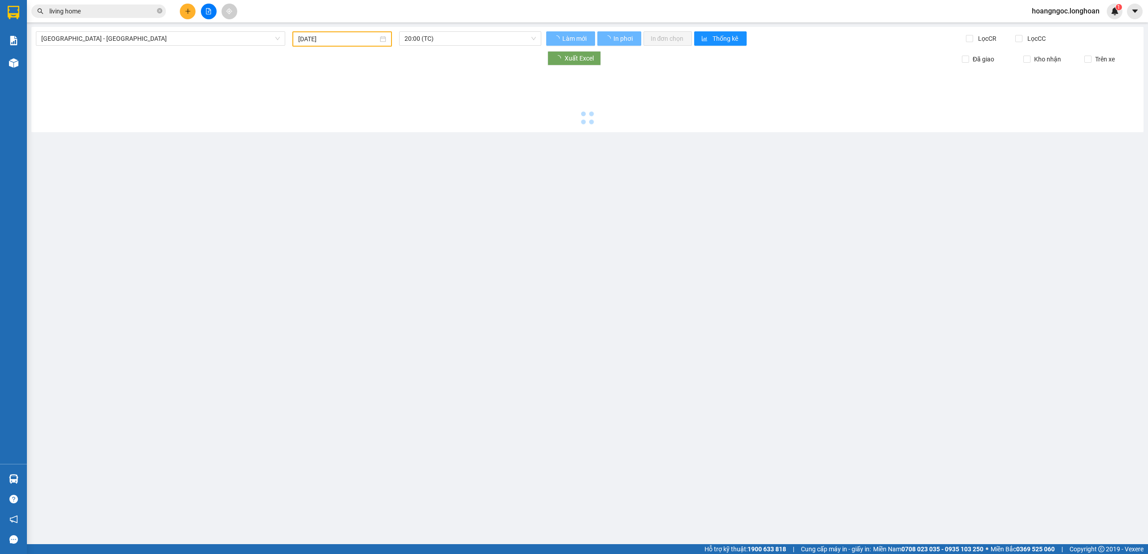
type input "14/10/2025"
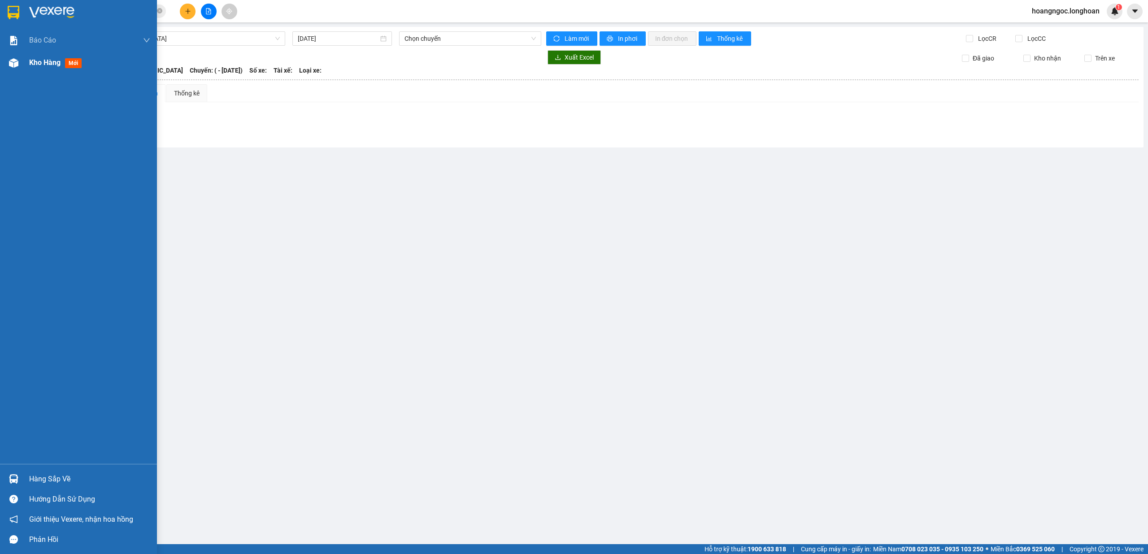
click at [18, 59] on img at bounding box center [13, 62] width 9 height 9
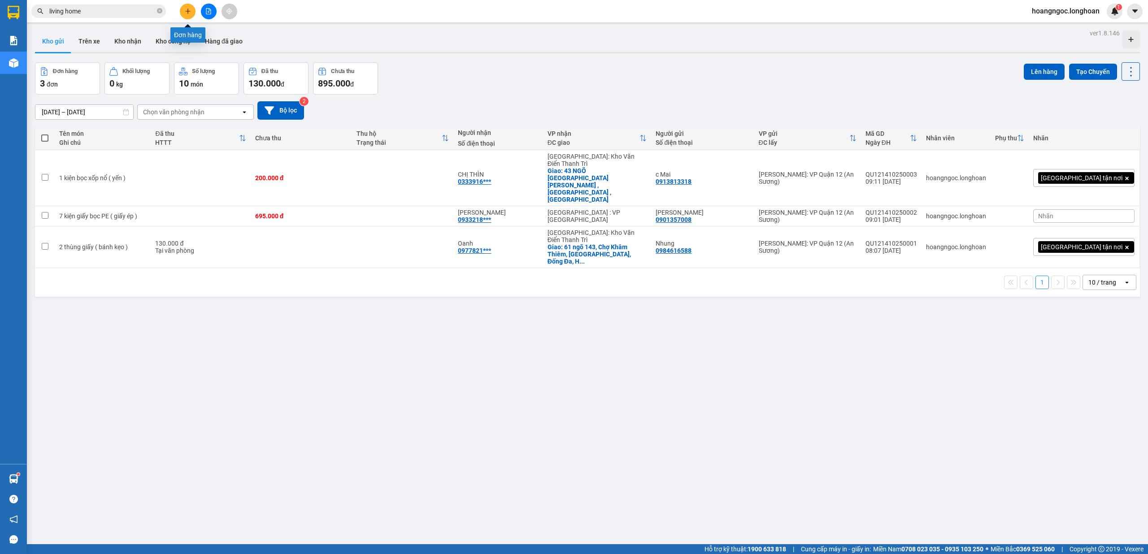
click at [185, 11] on icon "plus" at bounding box center [188, 11] width 6 height 6
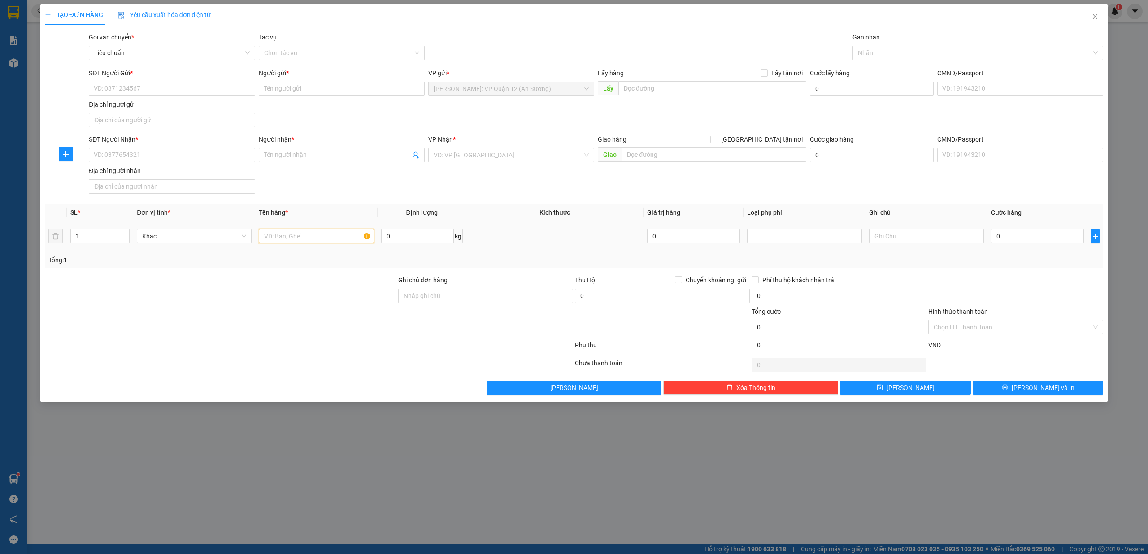
click at [290, 241] on input "text" at bounding box center [316, 236] width 115 height 14
type input "1 kiện gỗ 1m ( dao )"
click at [186, 103] on div "Địa chỉ người gửi" at bounding box center [172, 105] width 166 height 10
click at [186, 113] on input "Địa chỉ người gửi" at bounding box center [172, 120] width 166 height 14
click at [190, 91] on input "SĐT Người Gửi *" at bounding box center [172, 89] width 166 height 14
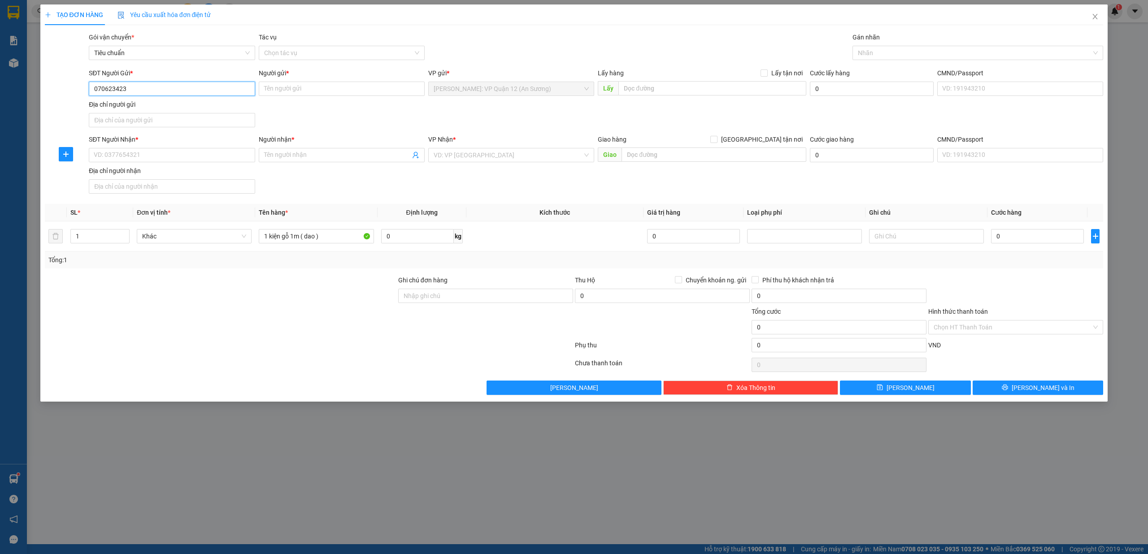
type input "0706234234"
click at [144, 110] on div "0706234234 - a Hoàng" at bounding box center [171, 107] width 155 height 10
type input "a Hoàng"
type input "0706234234"
click at [169, 146] on div "SĐT Người Nhận *" at bounding box center [172, 141] width 166 height 13
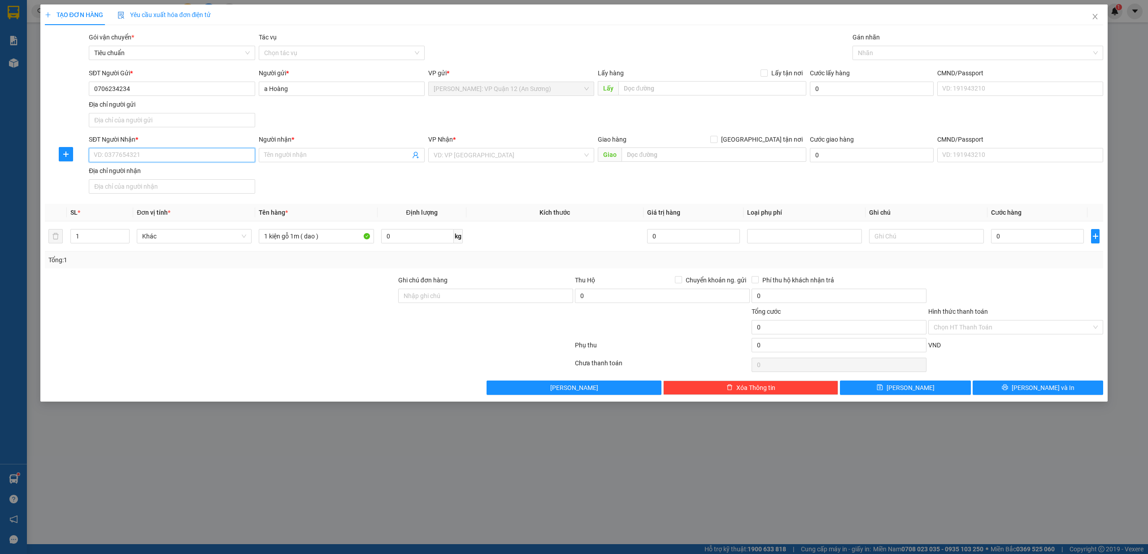
click at [169, 150] on input "SĐT Người Nhận *" at bounding box center [172, 155] width 166 height 14
click at [153, 189] on div "0399260606 - a Thành" at bounding box center [171, 189] width 155 height 10
type input "0399260606"
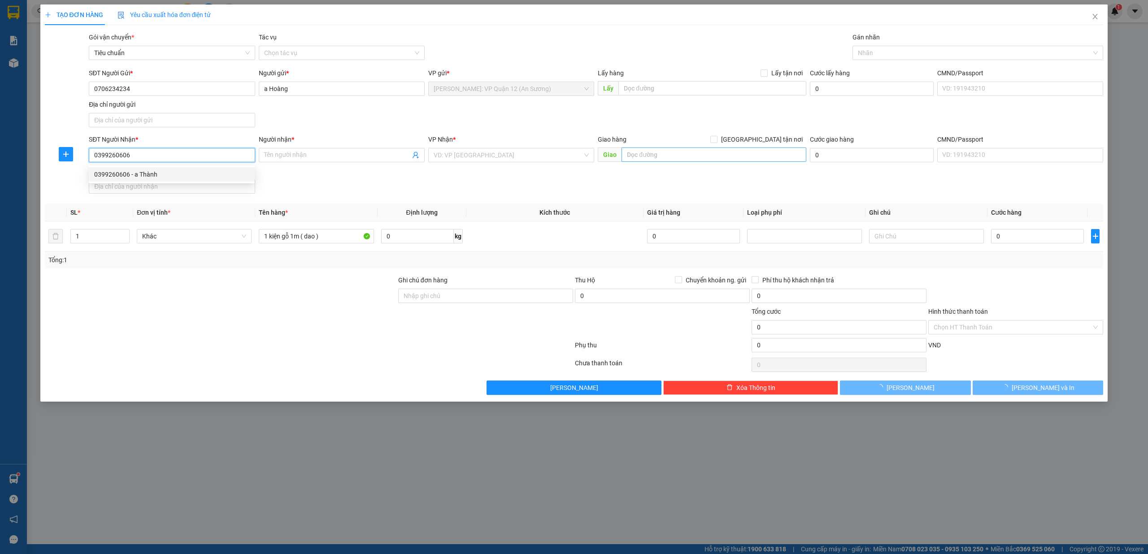
type input "a Thành"
checkbox input "true"
type input "cty HP Tech, km 89 tổ dân phố Mỹ Trang, An Dương, Hải Phòng"
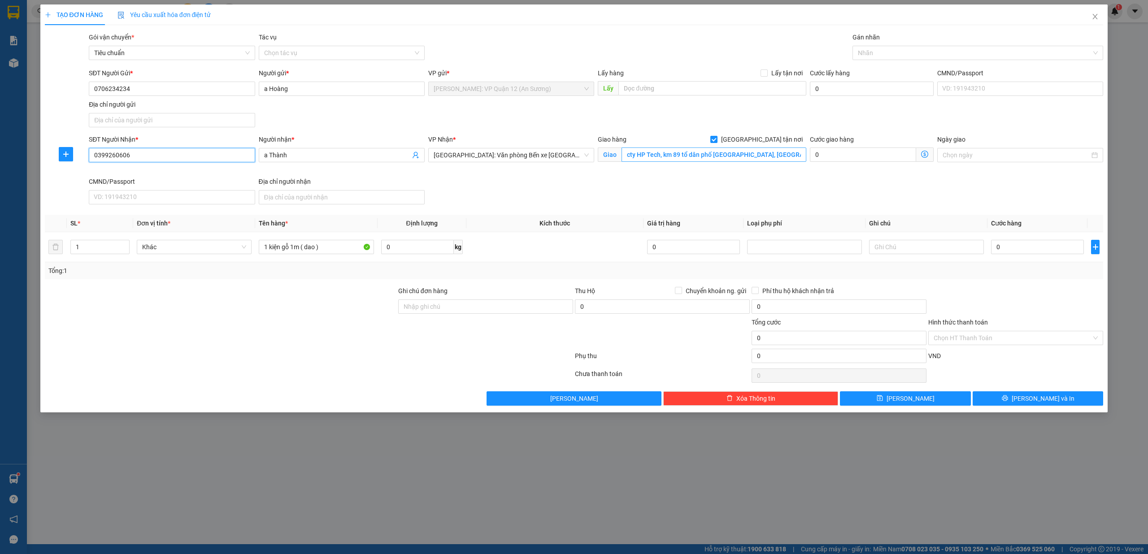
type input "0399260606"
click at [693, 155] on input "cty HP Tech, km 89 tổ dân phố Mỹ Trang, An Dương, Hải Phòng" at bounding box center [714, 155] width 185 height 14
click at [880, 45] on div "Gán nhãn" at bounding box center [978, 38] width 251 height 13
click at [883, 50] on div at bounding box center [974, 53] width 238 height 11
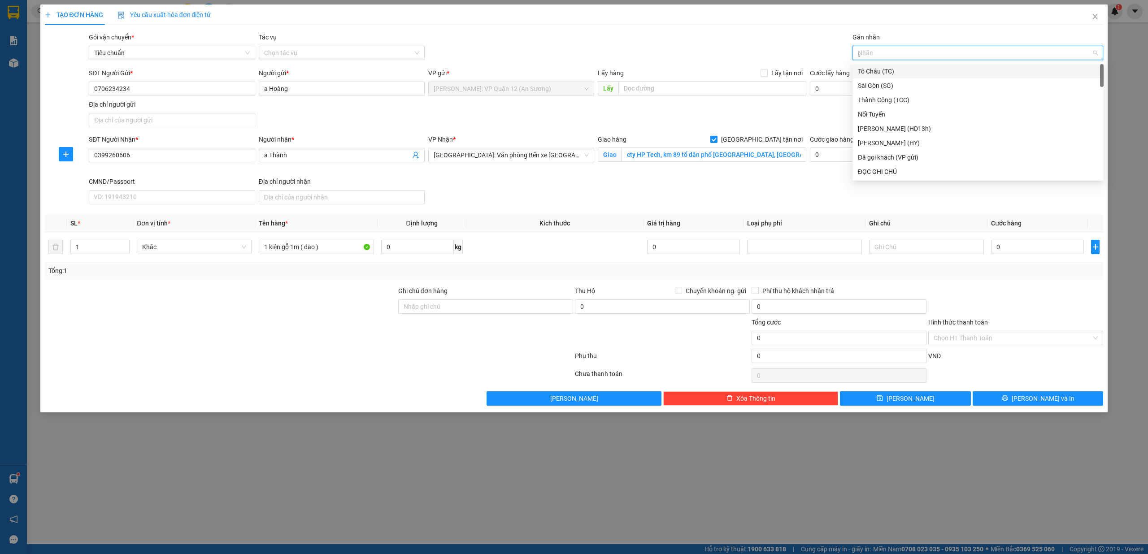
type input "gt"
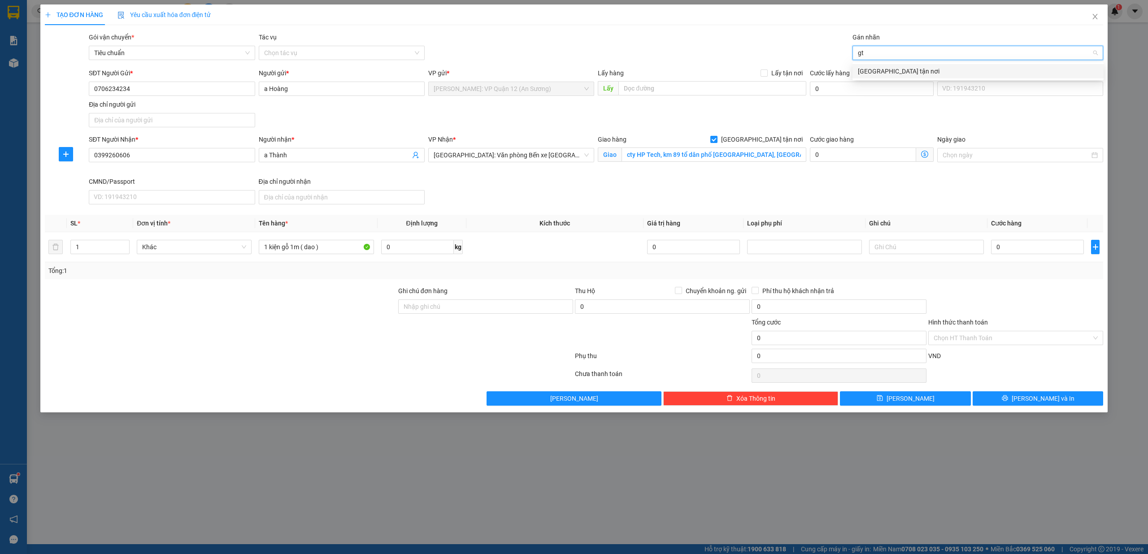
click at [883, 74] on div "[GEOGRAPHIC_DATA] tận nơi" at bounding box center [978, 71] width 240 height 10
drag, startPoint x: 736, startPoint y: 160, endPoint x: 767, endPoint y: 170, distance: 32.9
click at [735, 160] on input "cty HP Tech, km 89 tổ dân phố Mỹ Trang, An Dương, Hải Phòng" at bounding box center [714, 155] width 185 height 14
drag, startPoint x: 453, startPoint y: 307, endPoint x: 467, endPoint y: 313, distance: 14.8
click at [453, 307] on input "Ghi chú đơn hàng" at bounding box center [485, 307] width 175 height 14
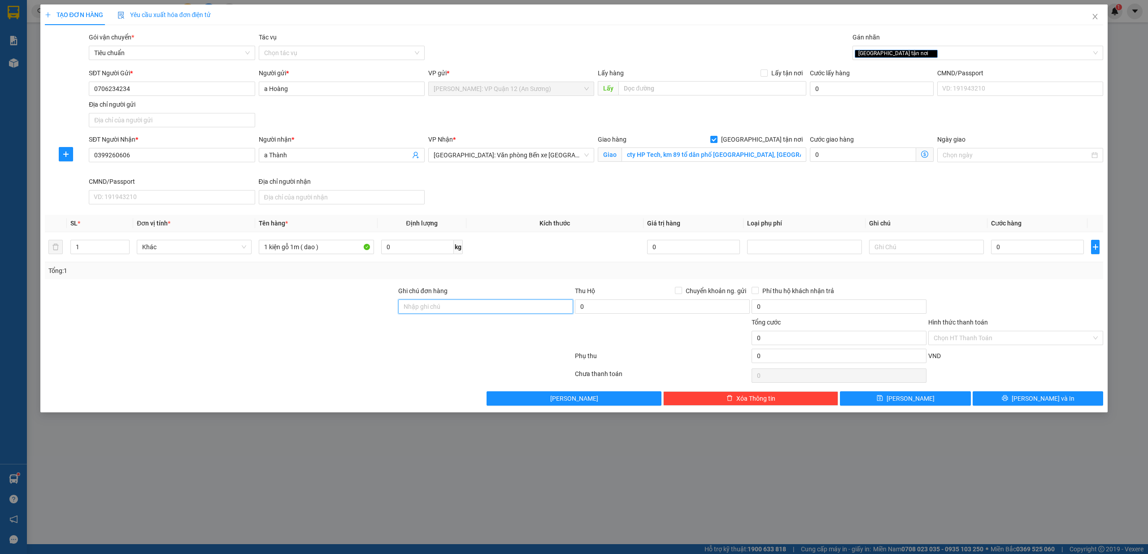
type input "nhận theo kiện - hư hỏng không chịu trách nhiệm"
click at [1016, 249] on input "0" at bounding box center [1037, 247] width 93 height 14
type input "2"
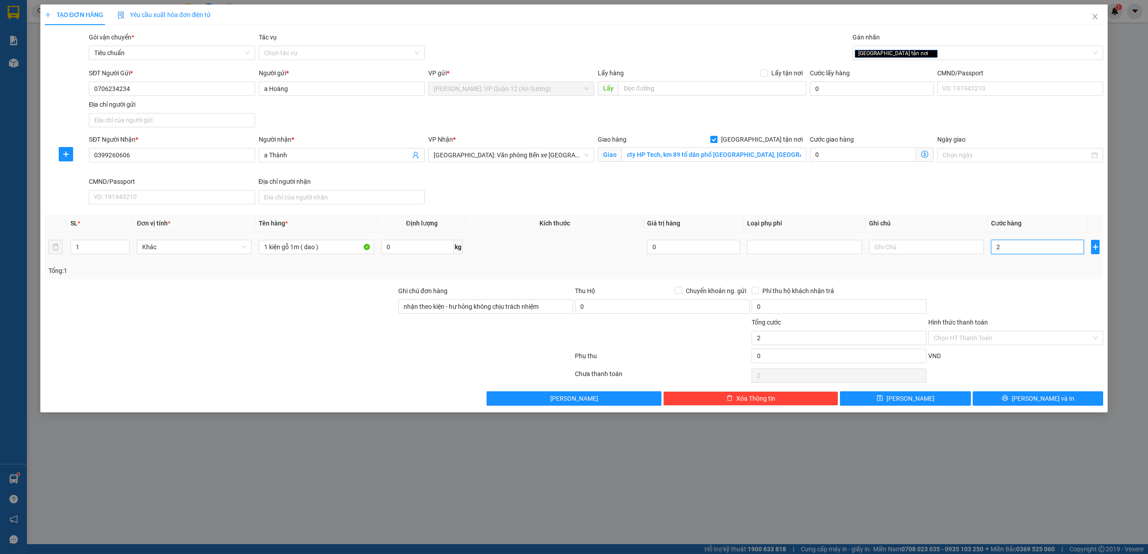
type input "27"
type input "275"
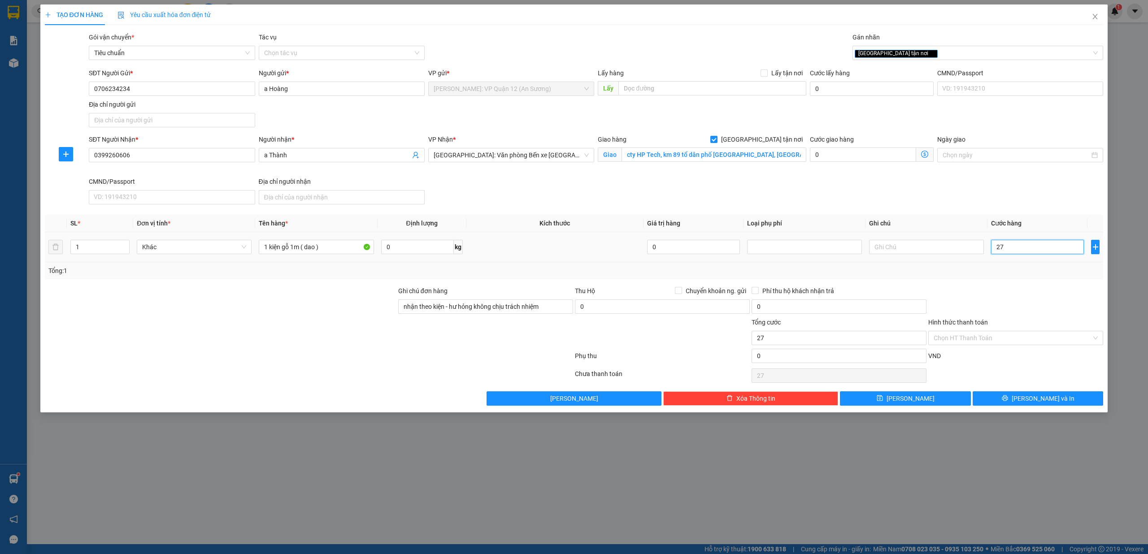
type input "275"
type input "2.750"
type input "27.500"
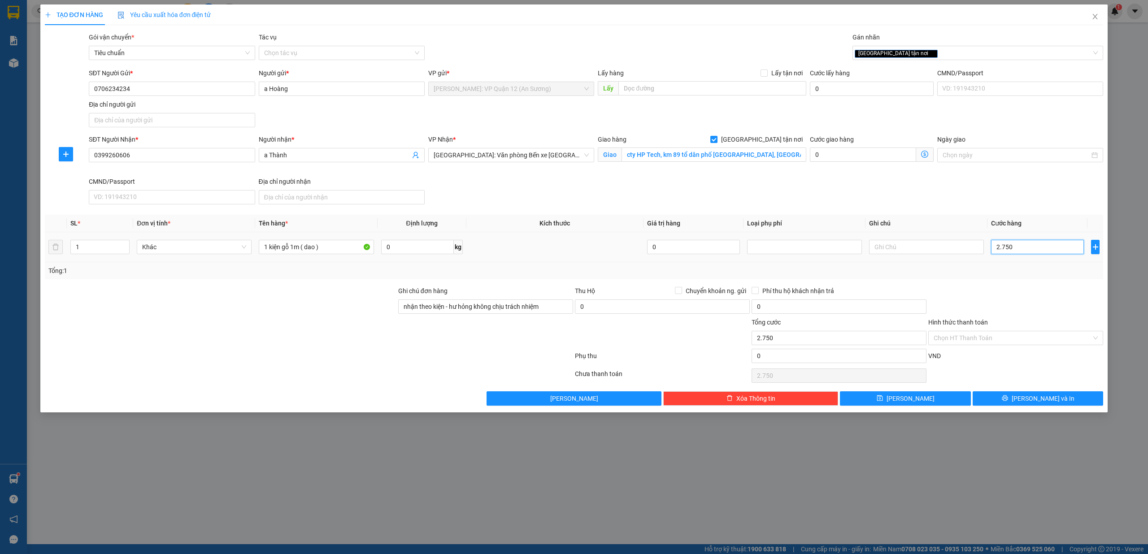
type input "27.500"
type input "275.000"
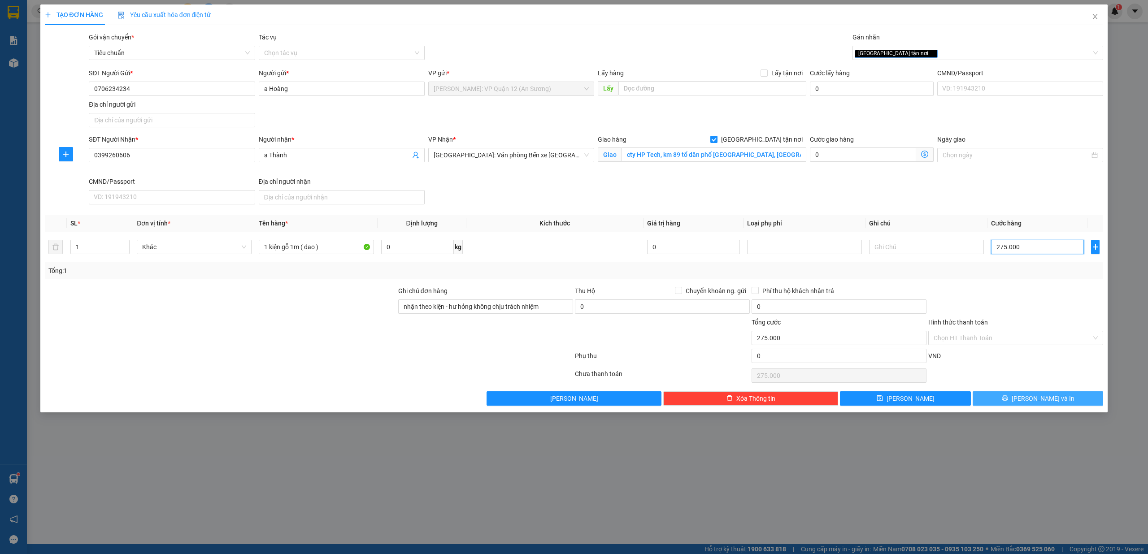
type input "275.000"
click at [1042, 401] on span "Lưu và In" at bounding box center [1043, 399] width 63 height 10
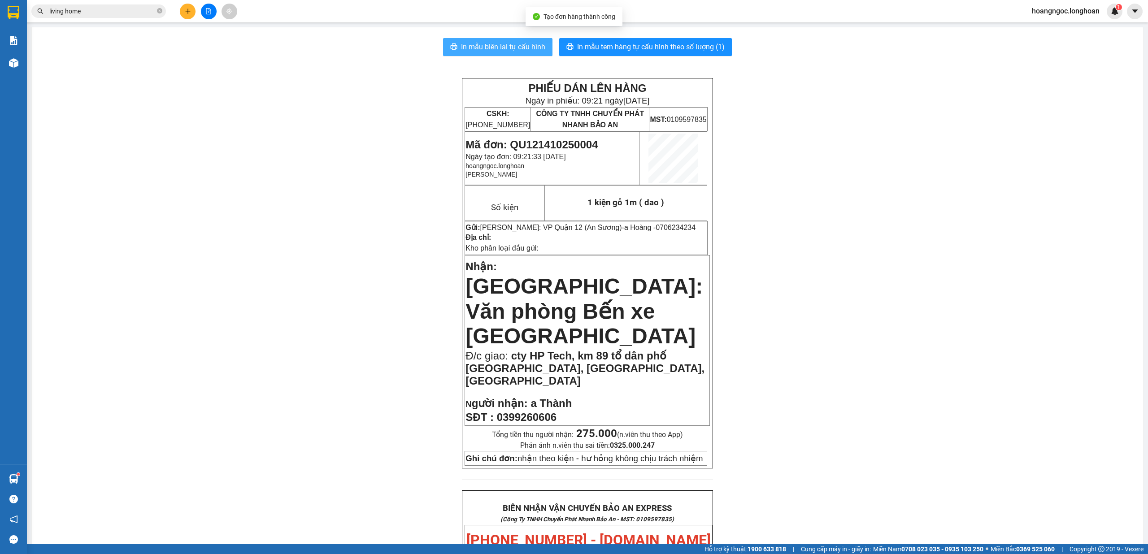
click at [518, 48] on span "In mẫu biên lai tự cấu hình" at bounding box center [503, 46] width 84 height 11
click at [700, 47] on span "In mẫu tem hàng tự cấu hình theo số lượng (1)" at bounding box center [651, 46] width 148 height 11
click at [144, 10] on input "living home" at bounding box center [102, 11] width 106 height 10
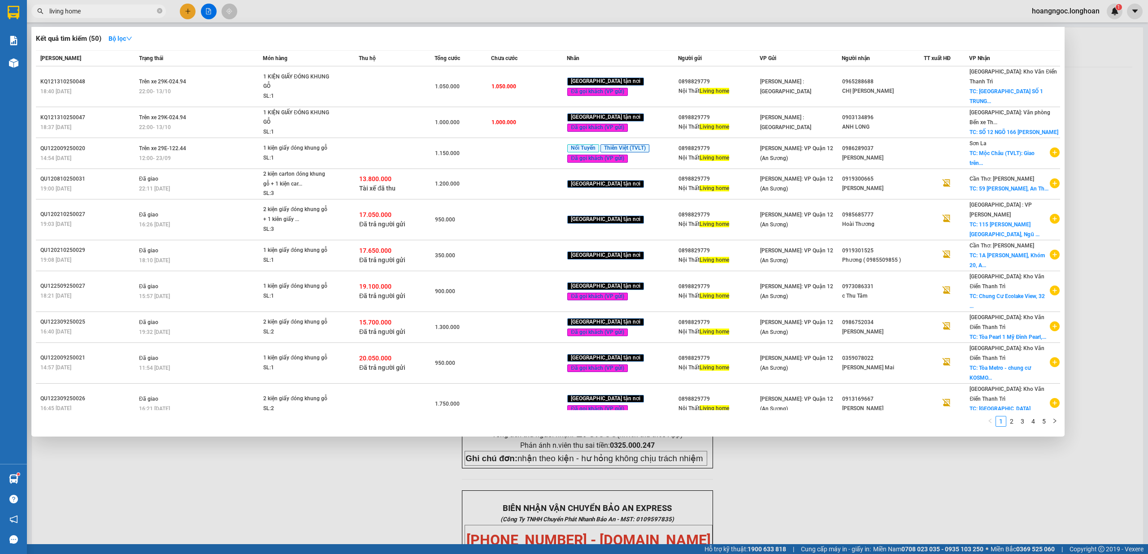
click at [144, 10] on input "living home" at bounding box center [102, 11] width 106 height 10
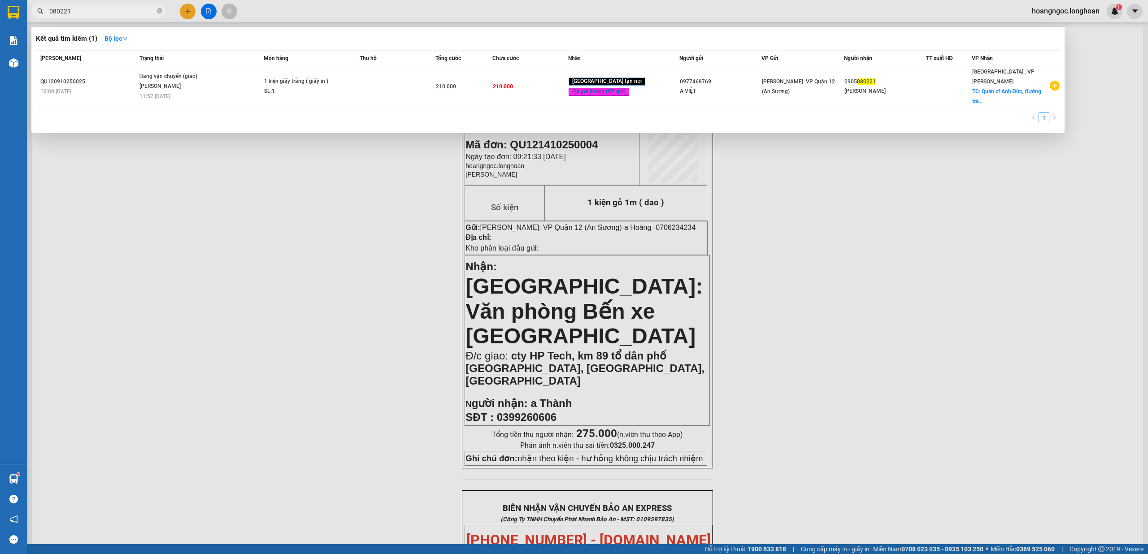
type input "080221"
click at [190, 9] on div at bounding box center [574, 277] width 1148 height 554
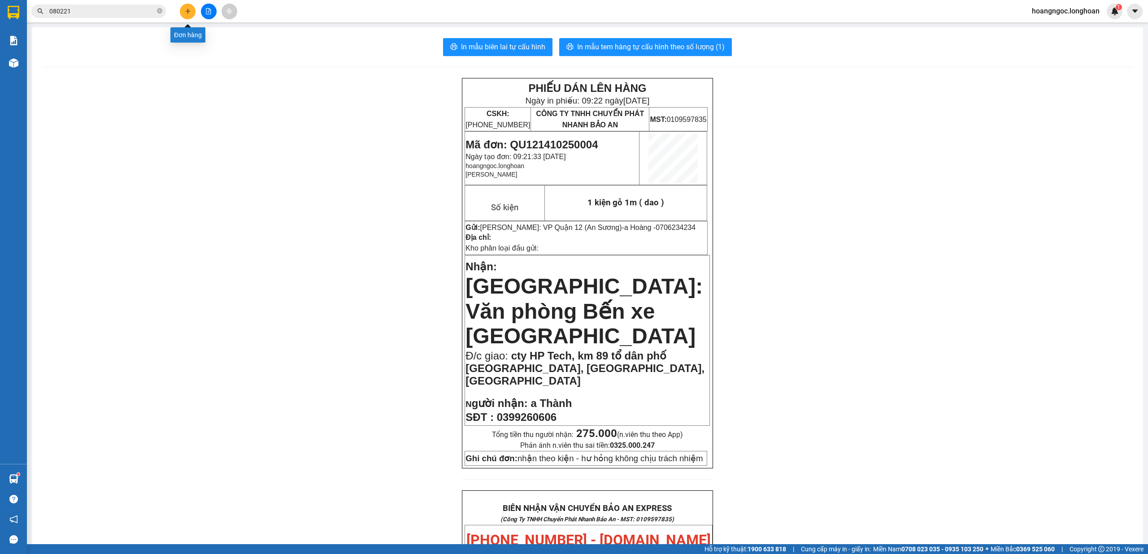
click at [191, 13] on icon "plus" at bounding box center [188, 11] width 6 height 6
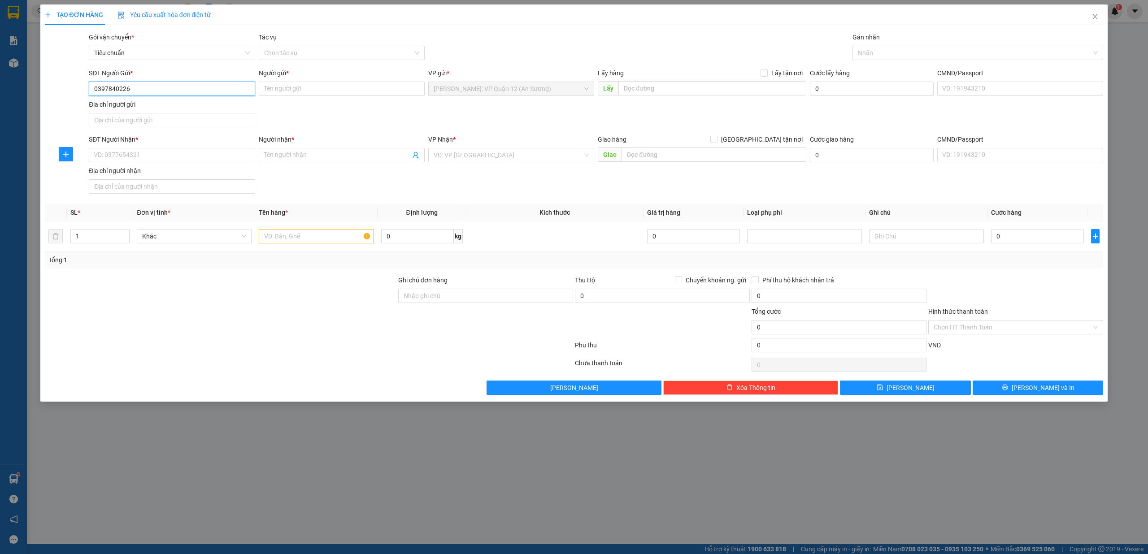
click at [201, 92] on input "0397840226" at bounding box center [172, 89] width 166 height 14
click at [192, 86] on input "0397840226" at bounding box center [172, 89] width 166 height 14
type input "0397840226"
click at [154, 158] on input "SĐT Người Nhận *" at bounding box center [172, 155] width 166 height 14
type input "0931914666"
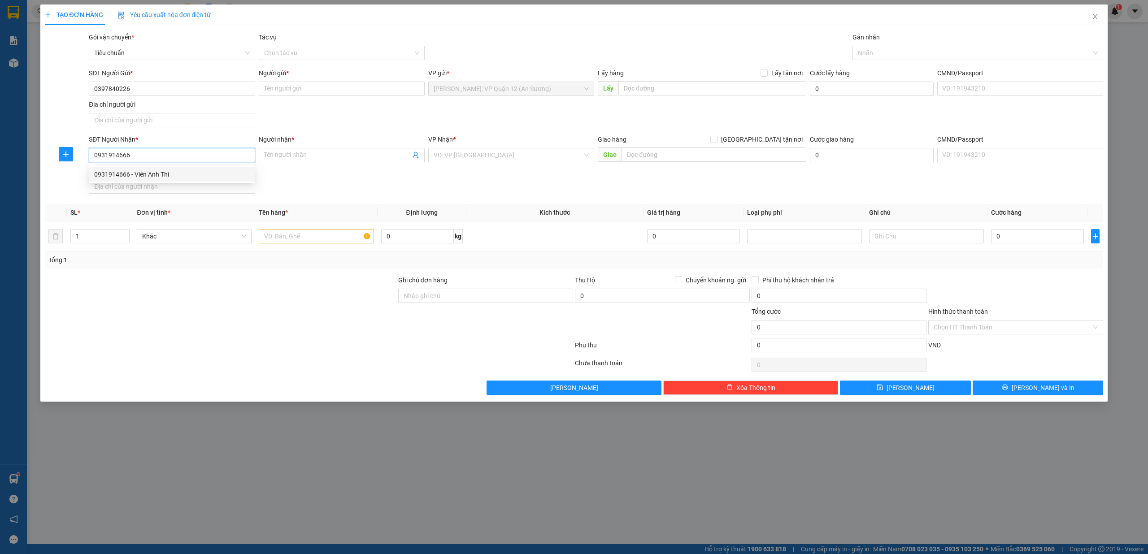
click at [155, 175] on div "0931914666 - Viên Anh Thi" at bounding box center [171, 175] width 155 height 10
type input "Viên Anh Thi"
click at [205, 160] on input "0931914666" at bounding box center [172, 155] width 166 height 14
type input "0931914666"
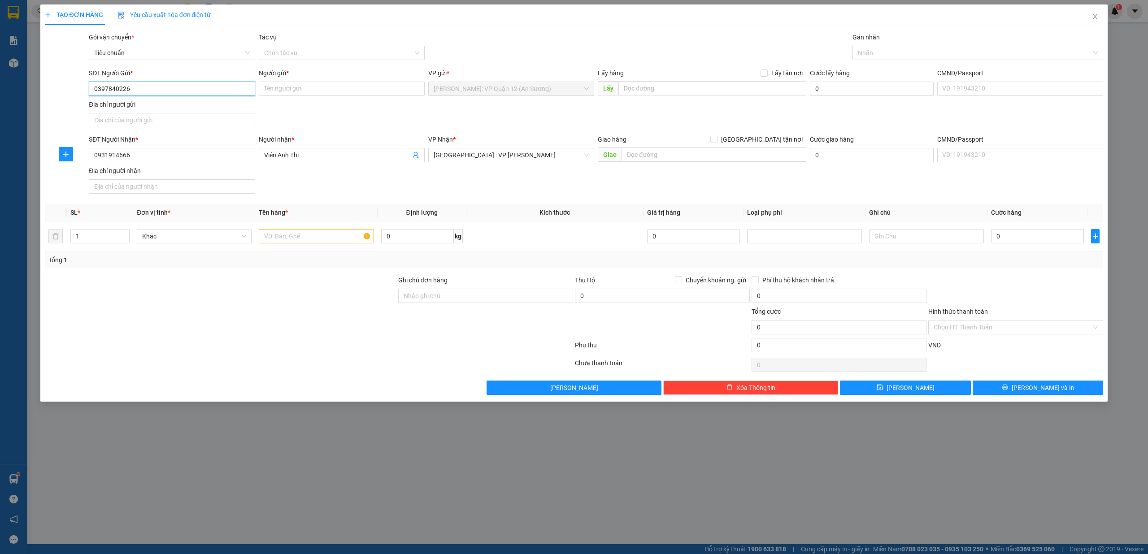
click at [149, 93] on input "0397840226" at bounding box center [172, 89] width 166 height 14
click at [149, 91] on input "SĐT Người Gửi *" at bounding box center [172, 89] width 166 height 14
click at [149, 104] on div "0776006371 - trường" at bounding box center [171, 107] width 155 height 10
type input "0776006371"
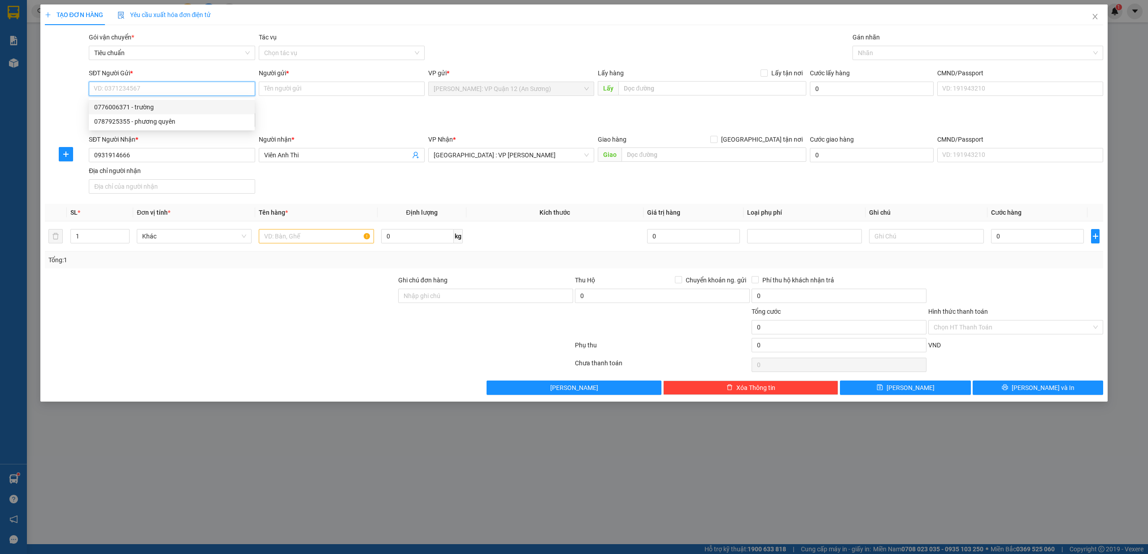
type input "trường"
type input "0776006371"
click at [109, 239] on input "1" at bounding box center [100, 236] width 58 height 13
type input "27"
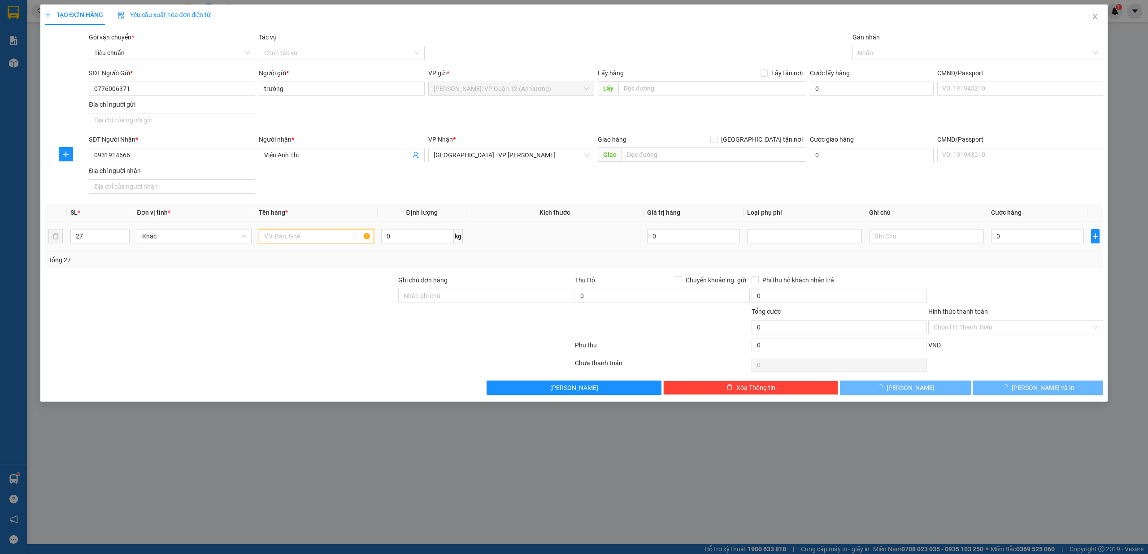
click at [321, 238] on input "text" at bounding box center [316, 236] width 115 height 14
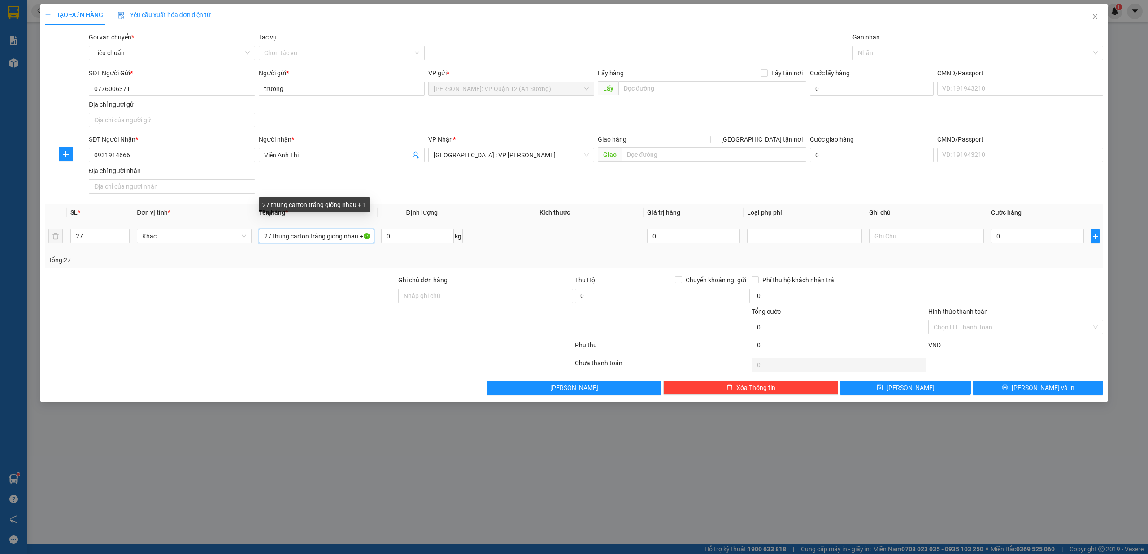
scroll to position [0, 1]
drag, startPoint x: 325, startPoint y: 236, endPoint x: 372, endPoint y: 240, distance: 47.2
click at [372, 240] on input "27 thùng carton trắng giống nhau + 1" at bounding box center [316, 236] width 115 height 14
click at [271, 239] on input "27 thùng carton trắng" at bounding box center [316, 236] width 115 height 14
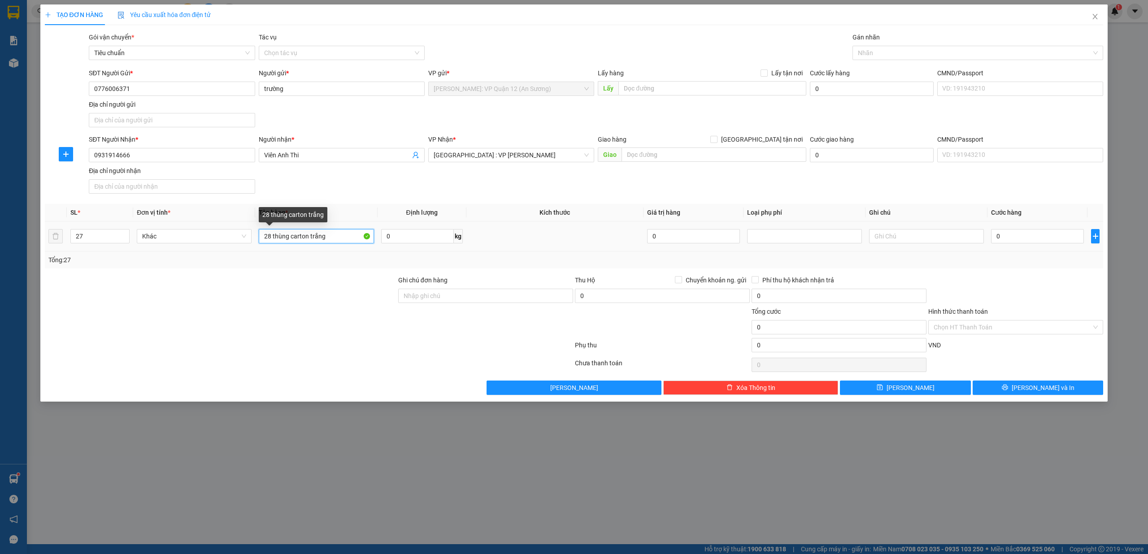
click at [344, 240] on input "28 thùng carton trắng" at bounding box center [316, 236] width 115 height 14
type input "28 thùng carton trắng ( mỹ phẩm )"
drag, startPoint x: 510, startPoint y: 300, endPoint x: 526, endPoint y: 305, distance: 17.2
click at [510, 300] on input "Ghi chú đơn hàng" at bounding box center [485, 296] width 175 height 14
type input "nhận theo kiện - hư hỏng không chịu trách nhiệm"
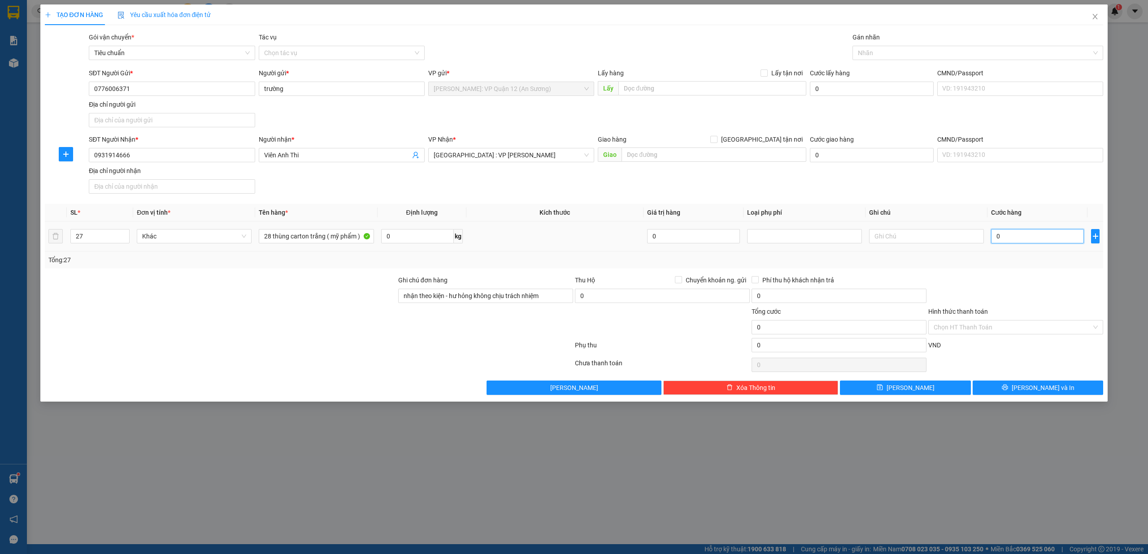
click at [1027, 240] on input "0" at bounding box center [1037, 236] width 93 height 14
type input "1"
type input "11"
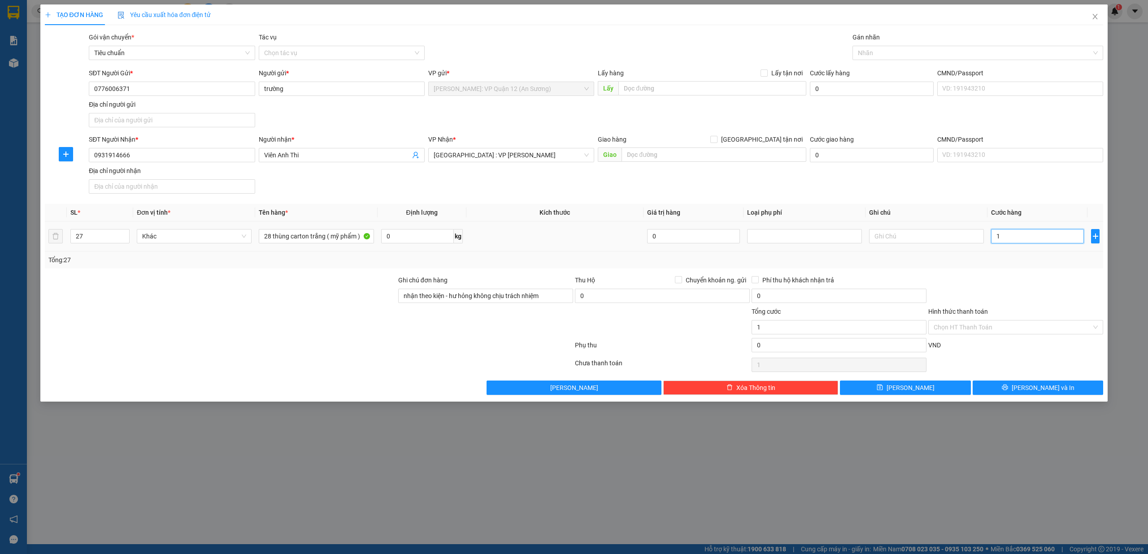
type input "11"
type input "110"
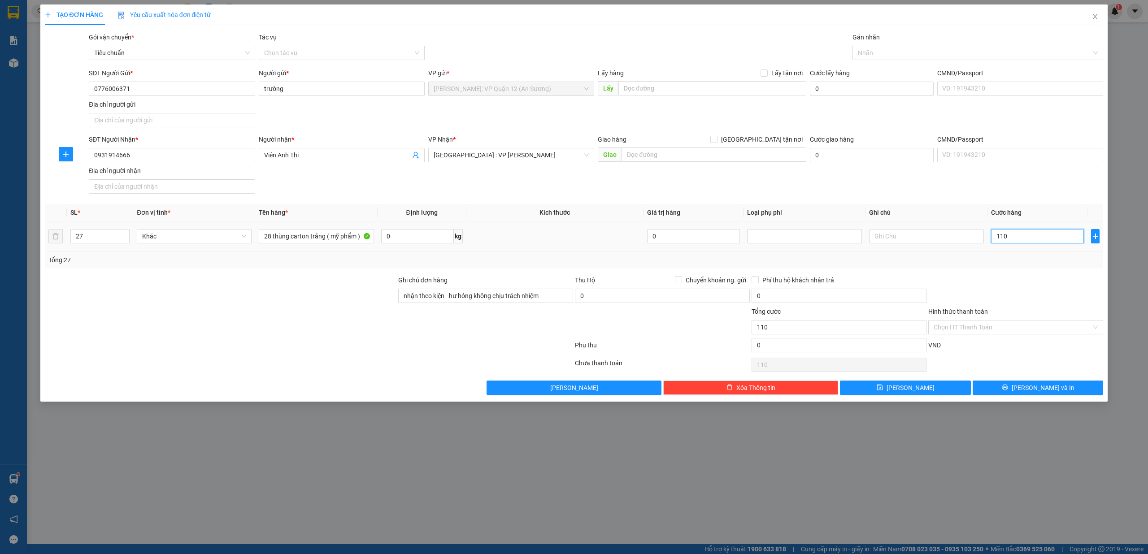
type input "1.100"
type input "11.000"
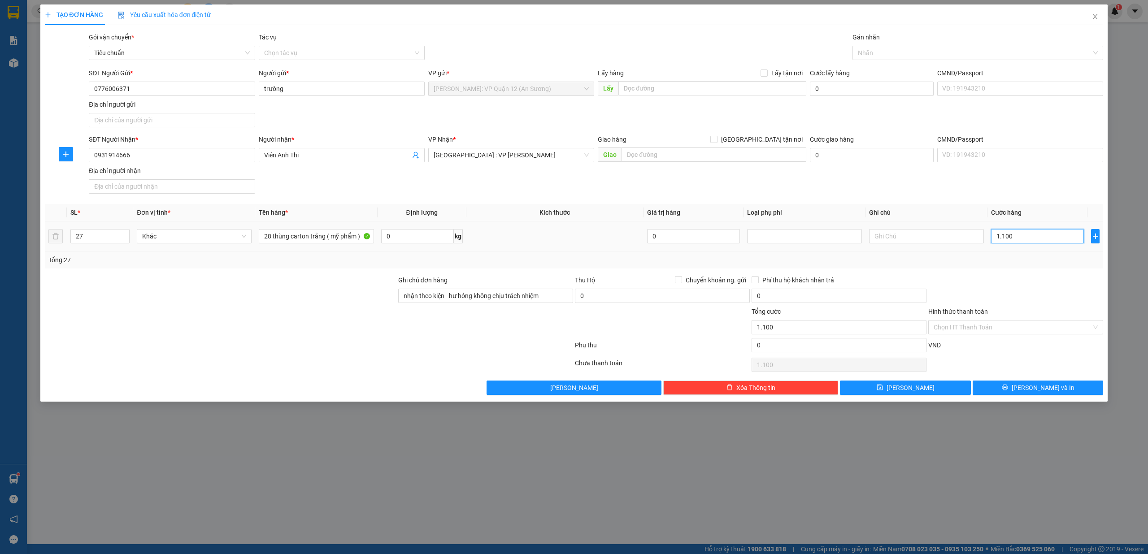
type input "11.000"
type input "110.000"
type input "1.100.000"
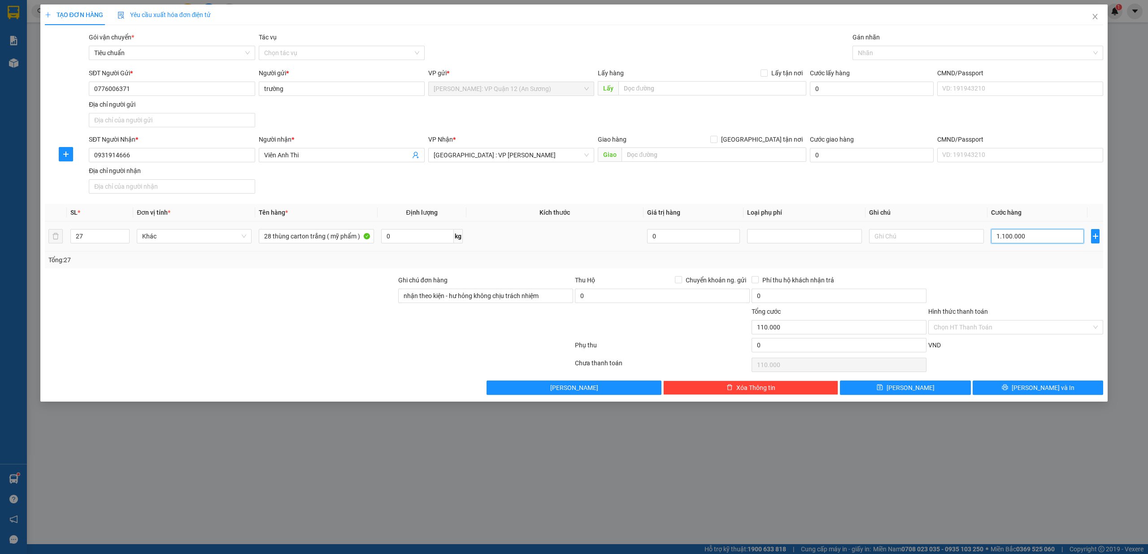
type input "1.100.000"
click at [1057, 387] on button "Lưu và In" at bounding box center [1038, 388] width 131 height 14
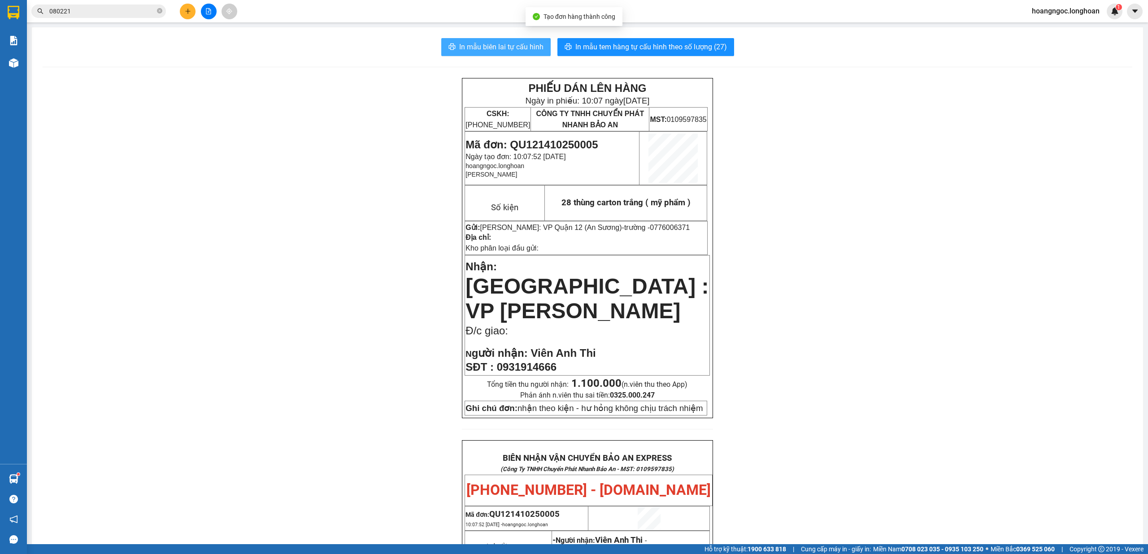
click at [513, 47] on span "In mẫu biên lai tự cấu hình" at bounding box center [501, 46] width 84 height 11
click at [567, 143] on span "Mã đơn: QU121410250005" at bounding box center [532, 145] width 132 height 12
copy span "QU121410250005"
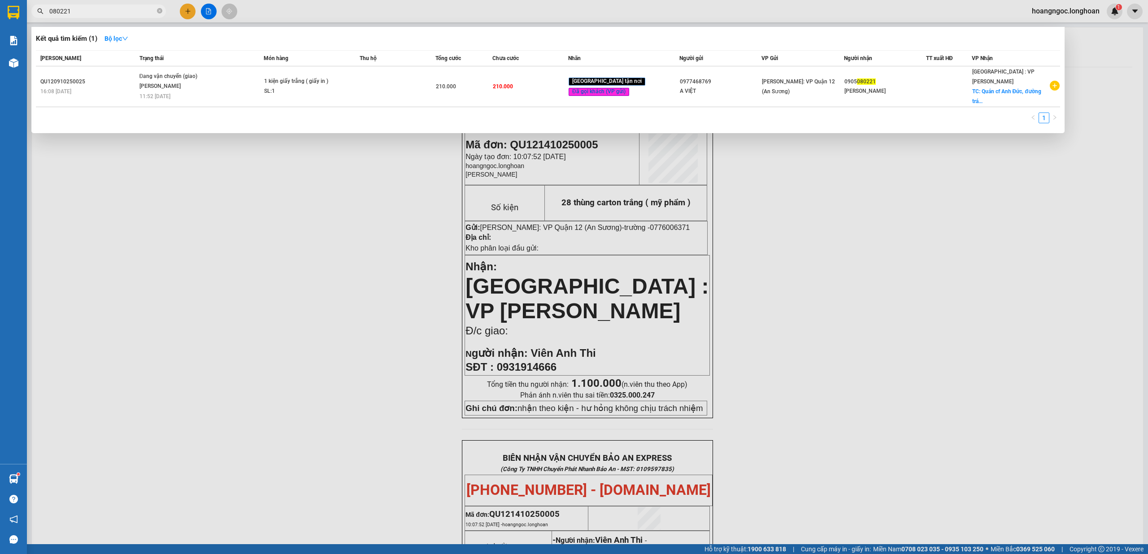
click at [85, 11] on input "080221" at bounding box center [102, 11] width 106 height 10
paste input "QU121410250005"
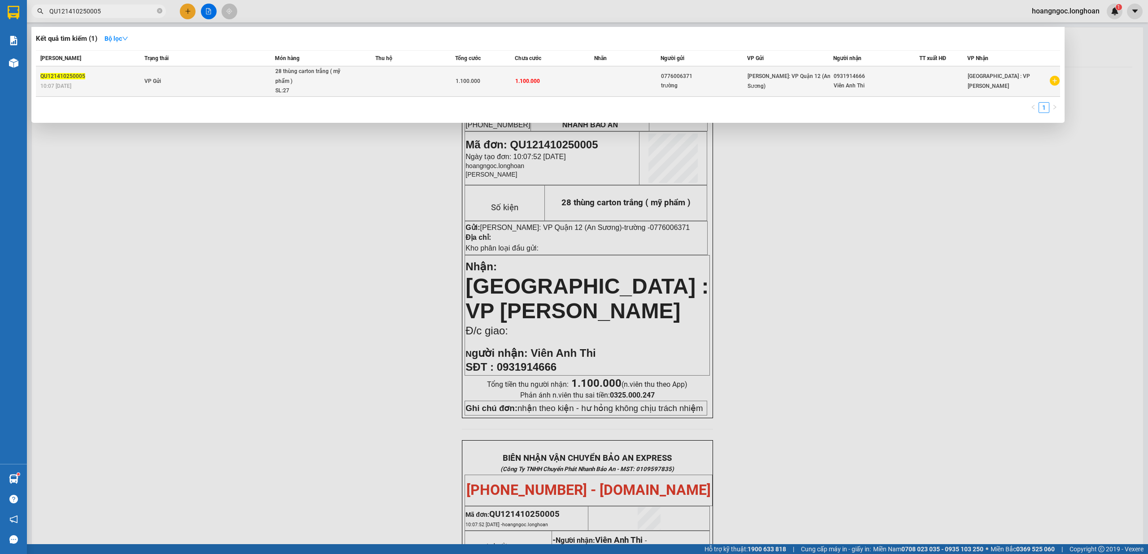
type input "QU121410250005"
click at [252, 73] on td "VP Gửi" at bounding box center [208, 81] width 133 height 31
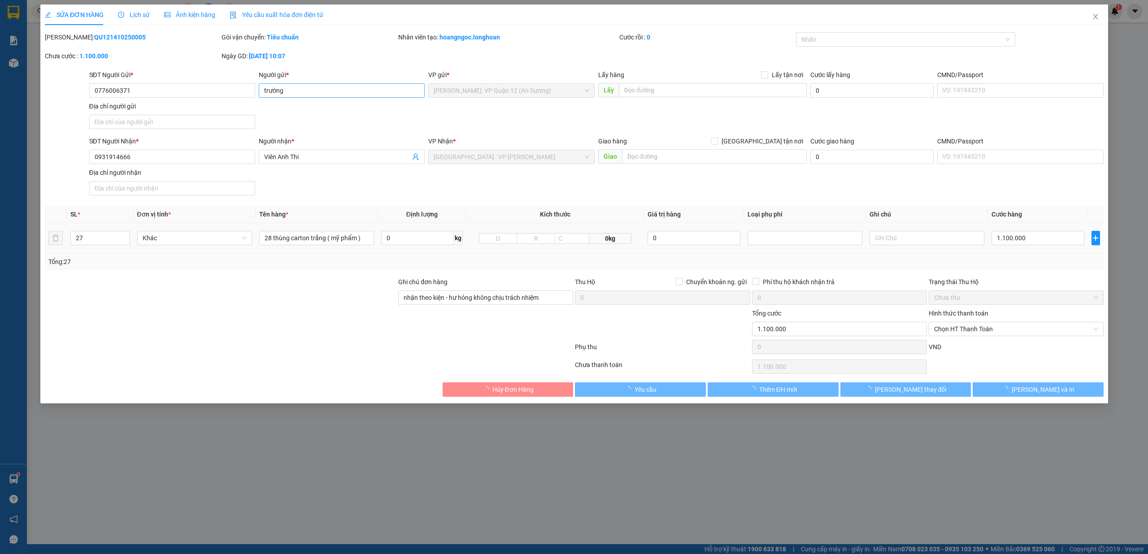
type input "0776006371"
type input "trường"
type input "0931914666"
type input "Viên Anh Thi"
type input "nhận theo kiện - hư hỏng không chịu trách nhiệm"
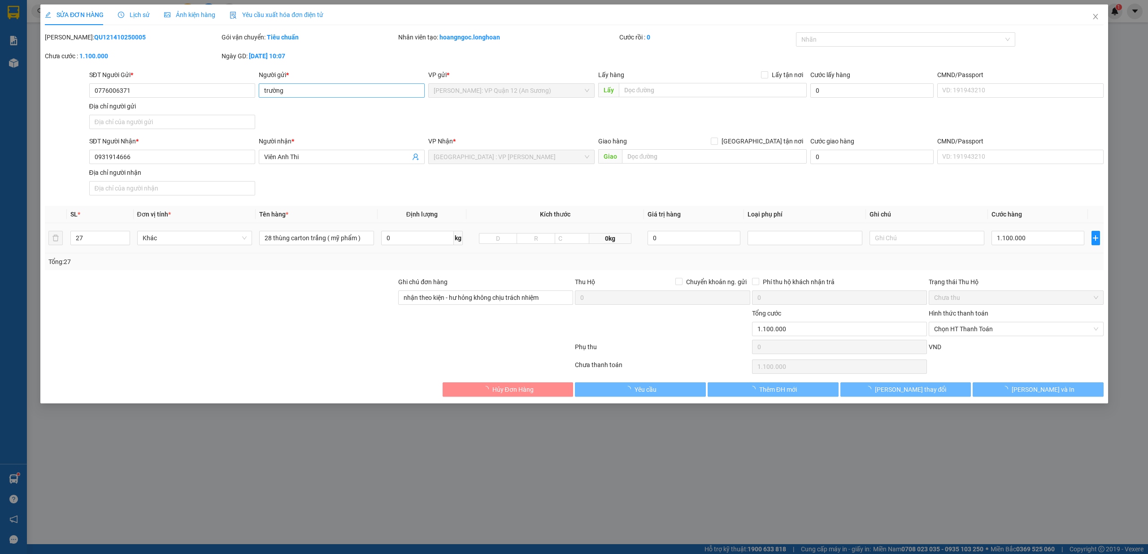
type input "0"
type input "1.100.000"
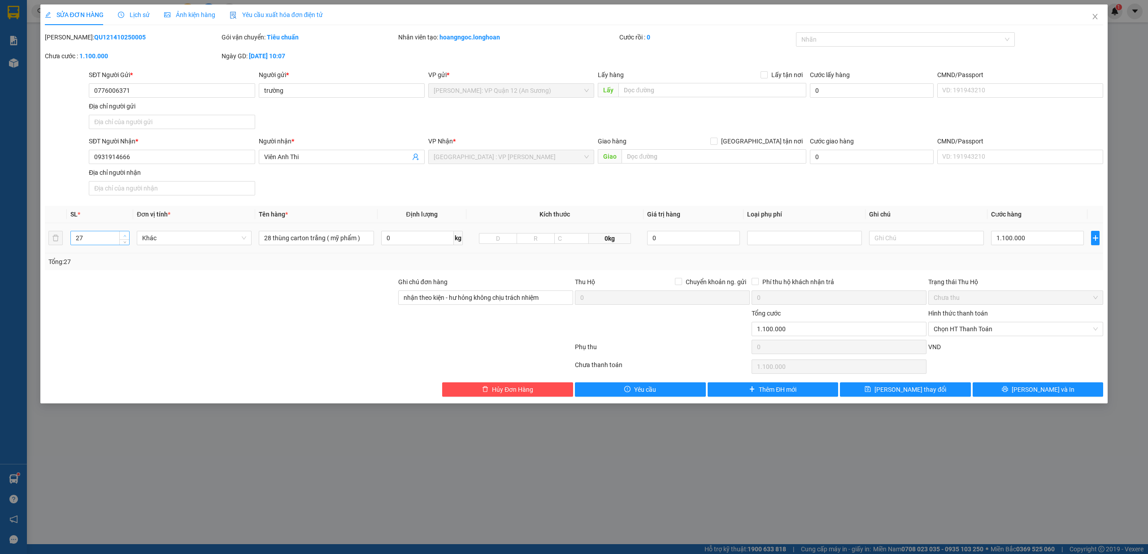
type input "28"
click at [123, 235] on icon "up" at bounding box center [124, 236] width 3 height 3
click at [1056, 393] on button "Lưu và In" at bounding box center [1038, 390] width 131 height 14
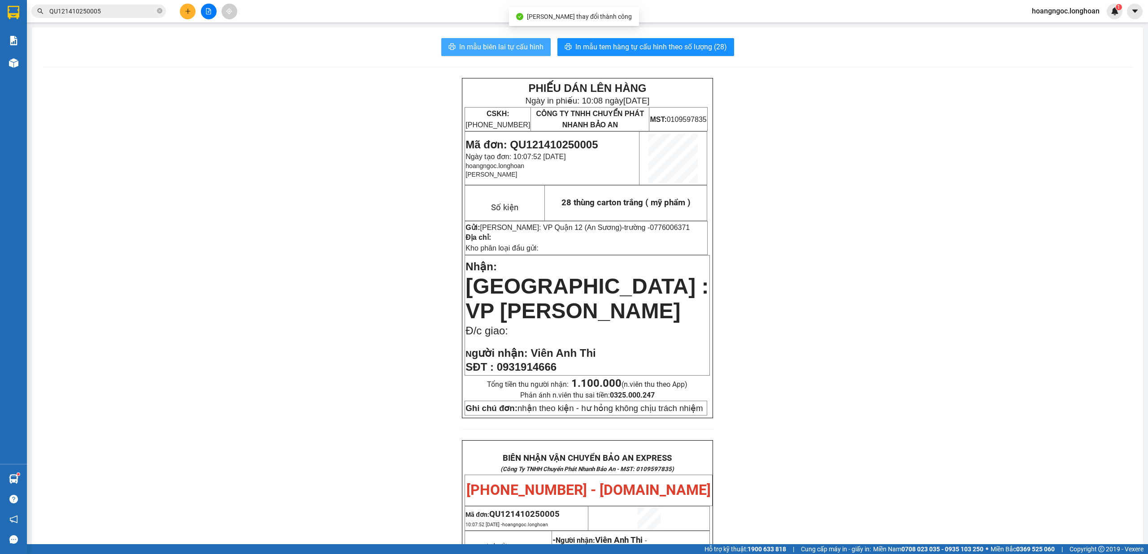
click at [508, 44] on span "In mẫu biên lai tự cấu hình" at bounding box center [501, 46] width 84 height 11
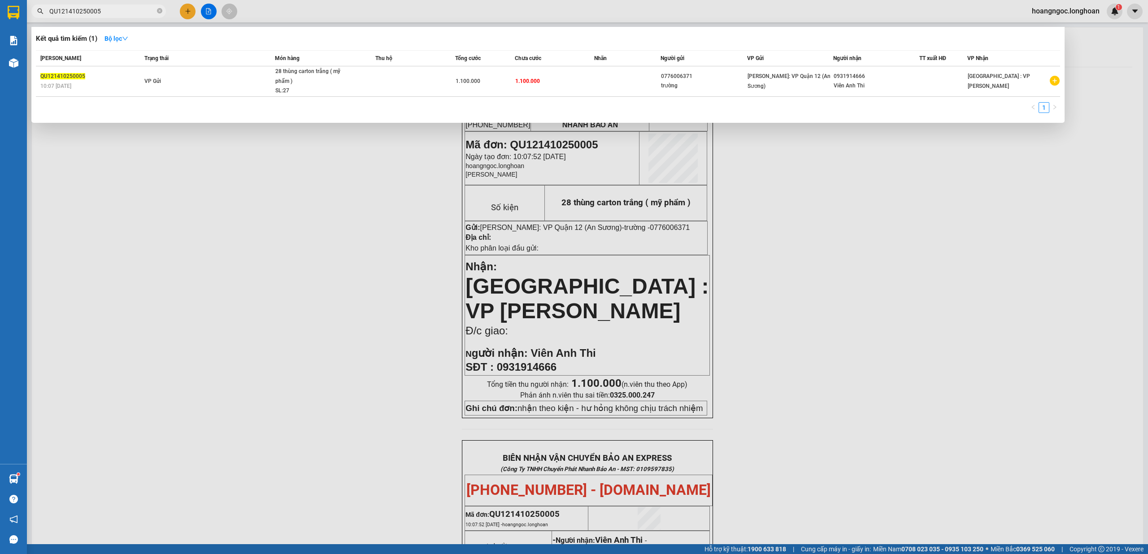
click at [133, 10] on input "QU121410250005" at bounding box center [102, 11] width 106 height 10
paste input "0810250017"
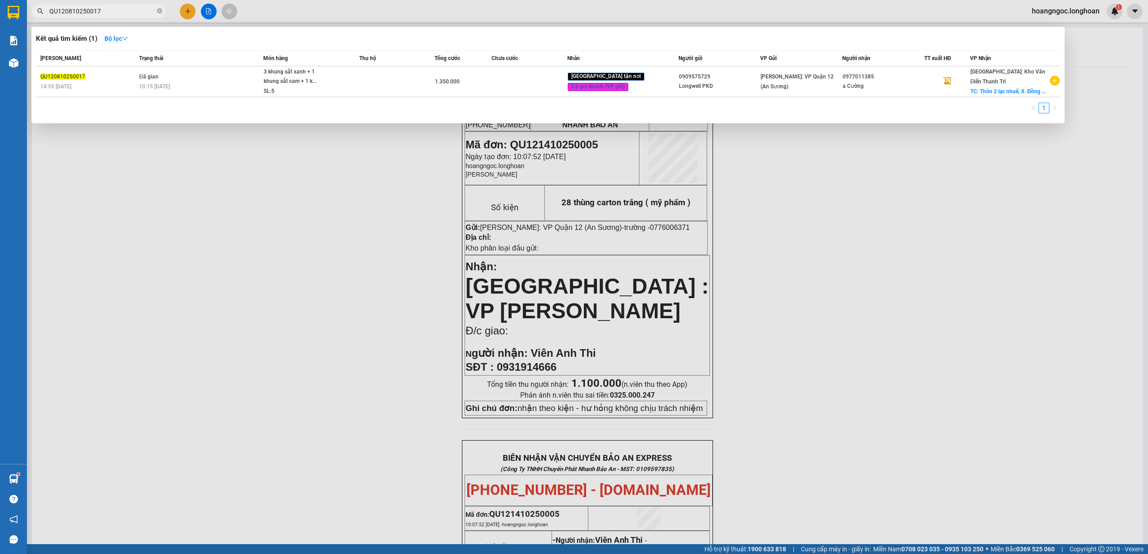
type input "QU120810250017"
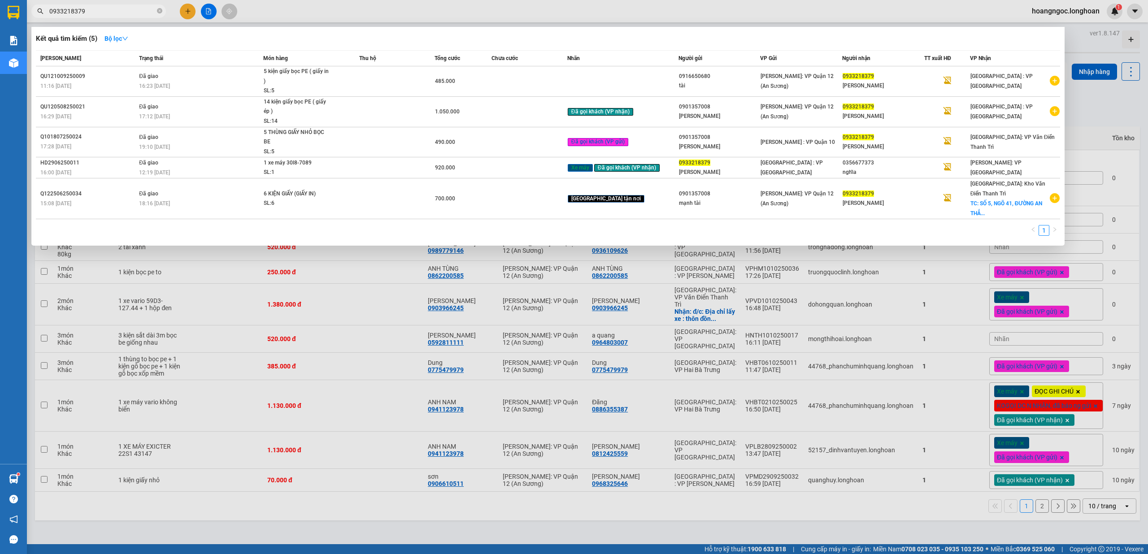
click at [111, 13] on input "0933218379" at bounding box center [102, 11] width 106 height 10
paste input "7746876"
type input "0977468769"
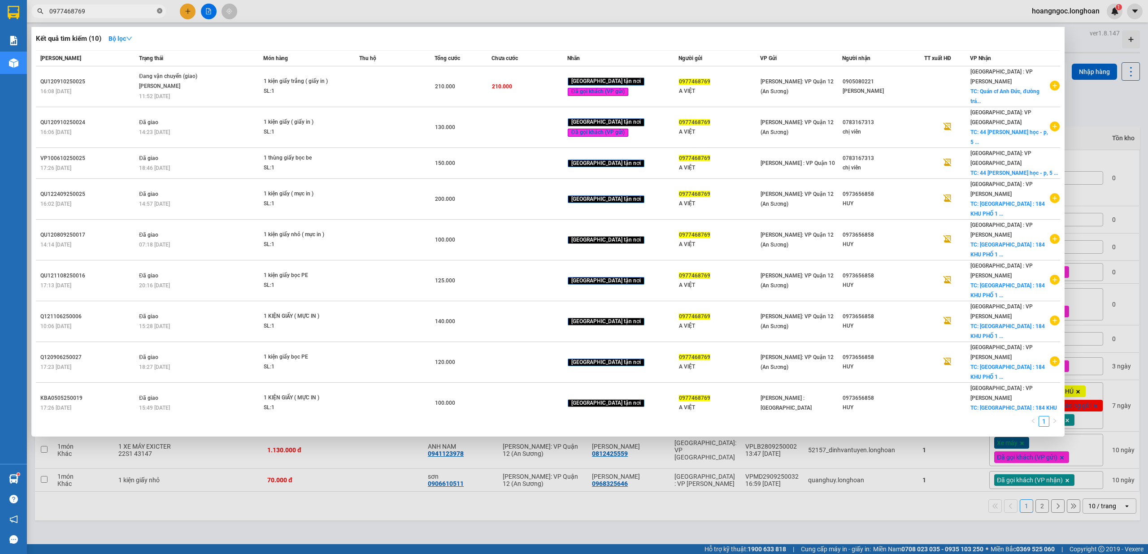
click at [158, 14] on span at bounding box center [159, 11] width 5 height 9
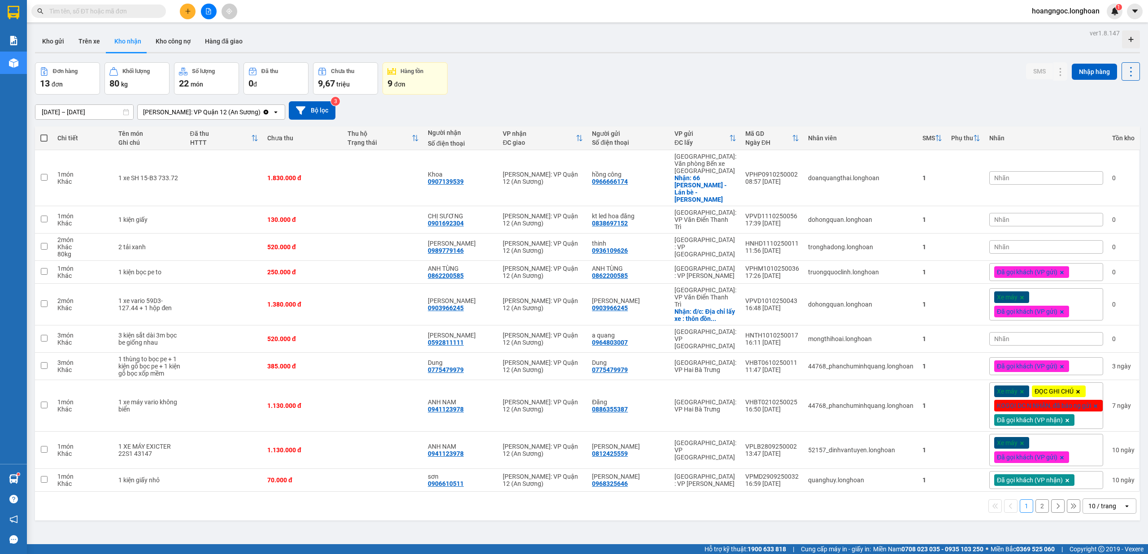
click at [105, 7] on input "text" at bounding box center [102, 11] width 106 height 10
paste input "0931914666"
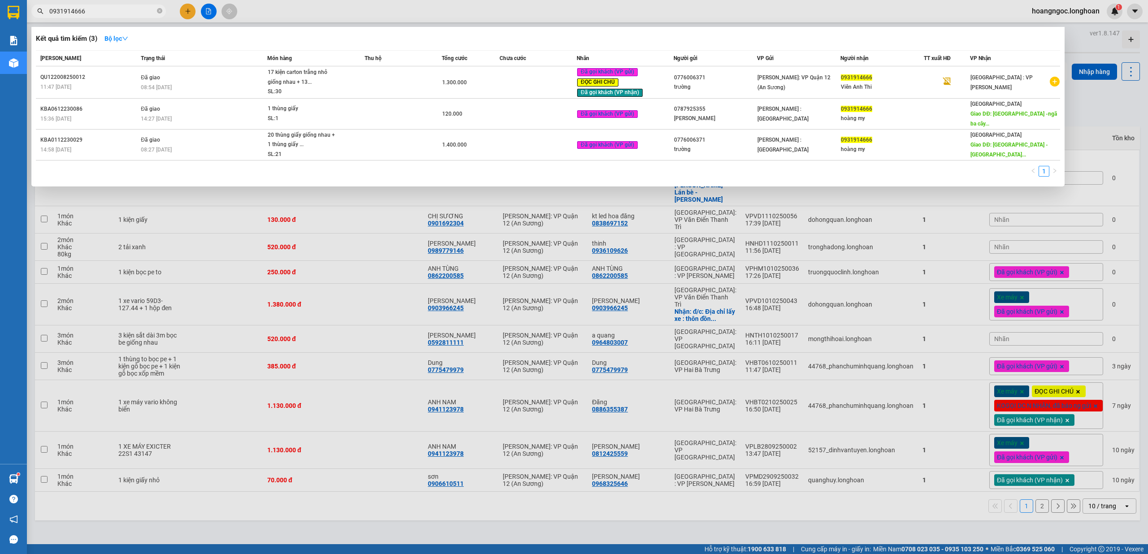
click at [126, 7] on input "0931914666" at bounding box center [102, 11] width 106 height 10
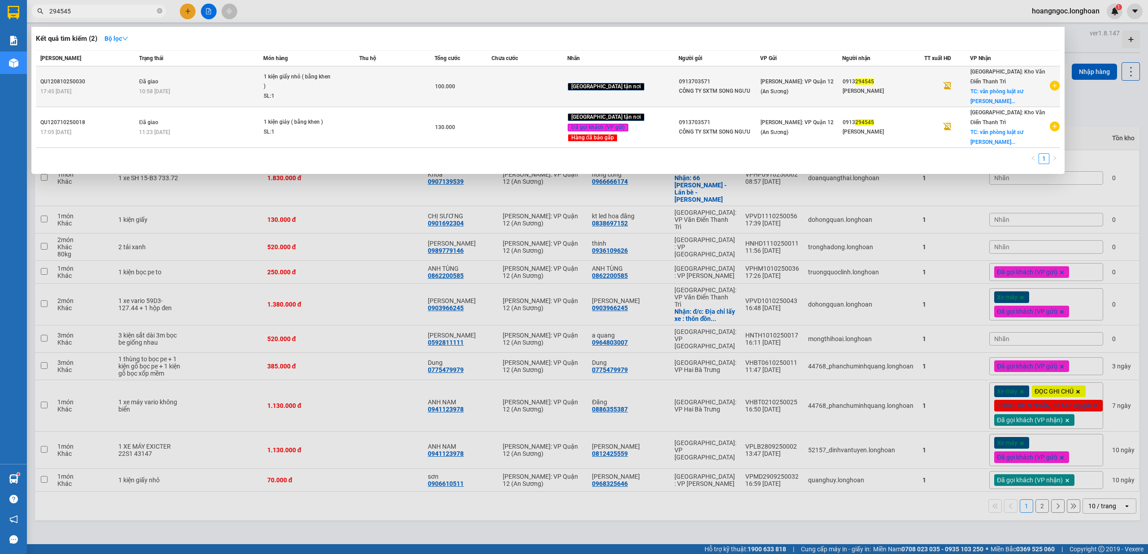
type input "294545"
click at [769, 90] on span "[PERSON_NAME]: VP Quận 12 (An Sương)" at bounding box center [797, 86] width 73 height 16
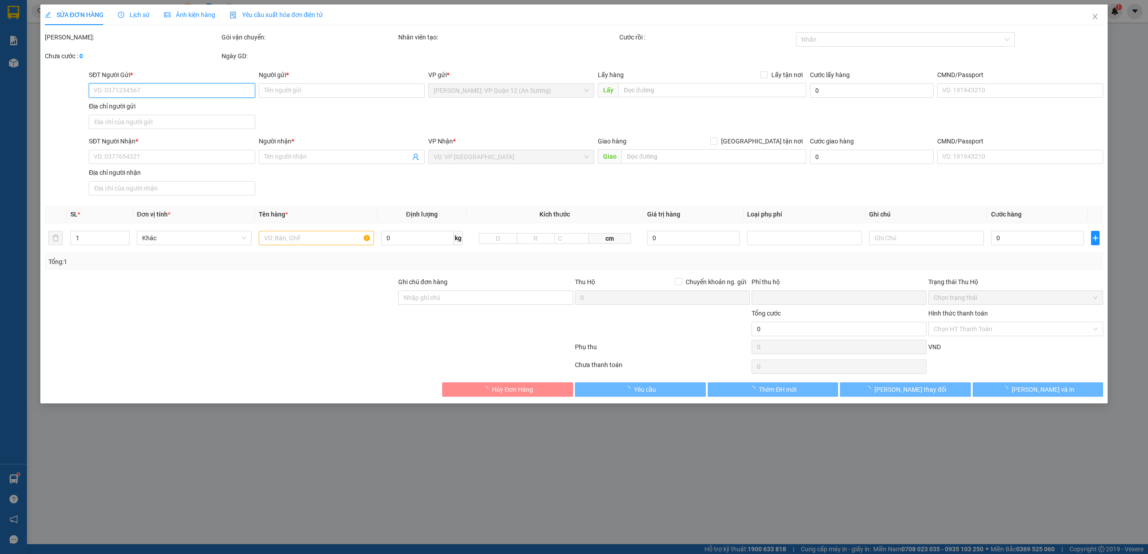
type input "0913703571"
type input "CÔNG TY SXTM SONG NGƯU"
type input "0913294545"
type input "Phạm Danh Tín"
checkbox input "true"
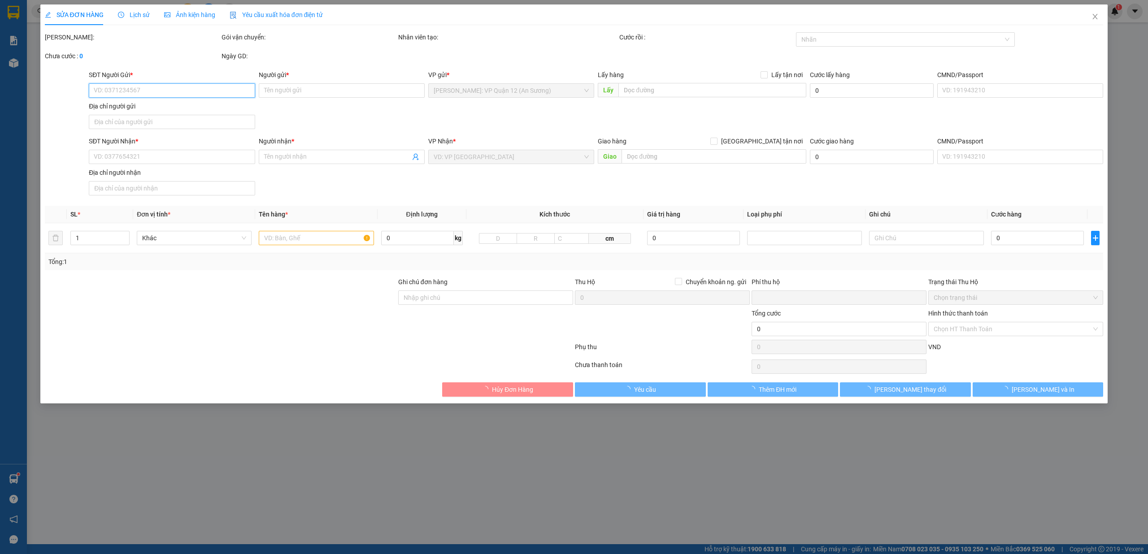
type input "văn phòng luật sư Danh Tín, 4 Lý Thường Kiệt, Phường Cửa Nam, Hà Nội"
type input "nhận theo kiện - hư hỏng không chịu trách nhiệm"
type input "0"
type input "100.000"
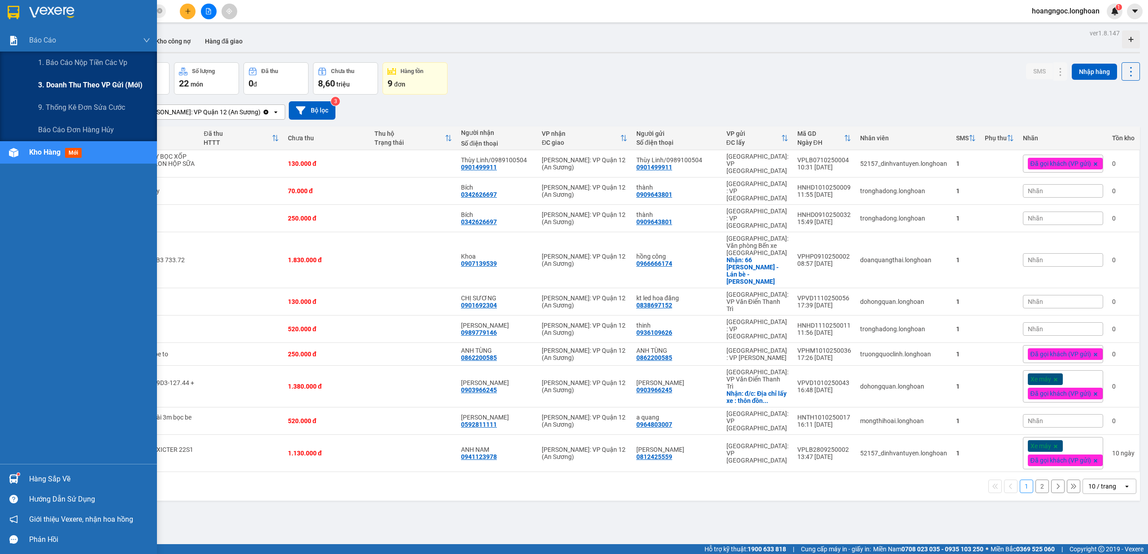
click at [83, 81] on span "3. Doanh Thu theo VP Gửi (mới)" at bounding box center [90, 84] width 105 height 11
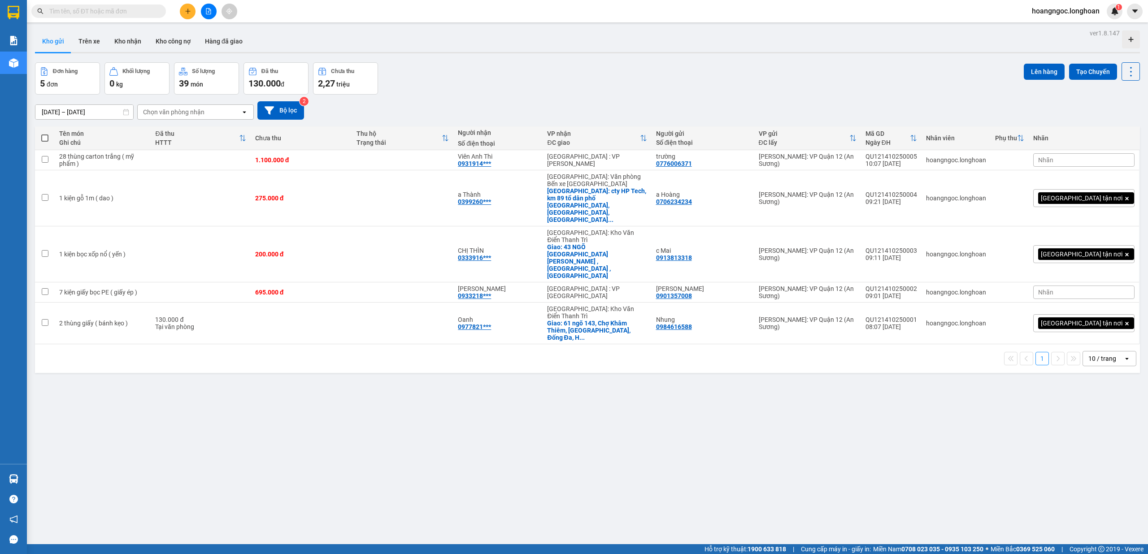
click at [141, 6] on input "text" at bounding box center [102, 11] width 106 height 10
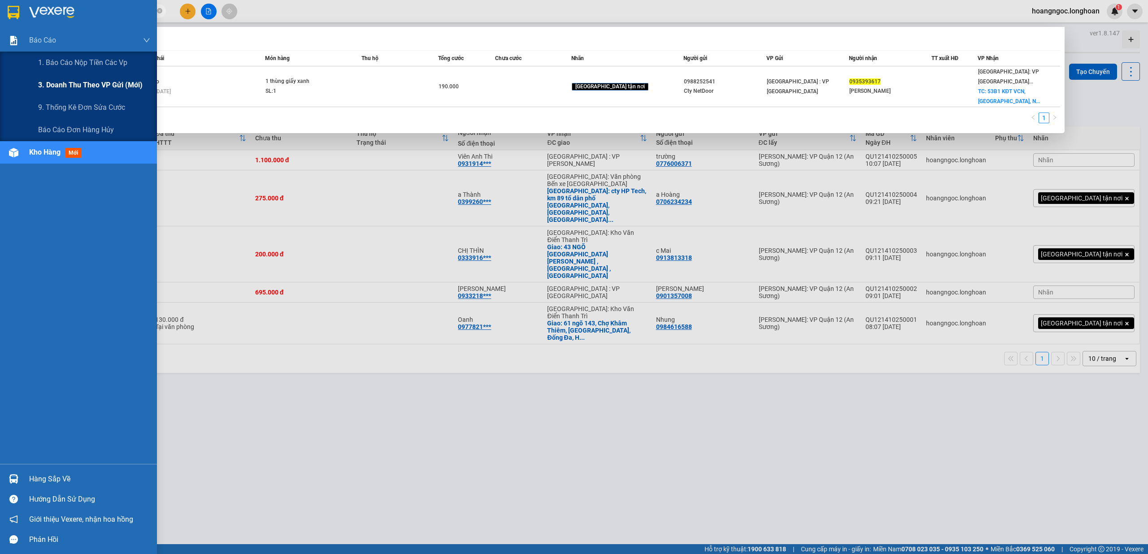
click at [98, 83] on span "3. Doanh Thu theo VP Gửi (mới)" at bounding box center [90, 84] width 105 height 11
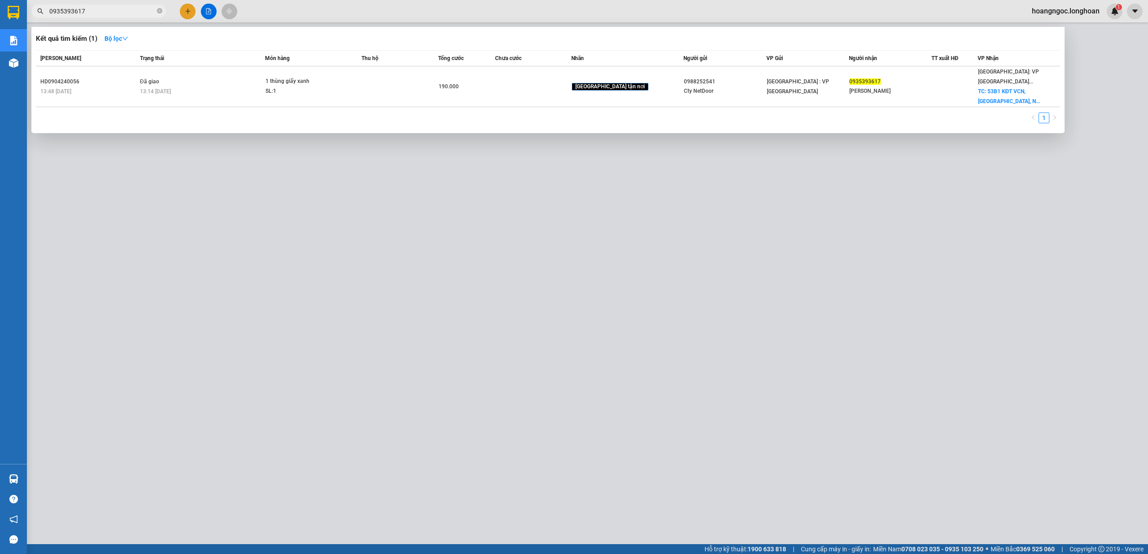
drag, startPoint x: 438, startPoint y: 536, endPoint x: 336, endPoint y: 344, distance: 217.1
click at [438, 531] on div at bounding box center [574, 277] width 1148 height 554
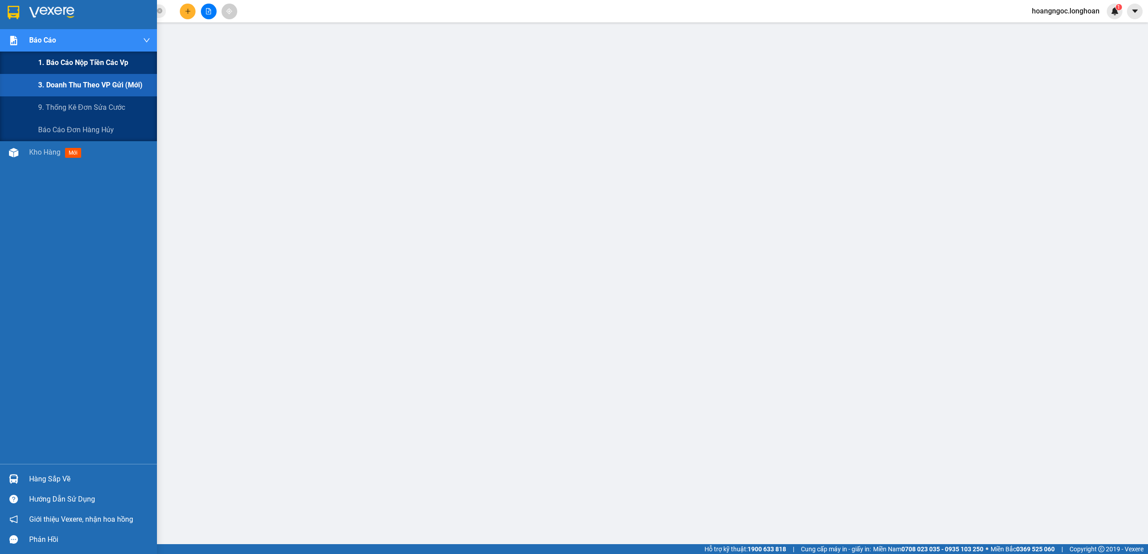
click at [67, 64] on span "1. Báo cáo nộp tiền các vp" at bounding box center [83, 62] width 90 height 11
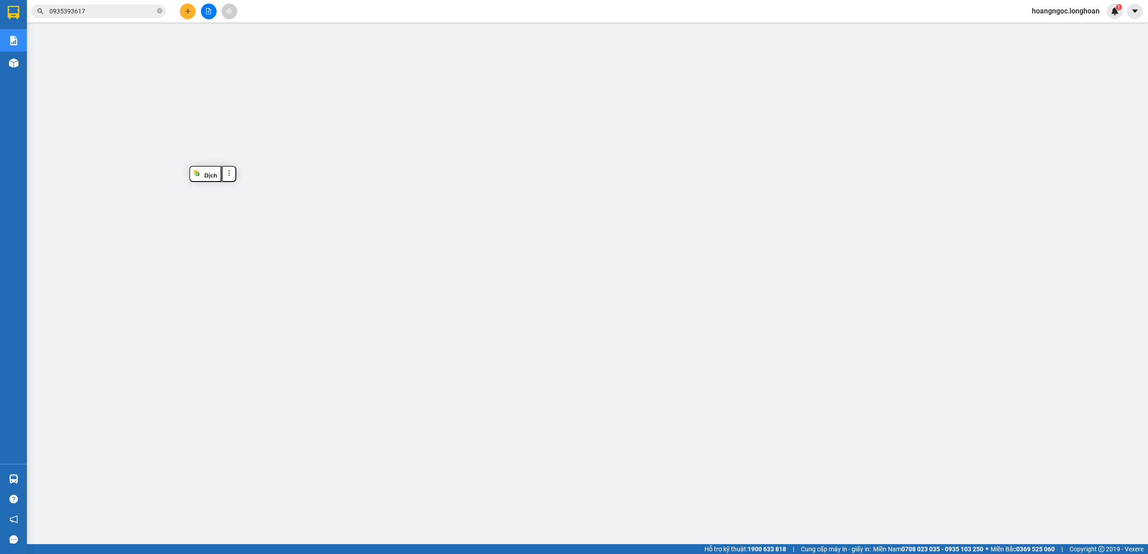
click at [121, 13] on input "0935393617" at bounding box center [102, 11] width 106 height 10
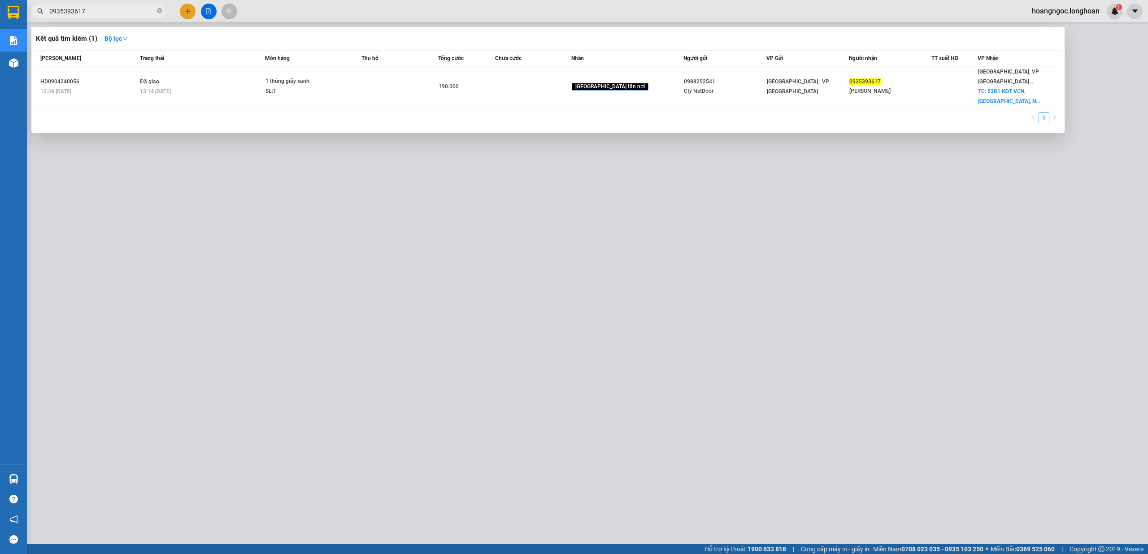
click at [121, 13] on input "0935393617" at bounding box center [102, 11] width 106 height 10
paste input "QU121310250006"
click at [104, 10] on input "QU121310250006" at bounding box center [102, 11] width 106 height 10
click at [124, 14] on input "QU121310250006" at bounding box center [102, 11] width 106 height 10
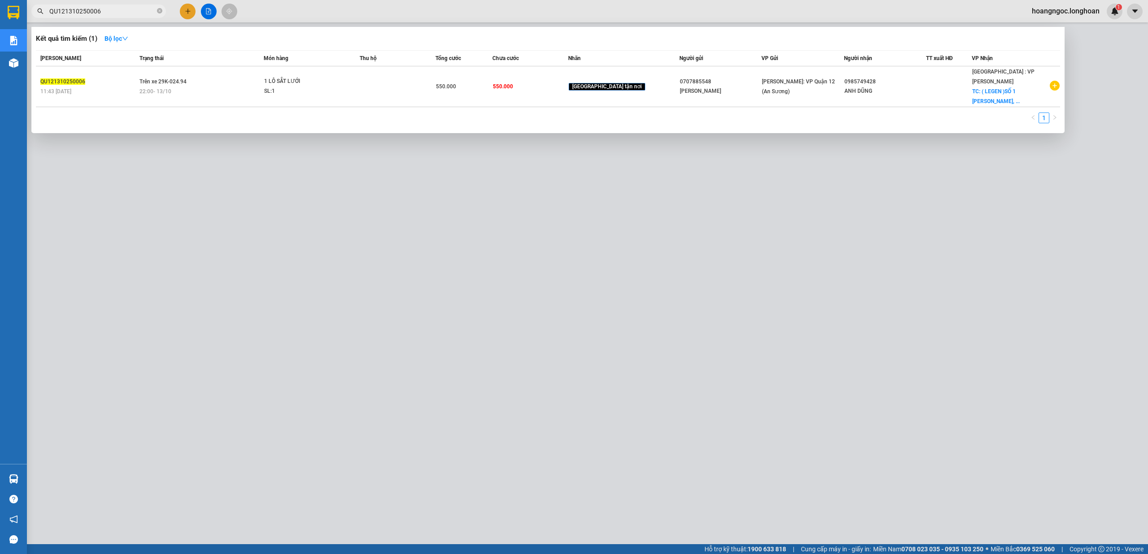
click at [124, 14] on input "QU121310250006" at bounding box center [102, 11] width 106 height 10
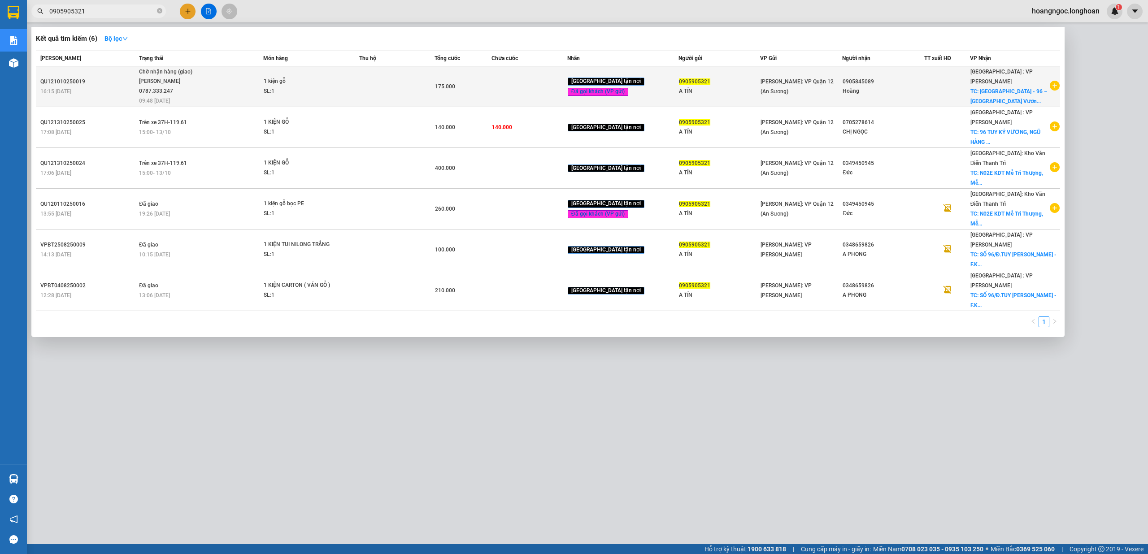
type input "0905905321"
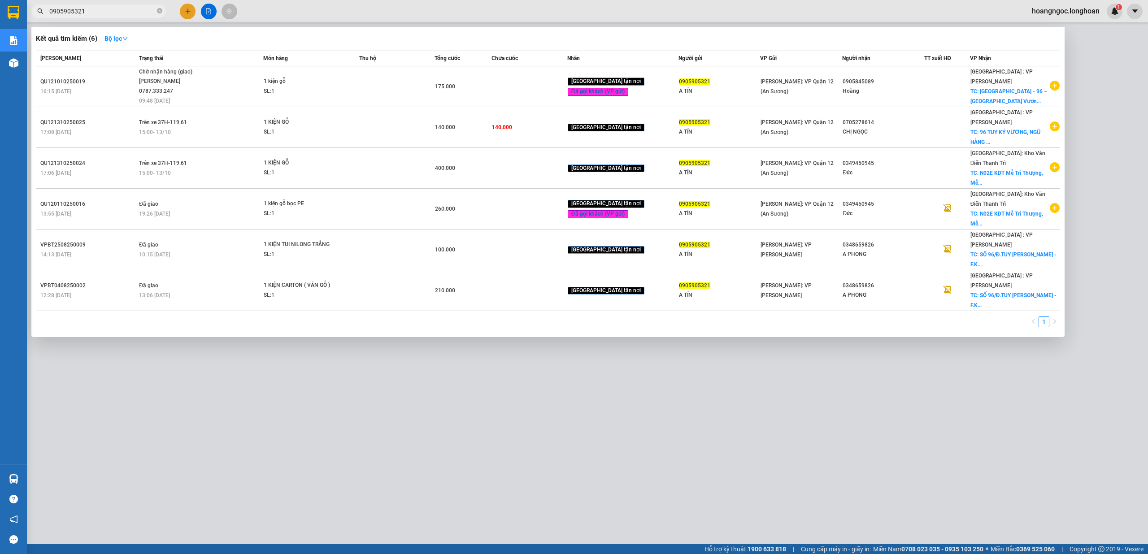
click at [185, 12] on div at bounding box center [574, 277] width 1148 height 554
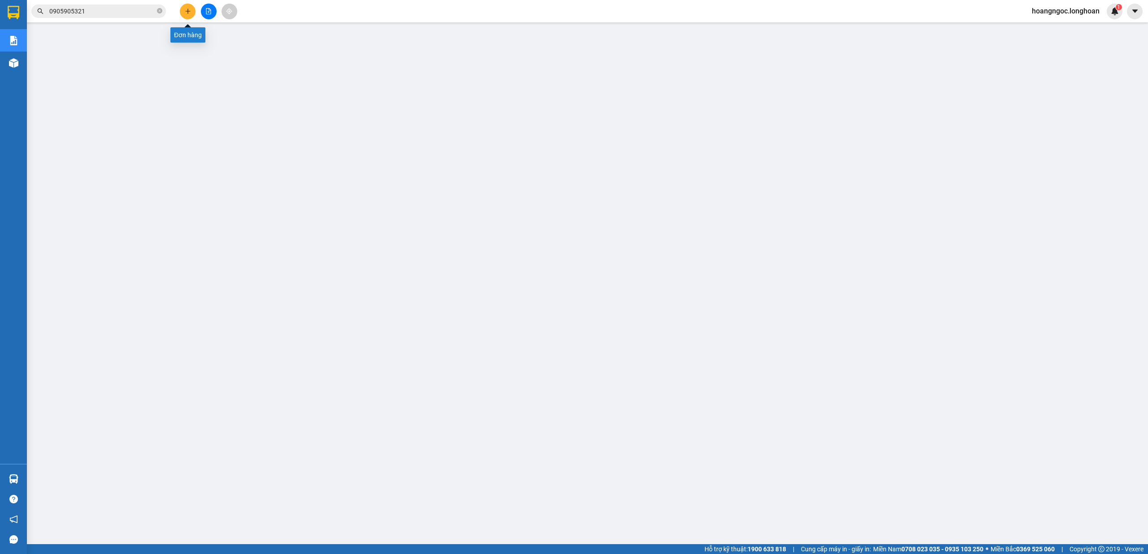
click at [185, 12] on icon "plus" at bounding box center [188, 11] width 6 height 6
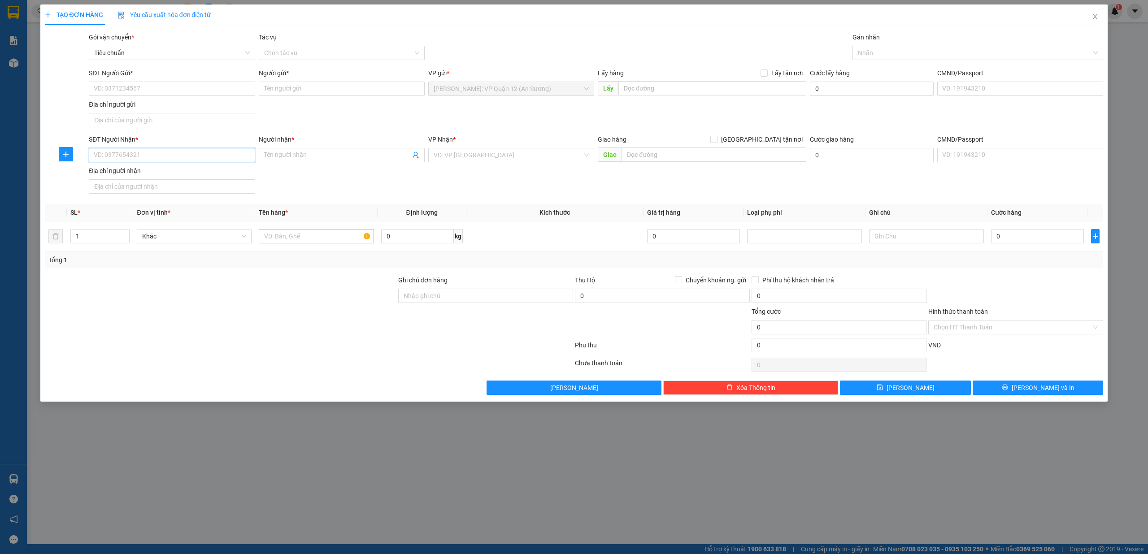
click at [193, 161] on input "SĐT Người Nhận *" at bounding box center [172, 155] width 166 height 14
type input "0968343669"
click at [160, 174] on div "0968343669 - [PERSON_NAME]" at bounding box center [171, 175] width 155 height 10
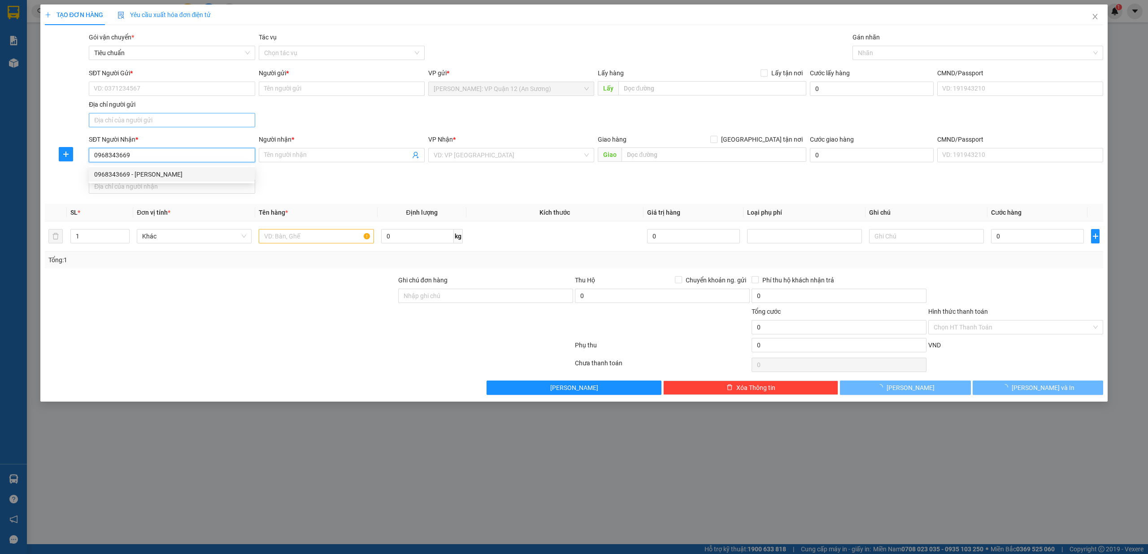
type input "[PERSON_NAME]"
type input "THANH HOÁ-BIG C THANH HOÁ QL 1A"
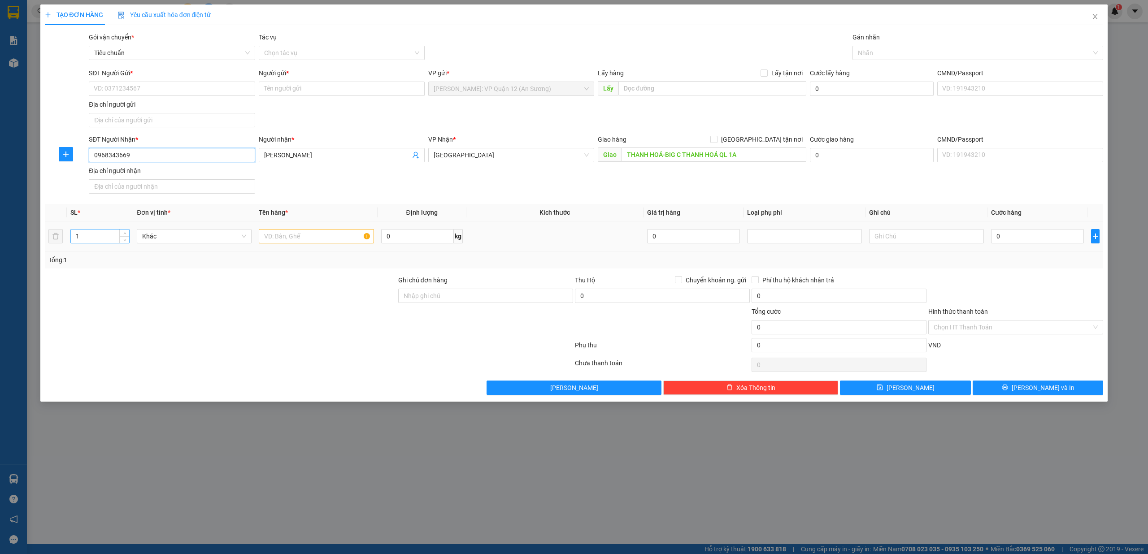
type input "0968343669"
drag, startPoint x: 106, startPoint y: 238, endPoint x: 122, endPoint y: 234, distance: 16.5
click at [107, 238] on input "1" at bounding box center [100, 236] width 58 height 13
click at [123, 234] on icon "up" at bounding box center [124, 234] width 3 height 3
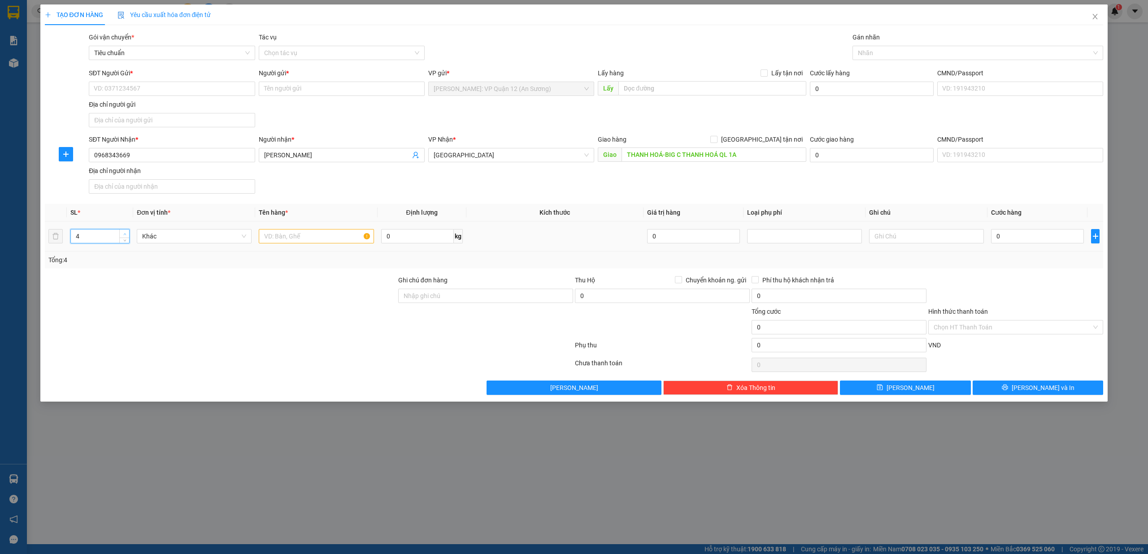
click at [123, 234] on icon "up" at bounding box center [124, 234] width 3 height 3
type input "6"
click at [122, 235] on span "up" at bounding box center [124, 233] width 5 height 5
click at [302, 231] on input "text" at bounding box center [316, 236] width 115 height 14
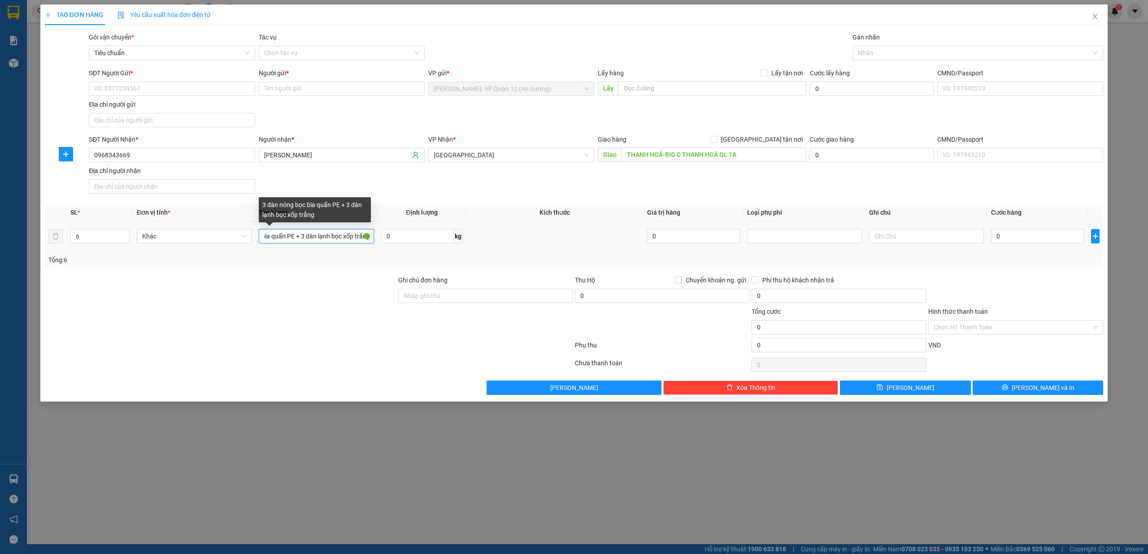
scroll to position [0, 51]
type input "3 dàn nóng bọc bìa quấn PE + 3 dàn lạnh bọc xốp trắng"
click at [165, 87] on input "SĐT Người Gửi *" at bounding box center [172, 89] width 166 height 14
type input "0903045539"
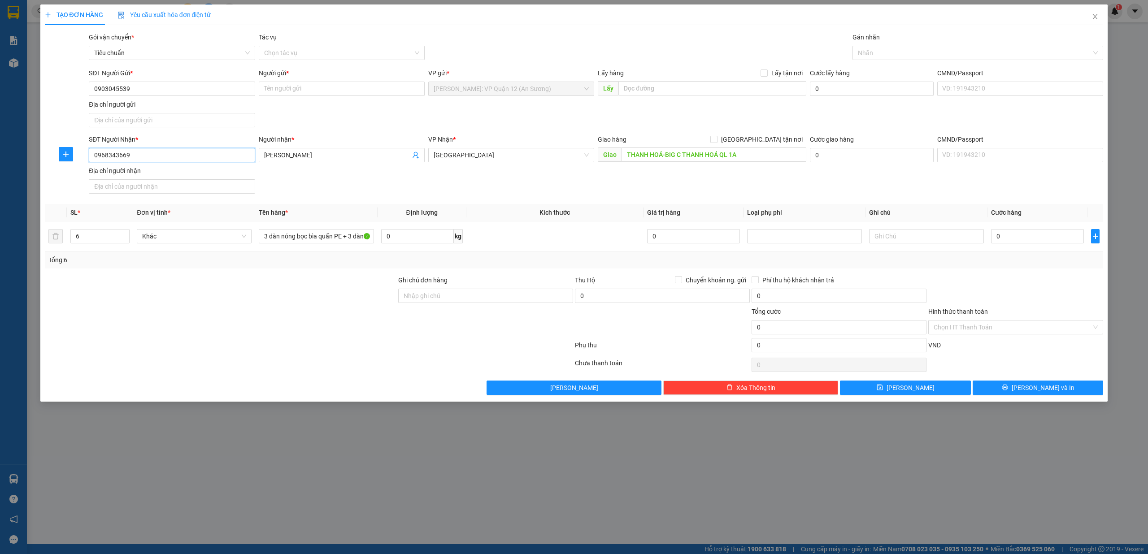
click at [163, 156] on input "0968343669" at bounding box center [172, 155] width 166 height 14
click at [170, 94] on input "0903045539" at bounding box center [172, 89] width 166 height 14
click at [297, 89] on input "Người gửi *" at bounding box center [342, 89] width 166 height 14
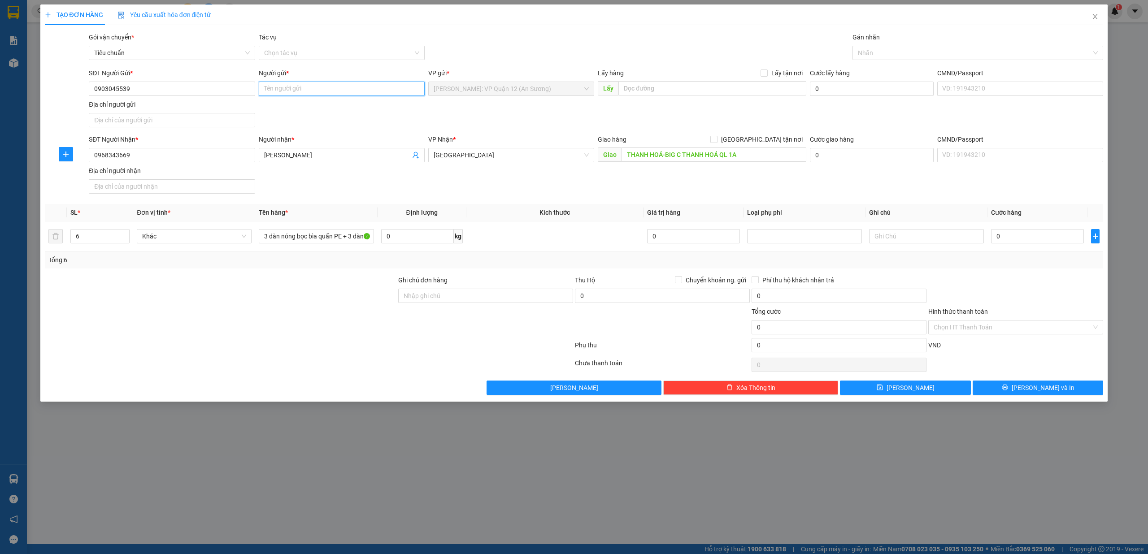
type input "D"
type input "Đồng"
click at [471, 293] on input "Ghi chú đơn hàng" at bounding box center [485, 296] width 175 height 14
type input "nhận theo kiện - hư hỏng không chịu trách nhiệm"
click at [1052, 241] on input "0" at bounding box center [1037, 236] width 93 height 14
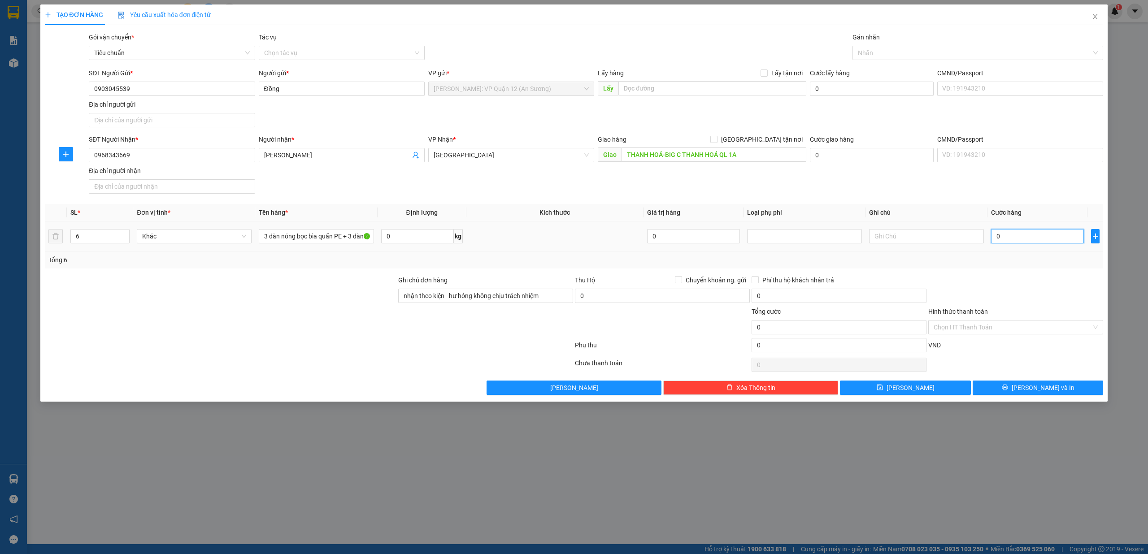
type input "5"
type input "58"
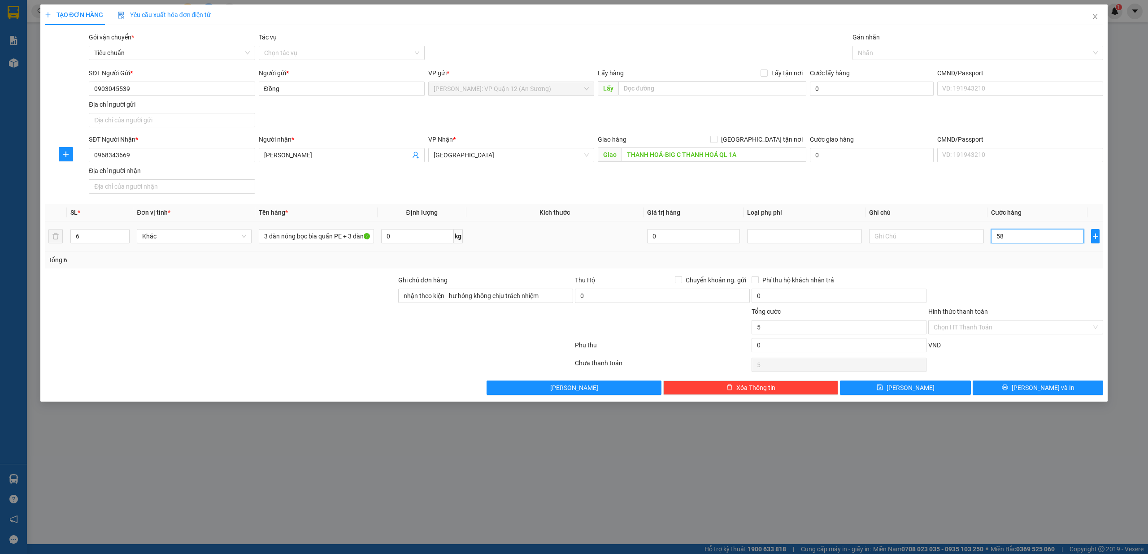
type input "58"
type input "585"
type input "5.850"
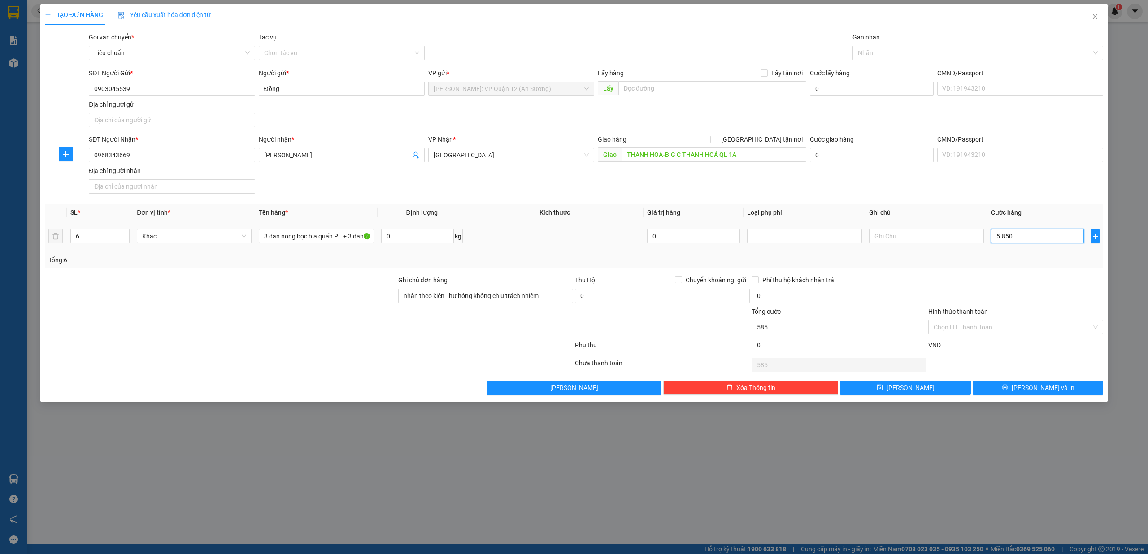
type input "5.850"
type input "58.500"
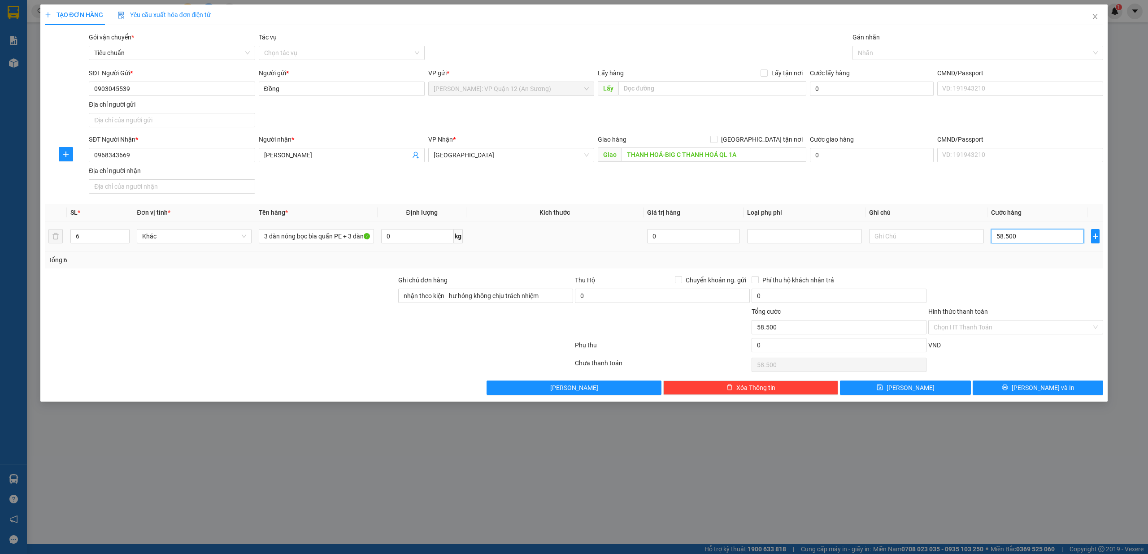
type input "585.000"
click at [1052, 389] on span "Lưu và In" at bounding box center [1043, 388] width 63 height 10
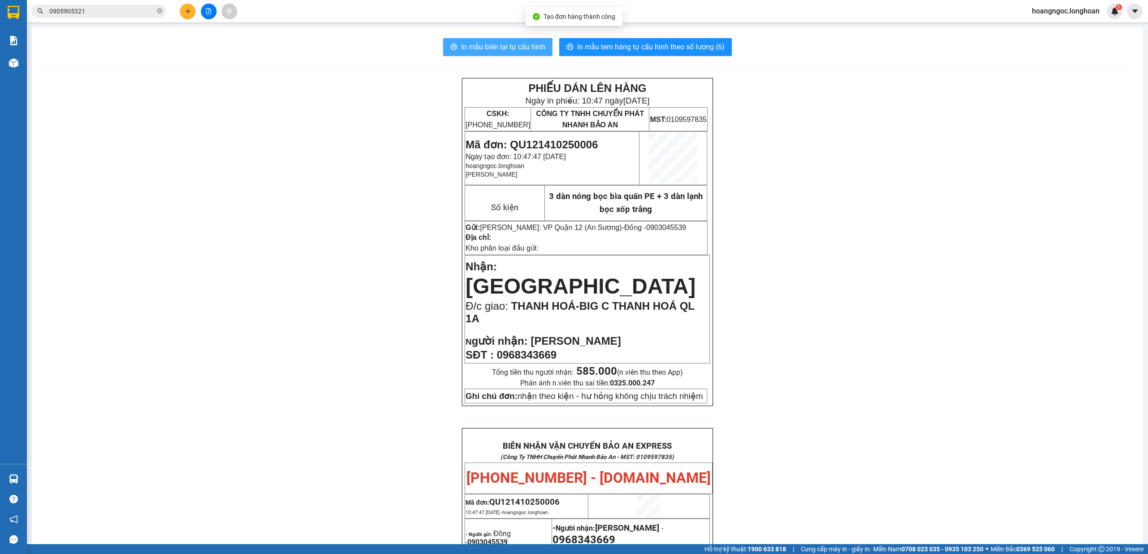
click at [520, 48] on span "In mẫu biên lai tự cấu hình" at bounding box center [503, 46] width 84 height 11
click at [736, 151] on div "PHIẾU DÁN LÊN HÀNG Ngày in phiếu: 10:47 ngày 14-10-2025 CSKH: 1900.06.88.33 CÔN…" at bounding box center [588, 496] width 1090 height 837
click at [645, 47] on span "In mẫu tem hàng tự cấu hình theo số lượng (6)" at bounding box center [651, 46] width 148 height 11
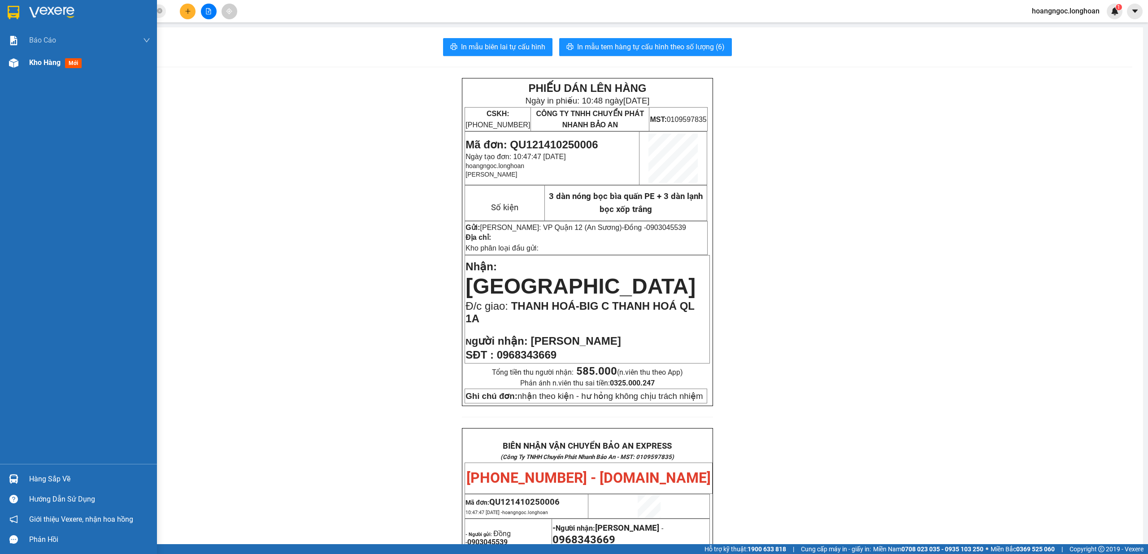
click at [26, 61] on div "Kho hàng mới" at bounding box center [78, 63] width 157 height 22
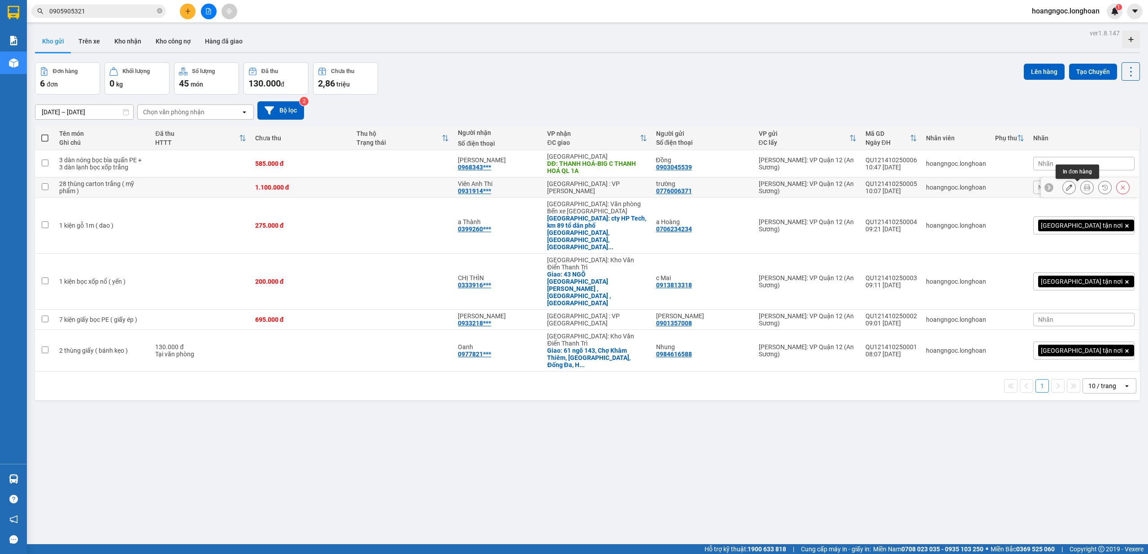
click at [1084, 188] on icon at bounding box center [1087, 187] width 6 height 6
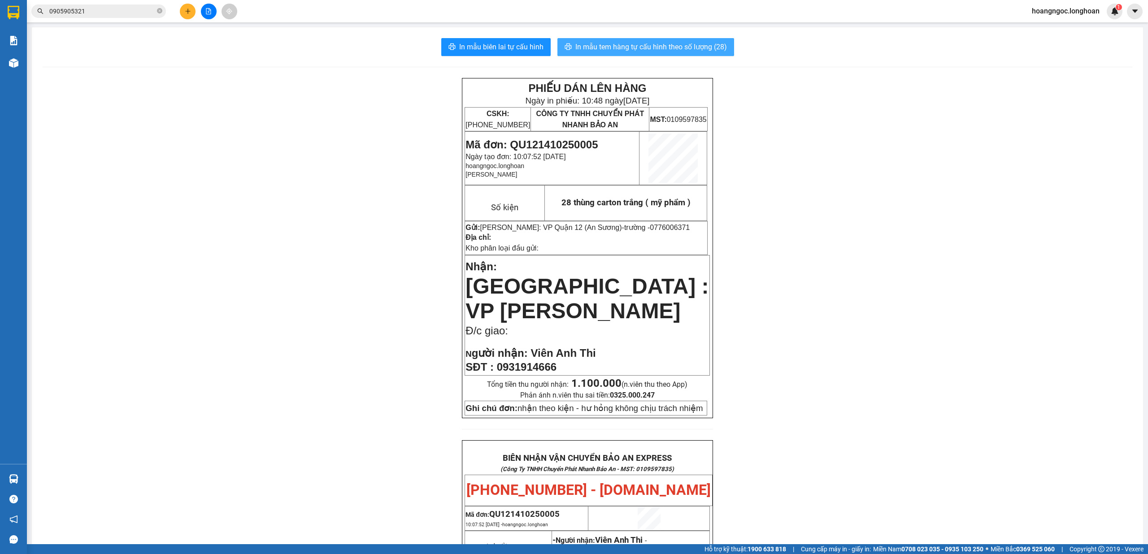
click at [639, 47] on span "In mẫu tem hàng tự cấu hình theo số lượng (28)" at bounding box center [651, 46] width 152 height 11
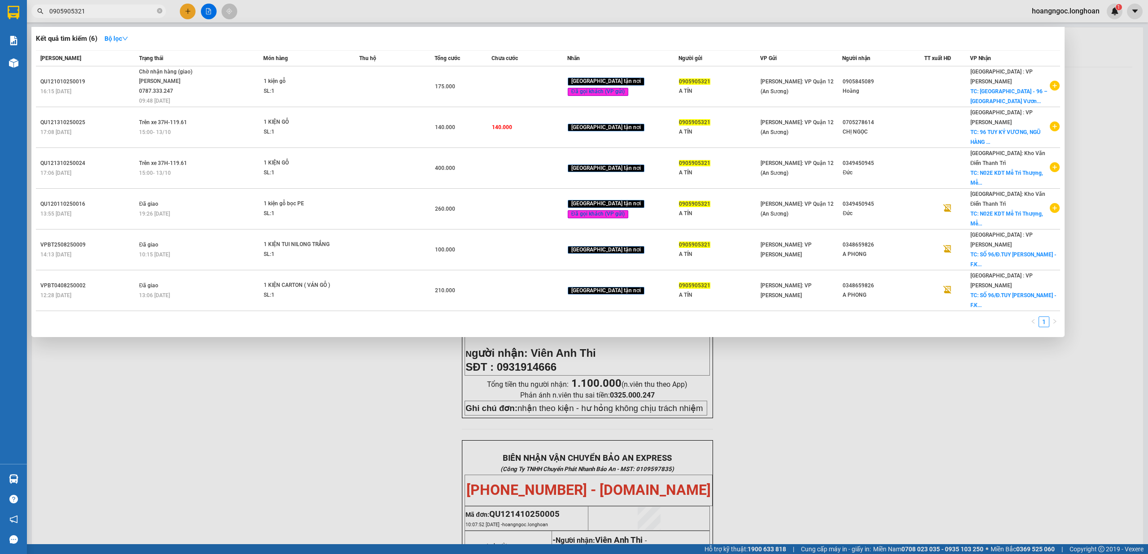
click at [114, 10] on input "0905905321" at bounding box center [102, 11] width 106 height 10
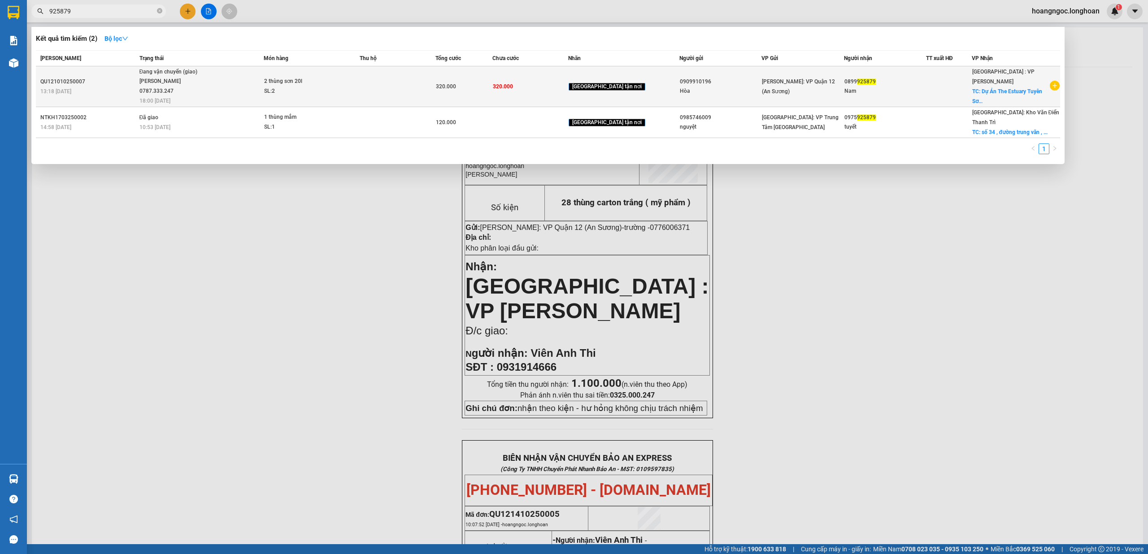
type input "925879"
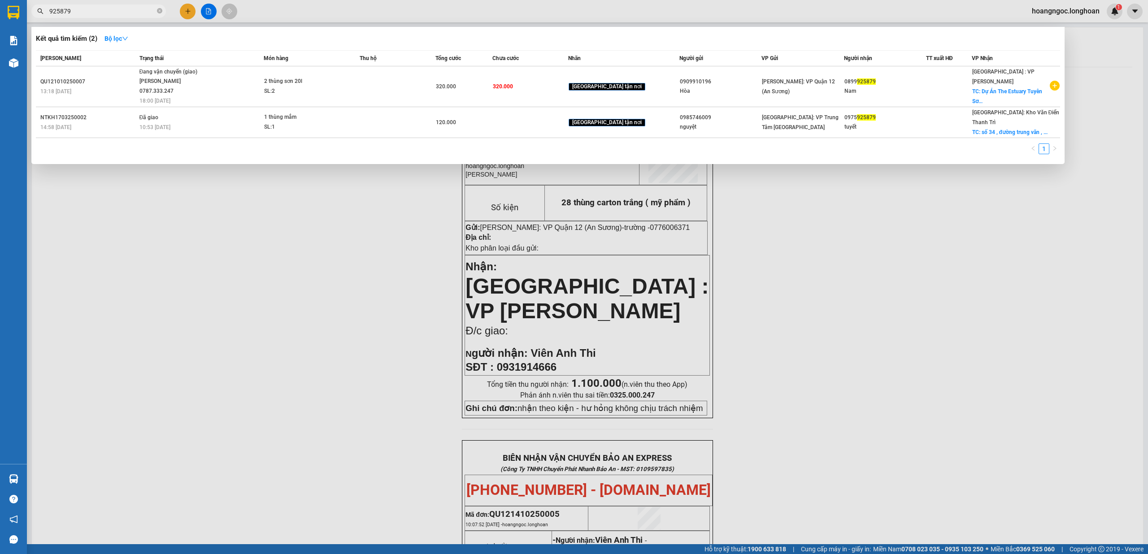
click at [413, 213] on div at bounding box center [574, 277] width 1148 height 554
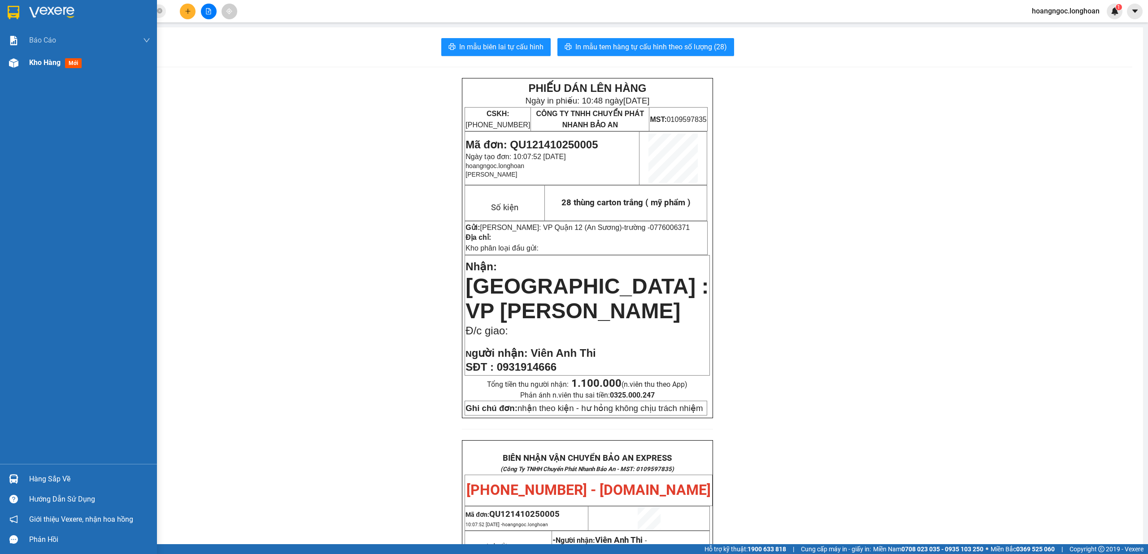
click at [65, 68] on div "Kho hàng mới" at bounding box center [57, 62] width 56 height 11
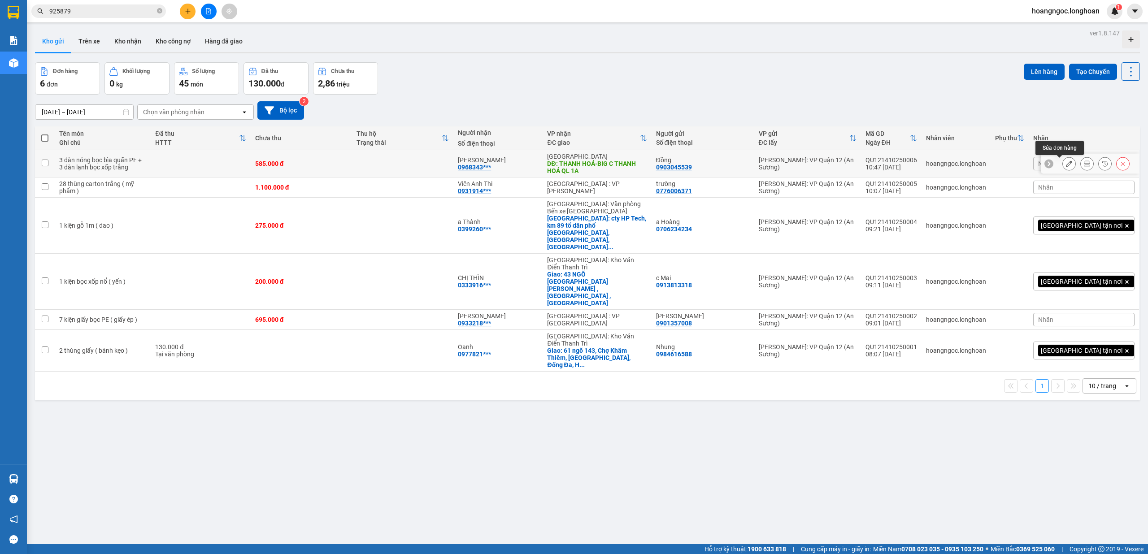
click at [1066, 164] on icon at bounding box center [1069, 164] width 6 height 6
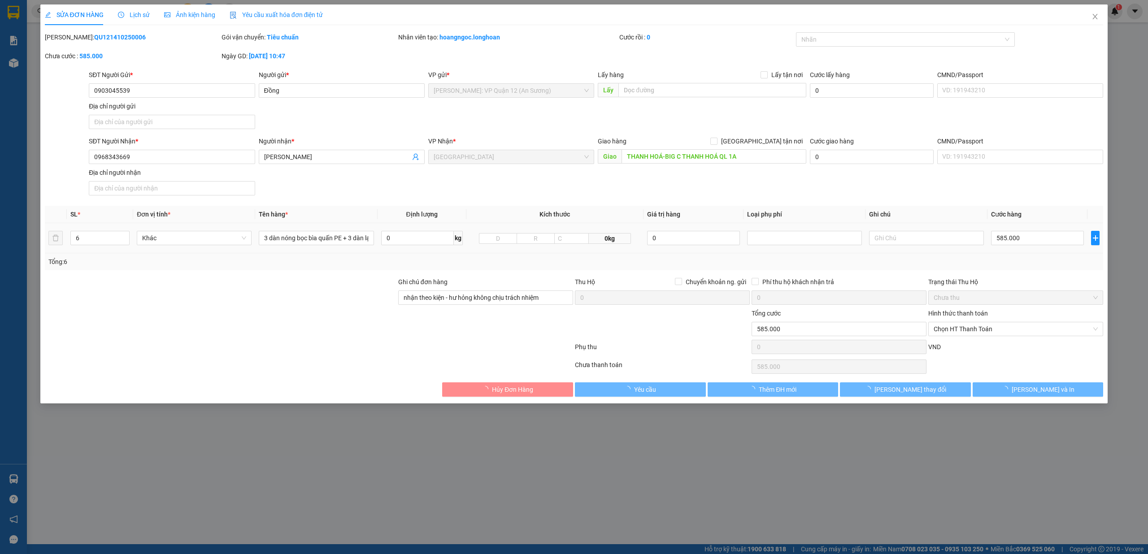
type input "0903045539"
type input "Đồng"
type input "0968343669"
type input "[PERSON_NAME]"
type input "THANH HOÁ-BIG C THANH HOÁ QL 1A"
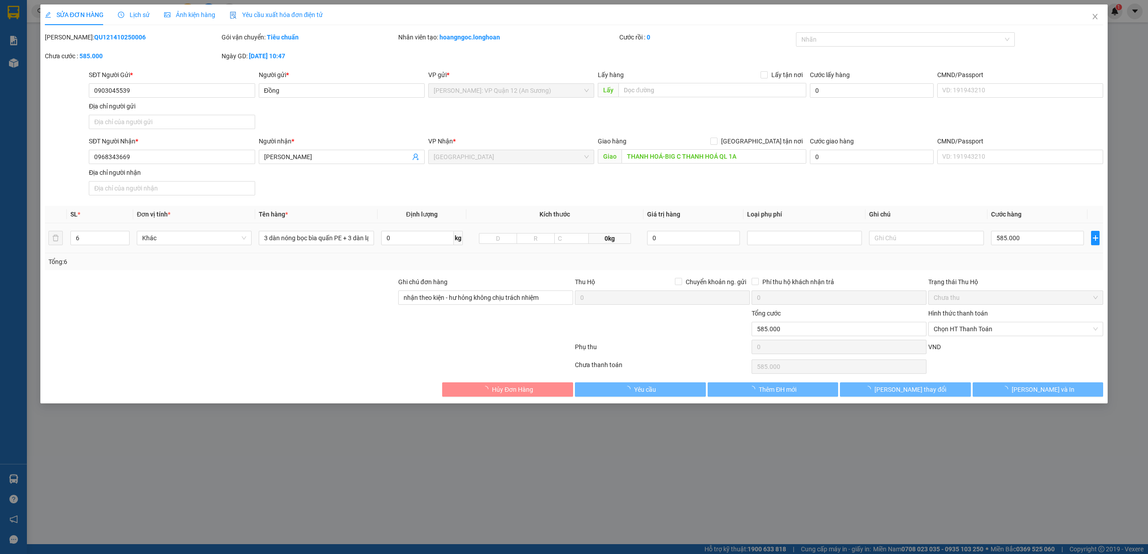
type input "nhận theo kiện - hư hỏng không chịu trách nhiệm"
type input "0"
type input "585.000"
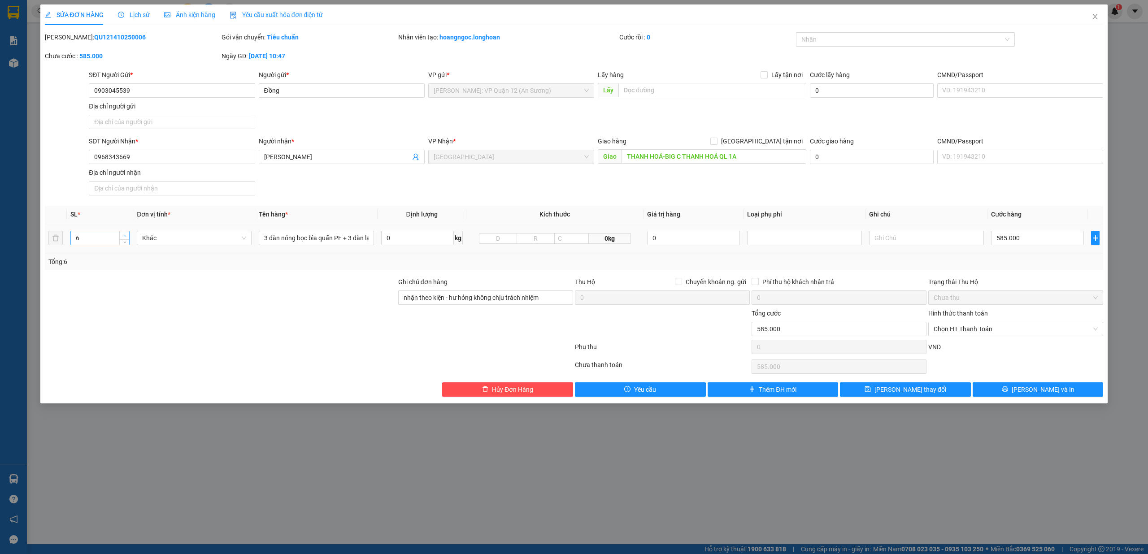
type input "7"
drag, startPoint x: 124, startPoint y: 235, endPoint x: 275, endPoint y: 238, distance: 151.2
click at [124, 235] on span "up" at bounding box center [124, 235] width 5 height 5
click at [354, 239] on input "3 dàn nóng bọc bìa quấn PE + 3 dàn lạnh bọc xốp trắng" at bounding box center [316, 238] width 115 height 14
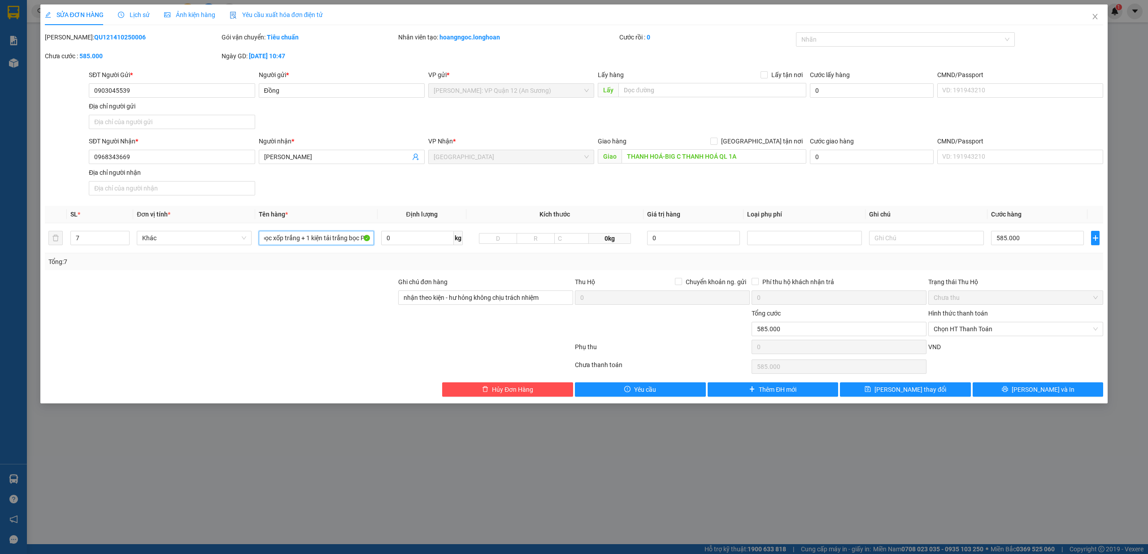
type input "3 dàn nóng bọc bìa quấn PE + 3 dàn lạnh bọc xốp trắng + 1 kiện tải trắng bọc PE"
click at [1008, 392] on icon "printer" at bounding box center [1005, 389] width 6 height 6
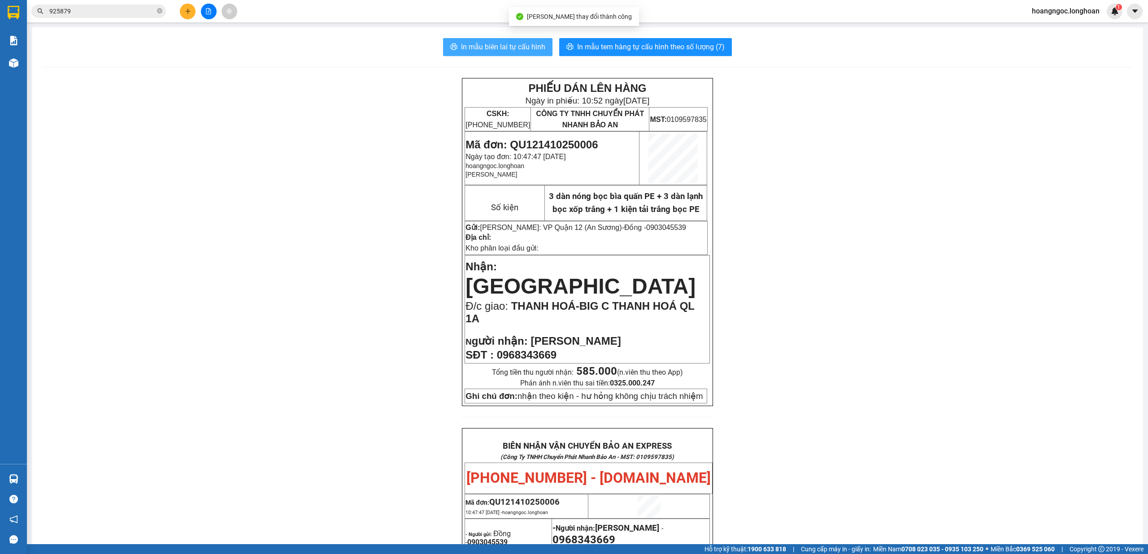
click at [515, 47] on span "In mẫu biên lai tự cấu hình" at bounding box center [503, 46] width 84 height 11
click at [888, 511] on div "PHIẾU DÁN LÊN HÀNG Ngày in phiếu: 10:52 ngày 14-10-2025 CSKH: 1900.06.88.33 CÔN…" at bounding box center [588, 500] width 1090 height 845
click at [675, 47] on span "In mẫu tem hàng tự cấu hình theo số lượng (7)" at bounding box center [651, 46] width 148 height 11
drag, startPoint x: 878, startPoint y: 45, endPoint x: 656, endPoint y: 48, distance: 222.0
click at [872, 47] on div "In mẫu biên lai tự cấu hình In mẫu tem hàng tự cấu hình theo số lượng (7)" at bounding box center [588, 47] width 1090 height 18
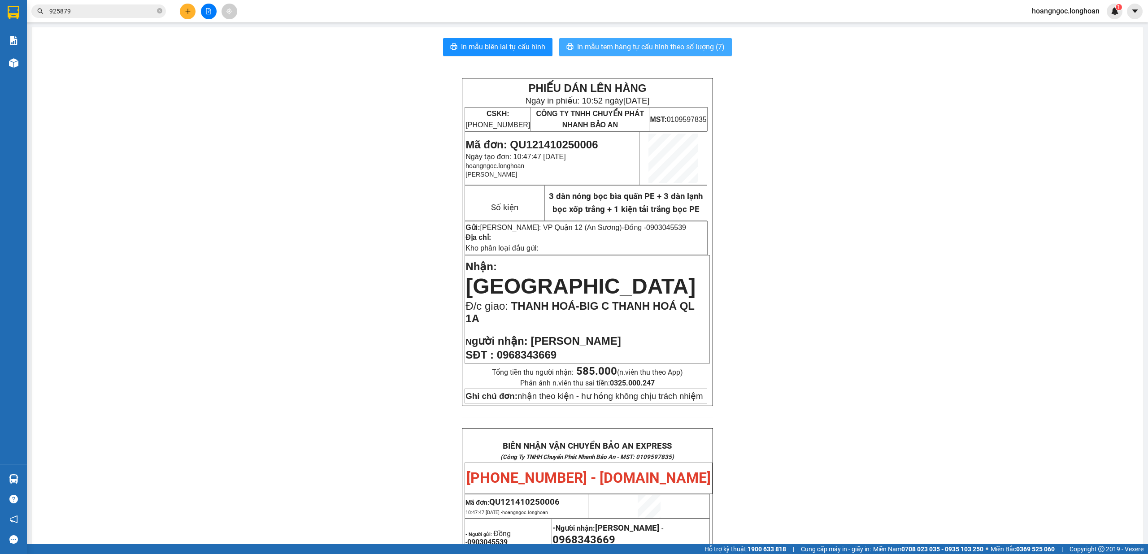
drag, startPoint x: 654, startPoint y: 48, endPoint x: 715, endPoint y: 63, distance: 62.9
click at [655, 49] on span "In mẫu tem hàng tự cấu hình theo số lượng (7)" at bounding box center [651, 46] width 148 height 11
click at [190, 17] on button at bounding box center [188, 12] width 16 height 16
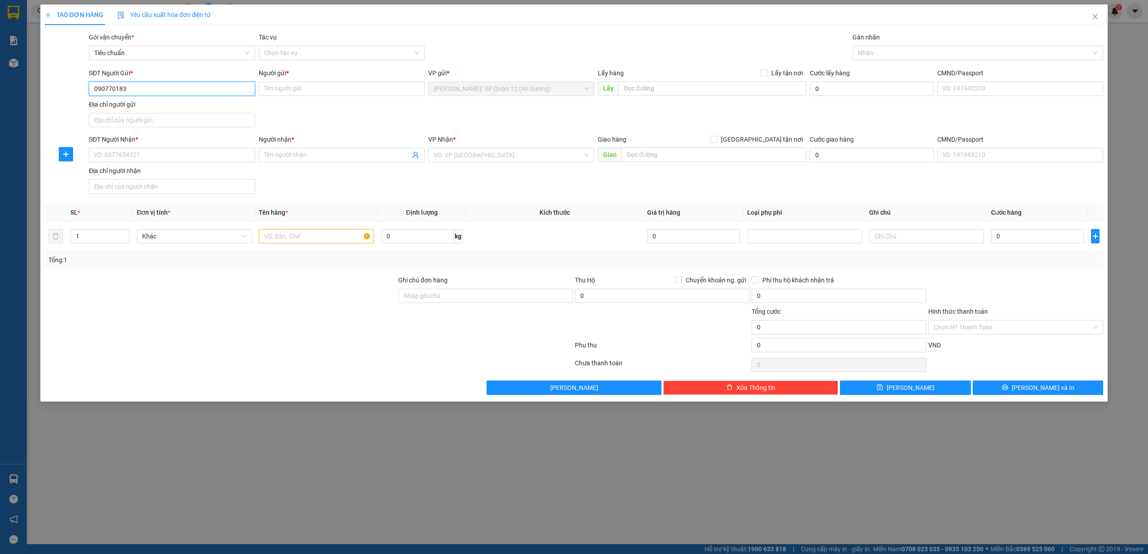
type input "0907701835"
click at [176, 104] on div "0907701835 - Chị Thúy" at bounding box center [171, 107] width 155 height 10
type input "Chị Thúy"
type input "0907701835"
click at [160, 155] on input "SĐT Người Nhận *" at bounding box center [172, 155] width 166 height 14
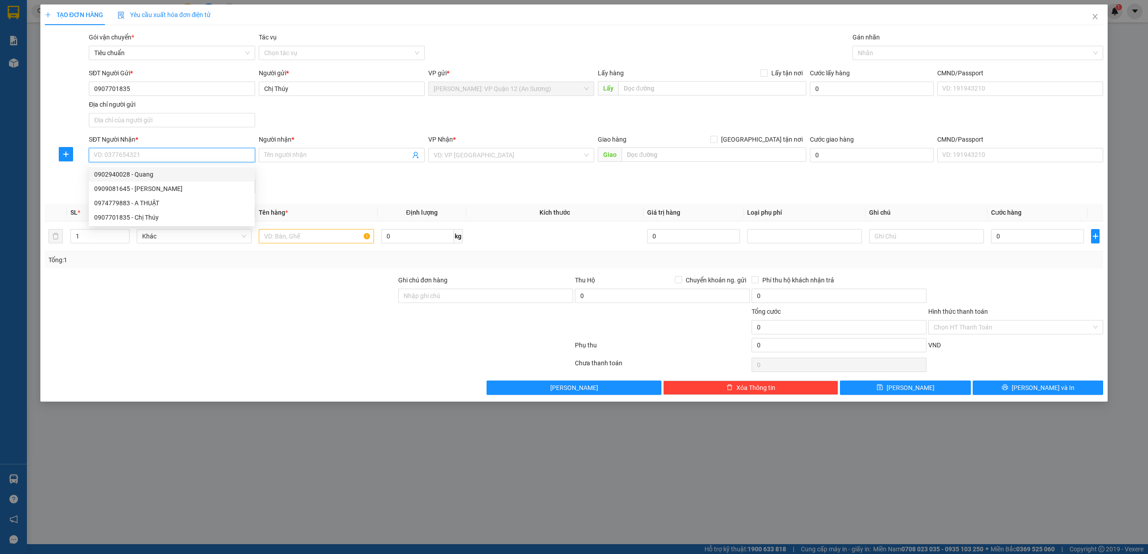
click at [155, 173] on div "0902940028 - Quang" at bounding box center [171, 175] width 155 height 10
type input "0902940028"
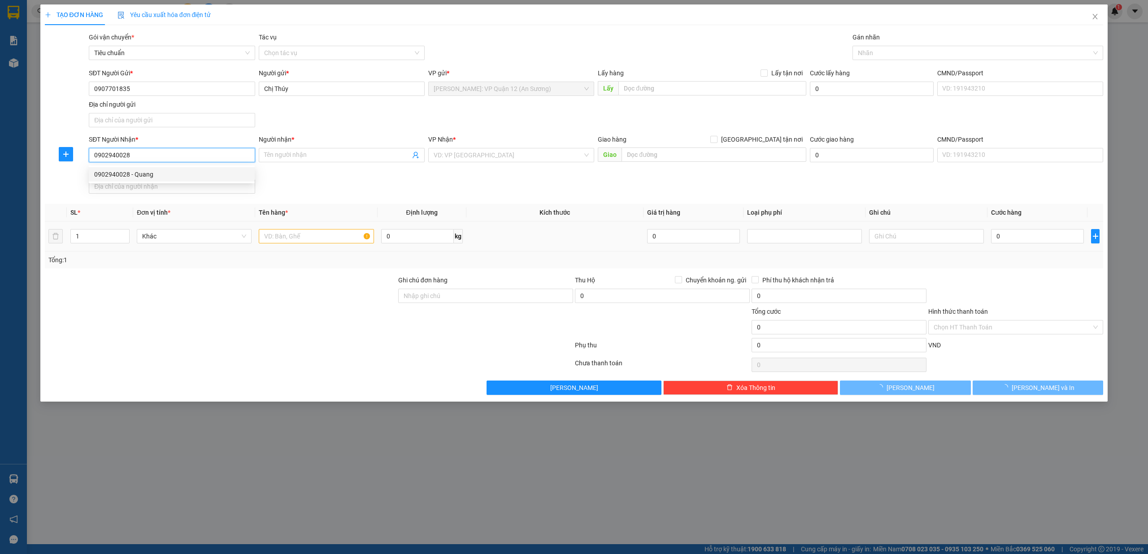
type input "Quang"
type input "Thanh Hóa - Bỉm Sơn giao trên QL 1A"
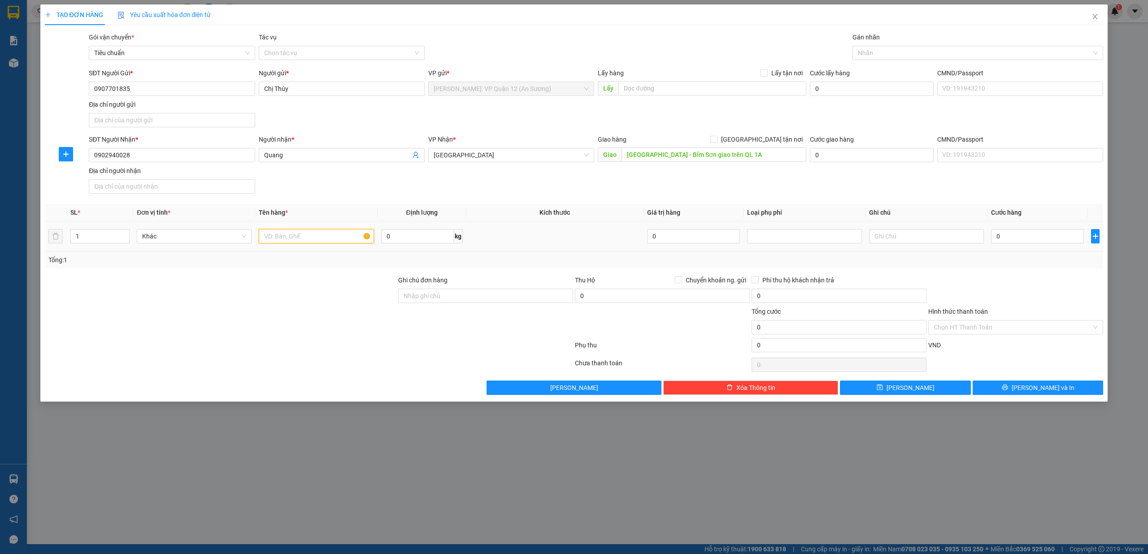
click at [291, 238] on input "text" at bounding box center [316, 236] width 115 height 14
type input "1"
type input "1 kiện nhỏ bọc xốp nổ"
drag, startPoint x: 463, startPoint y: 298, endPoint x: 486, endPoint y: 305, distance: 24.5
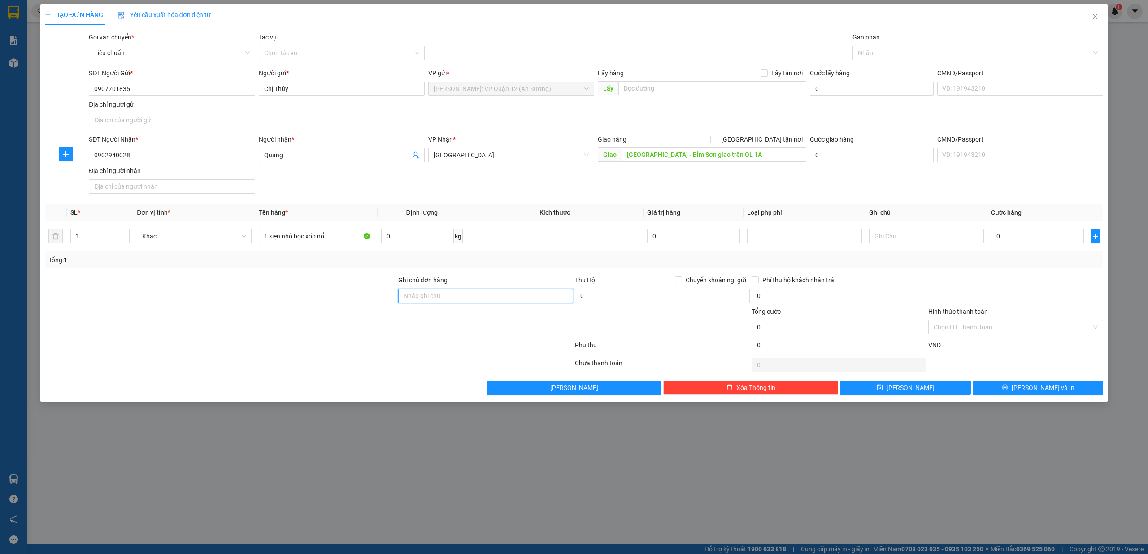
click at [463, 298] on input "Ghi chú đơn hàng" at bounding box center [485, 296] width 175 height 14
type input "nhận theo kiện - hư hỏng không chịu trách nhiệm"
click at [1025, 231] on input "0" at bounding box center [1037, 236] width 93 height 14
type input "7"
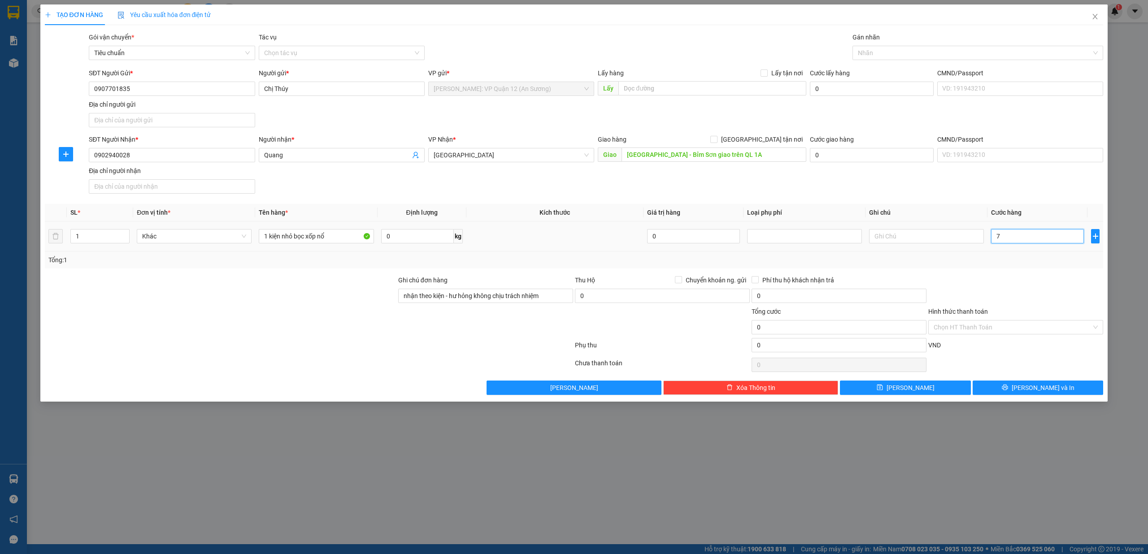
type input "7"
type input "70"
type input "700"
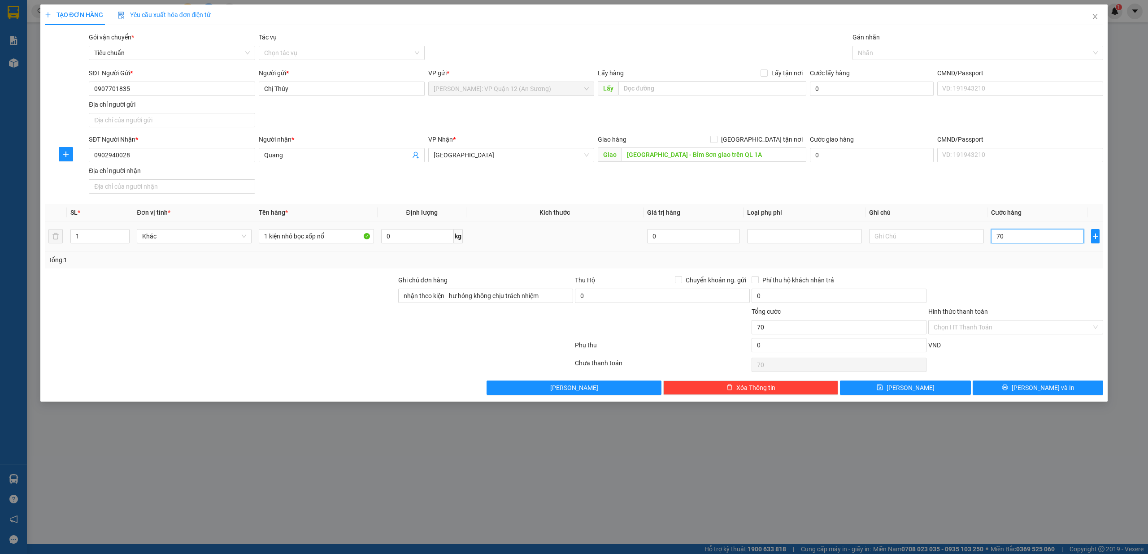
type input "700"
type input "7.000"
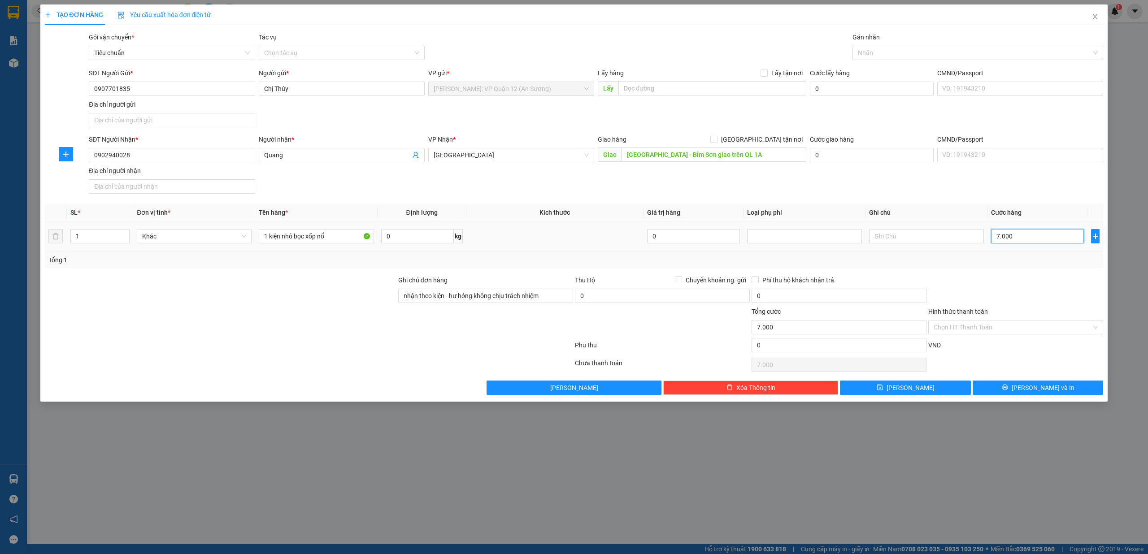
type input "70.000"
click at [1038, 390] on span "Lưu và In" at bounding box center [1043, 388] width 63 height 10
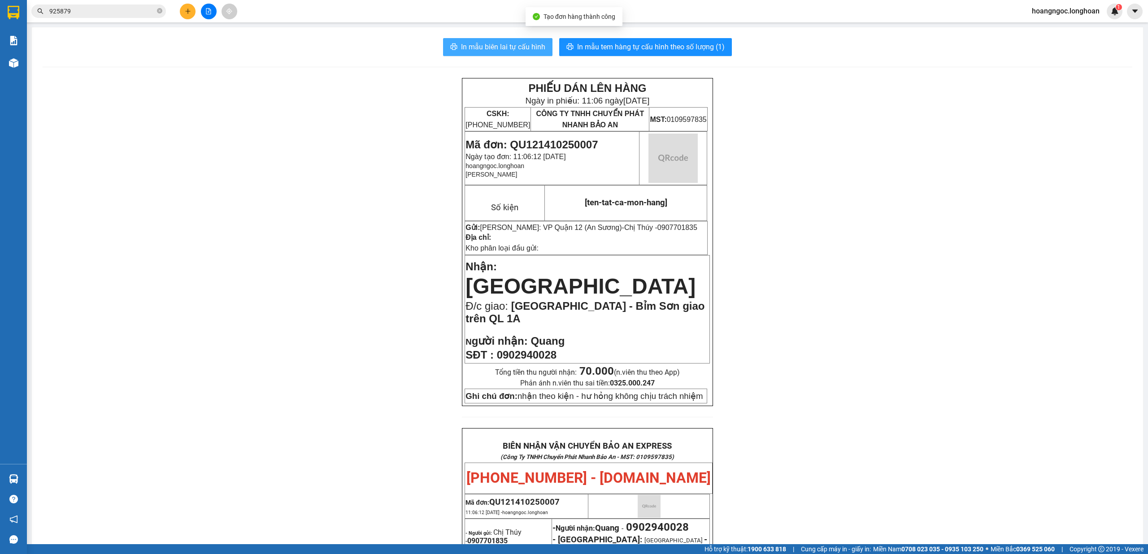
click at [492, 51] on span "In mẫu biên lai tự cấu hình" at bounding box center [503, 46] width 84 height 11
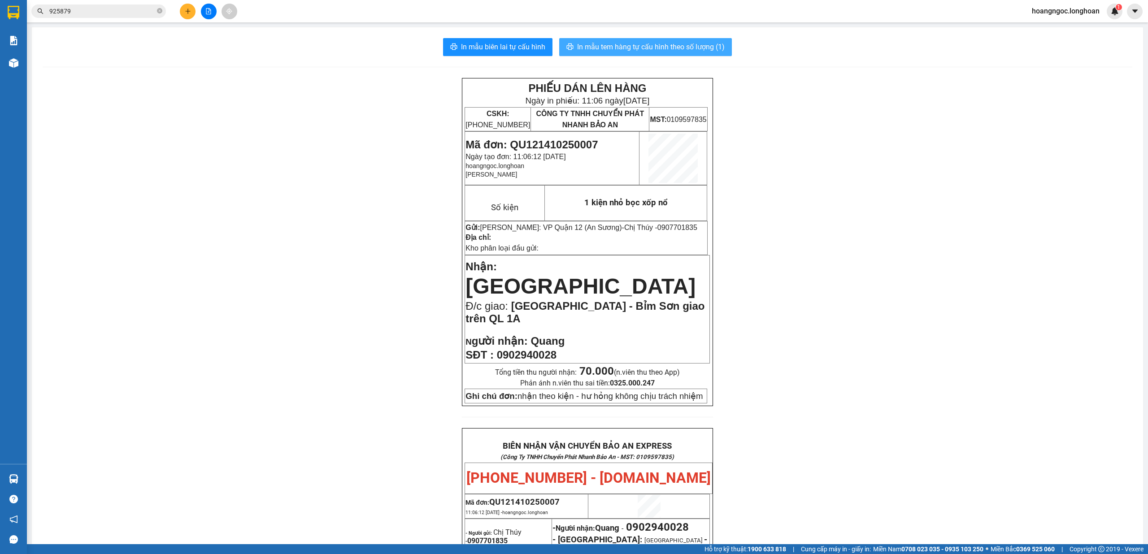
click at [650, 46] on span "In mẫu tem hàng tự cấu hình theo số lượng (1)" at bounding box center [651, 46] width 148 height 11
click at [187, 4] on button at bounding box center [188, 12] width 16 height 16
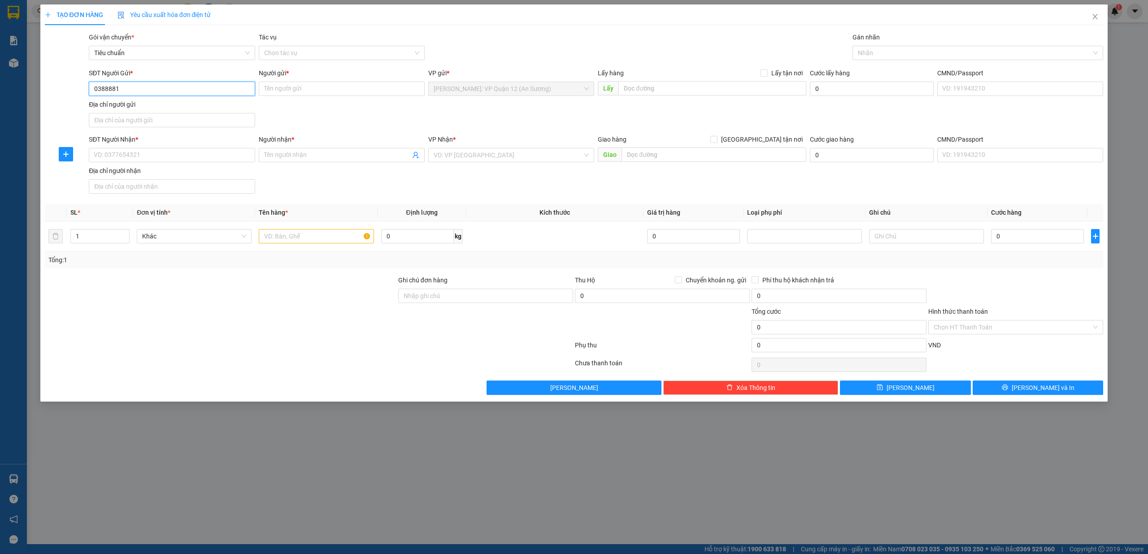
click at [169, 91] on input "0388881" at bounding box center [172, 89] width 166 height 14
click at [209, 91] on input "0388881842" at bounding box center [172, 89] width 166 height 14
type input "0388881842"
click at [323, 87] on input "Người gửi *" at bounding box center [342, 89] width 166 height 14
type input "Huyền Trang - cty New led"
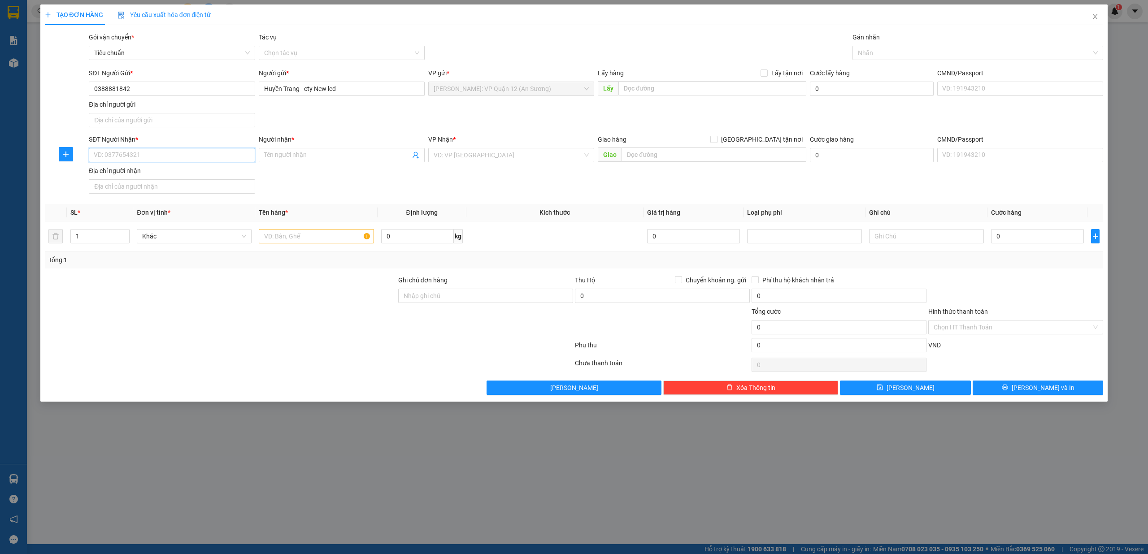
click at [166, 156] on input "SĐT Người Nhận *" at bounding box center [172, 155] width 166 height 14
type input "0942878735"
click at [200, 172] on div "0942878735 - MR.THIÊN AN ( 0902590541/DUY )" at bounding box center [171, 175] width 155 height 10
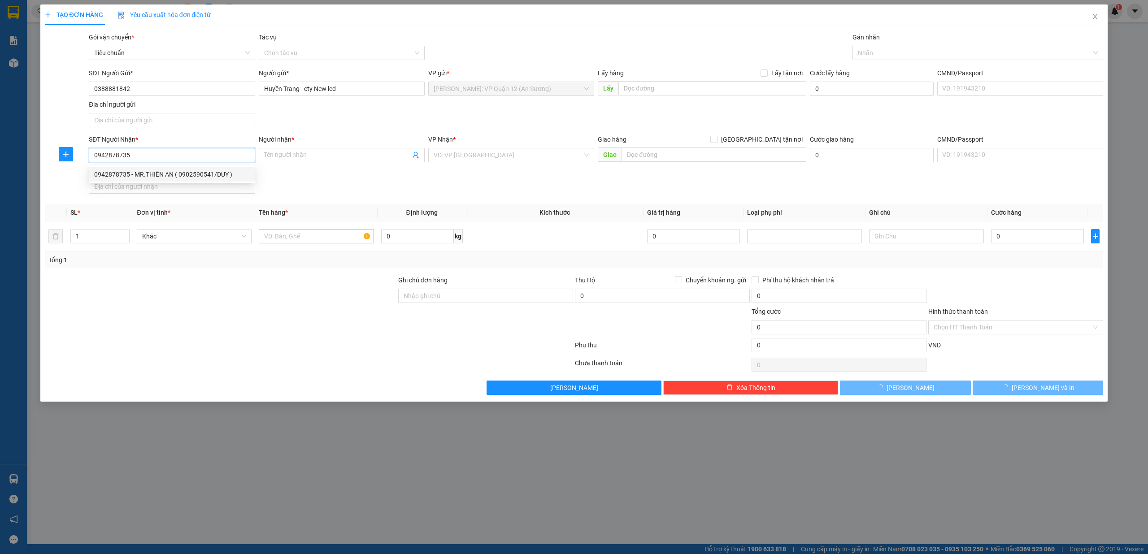
type input "MR.THIÊN AN ( 0902590541/DUY )"
checkbox input "true"
type input "TT.TRUYỀN THÔNG QUẢNG NINH - SỐ 2 Đ.HẢI LONG - F.HỒNG HẢI - TP.HẠ LONG - QUẢNG …"
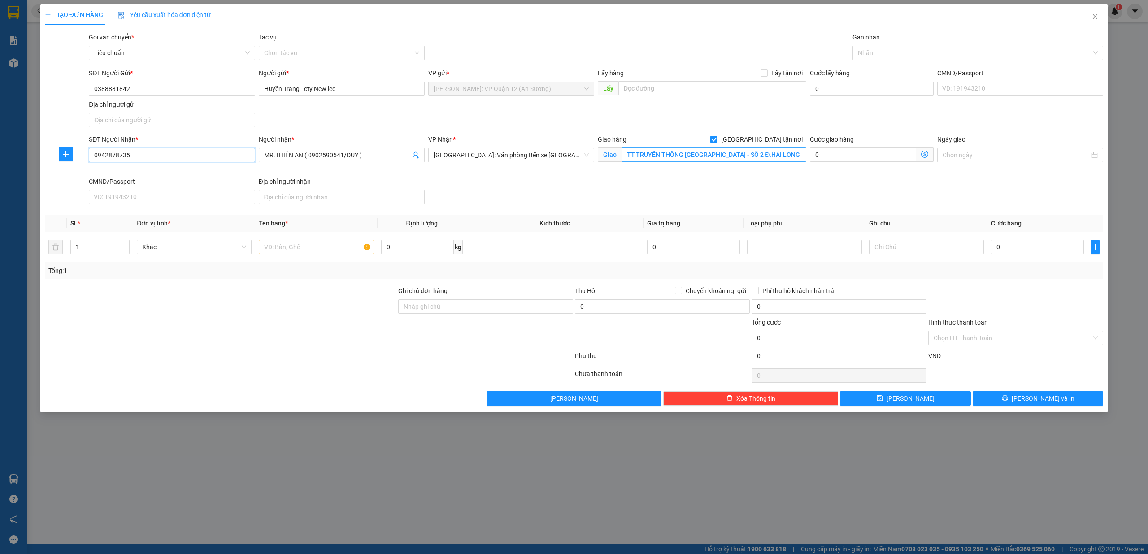
type input "0942878735"
click at [716, 155] on input "TT.TRUYỀN THÔNG QUẢNG NINH - SỐ 2 Đ.HẢI LONG - F.HỒNG HẢI - TP.HẠ LONG - QUẢNG …" at bounding box center [714, 155] width 185 height 14
click at [876, 54] on div at bounding box center [974, 53] width 238 height 11
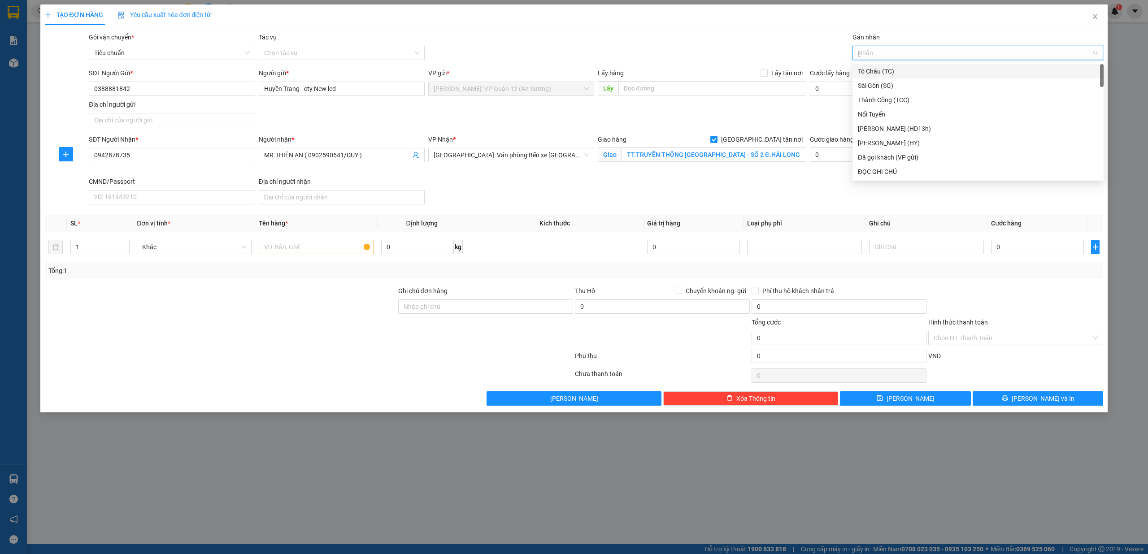
type input "gt"
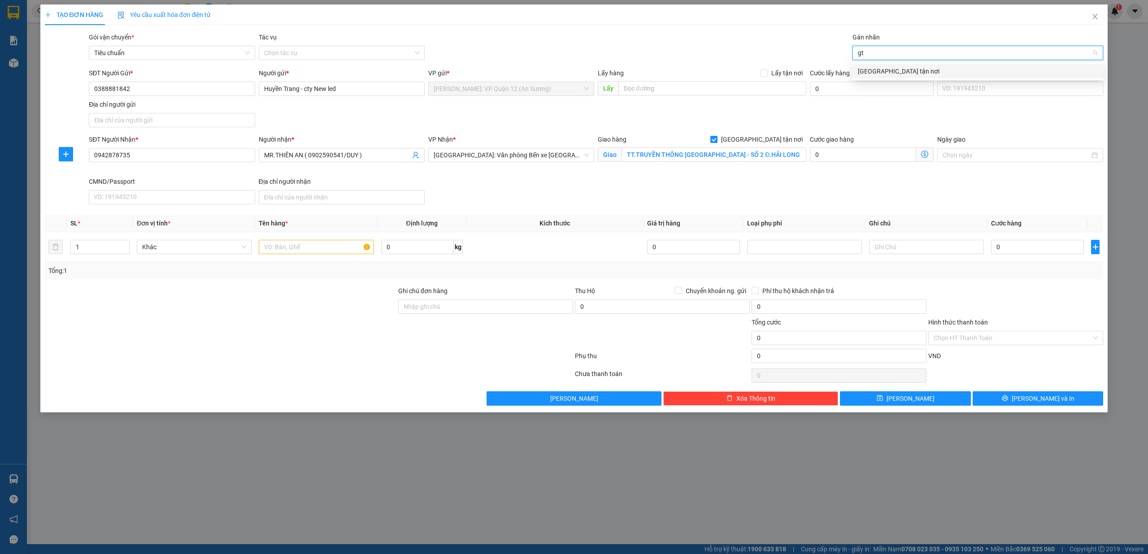
click at [862, 70] on div "[GEOGRAPHIC_DATA] tận nơi" at bounding box center [978, 71] width 240 height 10
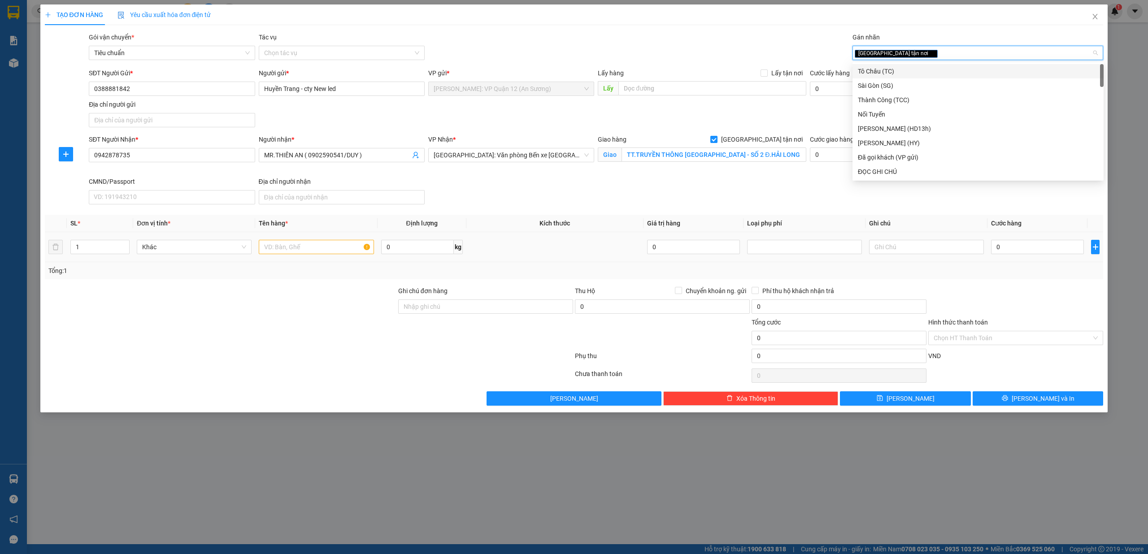
click at [323, 259] on td at bounding box center [316, 247] width 122 height 30
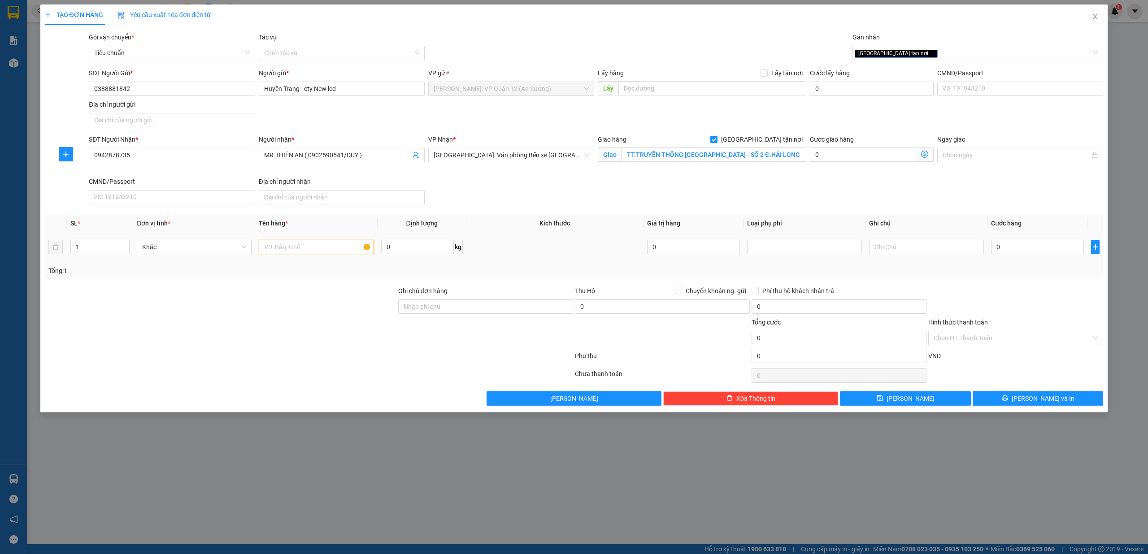
click at [323, 253] on input "text" at bounding box center [316, 247] width 115 height 14
type input "1 kiện giấy nhỏ ( đèn led )"
drag, startPoint x: 449, startPoint y: 315, endPoint x: 454, endPoint y: 314, distance: 5.0
click at [451, 314] on input "Ghi chú đơn hàng" at bounding box center [485, 307] width 175 height 14
type input "nhận theo kiện - hư hỏng không chịu trách nhiệm"
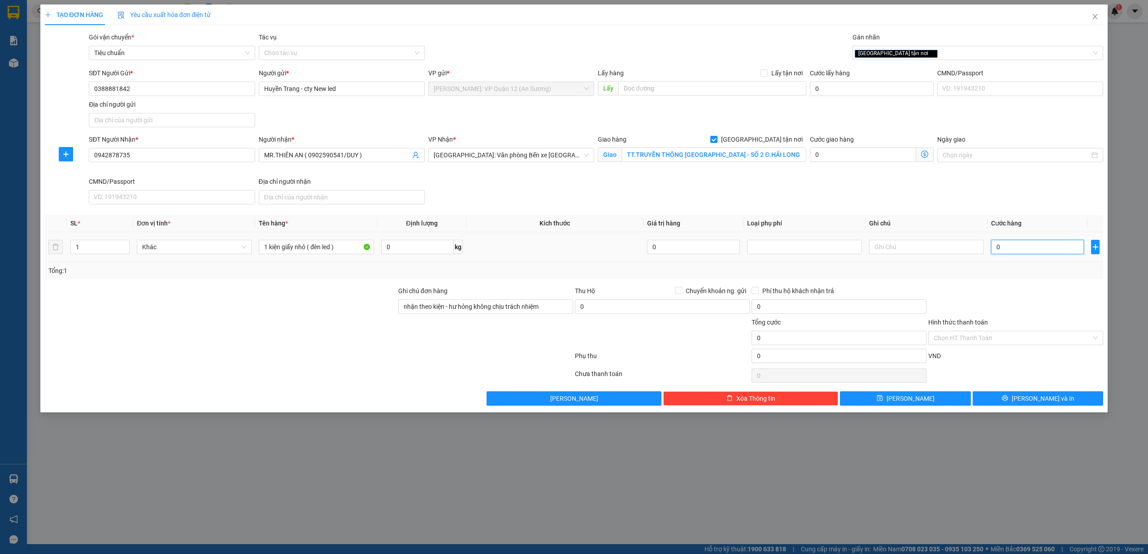
click at [1013, 250] on input "0" at bounding box center [1037, 247] width 93 height 14
type input "1"
type input "13"
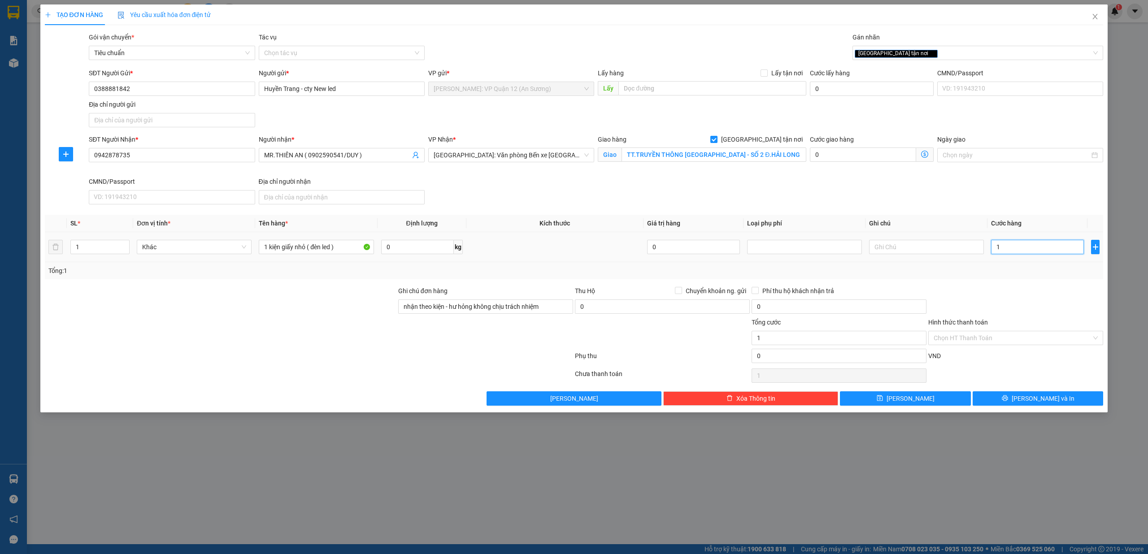
type input "13"
type input "130"
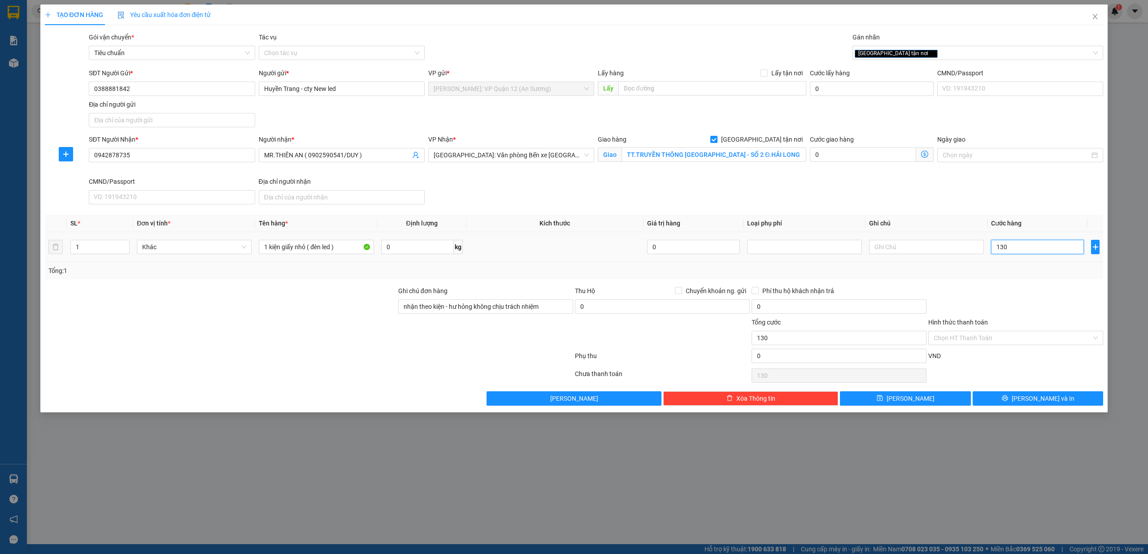
type input "1.300"
type input "13.000"
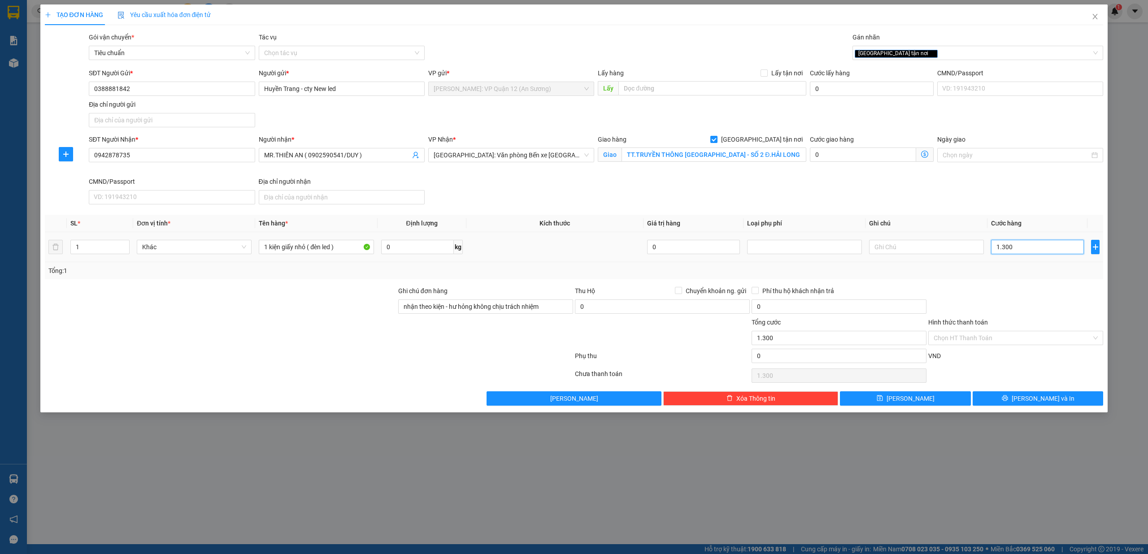
type input "13.000"
type input "130.000"
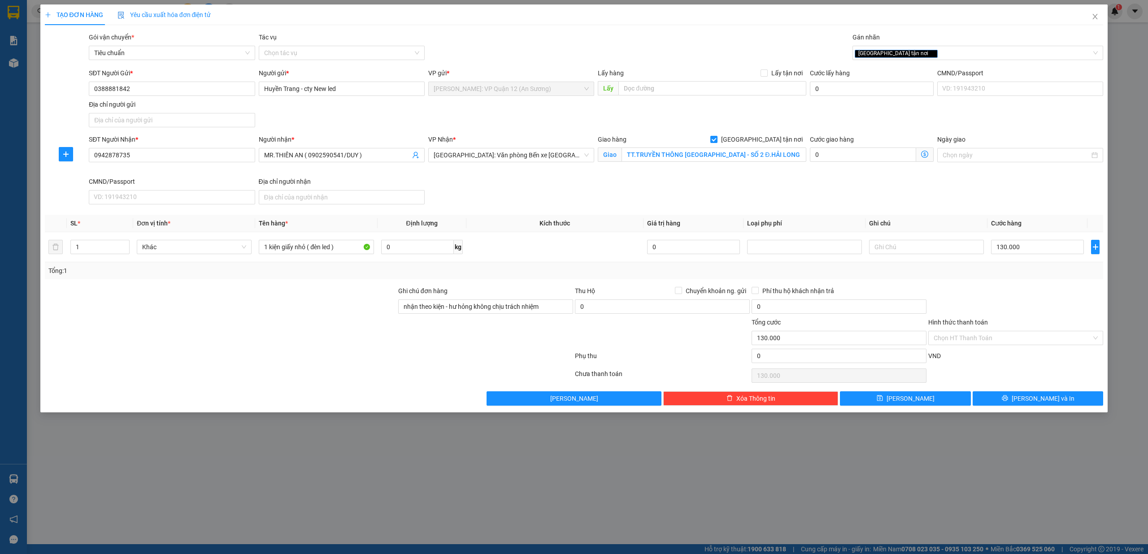
click at [1059, 410] on div "TẠO ĐƠN HÀNG Yêu cầu xuất hóa đơn điện tử Transit Pickup Surcharge Ids Transit …" at bounding box center [574, 208] width 1068 height 408
click at [1059, 406] on button "Lưu và In" at bounding box center [1038, 399] width 131 height 14
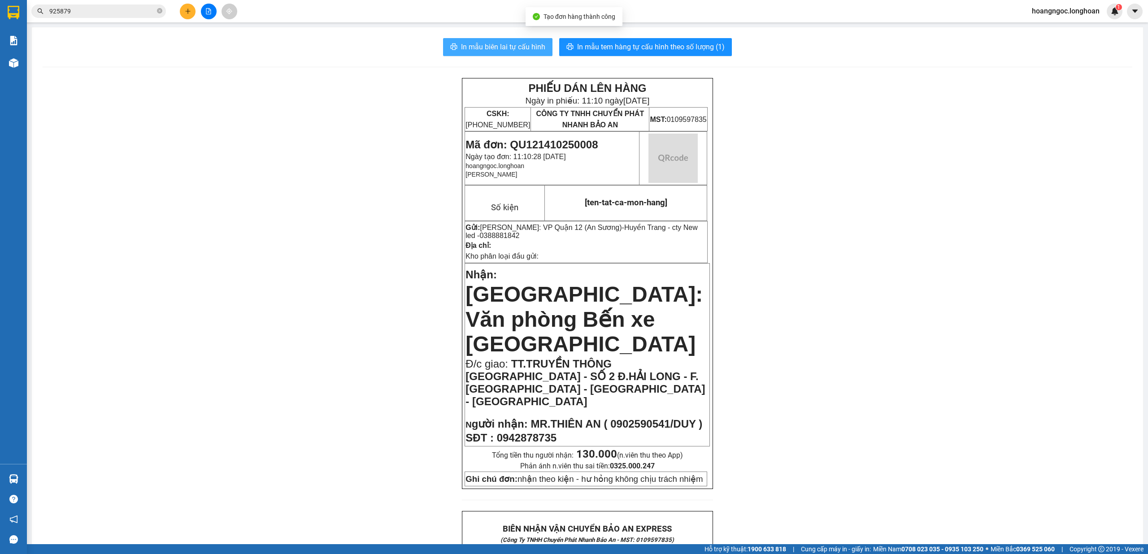
click at [504, 43] on span "In mẫu biên lai tự cấu hình" at bounding box center [503, 46] width 84 height 11
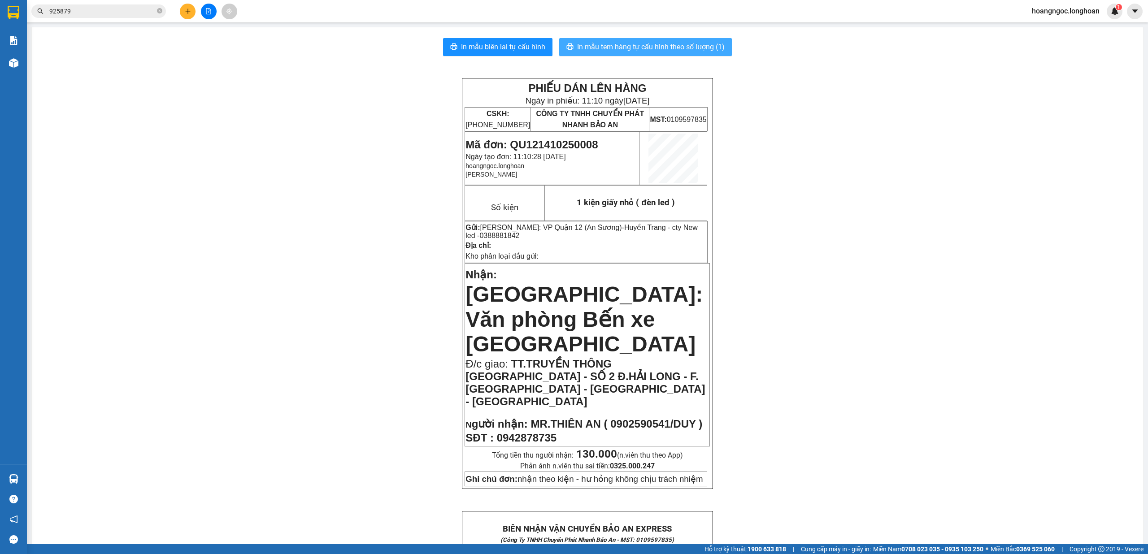
click at [694, 46] on span "In mẫu tem hàng tự cấu hình theo số lượng (1)" at bounding box center [651, 46] width 148 height 11
click at [185, 13] on icon "plus" at bounding box center [188, 11] width 6 height 6
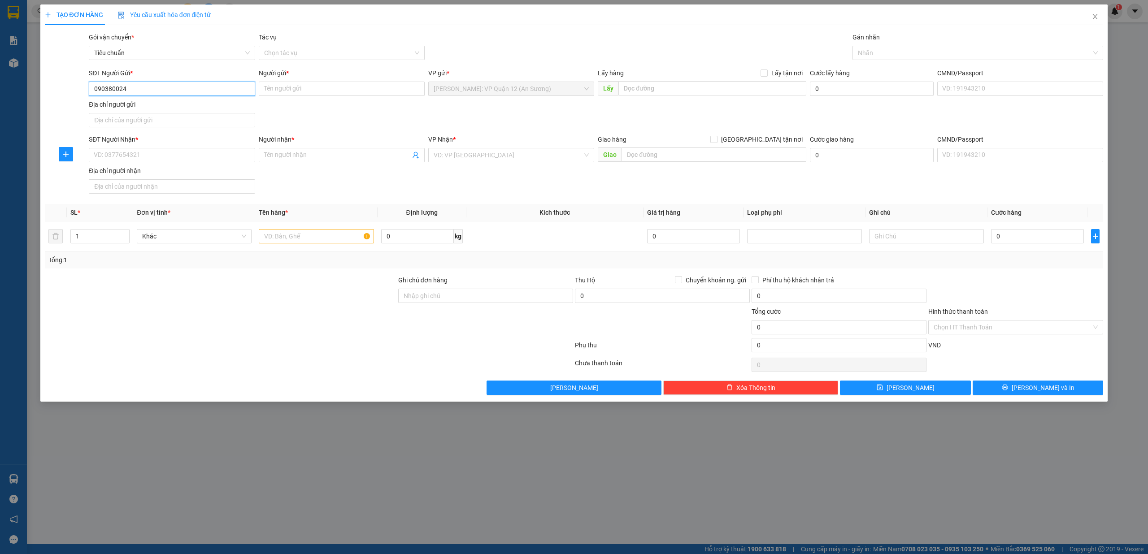
type input "0903800244"
click at [235, 104] on div "0903800244 - ANH GIANG" at bounding box center [171, 107] width 155 height 10
type input "ANH GIANG"
type input "0903800244"
click at [218, 157] on input "SĐT Người Nhận *" at bounding box center [172, 155] width 166 height 14
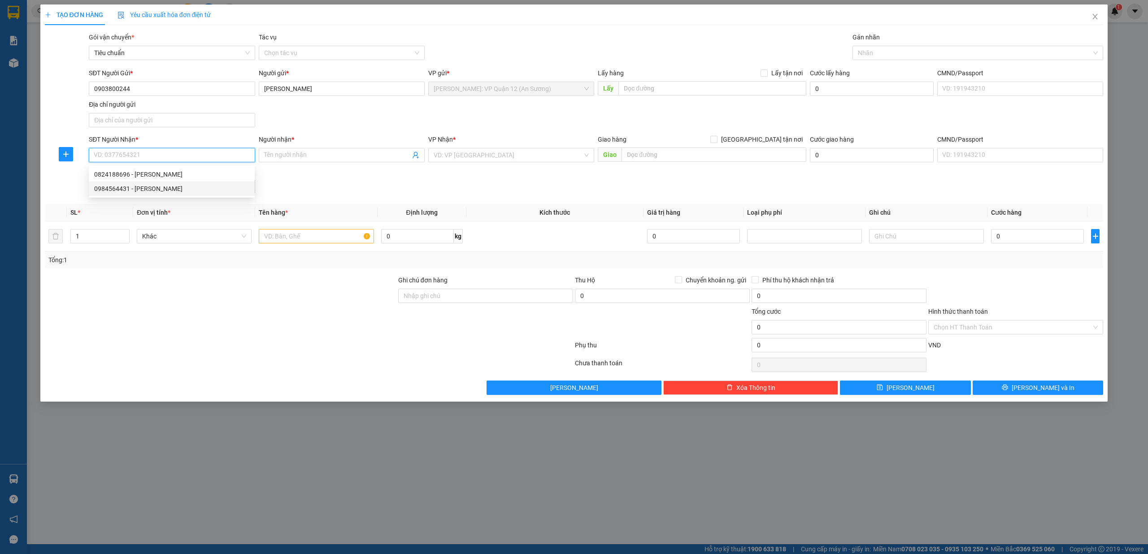
click at [194, 183] on div "0984564431 - anh duy" at bounding box center [172, 189] width 166 height 14
type input "0984564431"
type input "anh duy"
click at [280, 238] on input "text" at bounding box center [316, 236] width 115 height 14
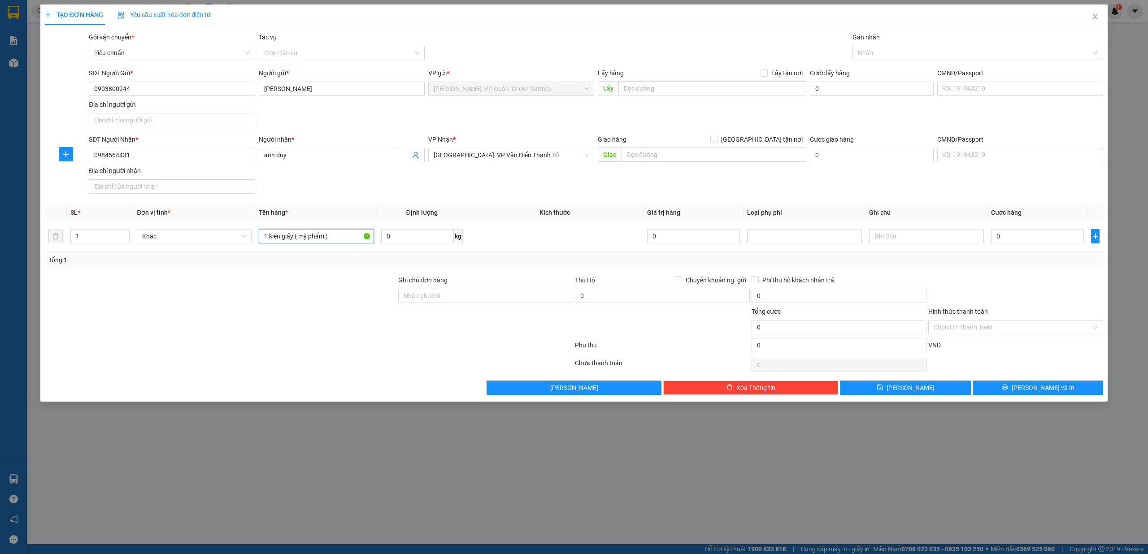
type input "1 kiện giấy ( mỹ phẩm )"
drag, startPoint x: 452, startPoint y: 305, endPoint x: 454, endPoint y: 301, distance: 5.4
click at [451, 305] on div "Ghi chú đơn hàng" at bounding box center [485, 290] width 175 height 31
click at [458, 301] on input "Ghi chú đơn hàng" at bounding box center [485, 296] width 175 height 14
type input "nhận theo kiện - hư hỏng không chịu trách nhiệm"
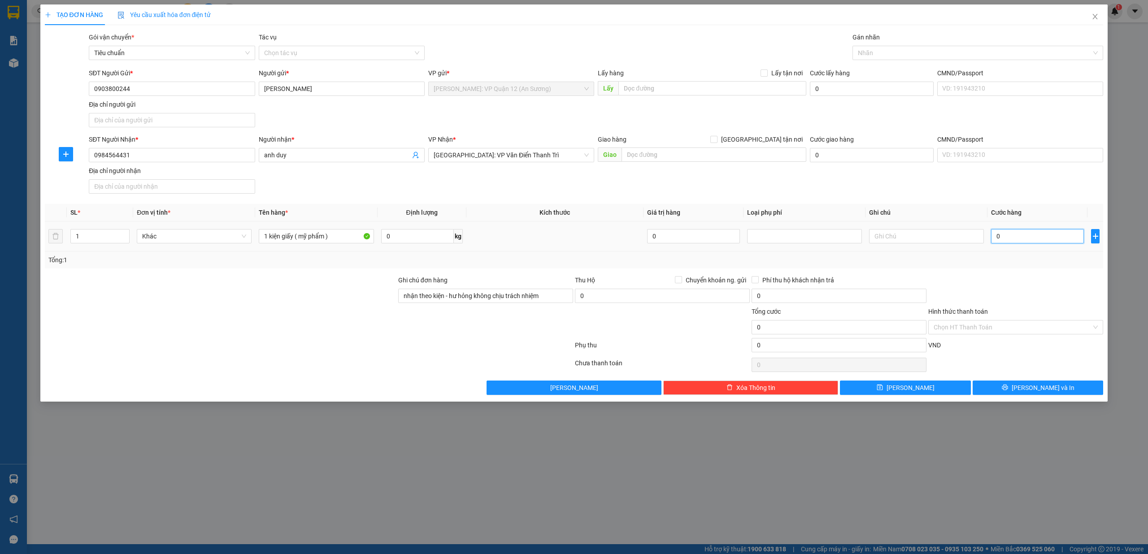
click at [1043, 239] on input "0" at bounding box center [1037, 236] width 93 height 14
type input "1"
type input "10"
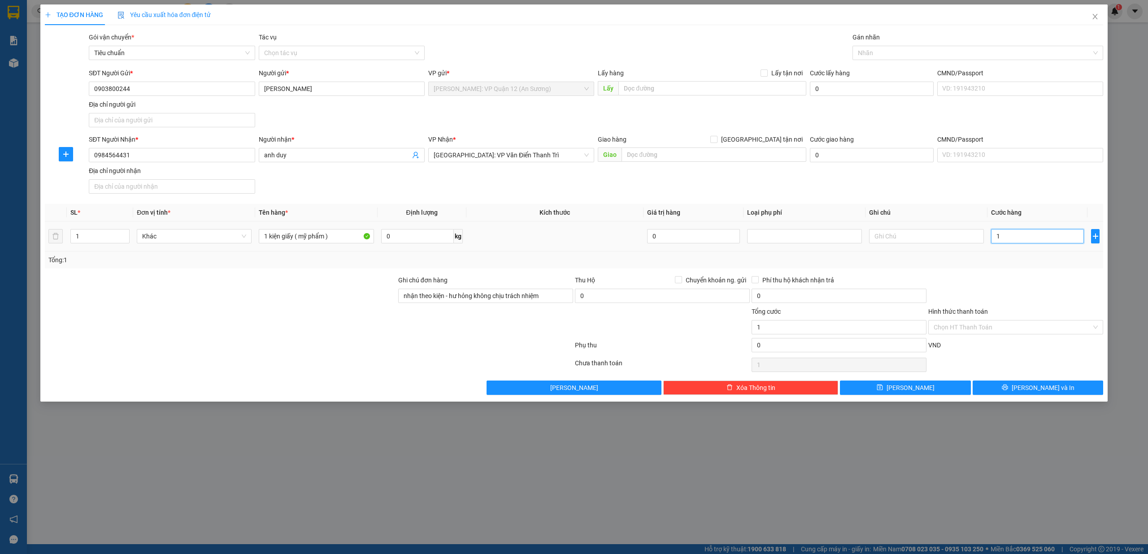
type input "10"
type input "100"
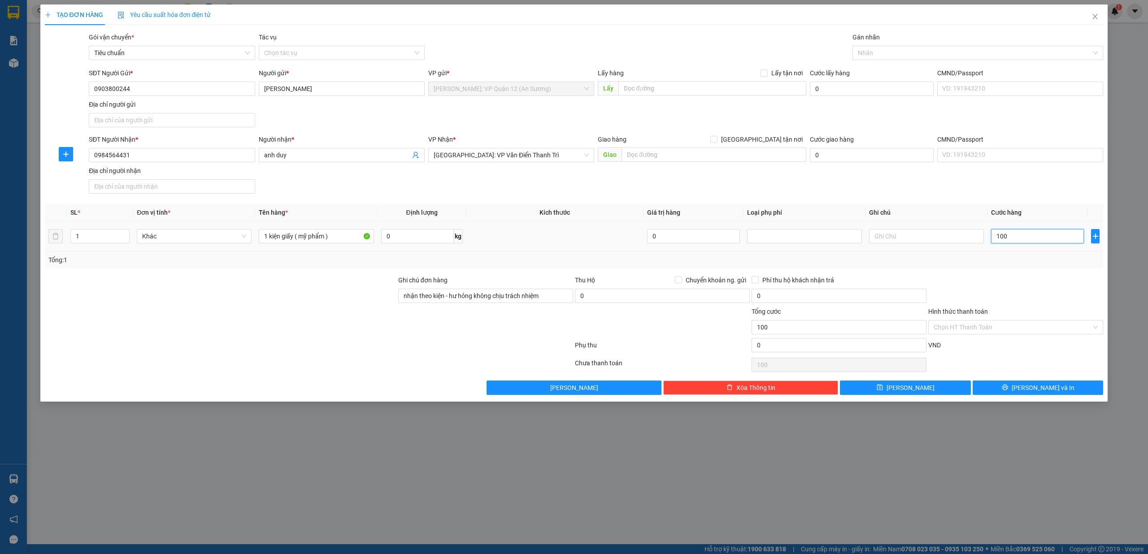
type input "1.000"
type input "10.000"
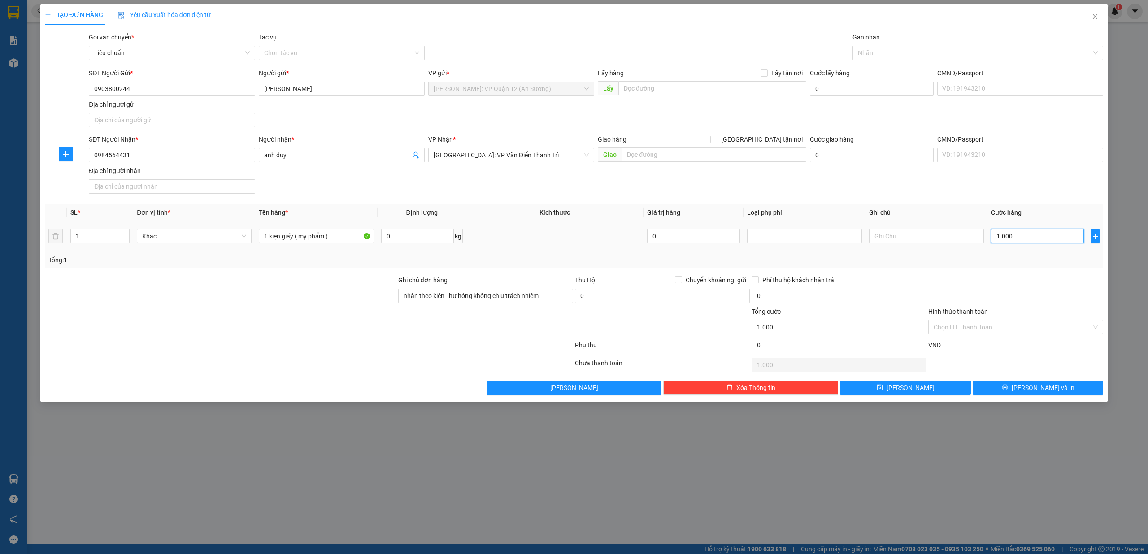
type input "10.000"
type input "100.000"
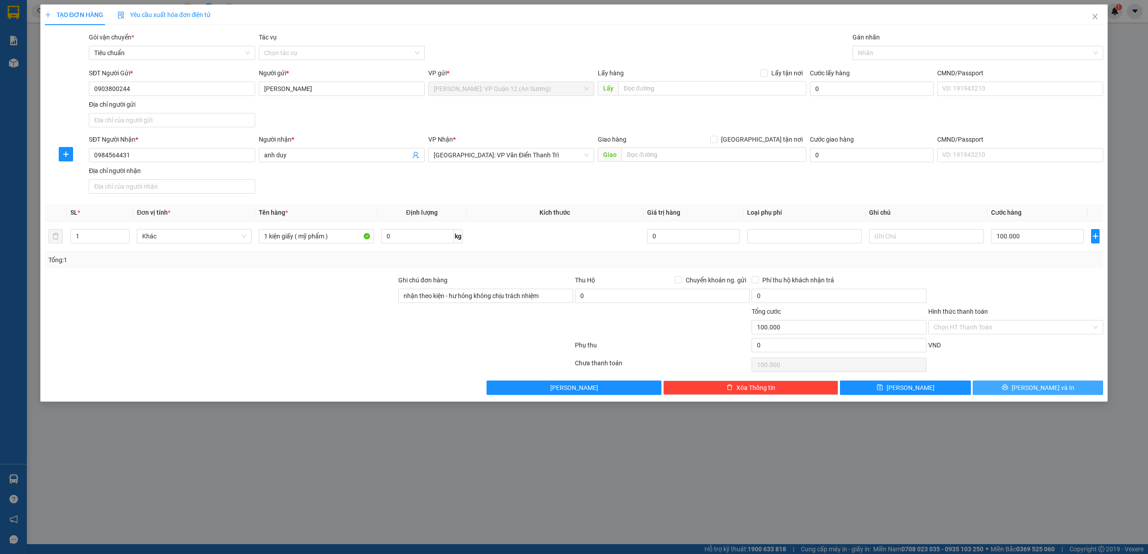
click at [1044, 385] on span "Lưu và In" at bounding box center [1043, 388] width 63 height 10
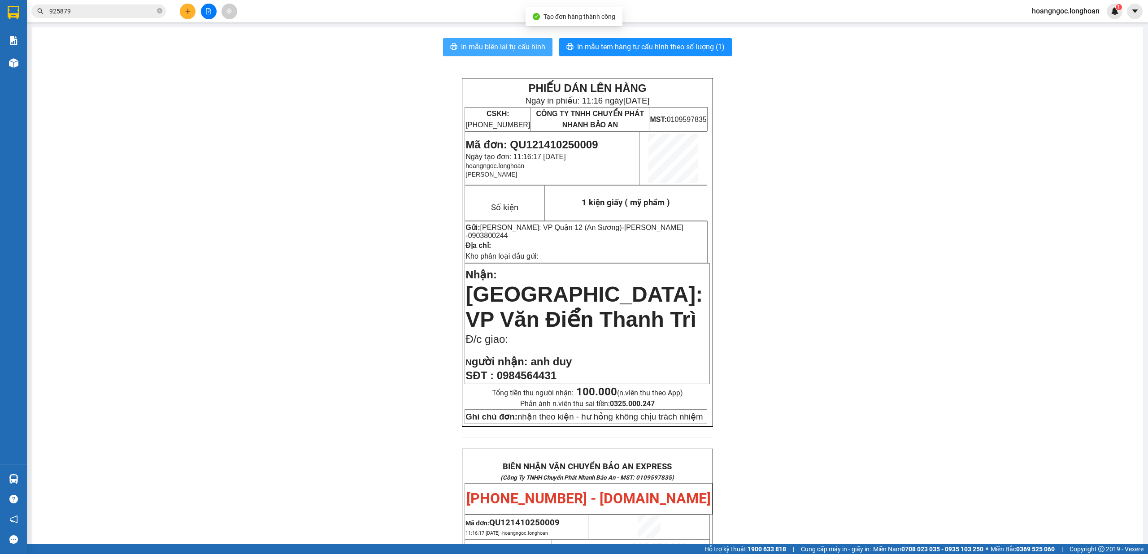
click at [504, 49] on span "In mẫu biên lai tự cấu hình" at bounding box center [503, 46] width 84 height 11
click at [654, 47] on span "In mẫu tem hàng tự cấu hình theo số lượng (1)" at bounding box center [651, 46] width 148 height 11
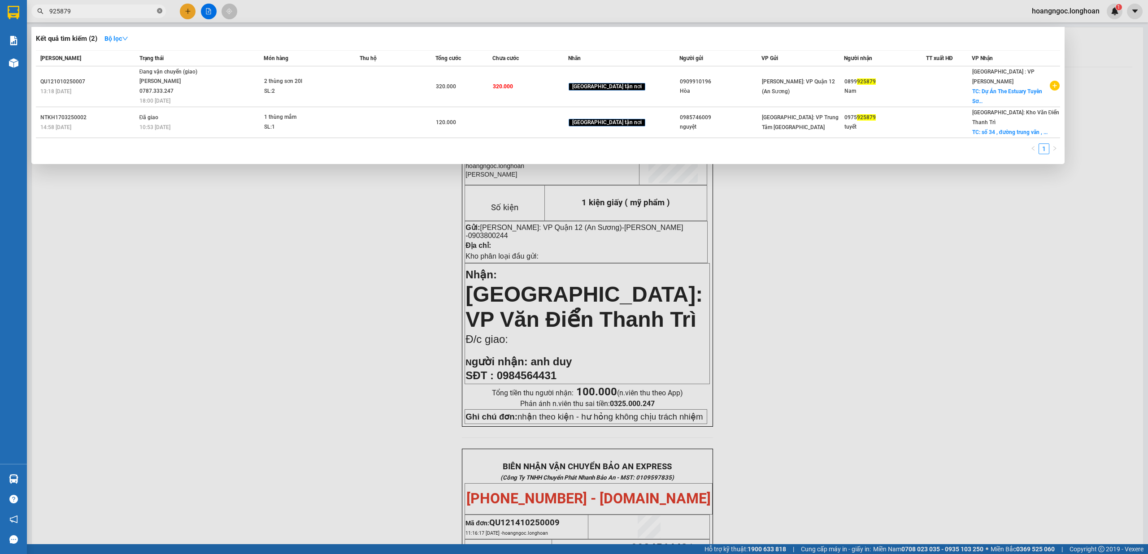
click at [161, 11] on icon "close-circle" at bounding box center [159, 10] width 5 height 5
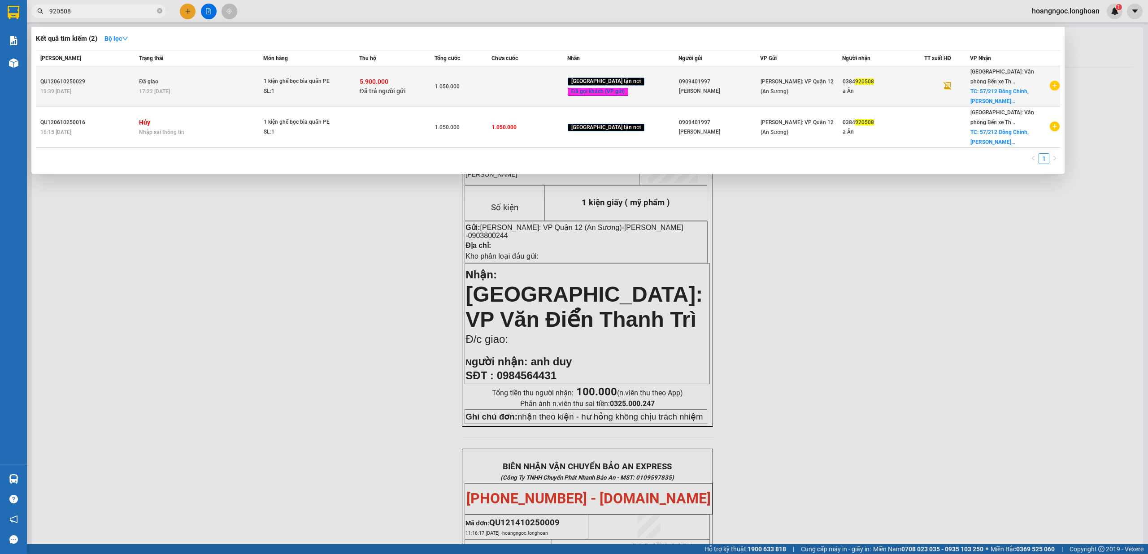
click at [180, 79] on td "Đã giao 17:22 - 09/10" at bounding box center [200, 86] width 126 height 41
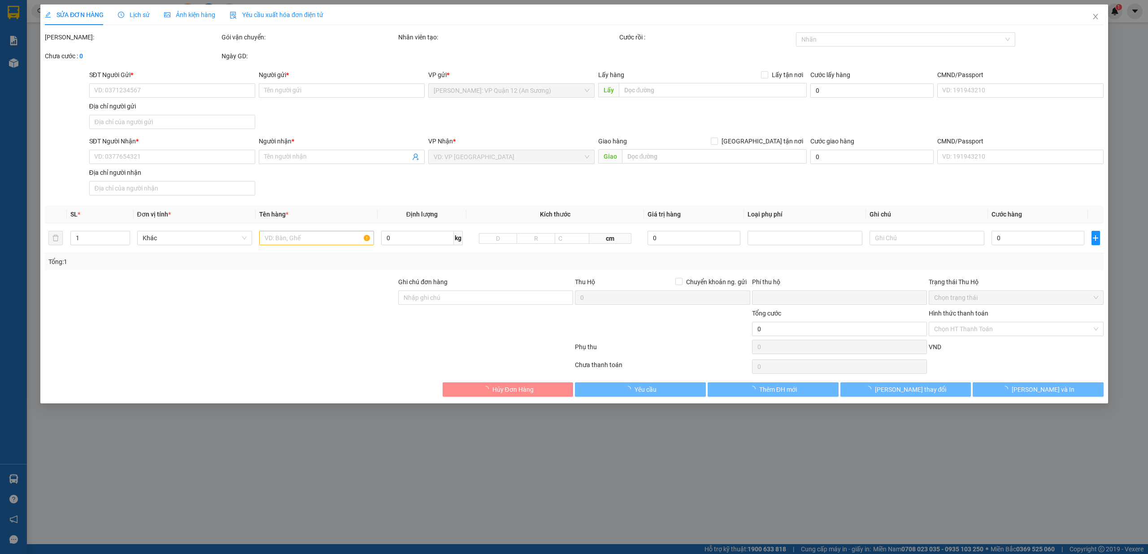
click at [142, 17] on span "Lịch sử" at bounding box center [134, 14] width 32 height 7
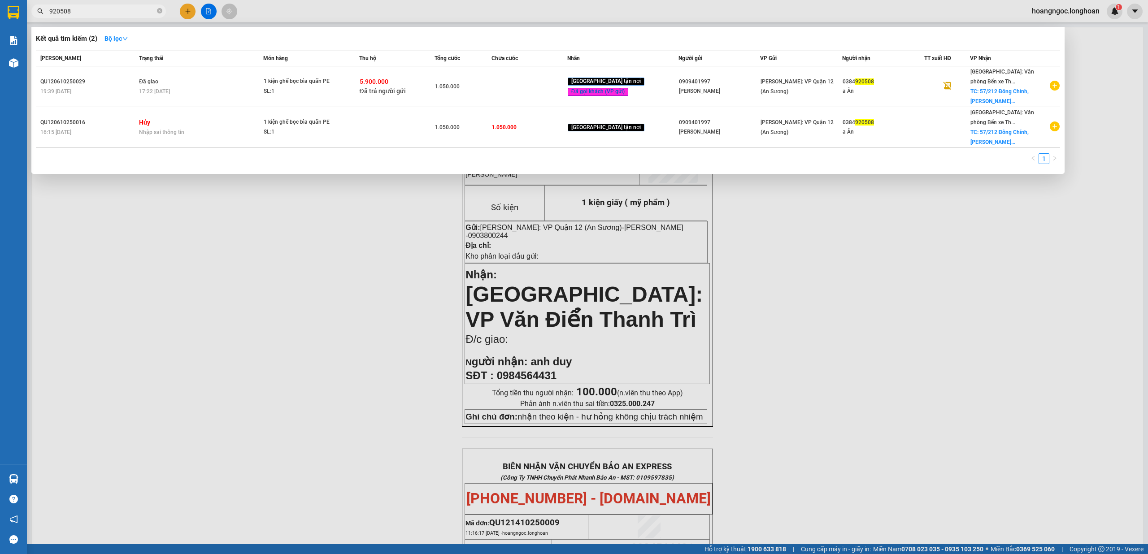
click at [108, 6] on input "920508" at bounding box center [102, 11] width 106 height 10
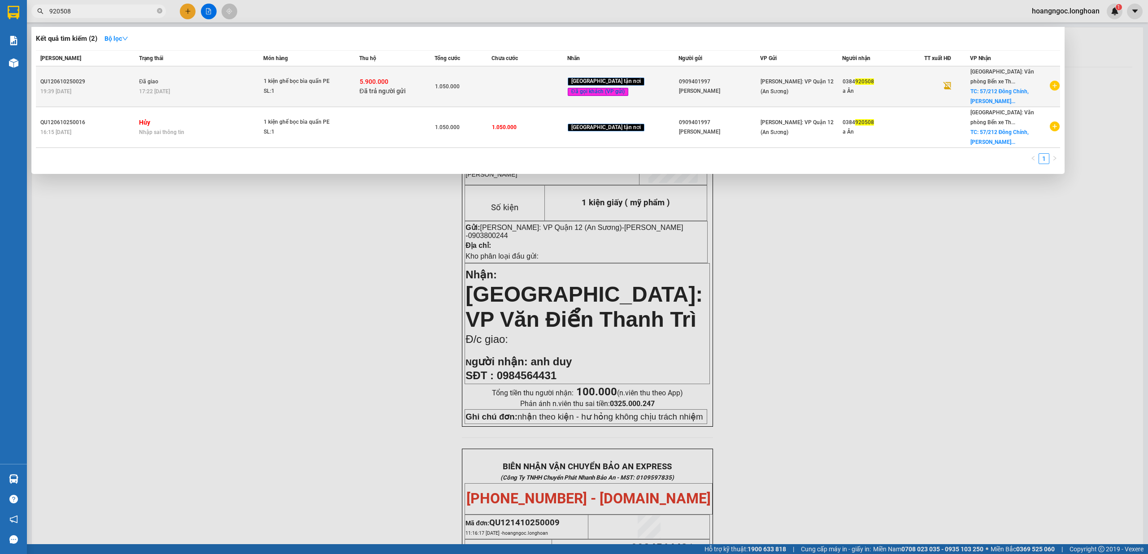
click at [170, 69] on td "Đã giao 17:22 - 09/10" at bounding box center [200, 86] width 126 height 41
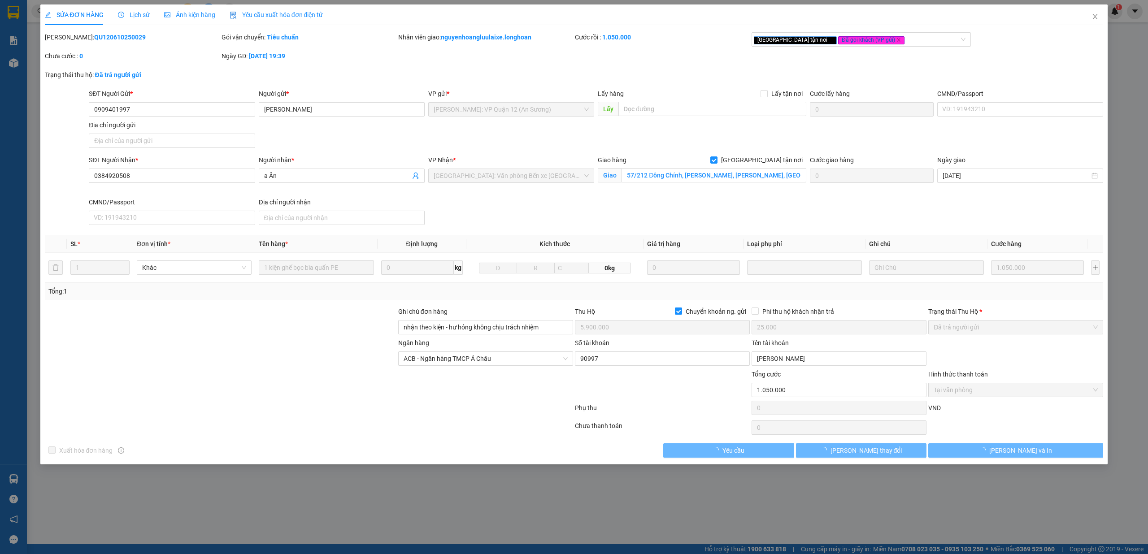
click at [137, 16] on span "Lịch sử" at bounding box center [134, 14] width 32 height 7
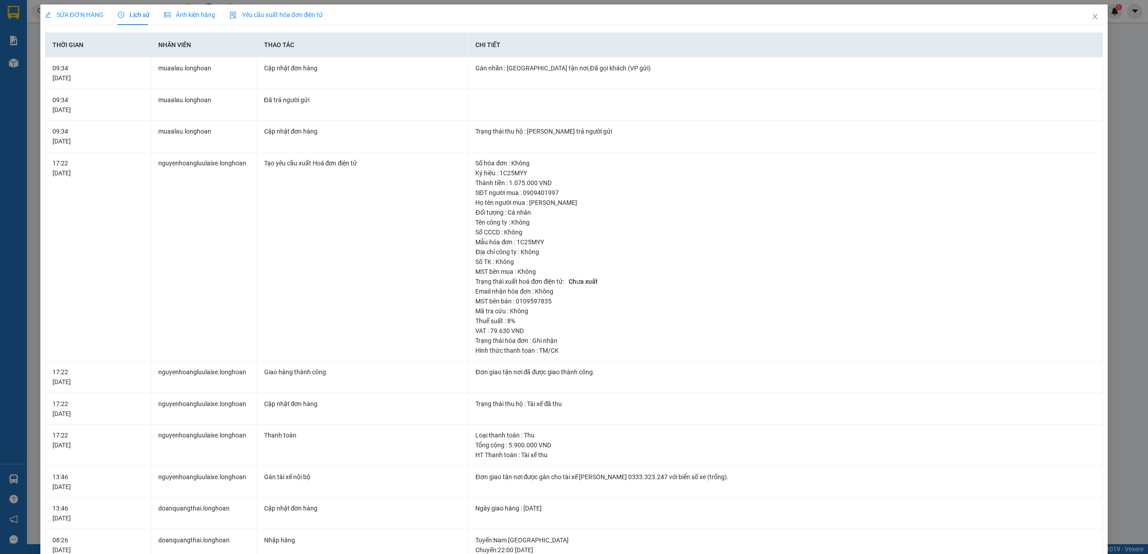
click at [81, 20] on div "SỬA ĐƠN HÀNG" at bounding box center [74, 14] width 59 height 21
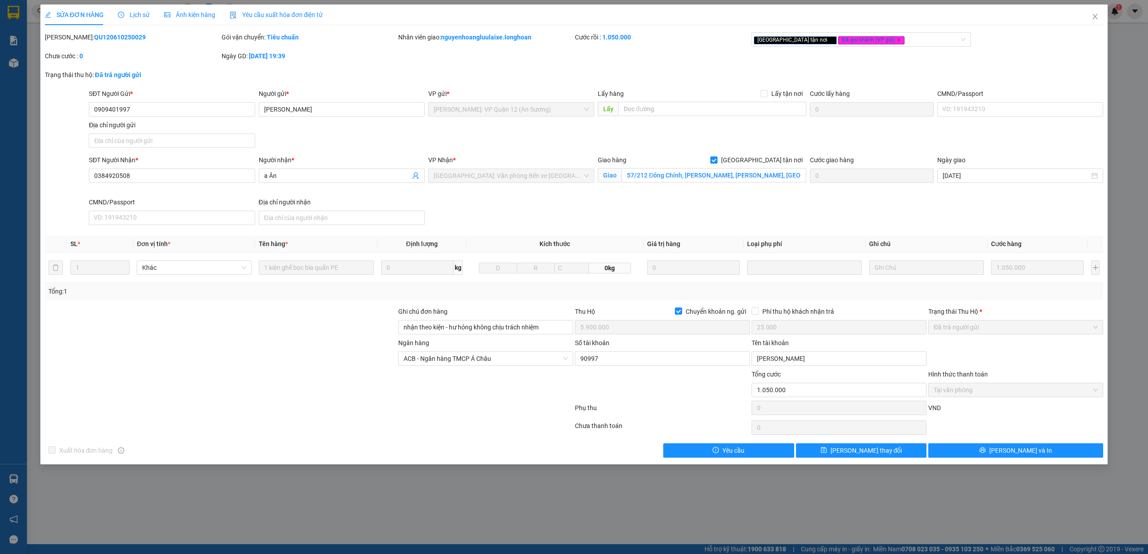
click at [105, 34] on b "QU120610250029" at bounding box center [120, 37] width 52 height 7
click at [1092, 15] on icon "close" at bounding box center [1095, 16] width 7 height 7
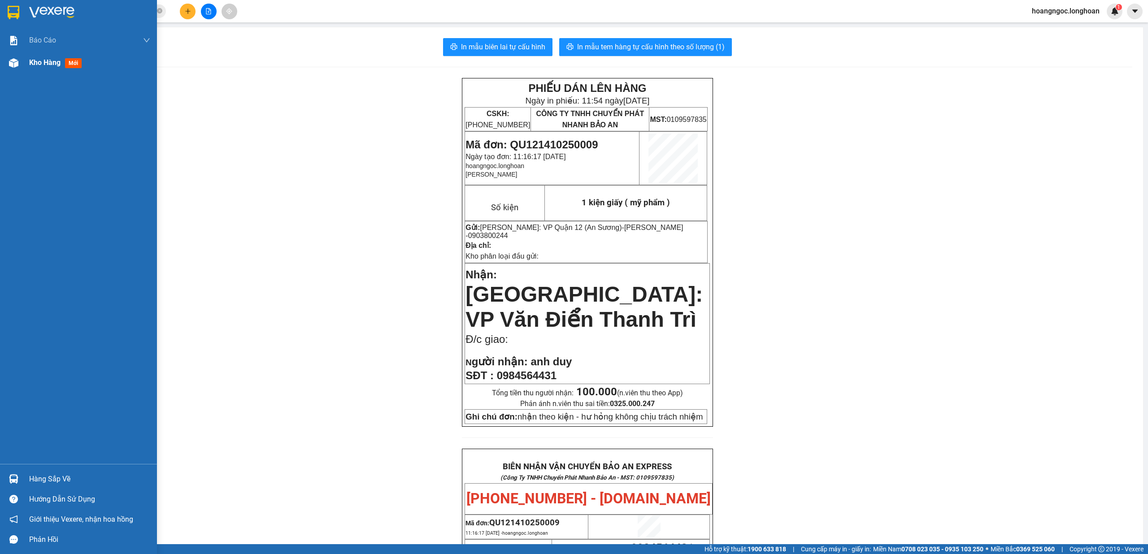
click at [19, 62] on div at bounding box center [14, 63] width 16 height 16
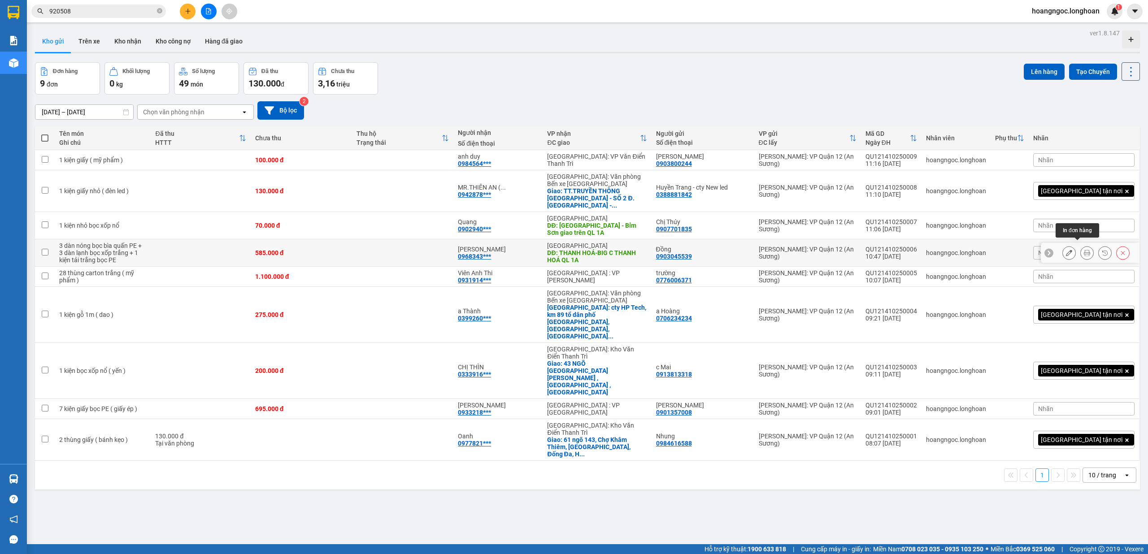
click at [1084, 250] on icon at bounding box center [1087, 253] width 6 height 6
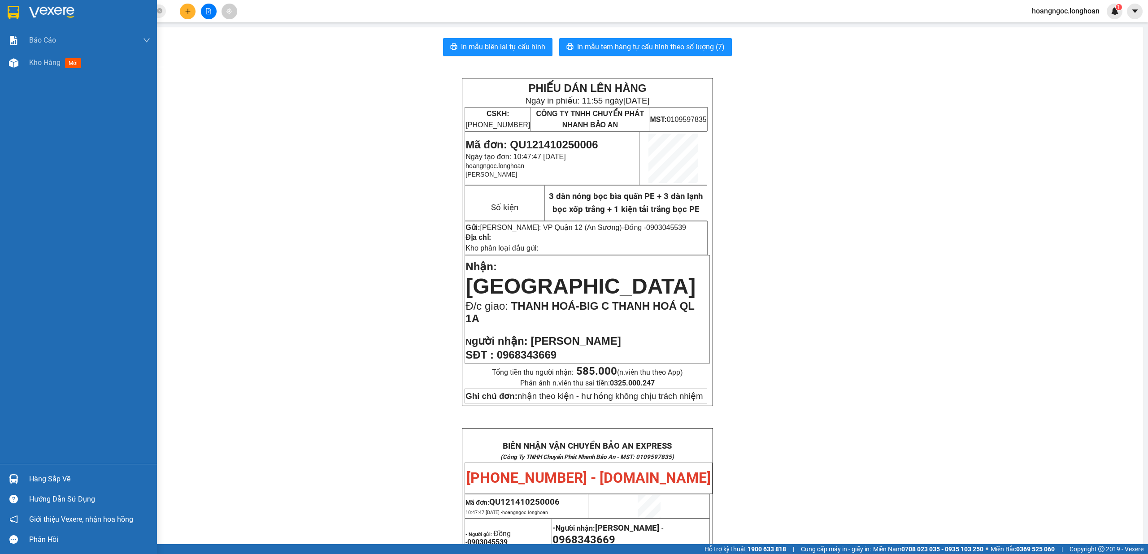
drag, startPoint x: 9, startPoint y: 68, endPoint x: 127, endPoint y: 173, distance: 157.6
click at [11, 68] on div at bounding box center [14, 63] width 16 height 16
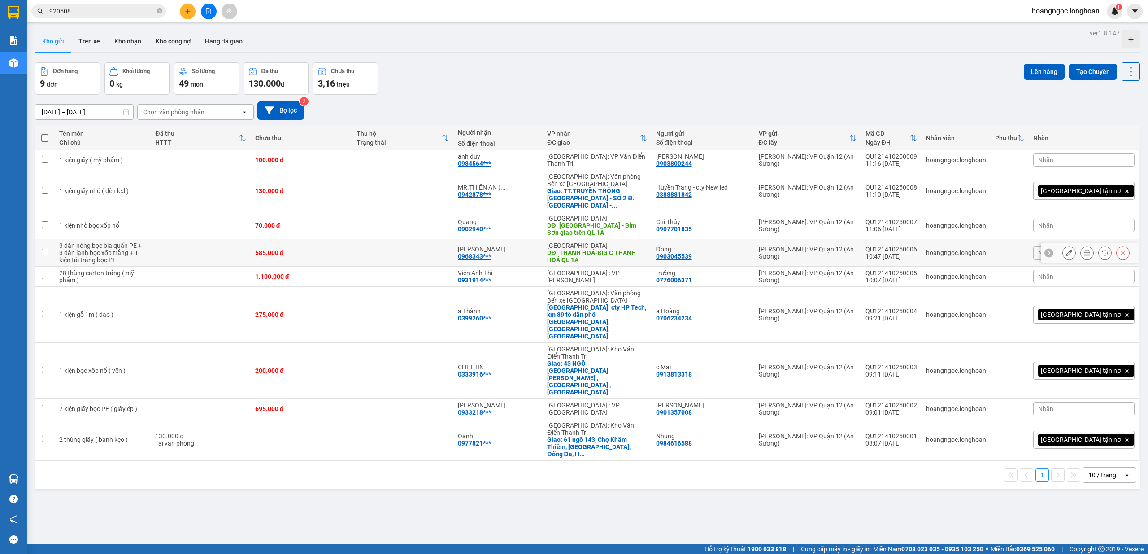
click at [1117, 248] on button at bounding box center [1123, 253] width 13 height 16
click at [494, 84] on div "Đơn hàng 9 đơn Khối lượng 0 kg Số lượng 49 món Đã thu 130.000 đ Chưa thu 3,16 t…" at bounding box center [587, 78] width 1105 height 32
click at [186, 10] on icon "plus" at bounding box center [188, 11] width 6 height 6
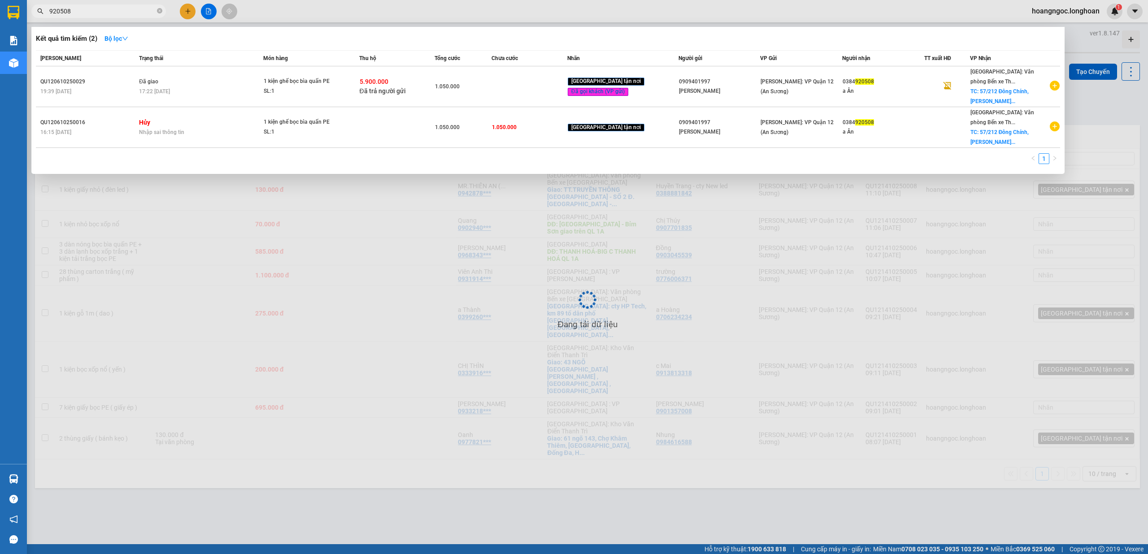
click at [137, 12] on input "920508" at bounding box center [102, 11] width 106 height 10
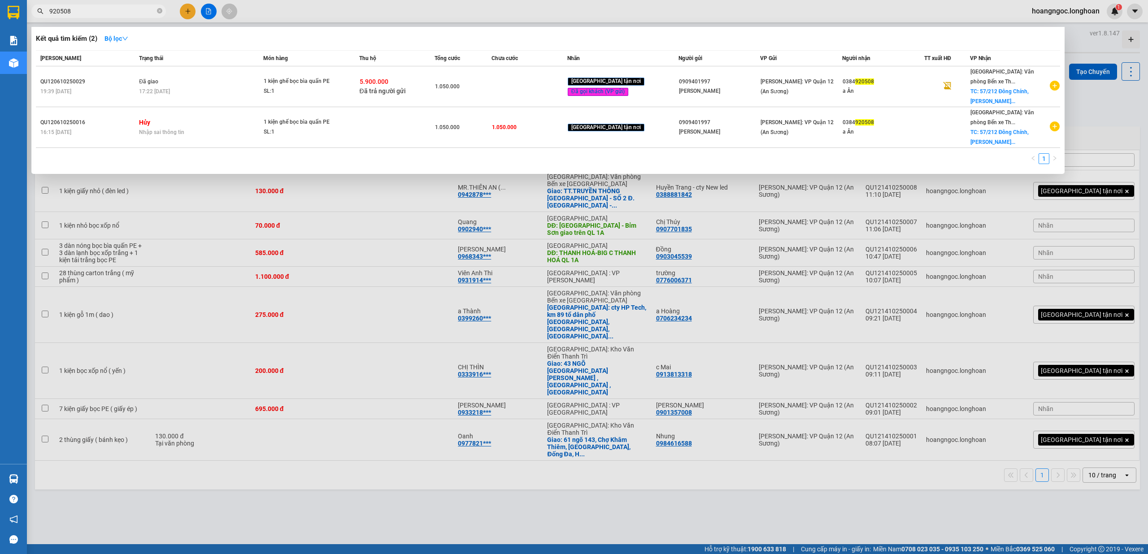
click at [137, 12] on input "920508" at bounding box center [102, 11] width 106 height 10
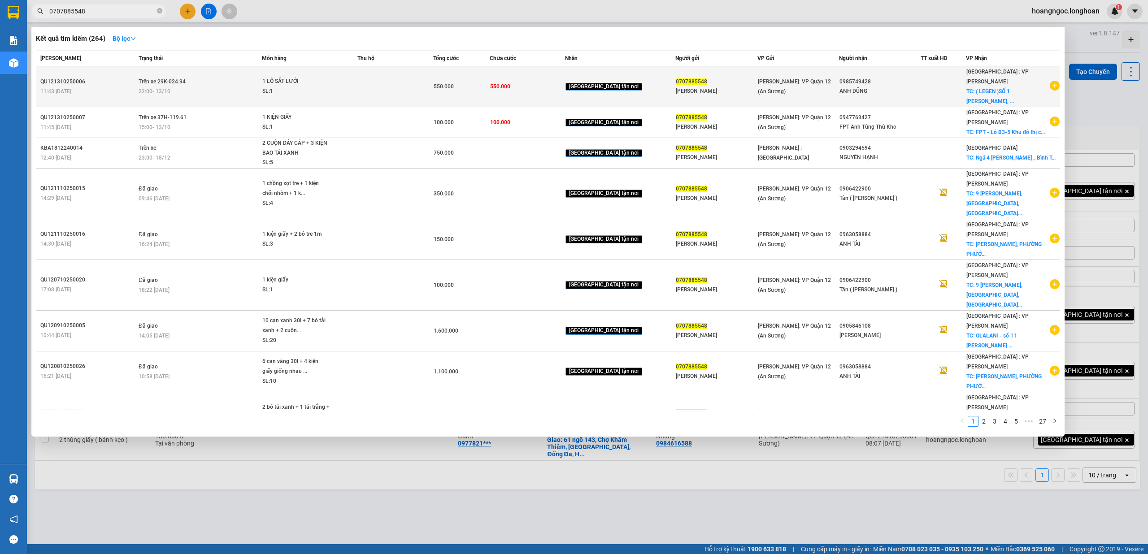
type input "0707885548"
click at [1057, 81] on icon "plus-circle" at bounding box center [1055, 86] width 10 height 10
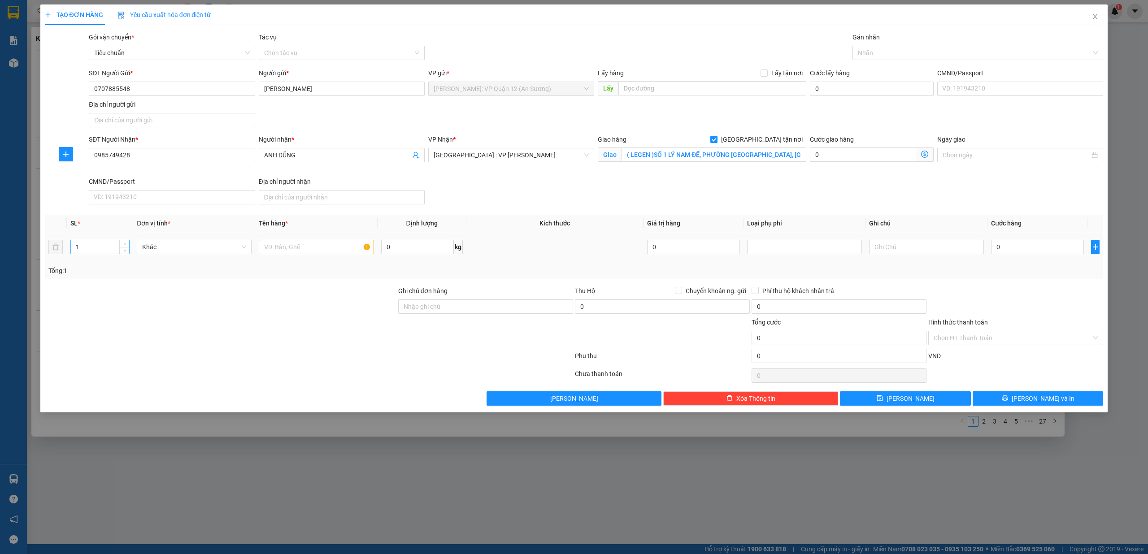
click at [97, 246] on input "1" at bounding box center [100, 246] width 58 height 13
type input "2"
click at [126, 248] on span "up" at bounding box center [124, 244] width 5 height 5
click at [281, 247] on input "text" at bounding box center [316, 247] width 115 height 14
click at [885, 51] on div at bounding box center [974, 53] width 238 height 11
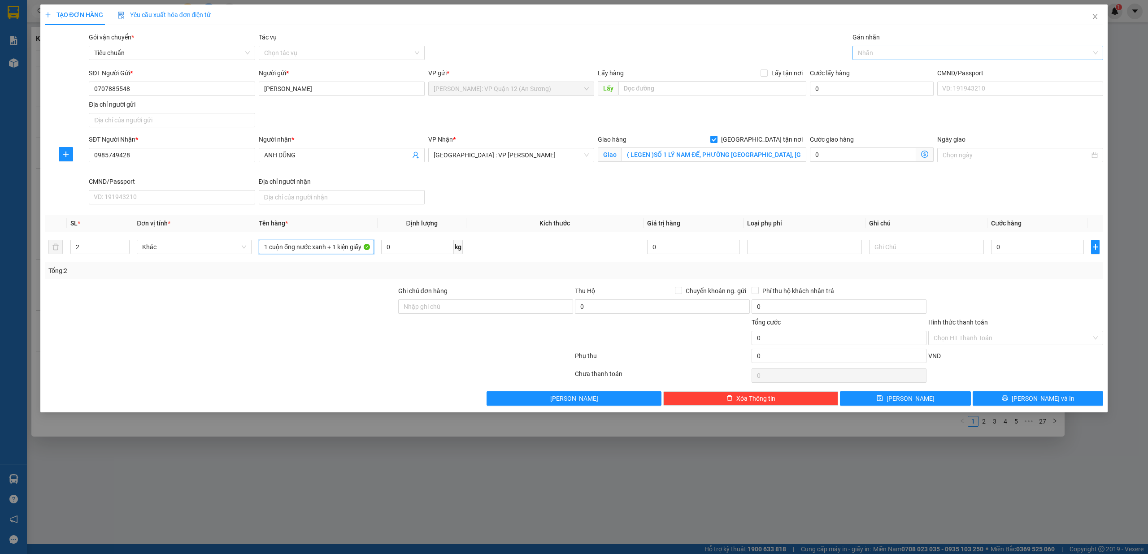
type input "1 cuộn ống nước xanh + 1 kiện giấy"
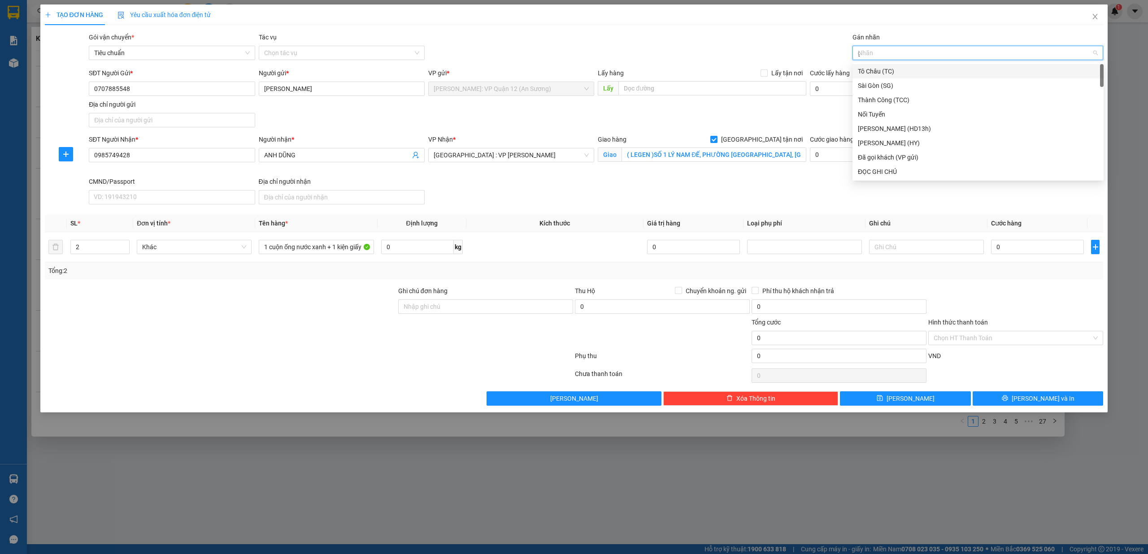
type input "gt"
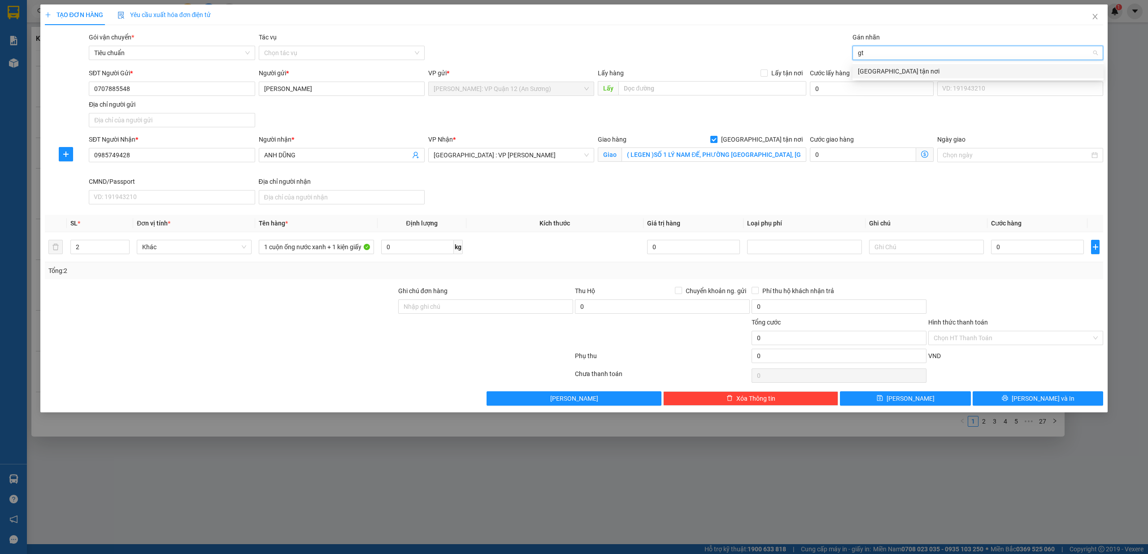
click at [889, 65] on div "[GEOGRAPHIC_DATA] tận nơi" at bounding box center [978, 71] width 251 height 14
click at [1064, 250] on input "0" at bounding box center [1037, 247] width 93 height 14
type input "2"
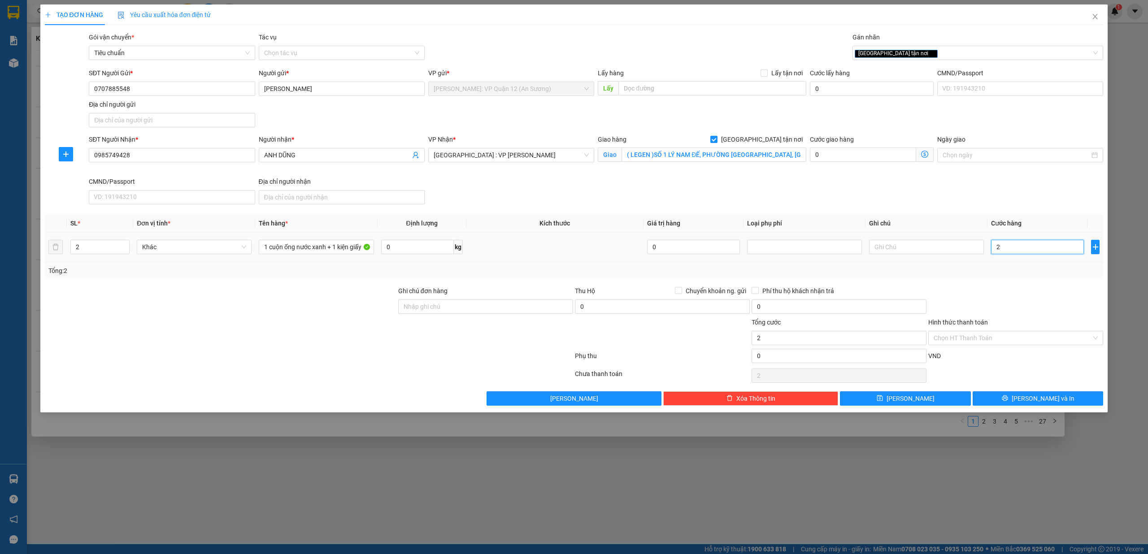
type input "20"
type input "200"
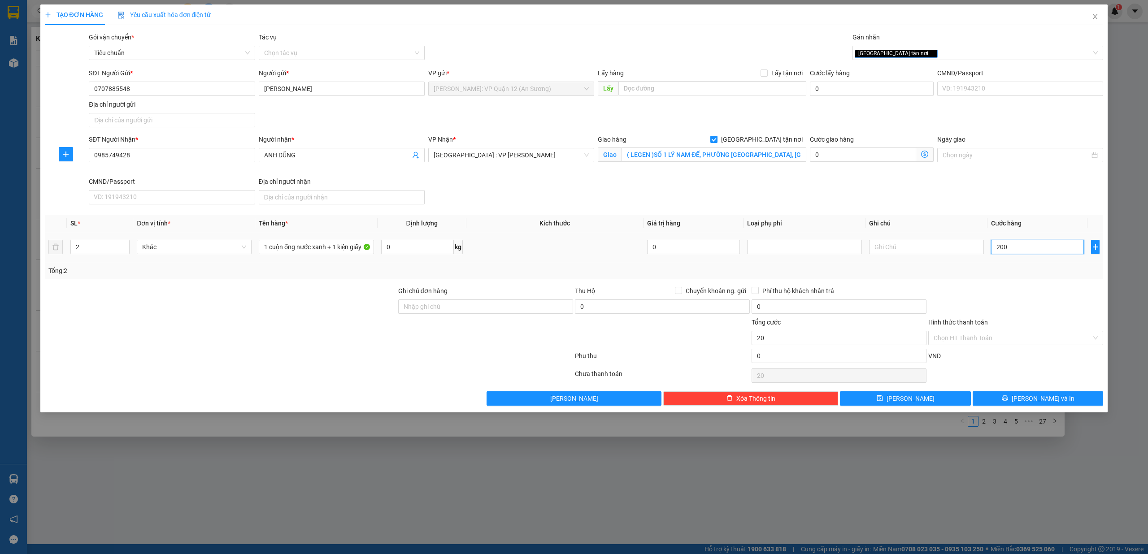
type input "200"
type input "2.000"
type input "20.000"
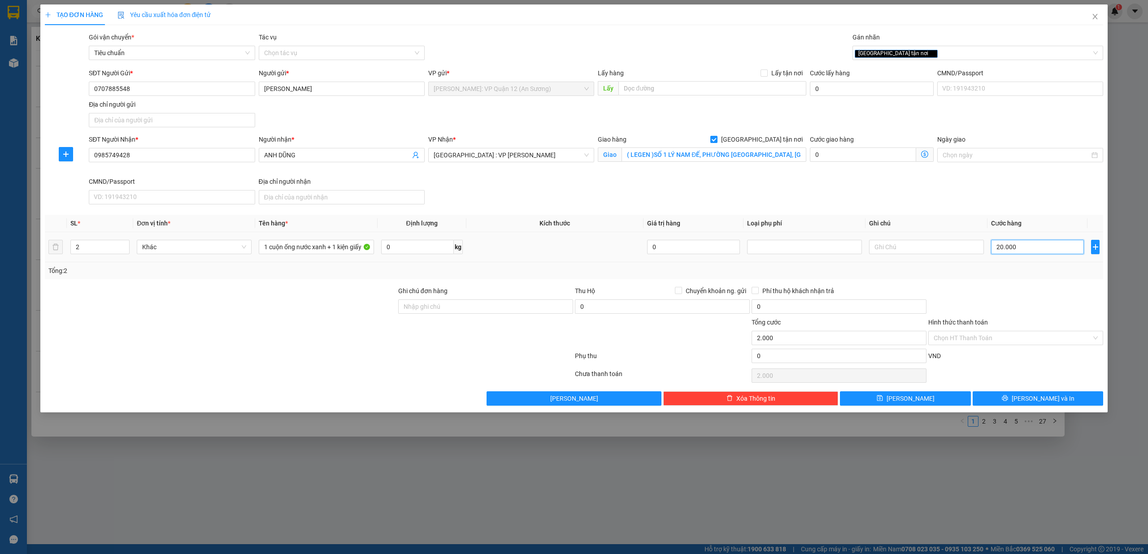
type input "20.000"
type input "200.000"
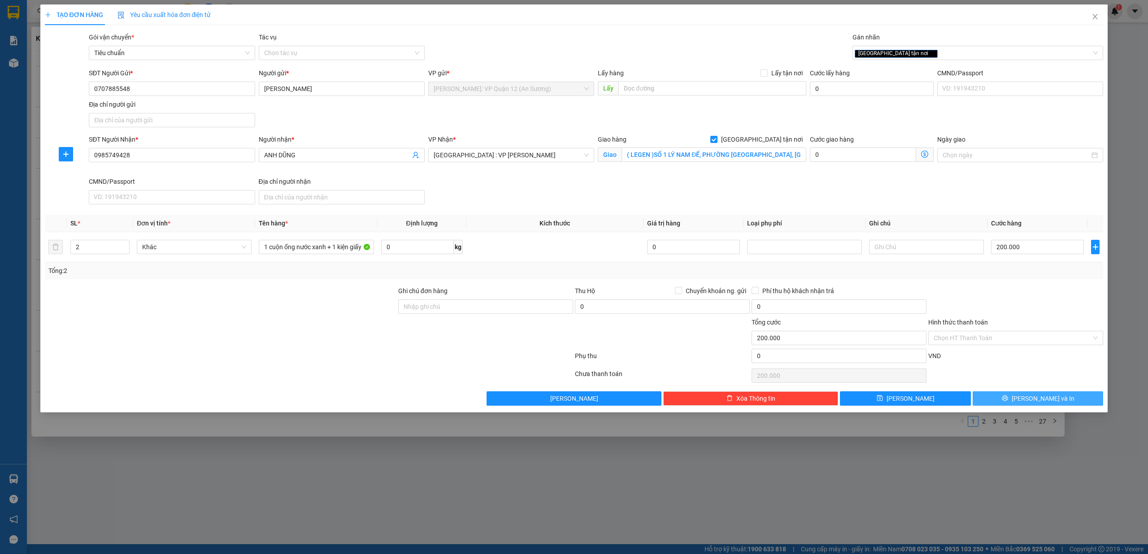
click at [1032, 399] on span "Lưu và In" at bounding box center [1043, 399] width 63 height 10
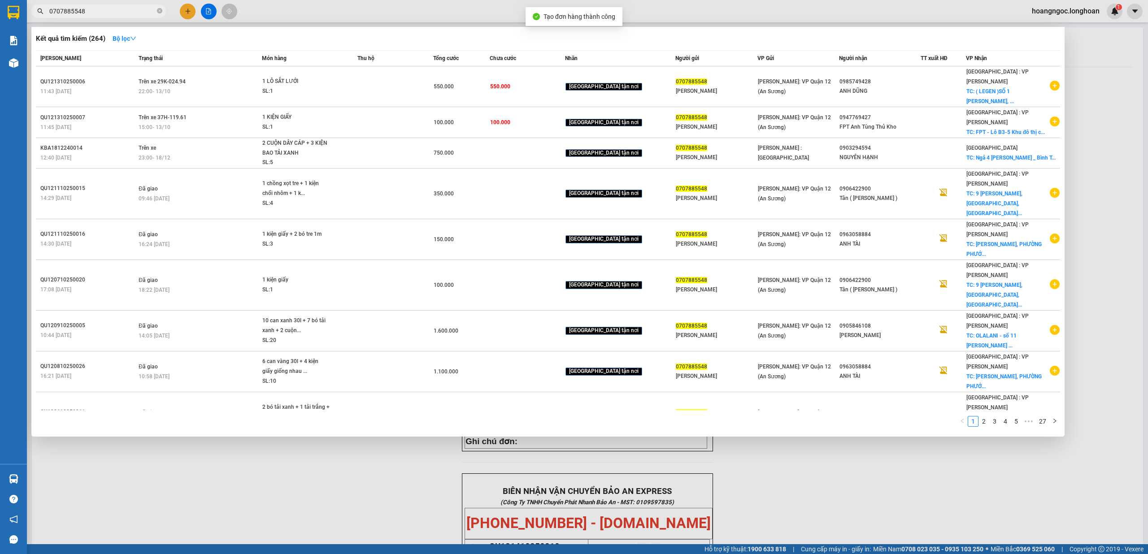
drag, startPoint x: 895, startPoint y: 458, endPoint x: 868, endPoint y: 437, distance: 33.9
click at [896, 458] on div at bounding box center [574, 277] width 1148 height 554
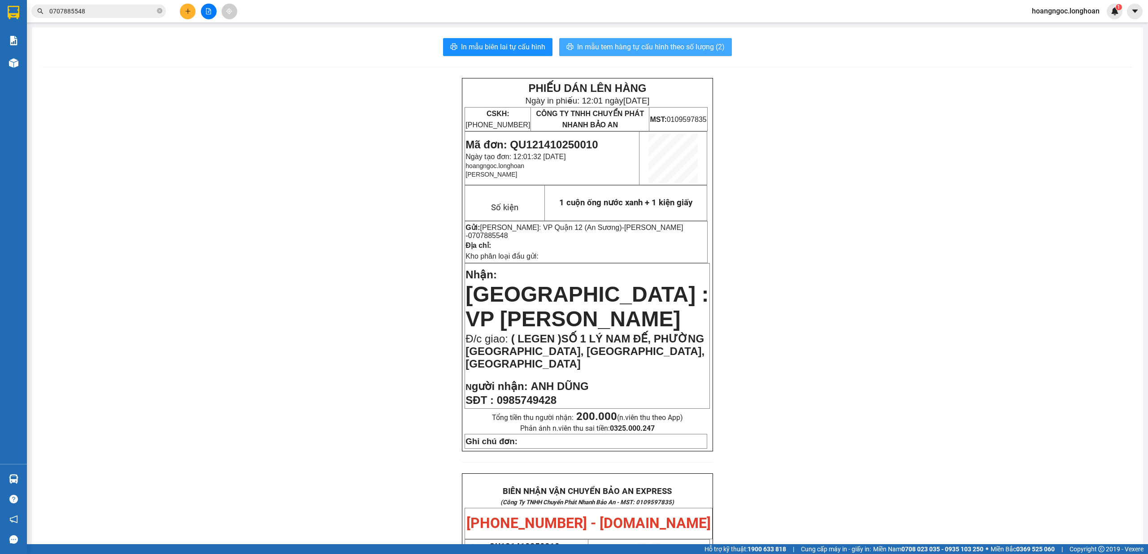
click at [639, 45] on span "In mẫu tem hàng tự cấu hình theo số lượng (2)" at bounding box center [651, 46] width 148 height 11
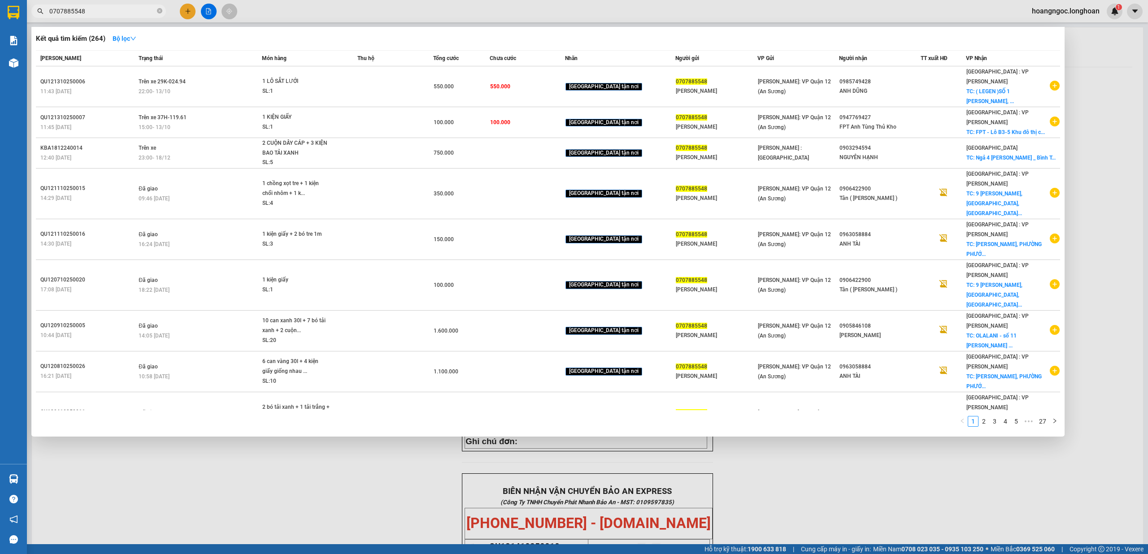
drag, startPoint x: 104, startPoint y: 11, endPoint x: 170, endPoint y: 37, distance: 70.5
click at [105, 11] on input "0707885548" at bounding box center [102, 11] width 106 height 10
click at [981, 417] on link "2" at bounding box center [984, 422] width 10 height 10
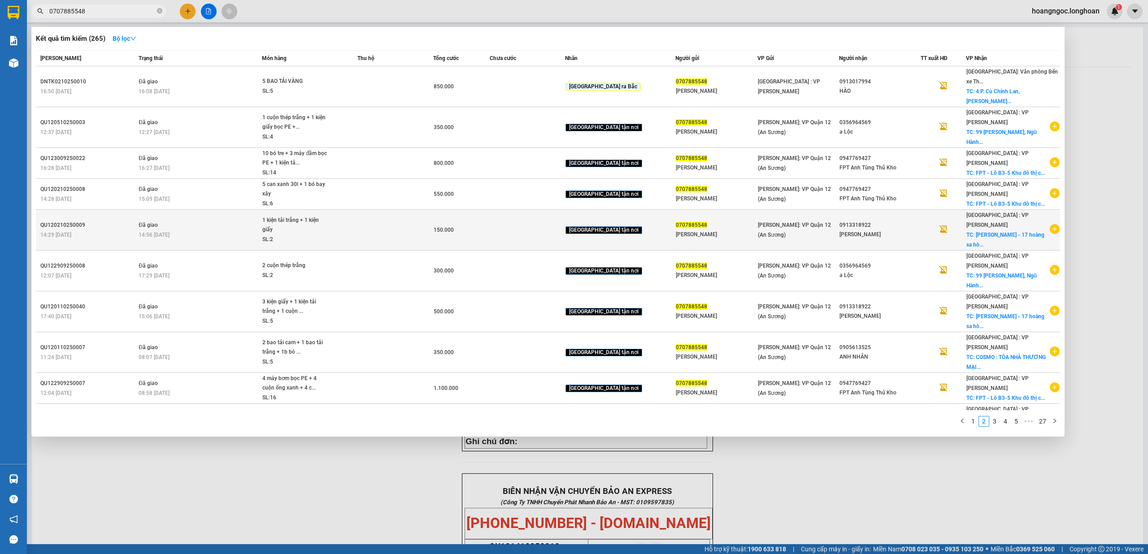
click at [1054, 224] on icon "plus-circle" at bounding box center [1055, 229] width 10 height 10
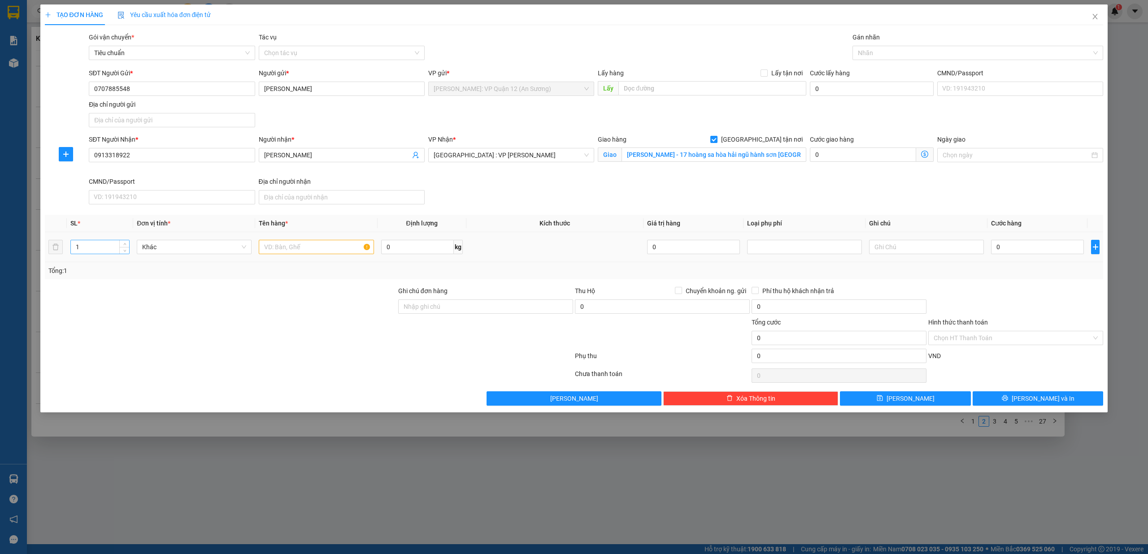
click at [105, 249] on input "1" at bounding box center [100, 246] width 58 height 13
click at [124, 246] on icon "up" at bounding box center [124, 245] width 3 height 3
type input "4"
click at [124, 246] on icon "up" at bounding box center [124, 245] width 3 height 3
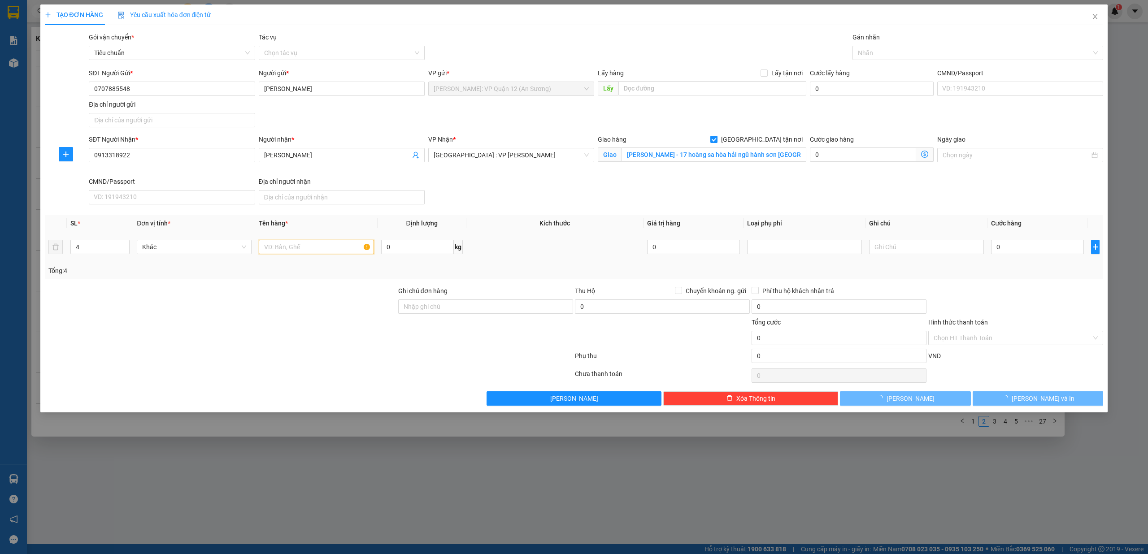
click at [291, 249] on input "text" at bounding box center [316, 247] width 115 height 14
type input "1 cuộn thép đen + 1 bao tải nâu + 1 bao tải trắng + 1 bó tải xanh"
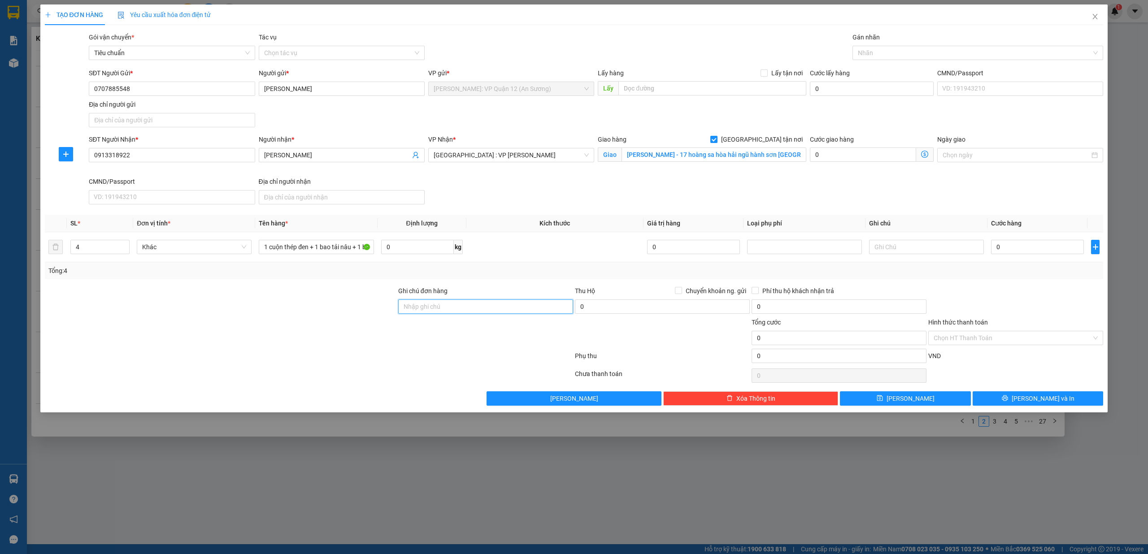
click at [413, 306] on input "Ghi chú đơn hàng" at bounding box center [485, 307] width 175 height 14
click at [372, 351] on div at bounding box center [309, 358] width 530 height 18
click at [920, 50] on div at bounding box center [974, 53] width 238 height 11
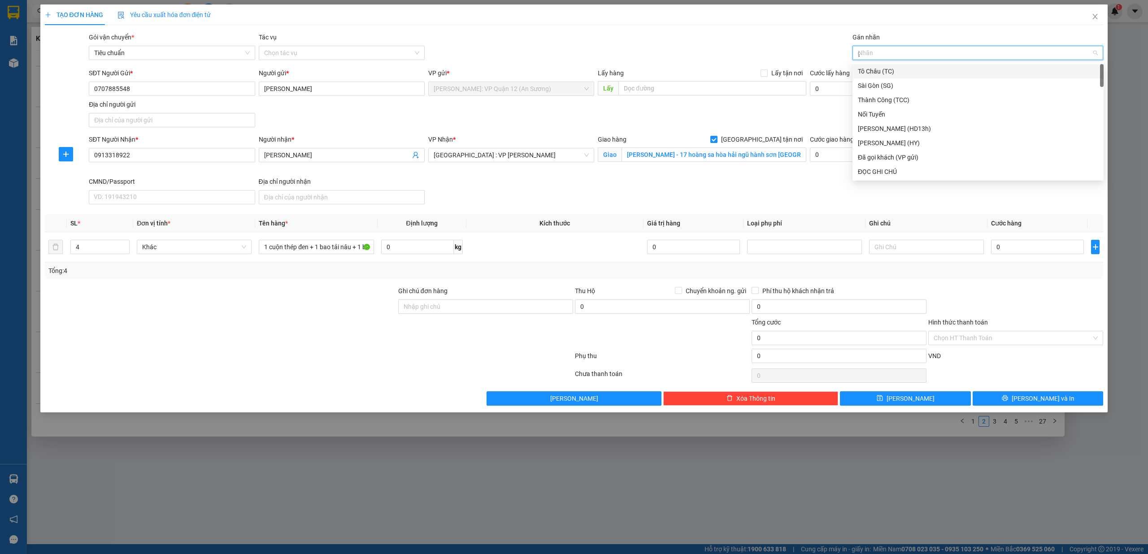
type input "gt"
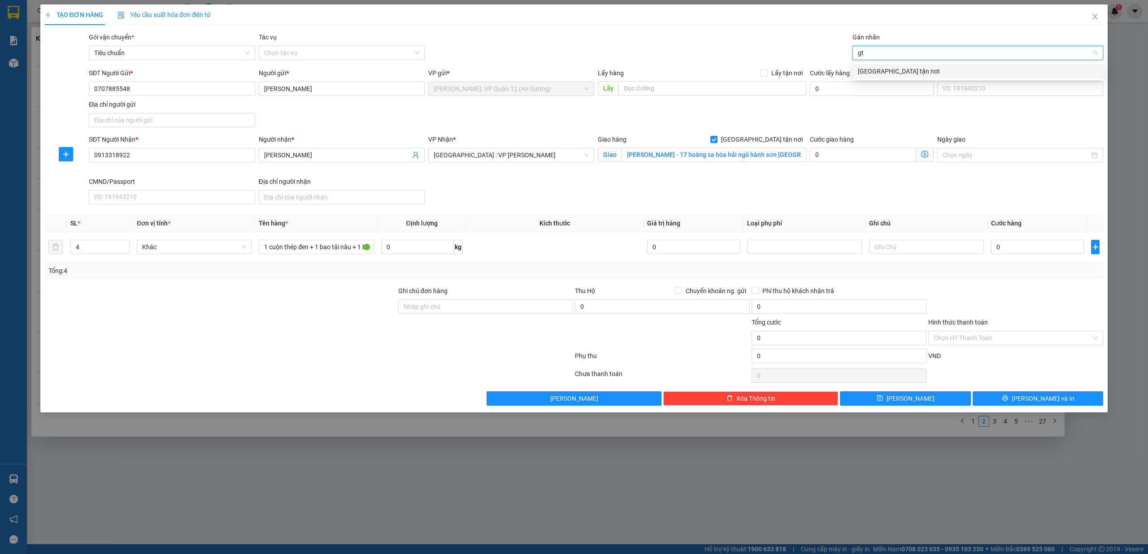
click at [893, 73] on div "[GEOGRAPHIC_DATA] tận nơi" at bounding box center [978, 71] width 240 height 10
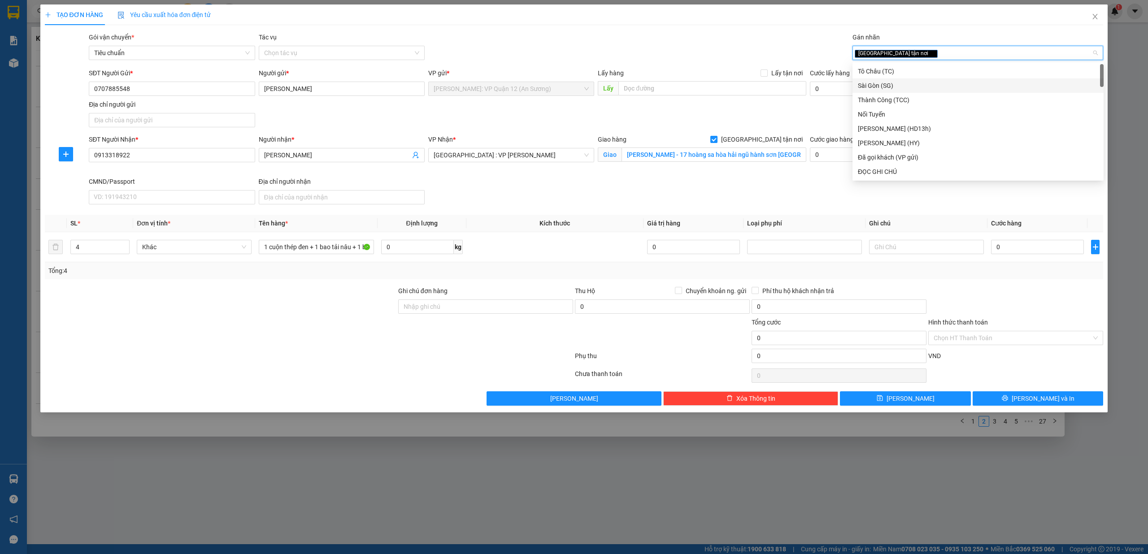
drag, startPoint x: 667, startPoint y: 61, endPoint x: 675, endPoint y: 61, distance: 7.6
click at [668, 61] on div "Gói vận chuyển * Tiêu chuẩn Tác vụ Chọn tác vụ Gán nhãn Giao tận nơi" at bounding box center [596, 47] width 1018 height 31
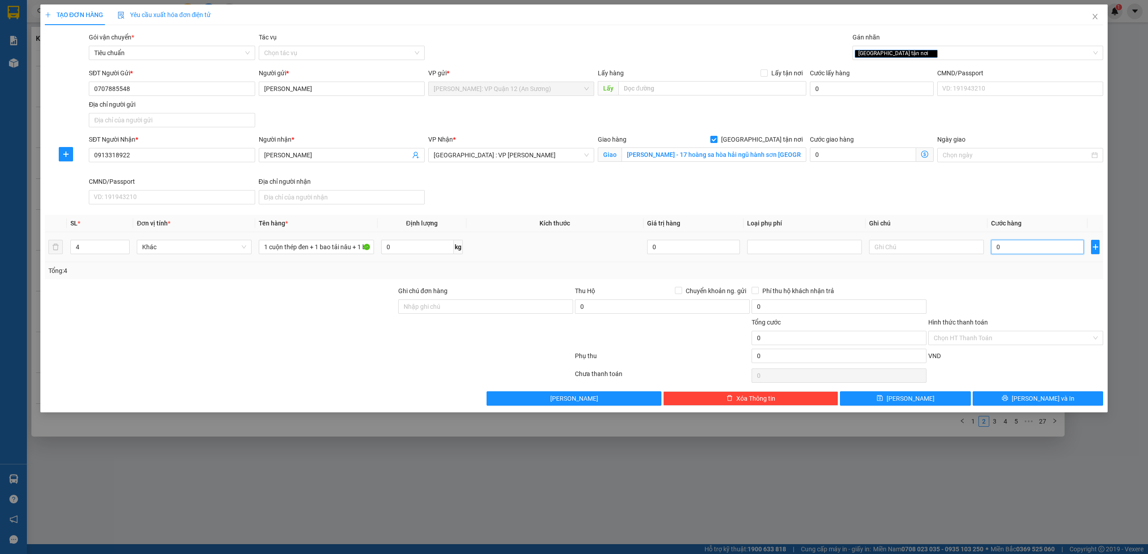
click at [1030, 252] on input "0" at bounding box center [1037, 247] width 93 height 14
type input "6"
type input "60"
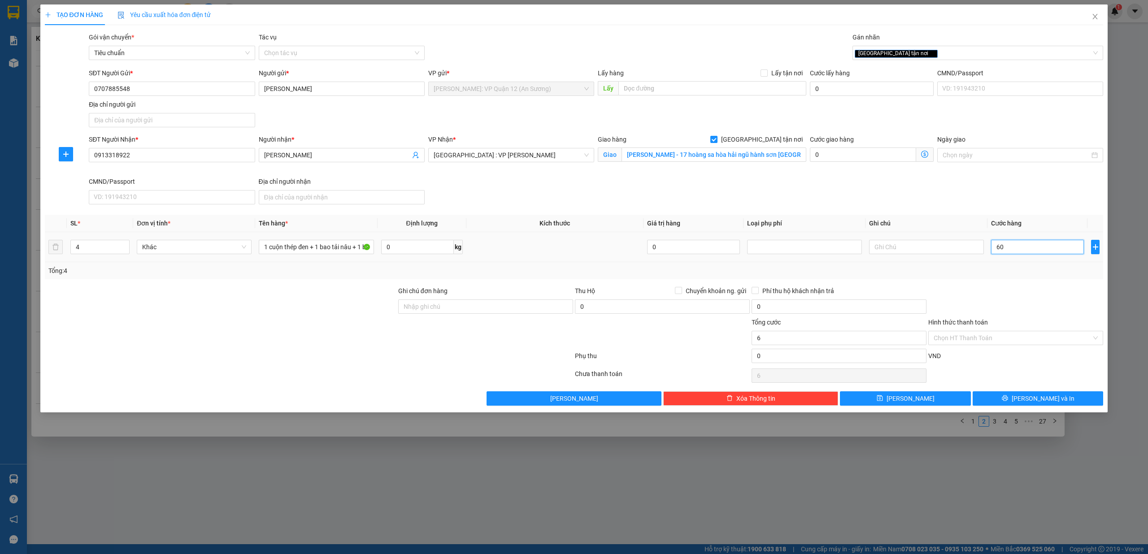
type input "60"
type input "600"
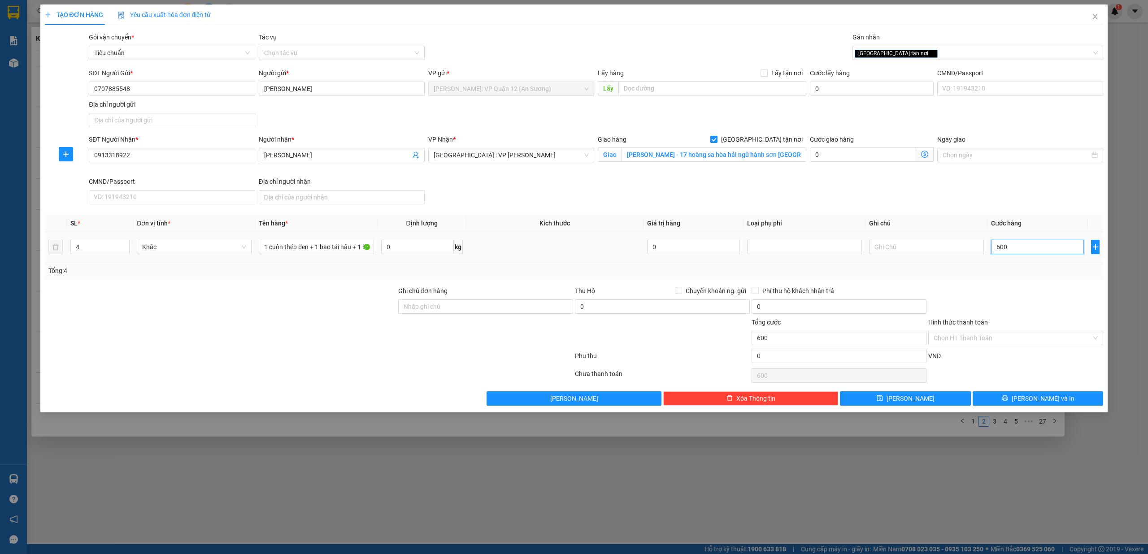
type input "6.000"
type input "60.000"
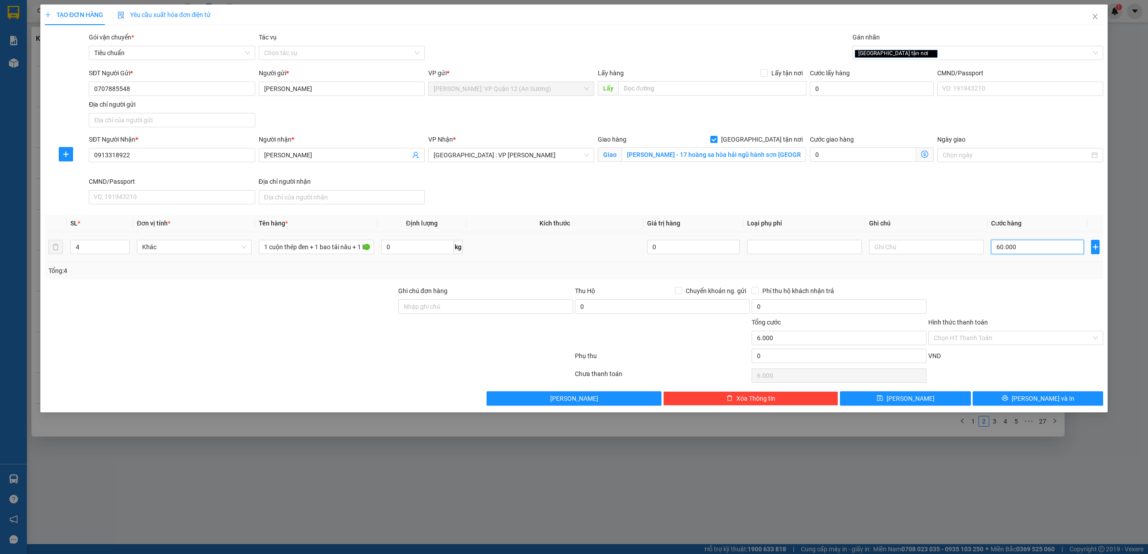
type input "60.000"
type input "600.000"
click at [1030, 252] on input "600.000" at bounding box center [1037, 247] width 93 height 14
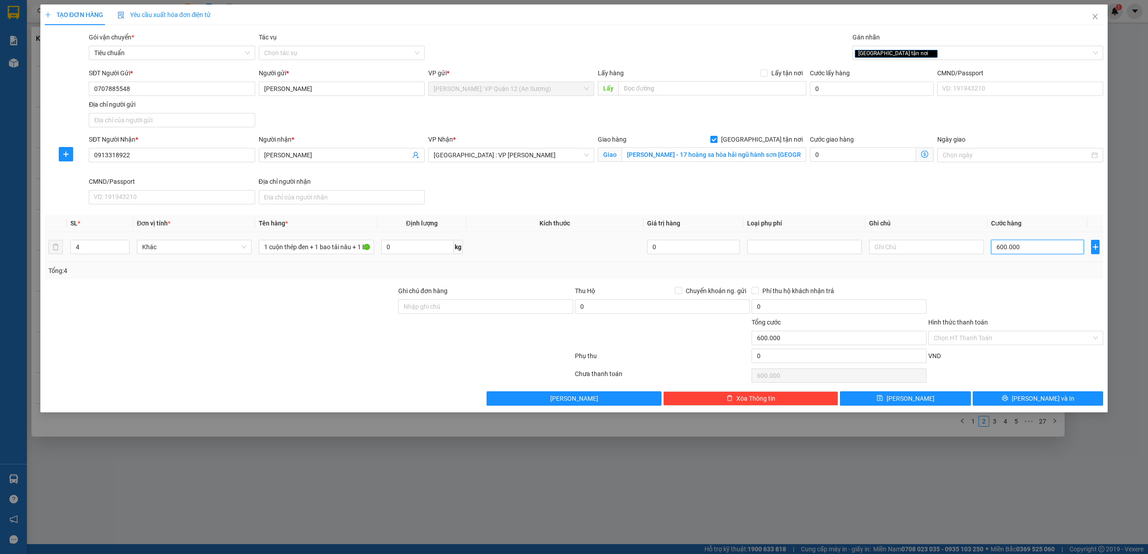
click at [1030, 252] on input "600.000" at bounding box center [1037, 247] width 93 height 14
click at [1069, 403] on button "Lưu và In" at bounding box center [1038, 399] width 131 height 14
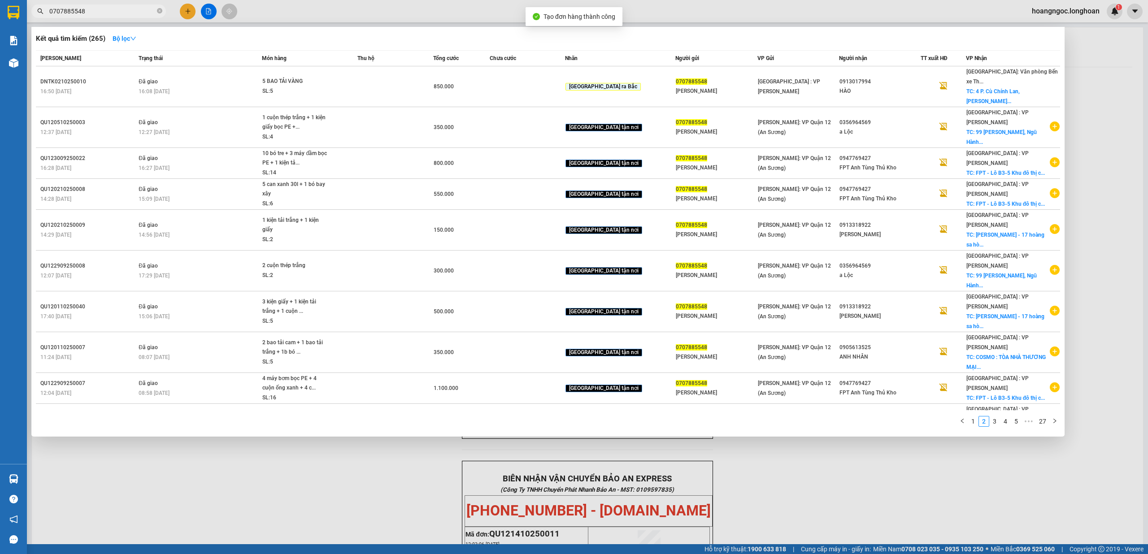
click at [867, 468] on div at bounding box center [574, 277] width 1148 height 554
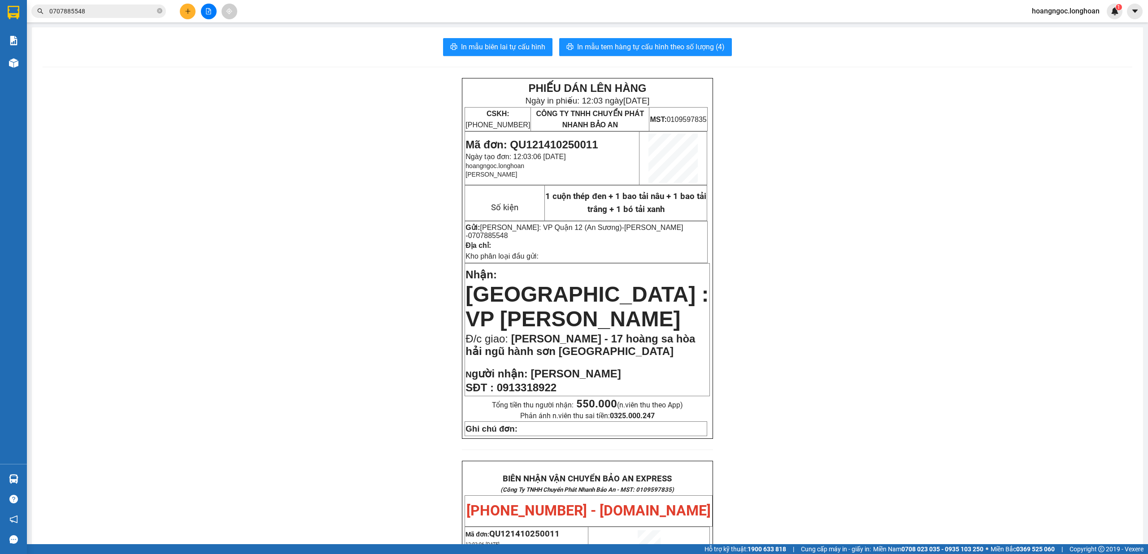
drag, startPoint x: 1137, startPoint y: 370, endPoint x: 1143, endPoint y: 359, distance: 12.1
click at [1143, 359] on main "In mẫu biên lai tự cấu hình In mẫu tem hàng tự cấu hình theo số lượng (4) PHIẾU…" at bounding box center [574, 272] width 1148 height 545
click at [1013, 384] on div "PHIẾU DÁN LÊN HÀNG Ngày in phiếu: 12:03 ngày 14-10-2025 CSKH: 1900.06.88.33 CÔN…" at bounding box center [588, 521] width 1090 height 887
click at [656, 47] on span "In mẫu tem hàng tự cấu hình theo số lượng (4)" at bounding box center [651, 46] width 148 height 11
click at [572, 142] on span "Mã đơn: QU121410250011" at bounding box center [532, 145] width 132 height 12
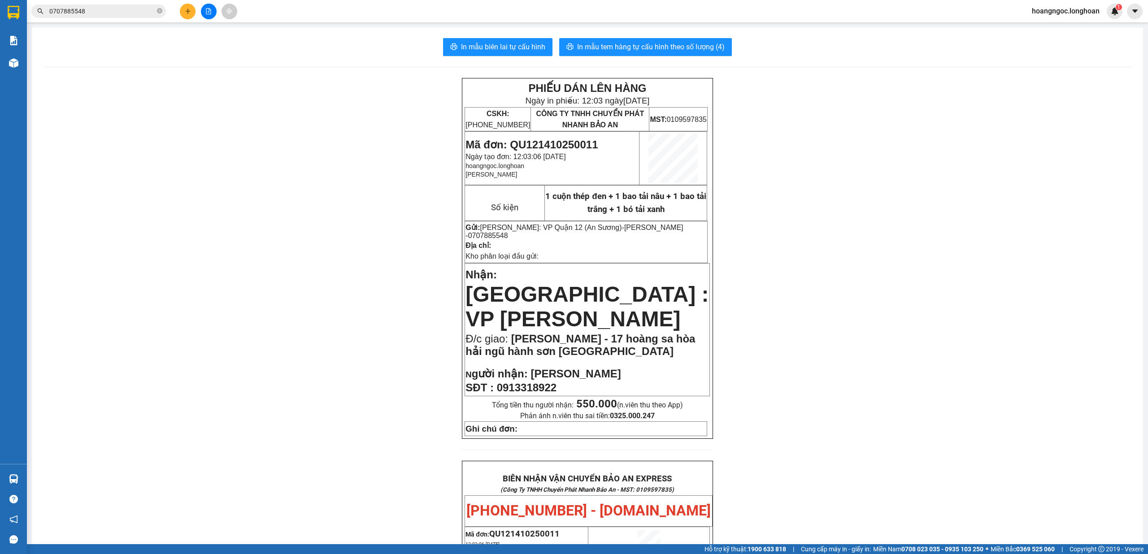
click at [572, 142] on span "Mã đơn: QU121410250011" at bounding box center [532, 145] width 132 height 12
click at [573, 144] on span "Mã đơn: QU121410250011" at bounding box center [532, 145] width 132 height 12
click at [118, 13] on input "0707885548" at bounding box center [102, 11] width 106 height 10
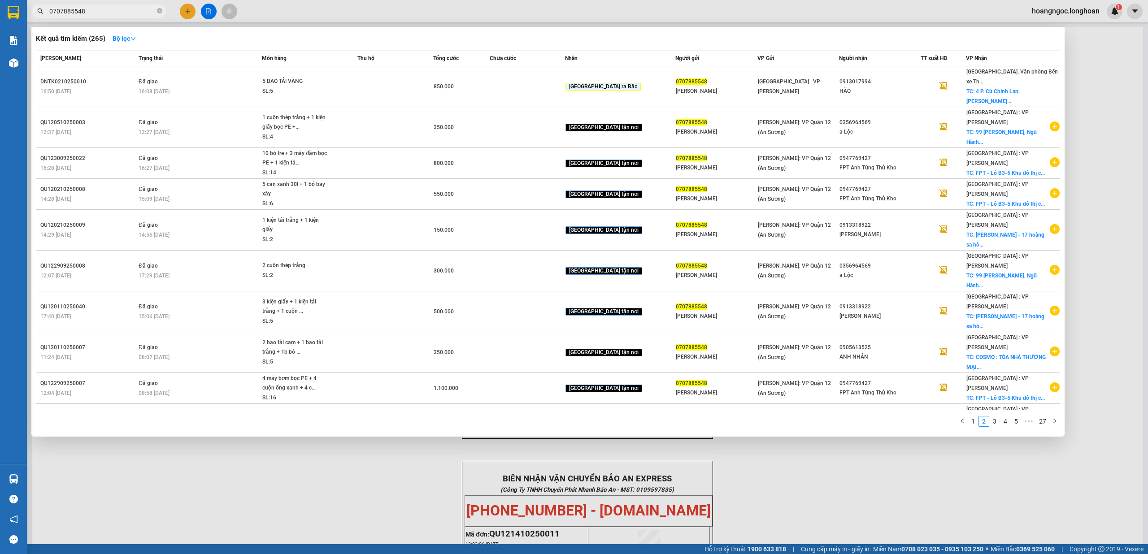
click at [118, 13] on input "0707885548" at bounding box center [102, 11] width 106 height 10
paste input "QU121410250011"
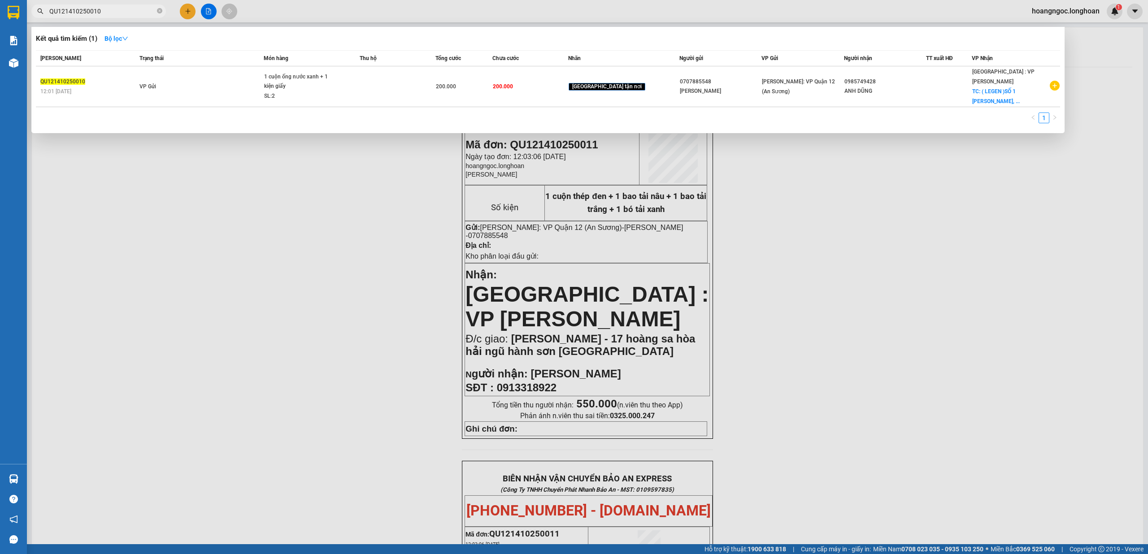
click at [113, 12] on input "QU121410250010" at bounding box center [102, 11] width 106 height 10
type input "QU121410250010"
click at [360, 313] on div at bounding box center [574, 277] width 1148 height 554
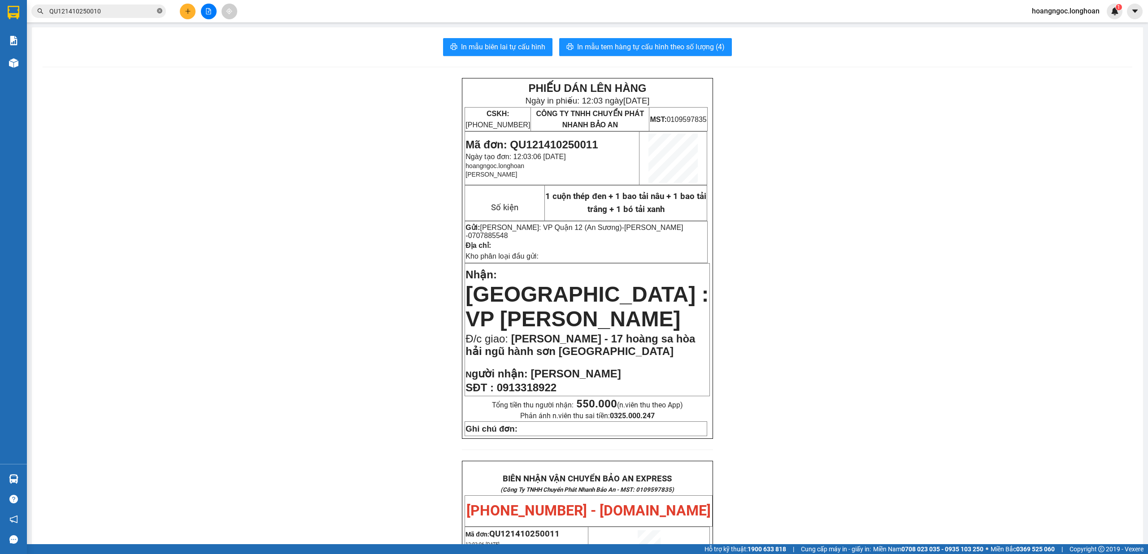
drag, startPoint x: 166, startPoint y: 12, endPoint x: 161, endPoint y: 12, distance: 4.9
click at [164, 12] on div "QU121410250010" at bounding box center [87, 10] width 175 height 13
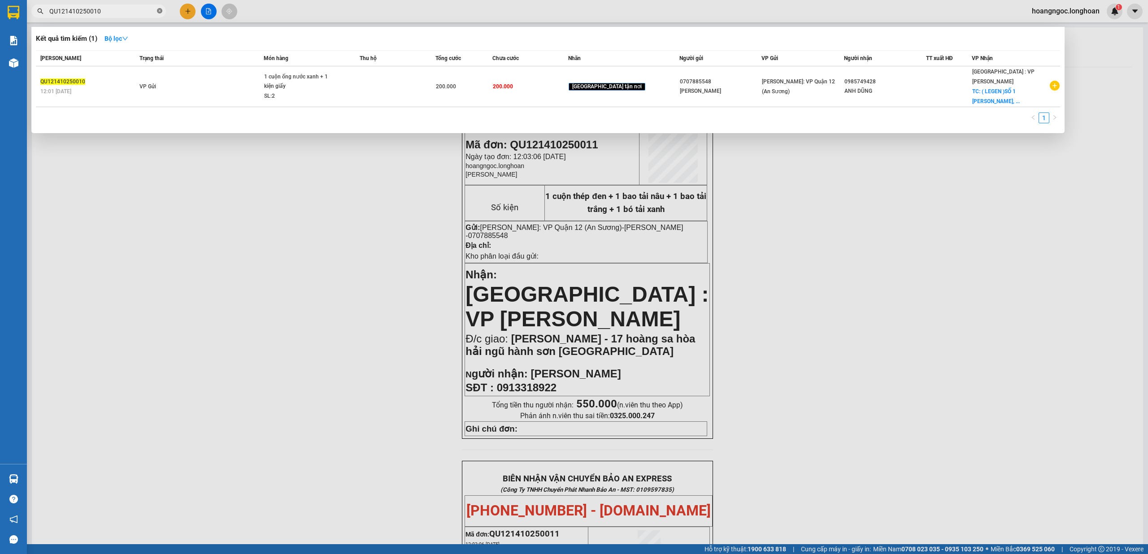
click at [161, 12] on icon "close-circle" at bounding box center [159, 10] width 5 height 5
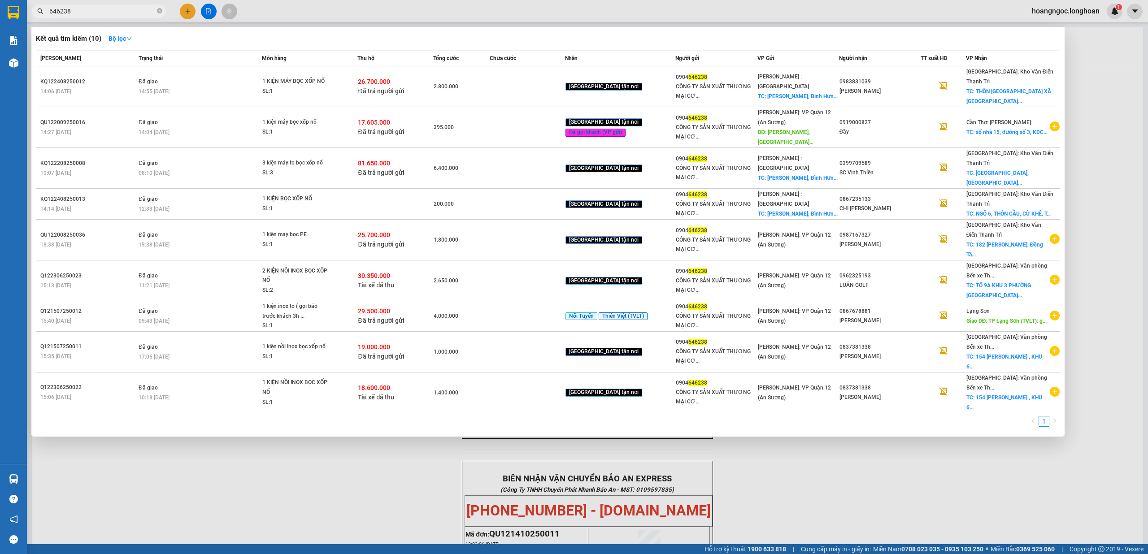
click at [113, 10] on input "646238" at bounding box center [102, 11] width 106 height 10
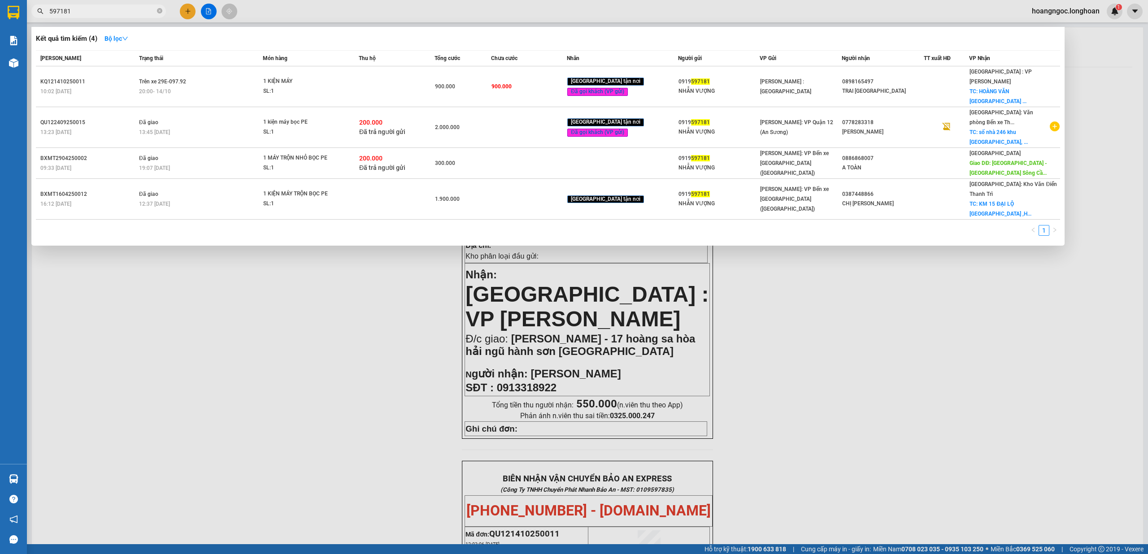
type input "597181"
click at [296, 391] on div at bounding box center [574, 277] width 1148 height 554
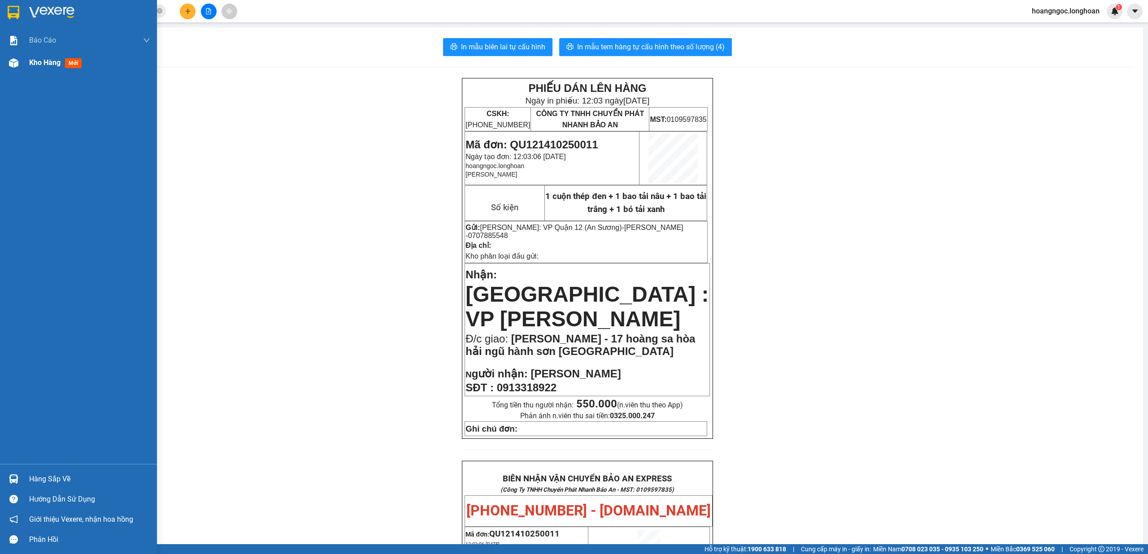
click at [56, 56] on div "Kho hàng mới" at bounding box center [89, 63] width 121 height 22
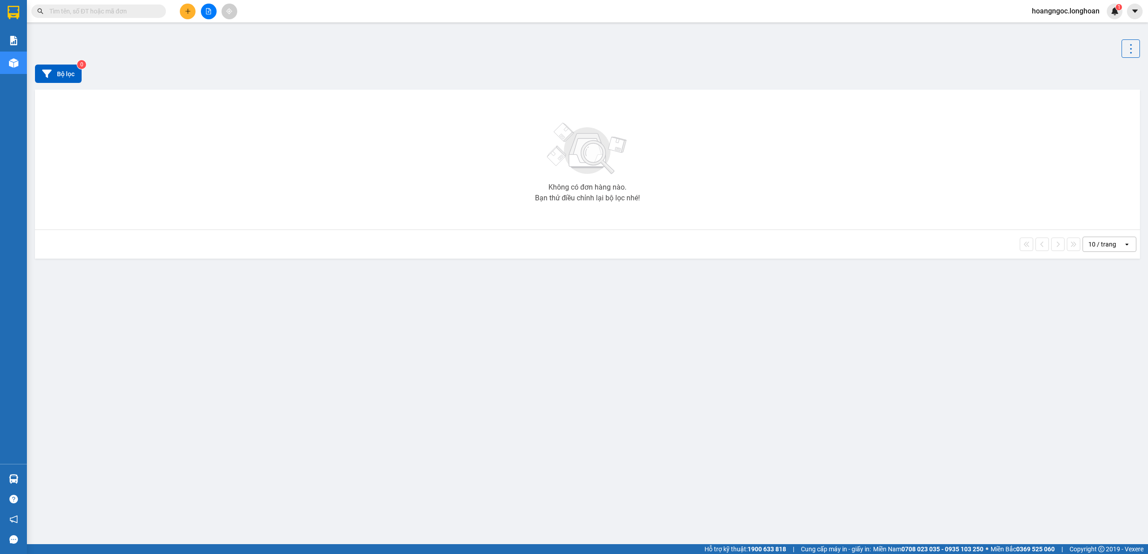
click at [111, 11] on input "text" at bounding box center [102, 11] width 106 height 10
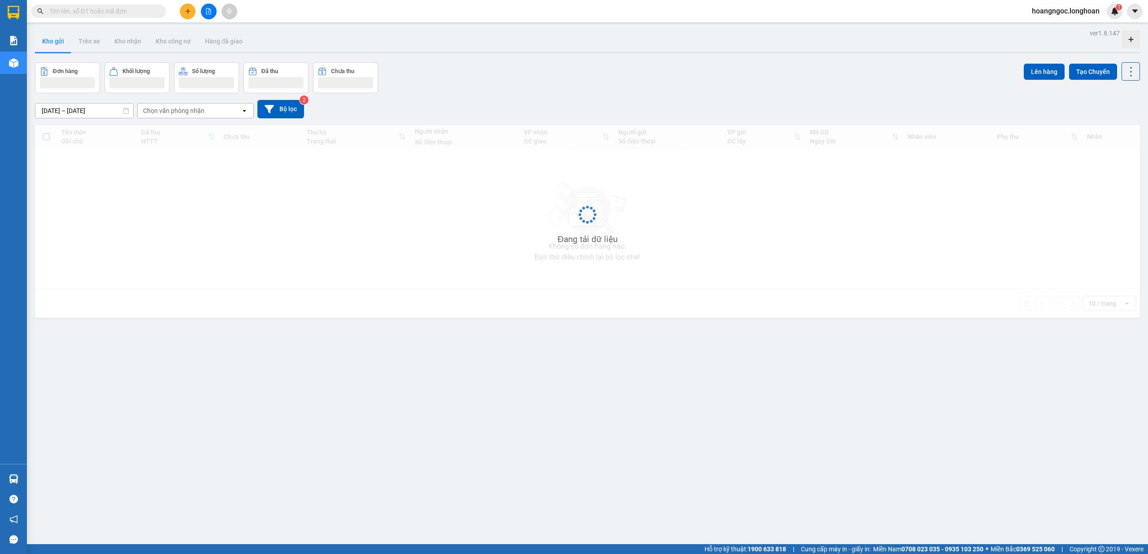
paste input "0968343669"
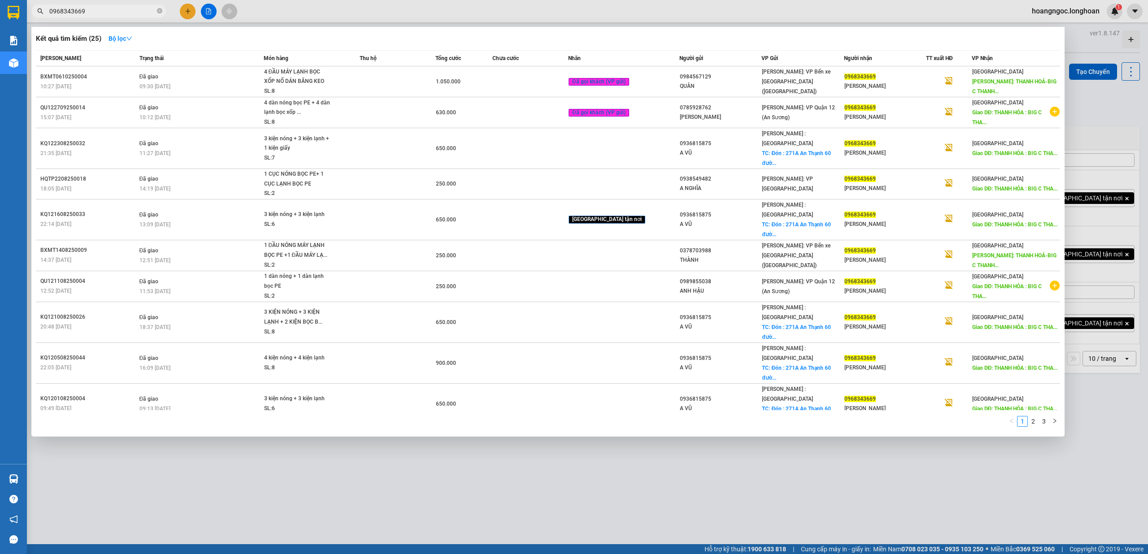
click at [126, 8] on input "0968343669" at bounding box center [102, 11] width 106 height 10
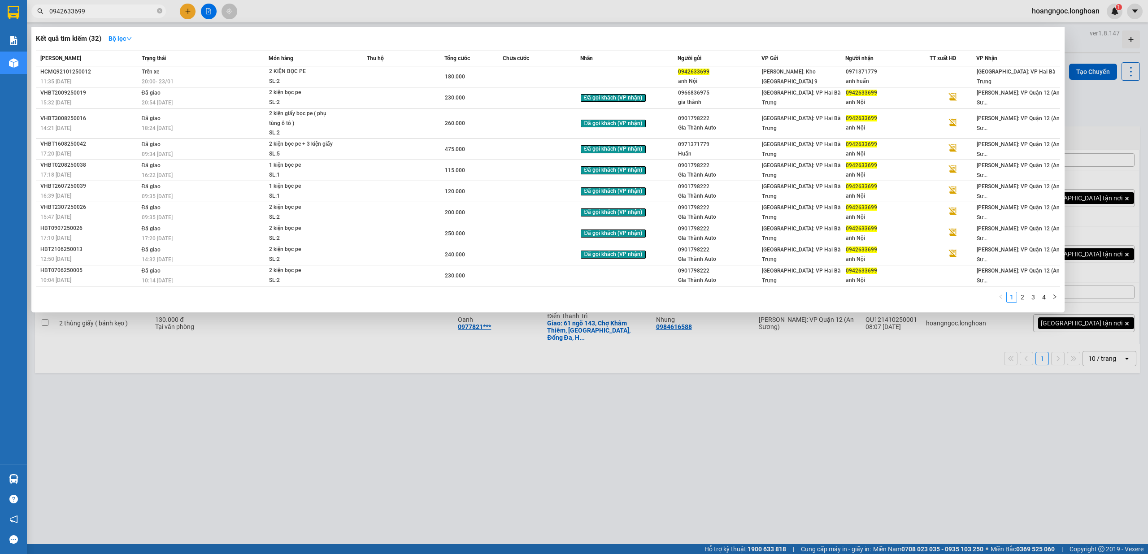
click at [135, 9] on input "0942633699" at bounding box center [102, 11] width 106 height 10
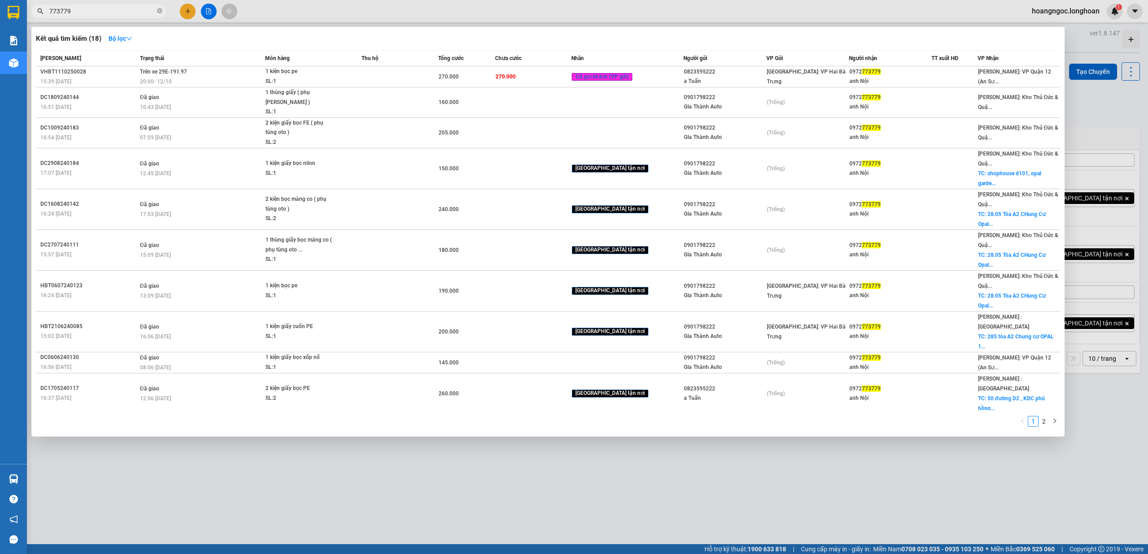
type input "773779"
